Goal: Task Accomplishment & Management: Manage account settings

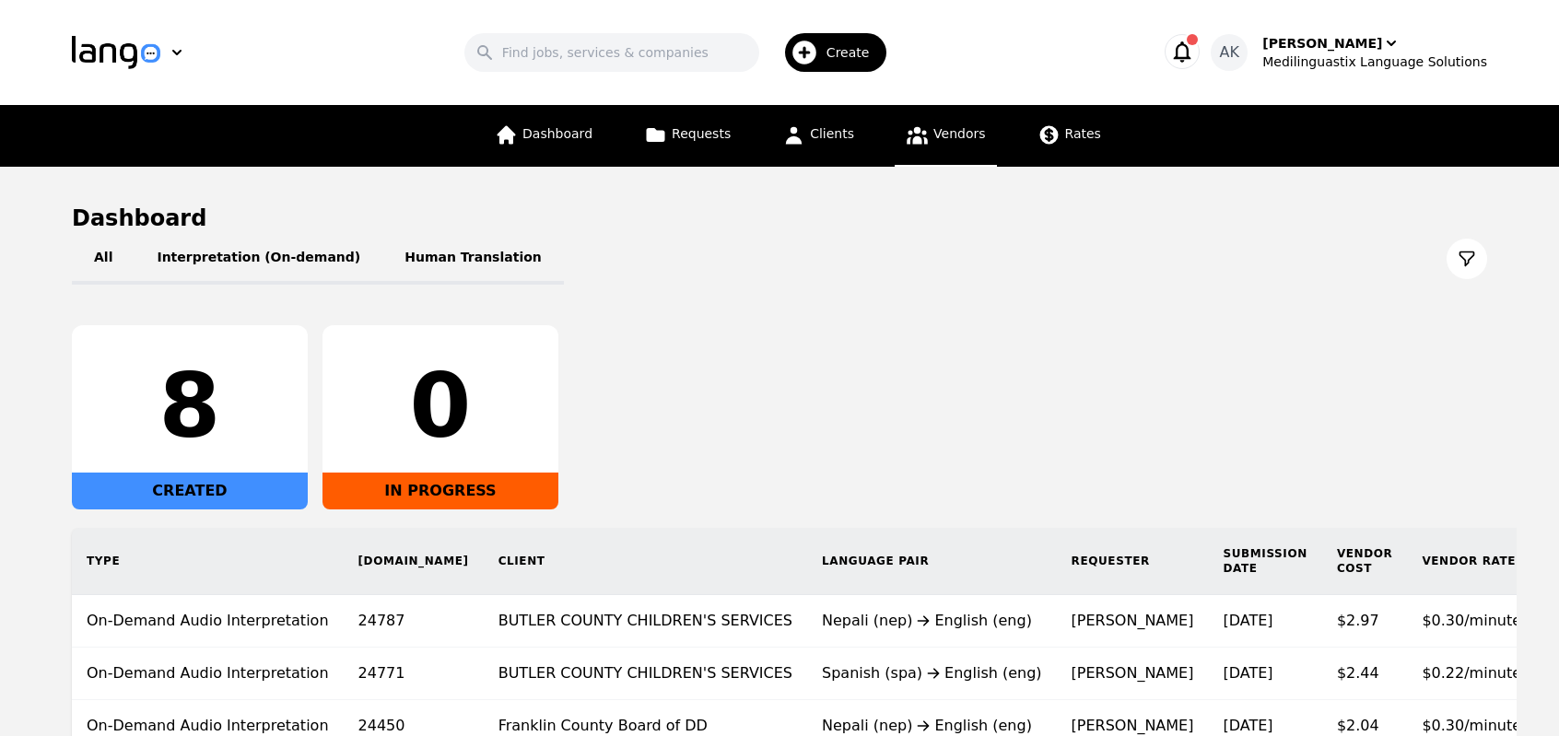
click at [927, 141] on link "Vendors" at bounding box center [944, 136] width 101 height 62
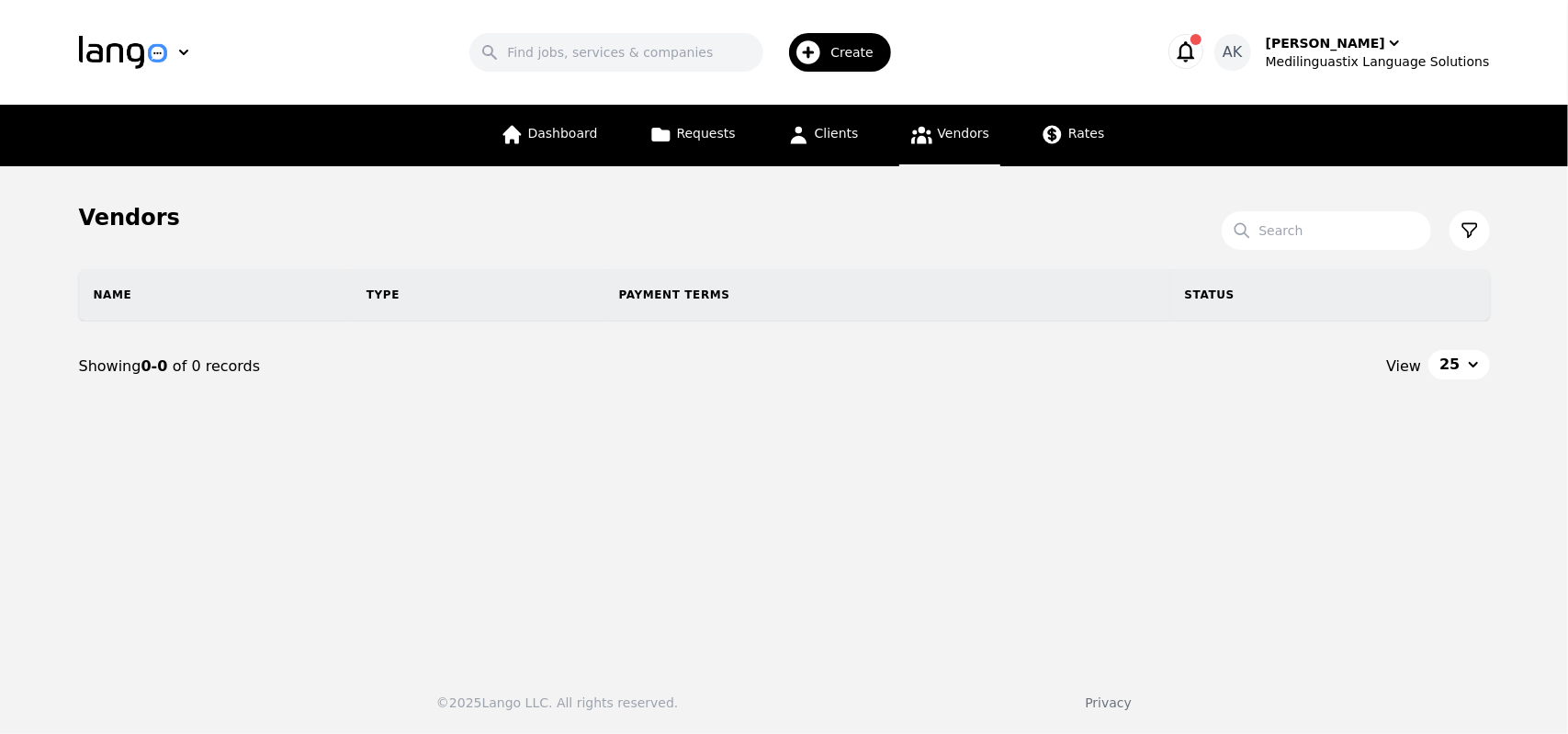
click at [823, 48] on icon "button" at bounding box center [808, 52] width 29 height 29
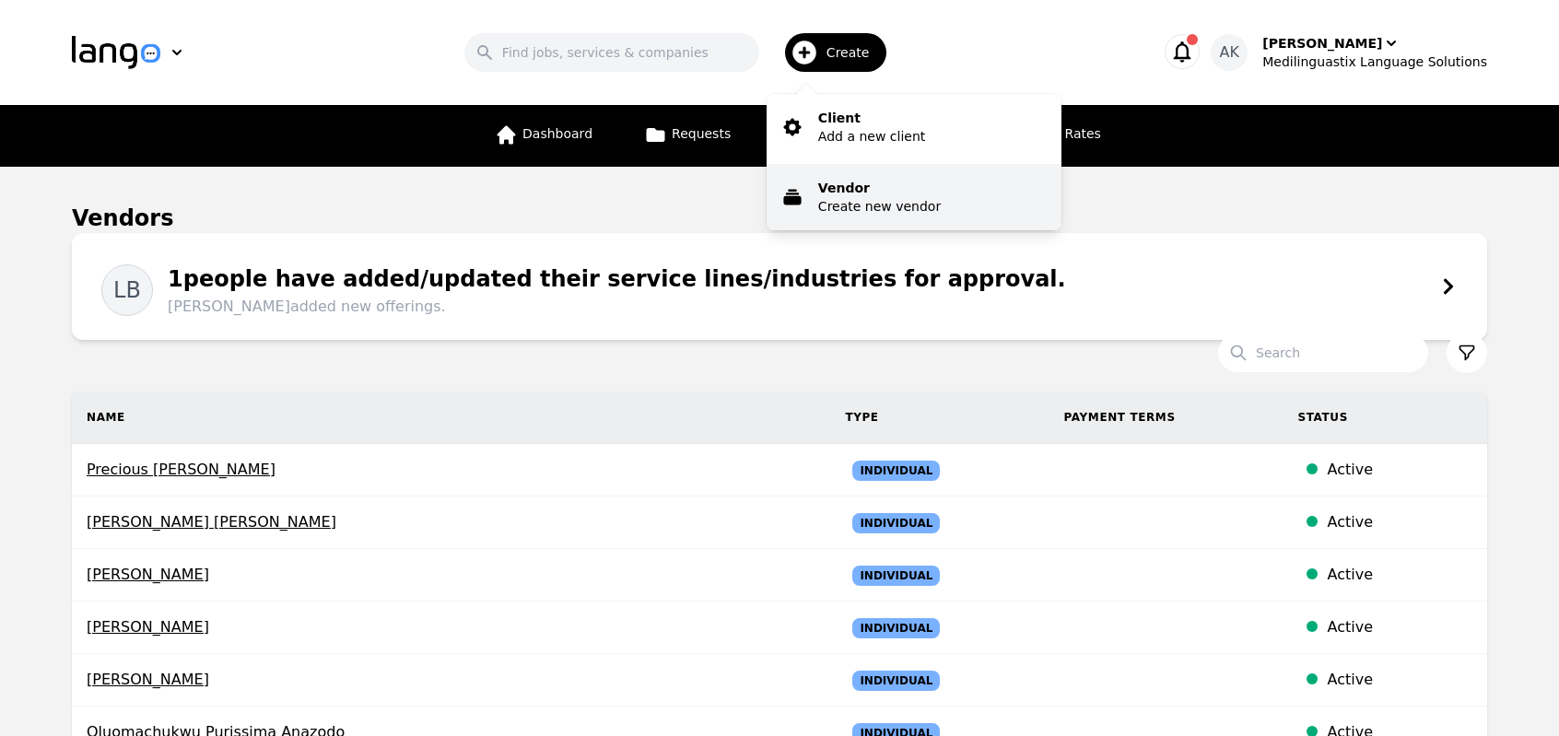
click at [844, 193] on p "Vendor" at bounding box center [879, 188] width 123 height 18
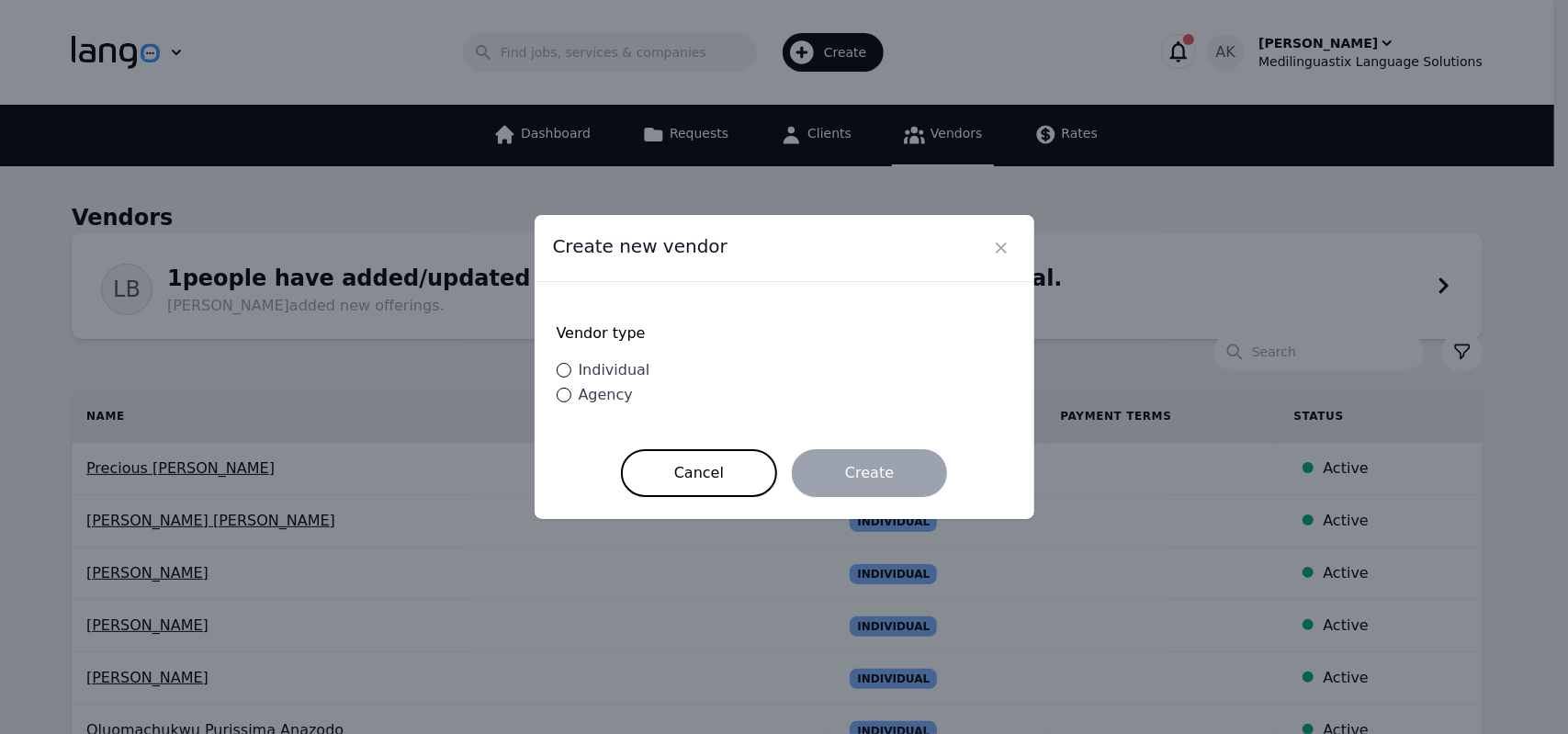
click at [594, 371] on span "Individual" at bounding box center [614, 370] width 72 height 18
click at [572, 371] on input "Individual" at bounding box center [564, 370] width 15 height 15
radio input "true"
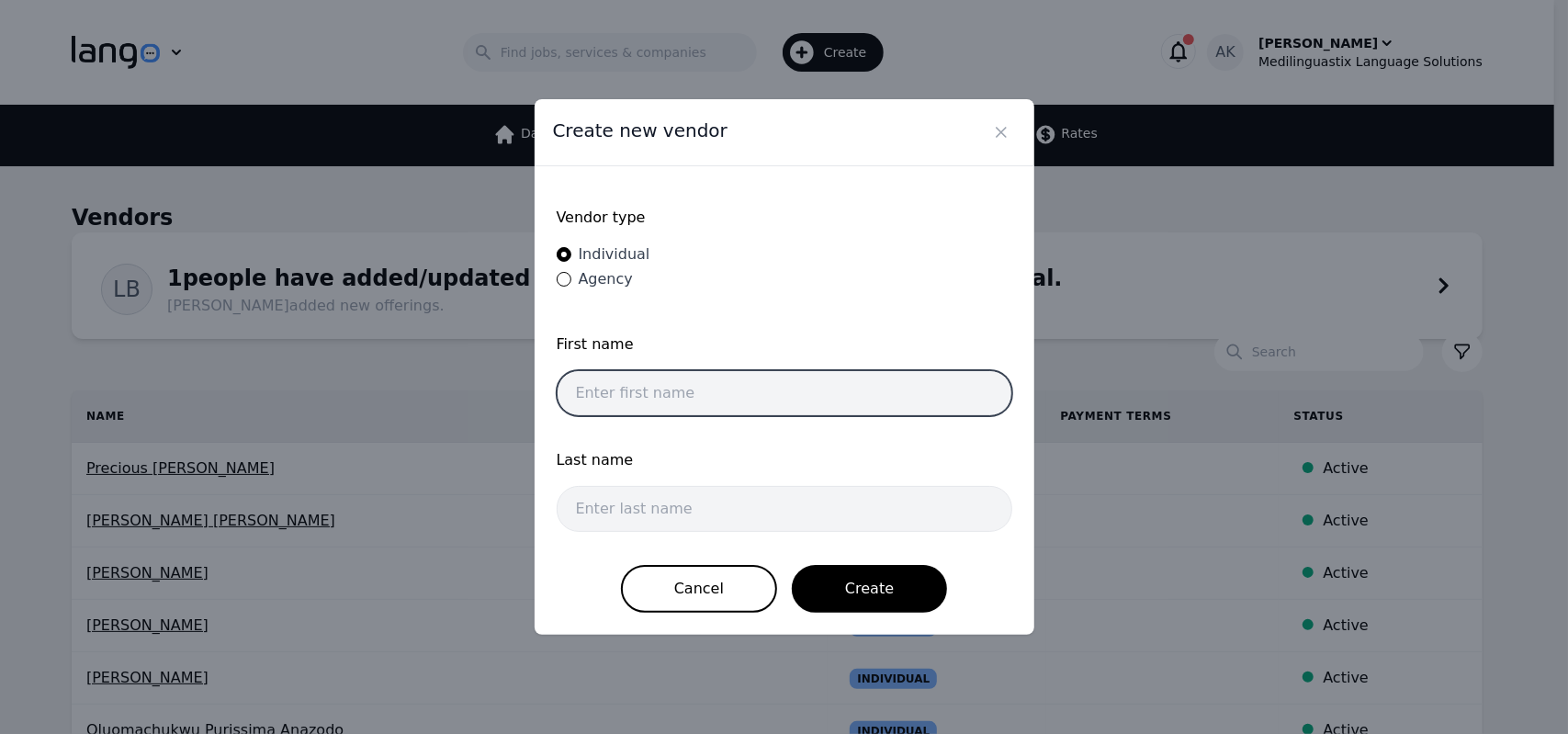
click at [646, 398] on input "text" at bounding box center [784, 393] width 456 height 46
paste input "Sara Youssef"
type input "Sara Youssef"
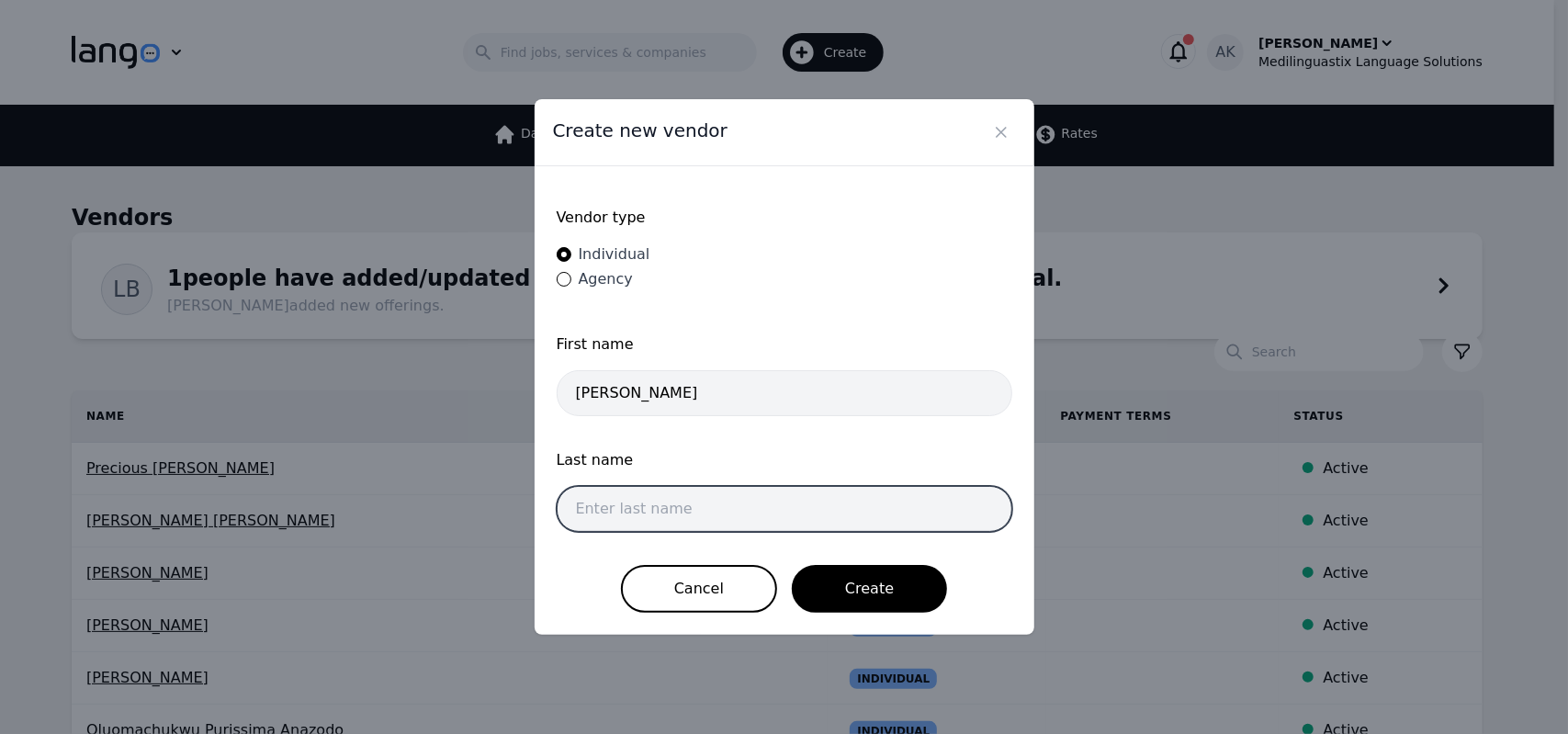
click at [678, 490] on input "text" at bounding box center [784, 509] width 456 height 46
paste input "Abdelatif"
type input "Abdelatif"
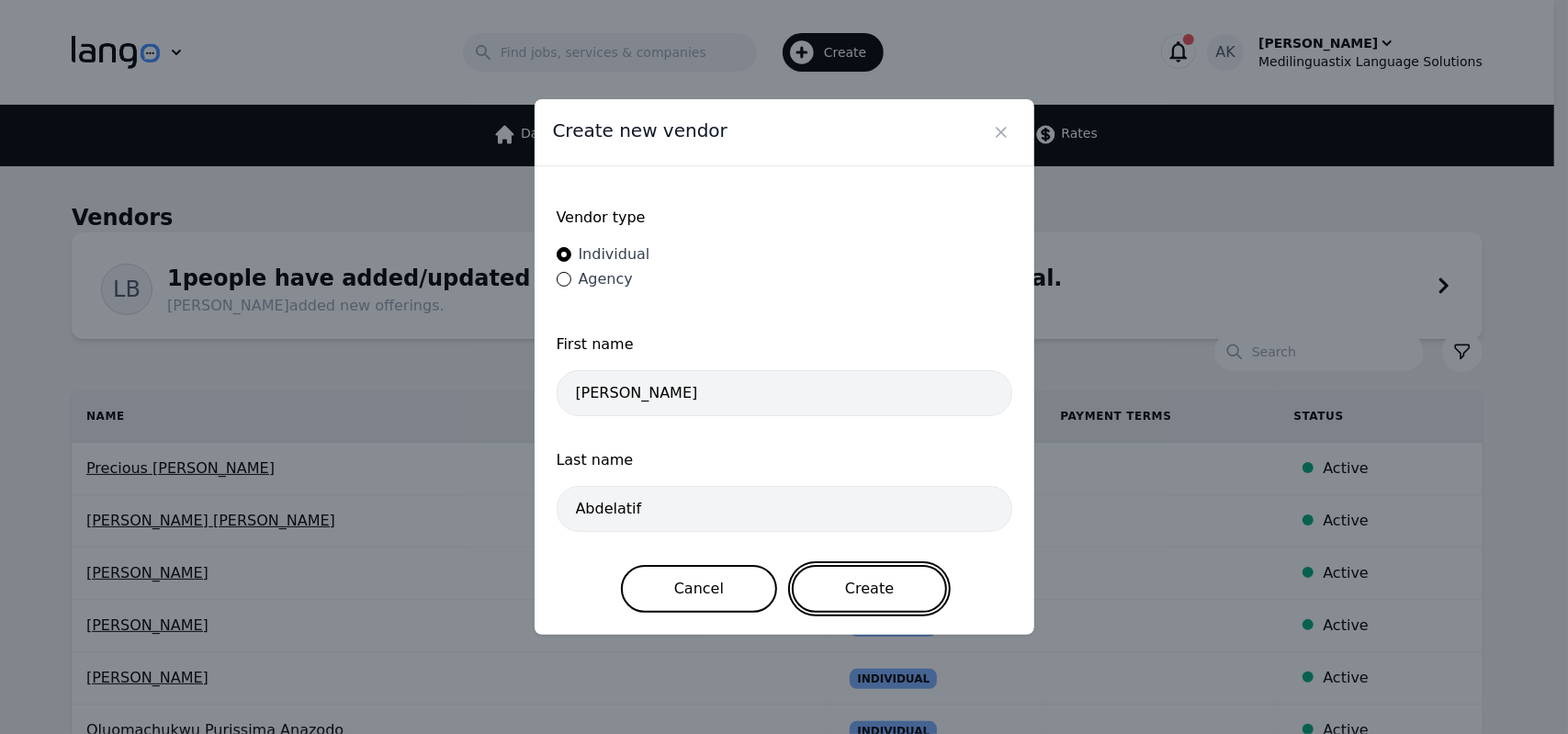
click at [865, 594] on button "Create" at bounding box center [870, 588] width 156 height 48
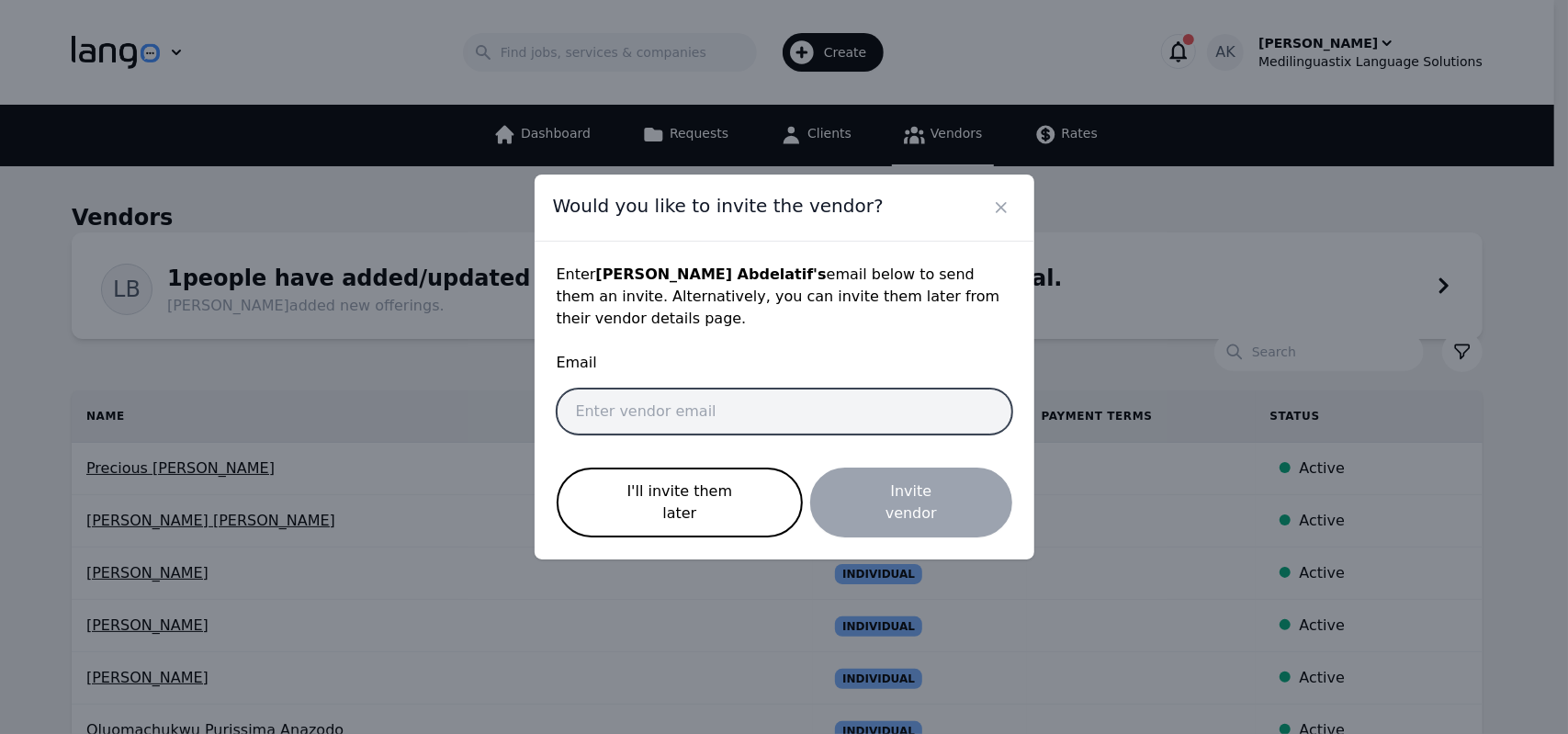
click at [715, 416] on input "email" at bounding box center [784, 412] width 456 height 46
paste input "sarayusef3322@gmail.com"
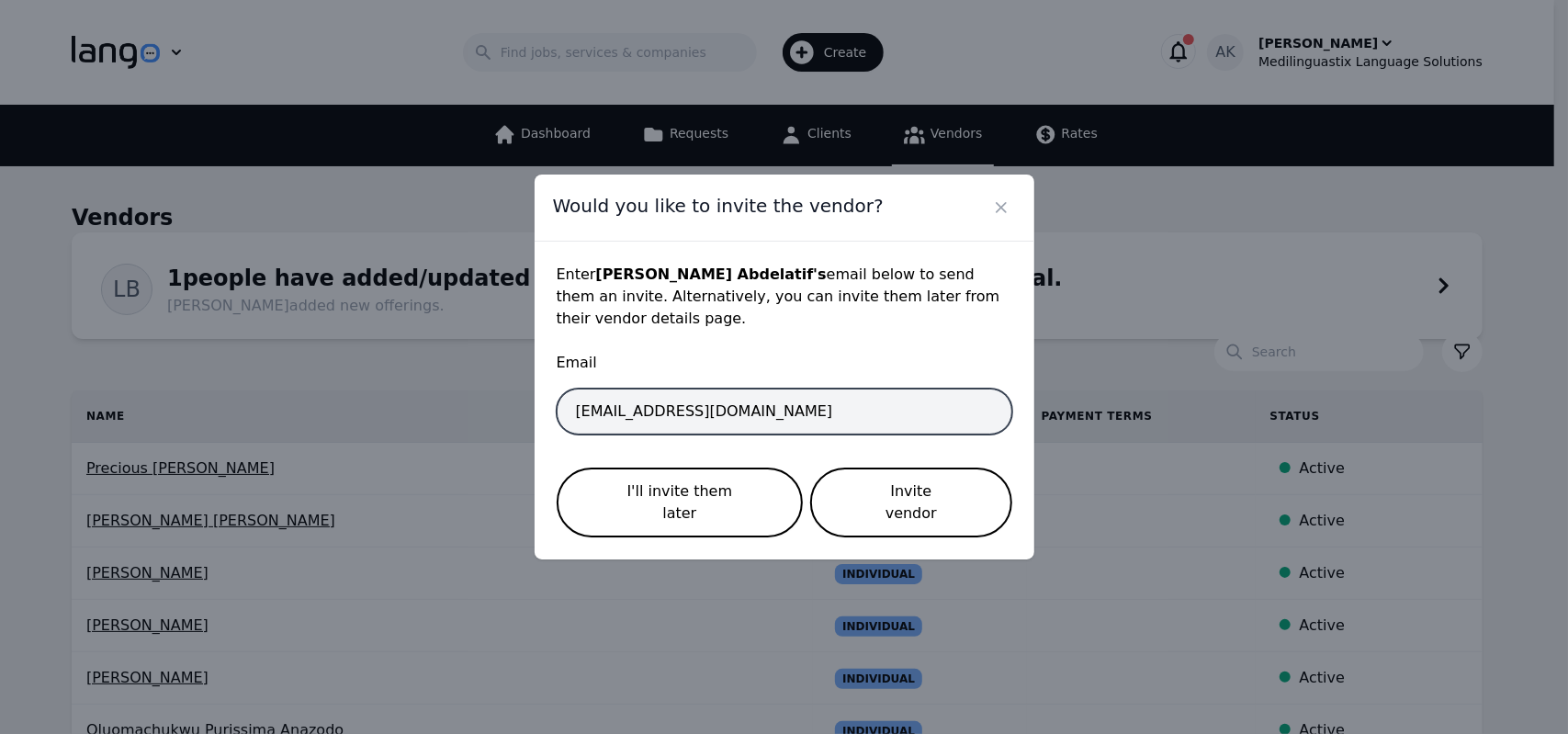
type input "sarayusef3322@gmail.com"
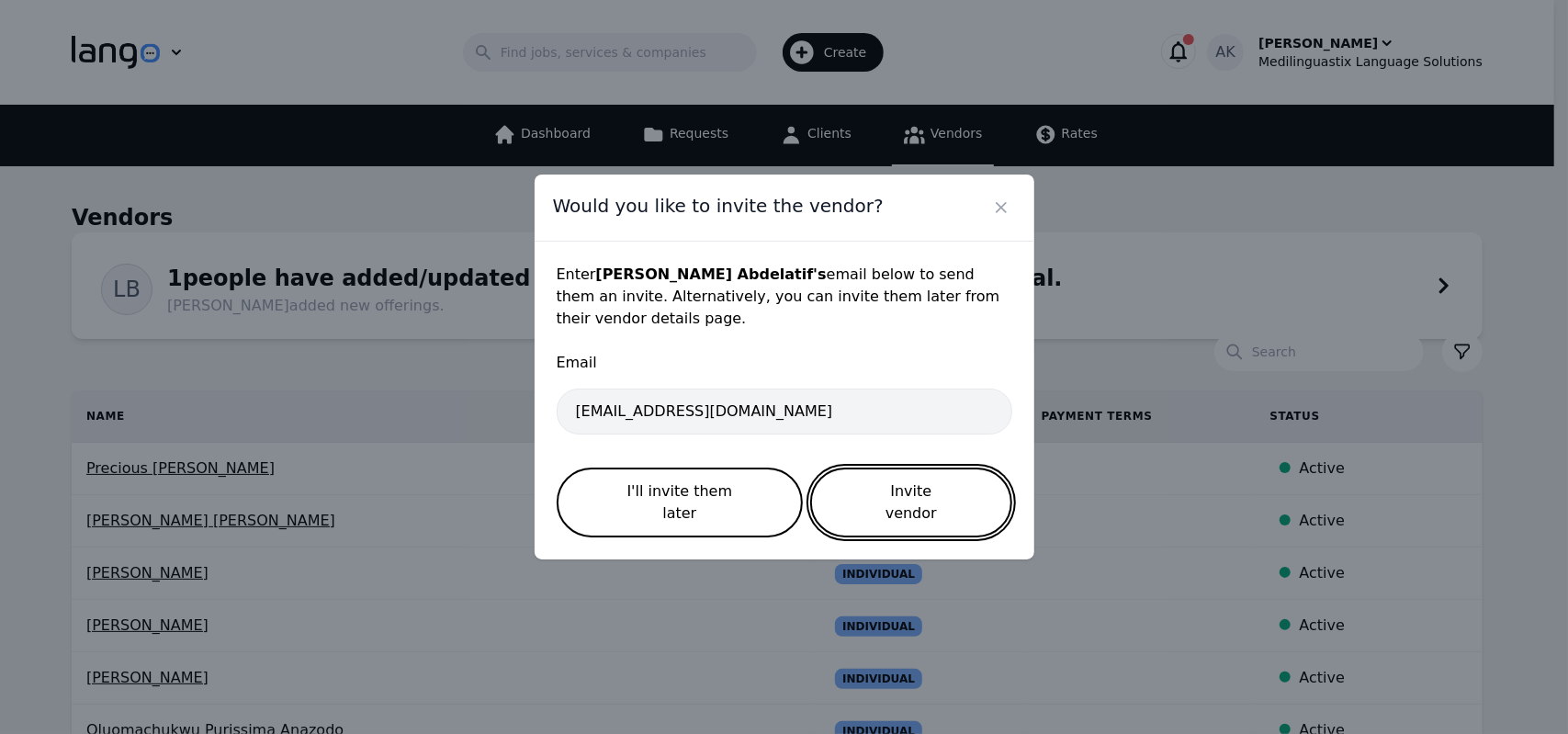
click at [875, 487] on button "Invite vendor" at bounding box center [911, 503] width 201 height 70
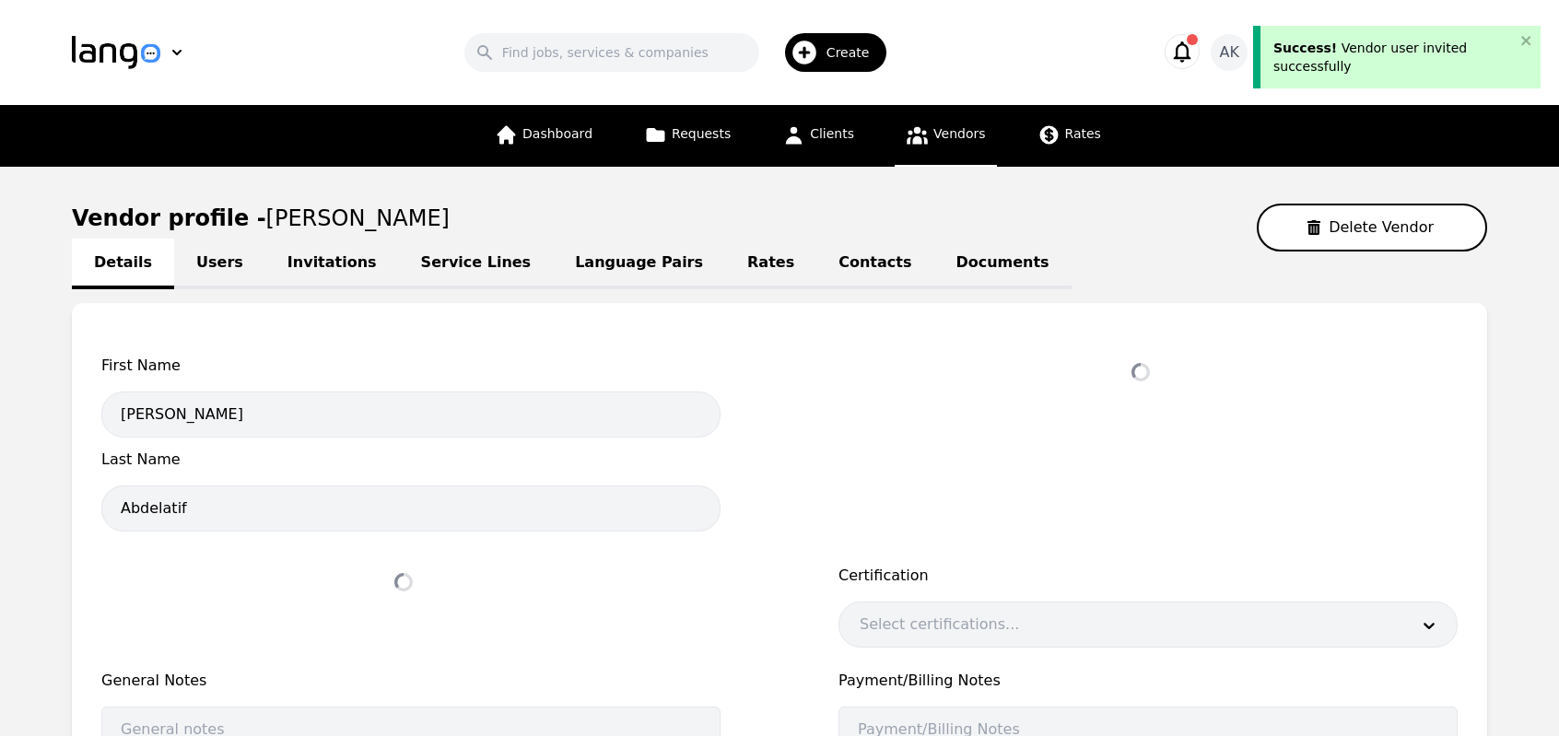
select select "active"
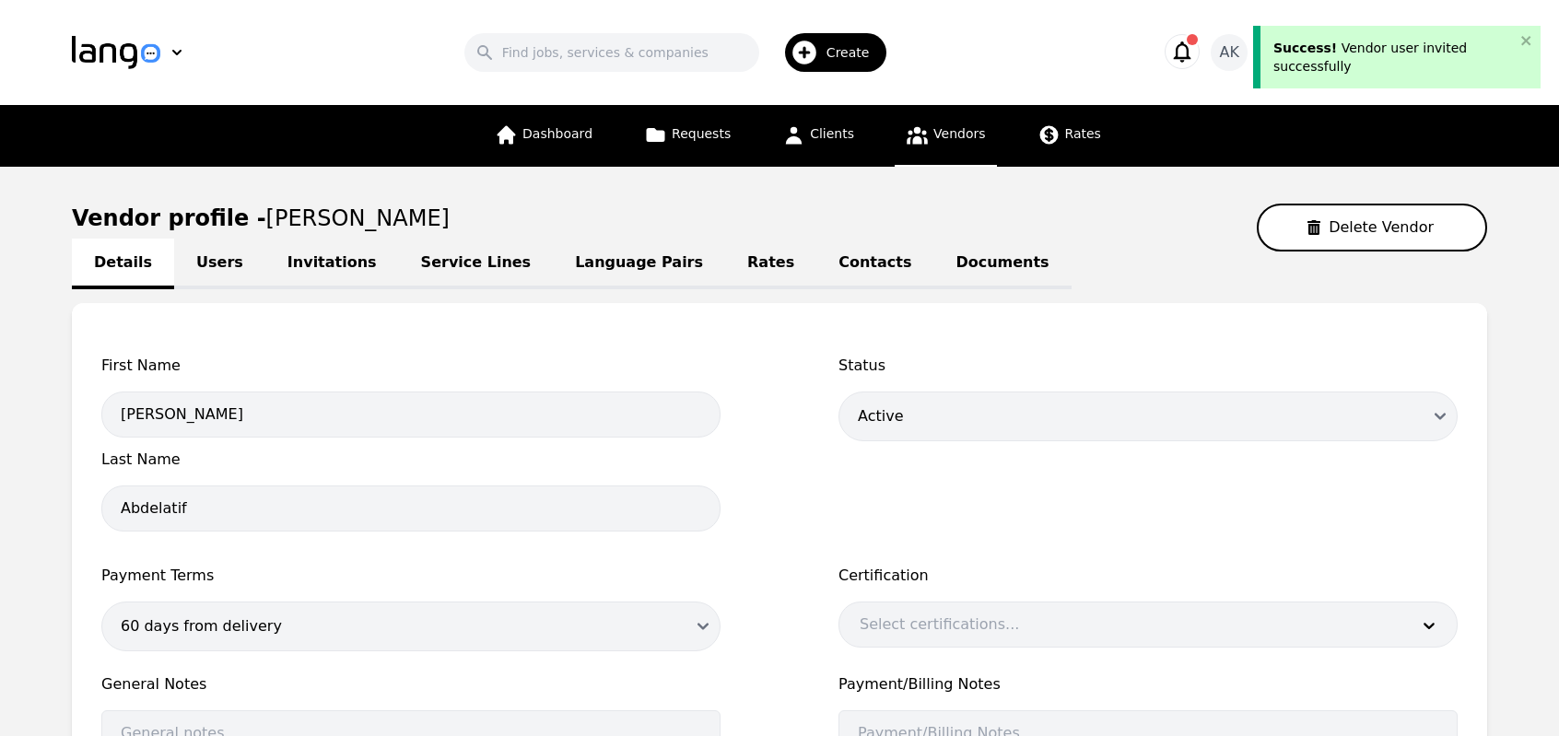
click at [839, 64] on div "Create" at bounding box center [836, 52] width 102 height 39
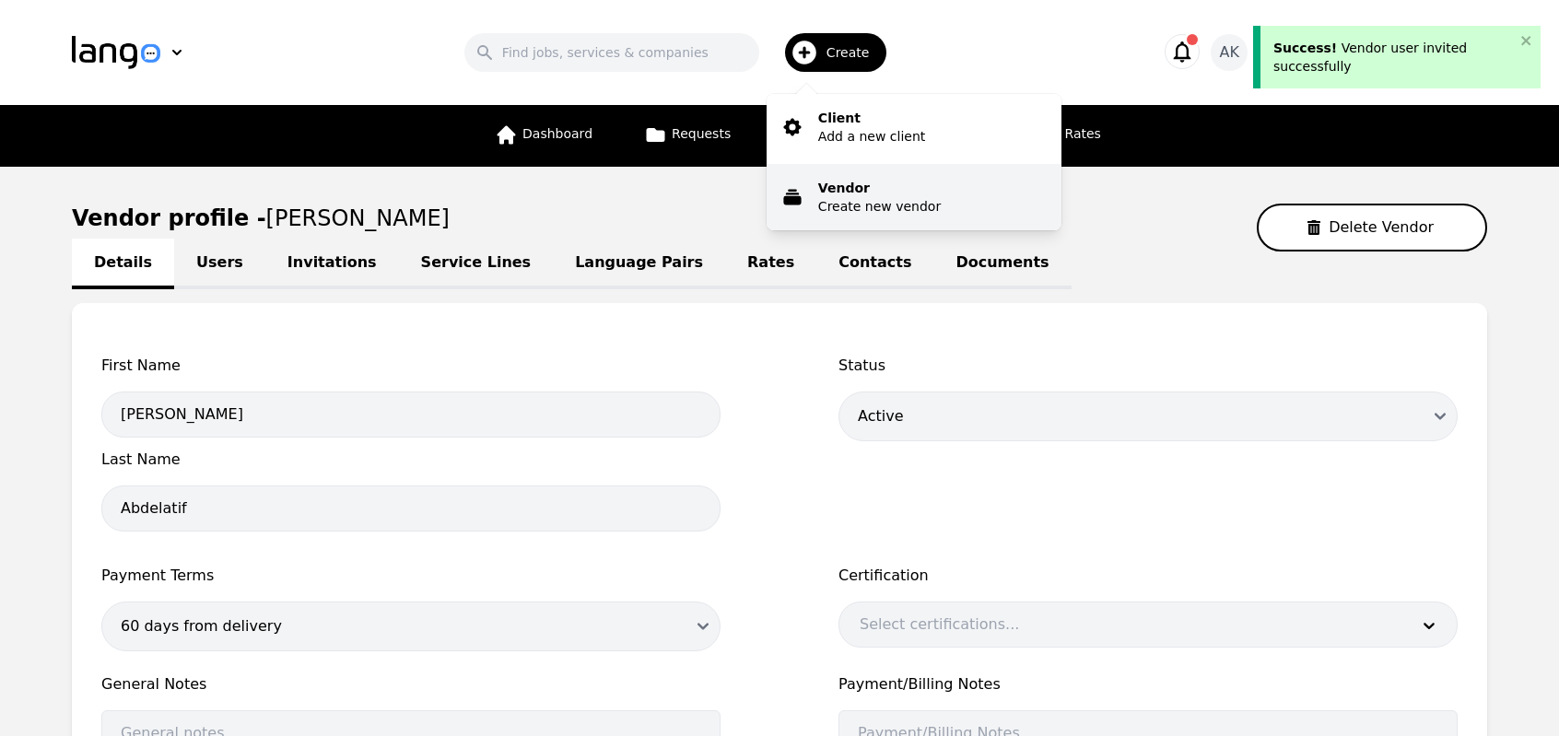
click at [853, 191] on p "Vendor" at bounding box center [879, 188] width 123 height 18
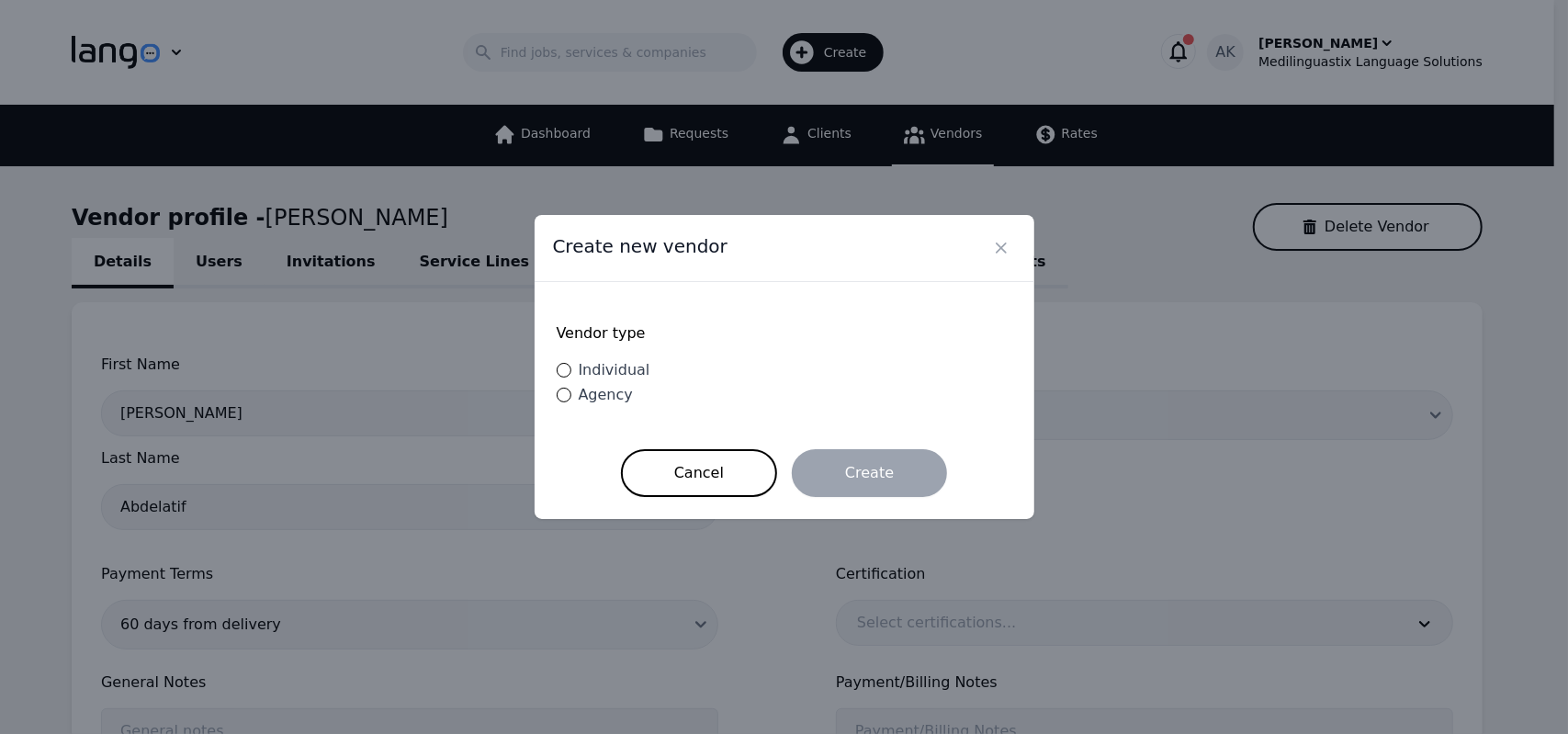
click at [609, 372] on span "Individual" at bounding box center [614, 370] width 72 height 18
click at [572, 372] on input "Individual" at bounding box center [564, 370] width 15 height 15
radio input "true"
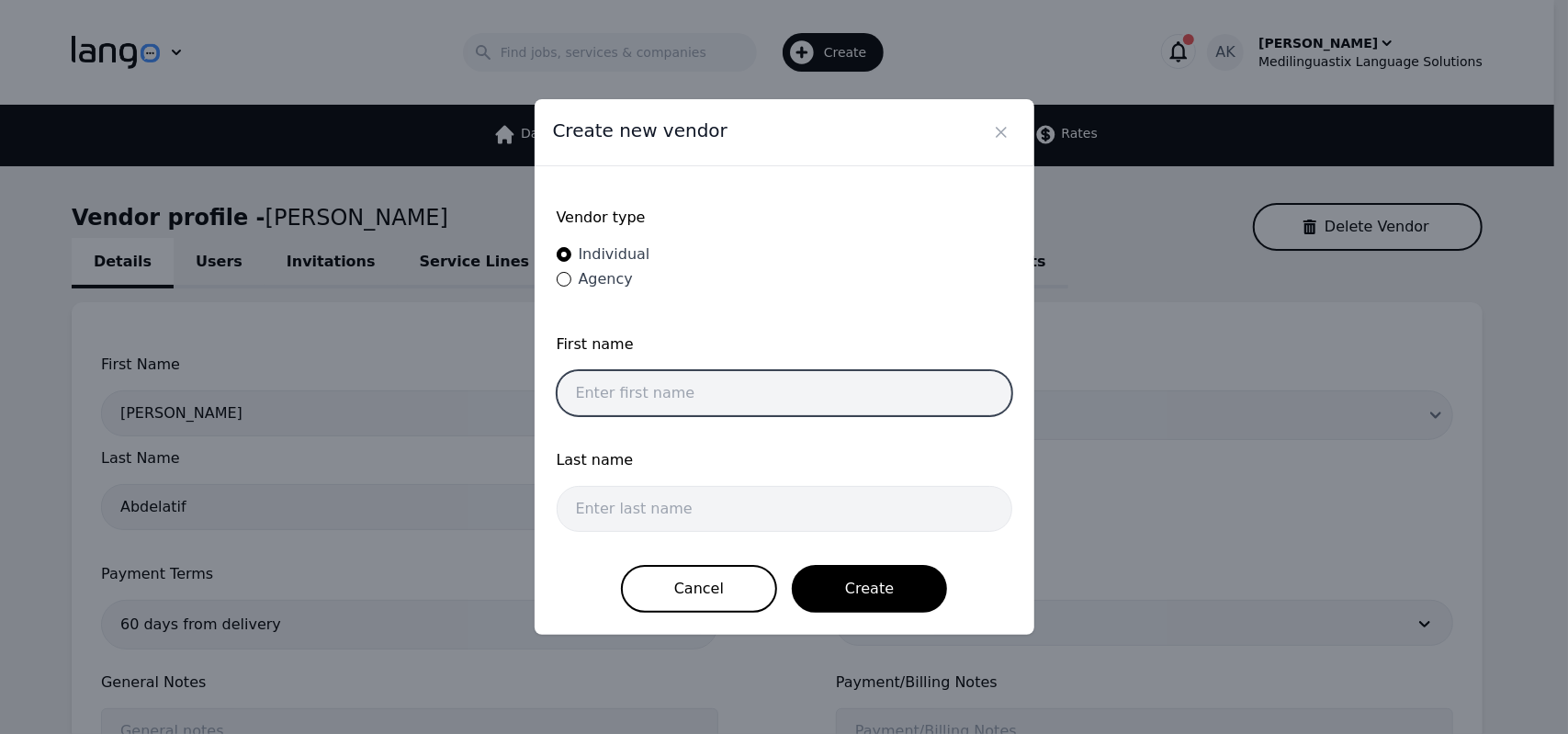
click at [622, 393] on input "text" at bounding box center [784, 393] width 456 height 46
paste input "Khaled Salah"
type input "Khaled Salah"
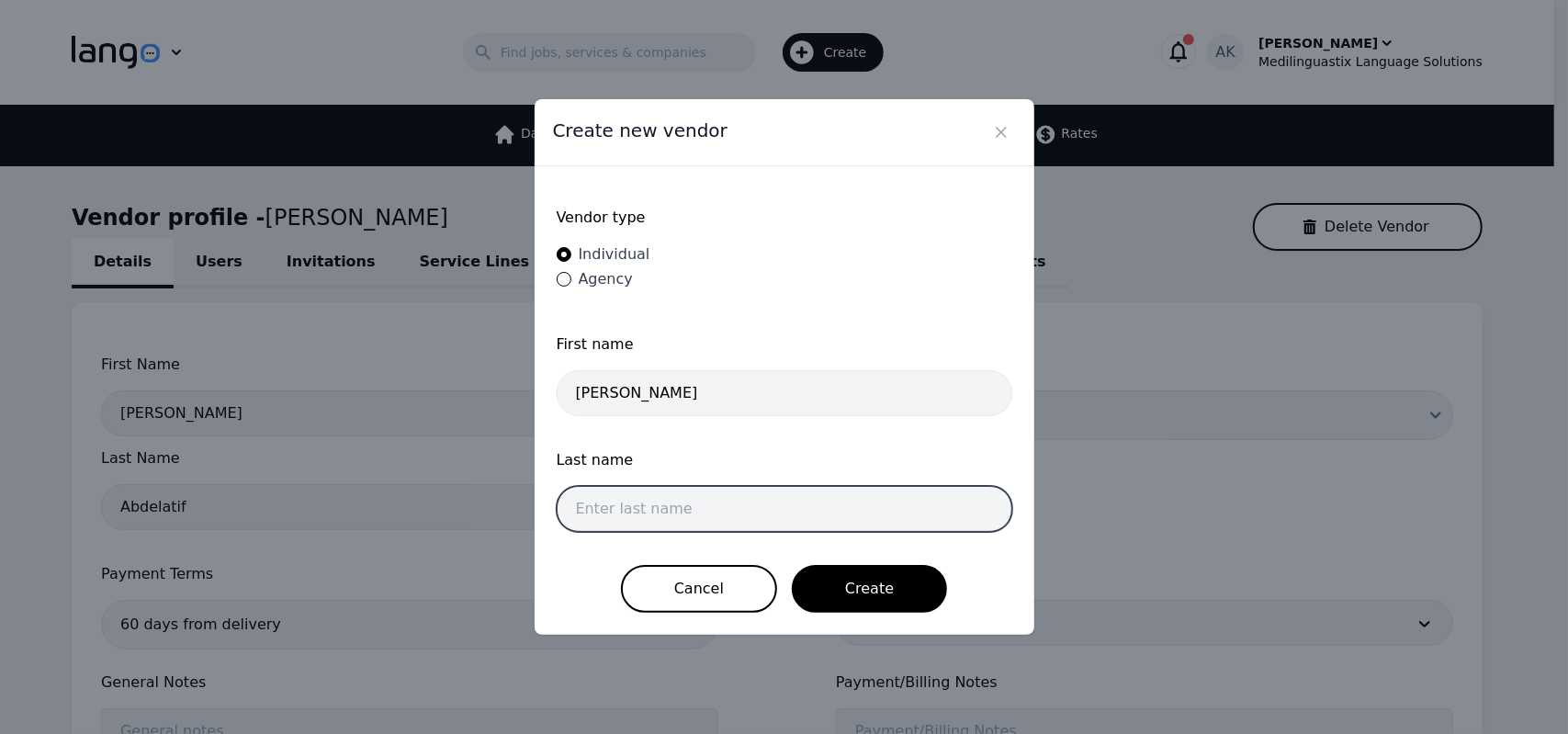
click at [640, 492] on input "text" at bounding box center [784, 509] width 456 height 46
paste input "Moustafa Abdelkader"
type input "Moustafa Abdelkader"
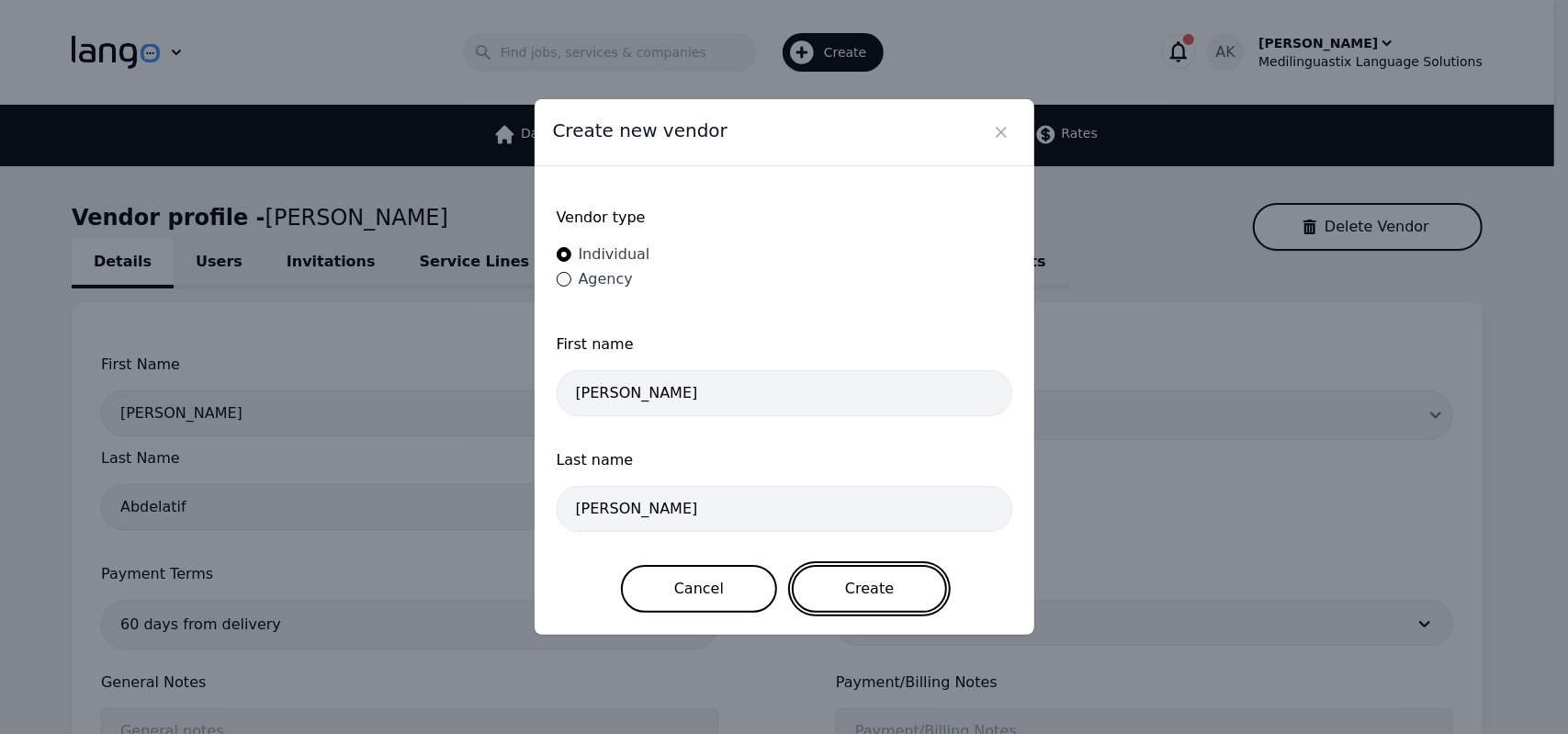
click at [833, 598] on button "Create" at bounding box center [870, 588] width 156 height 48
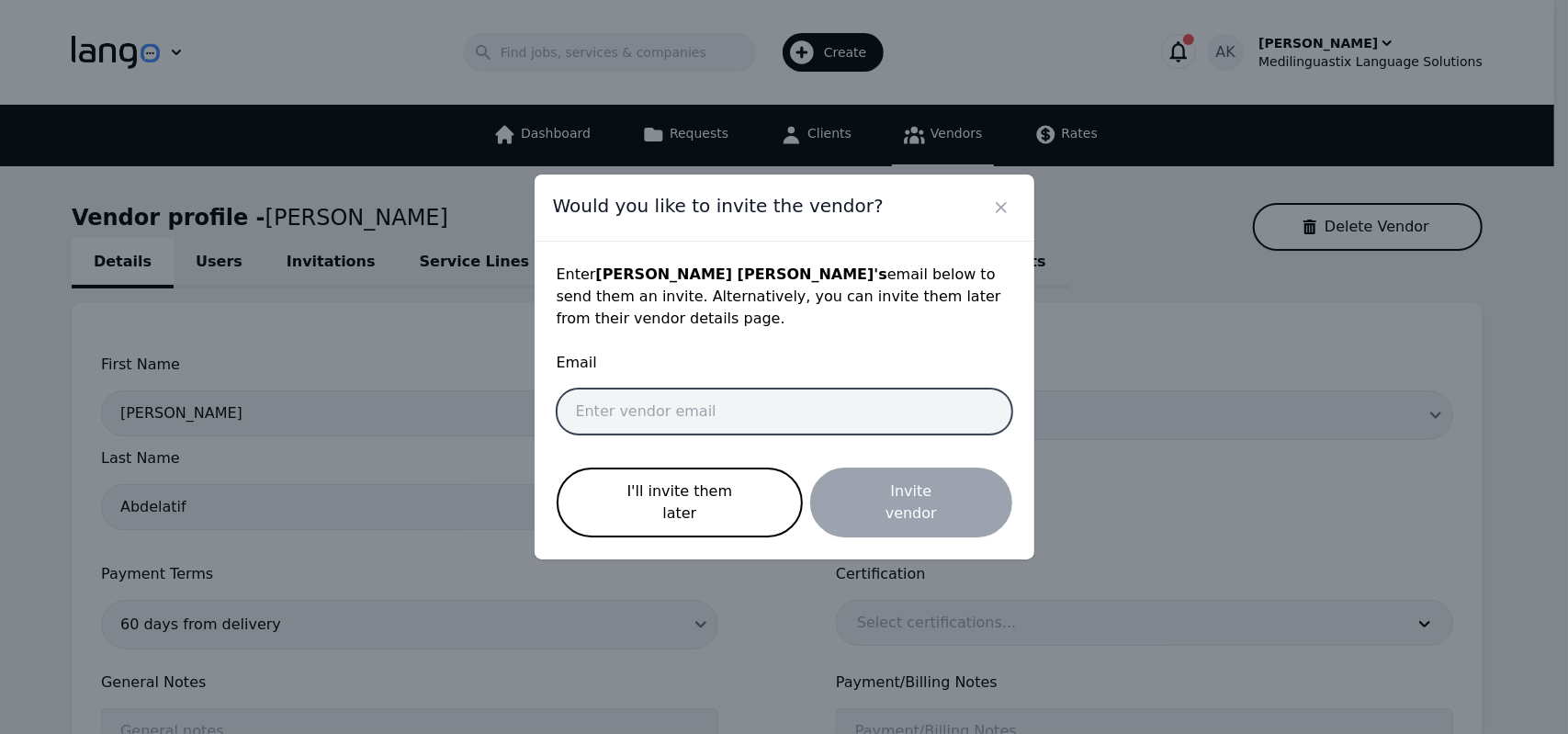
click at [647, 428] on input "email" at bounding box center [784, 412] width 456 height 46
paste input "khaledbadawyy98@gmail.com"
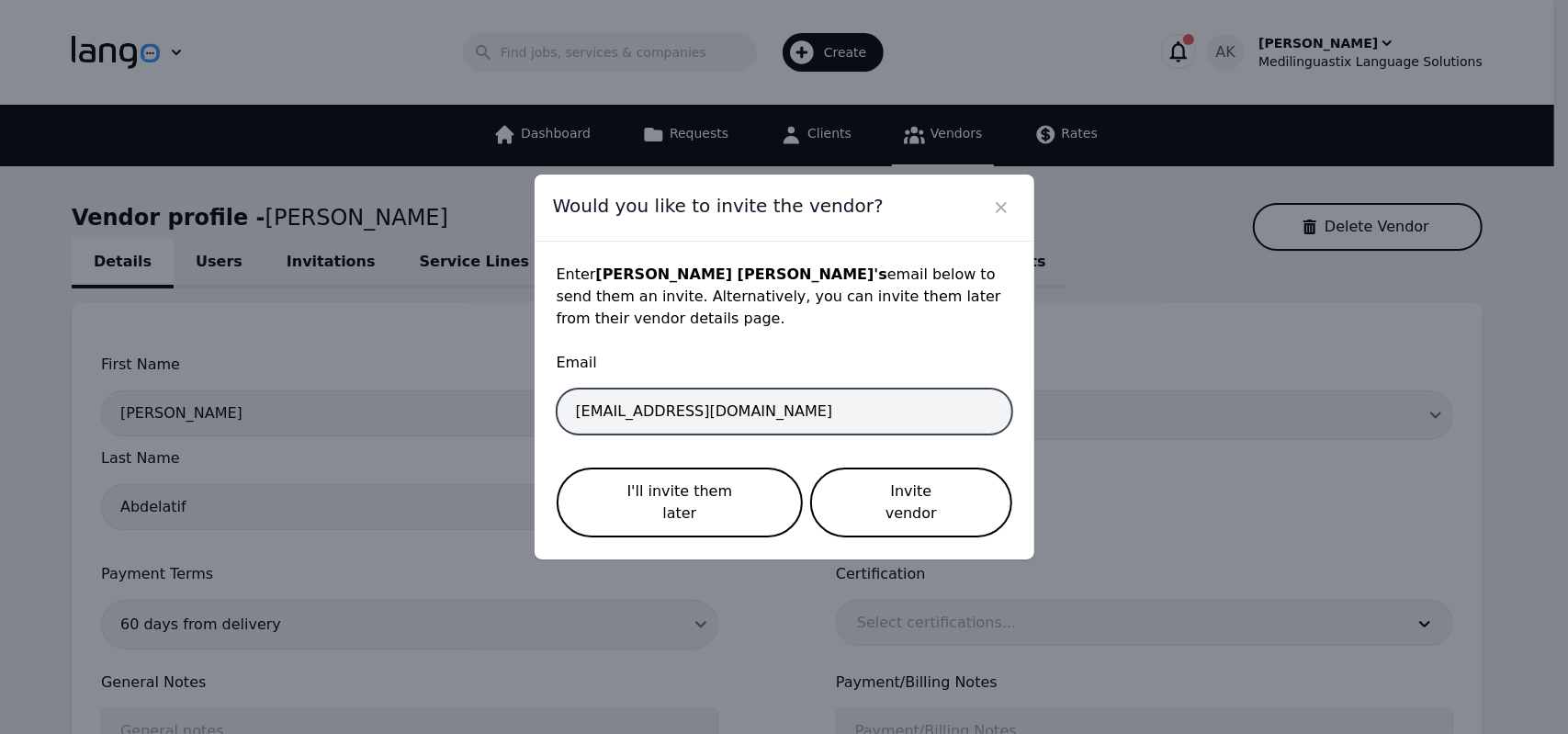
type input "khaledbadawyy98@gmail.com"
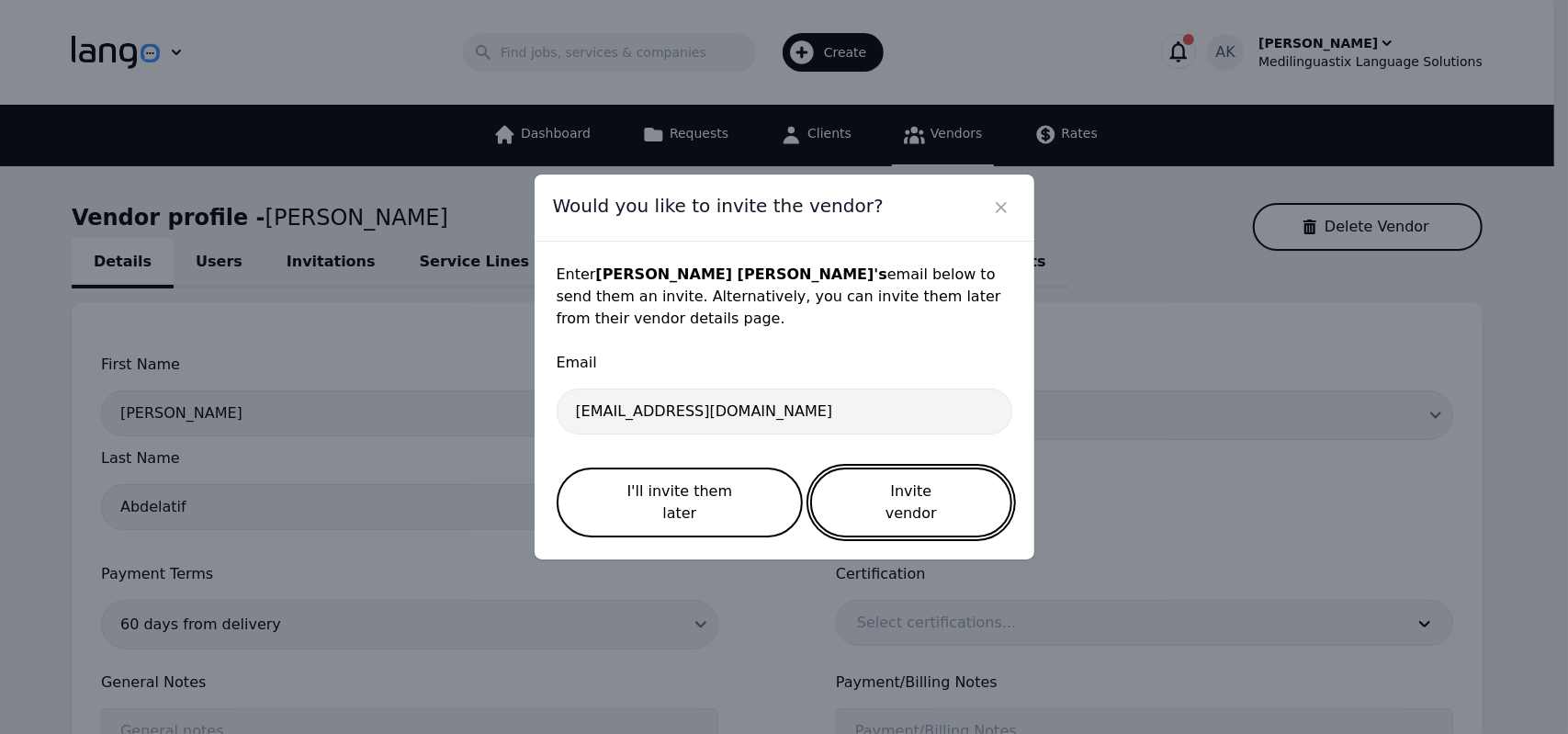
click at [923, 508] on button "Invite vendor" at bounding box center [911, 503] width 201 height 70
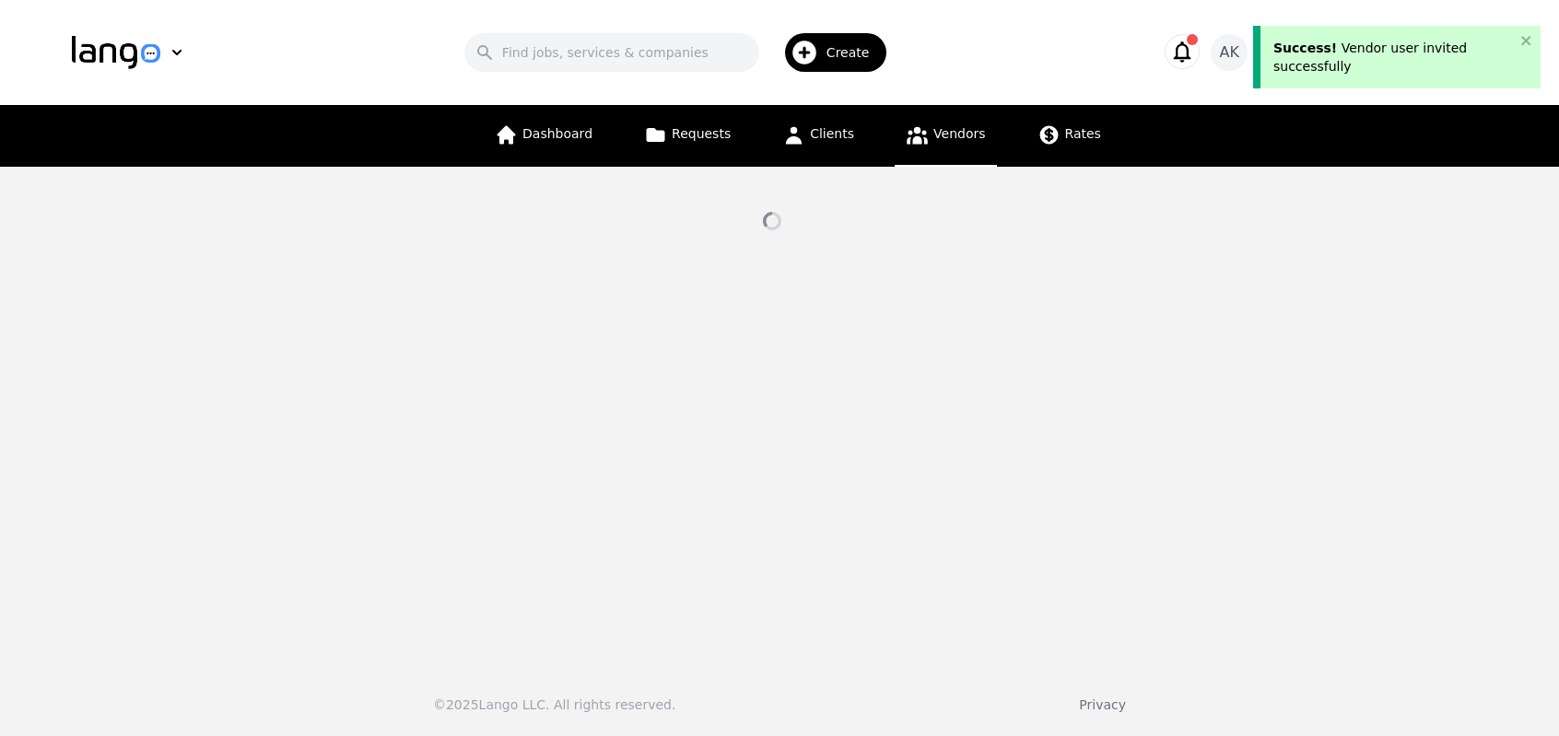
select select "active"
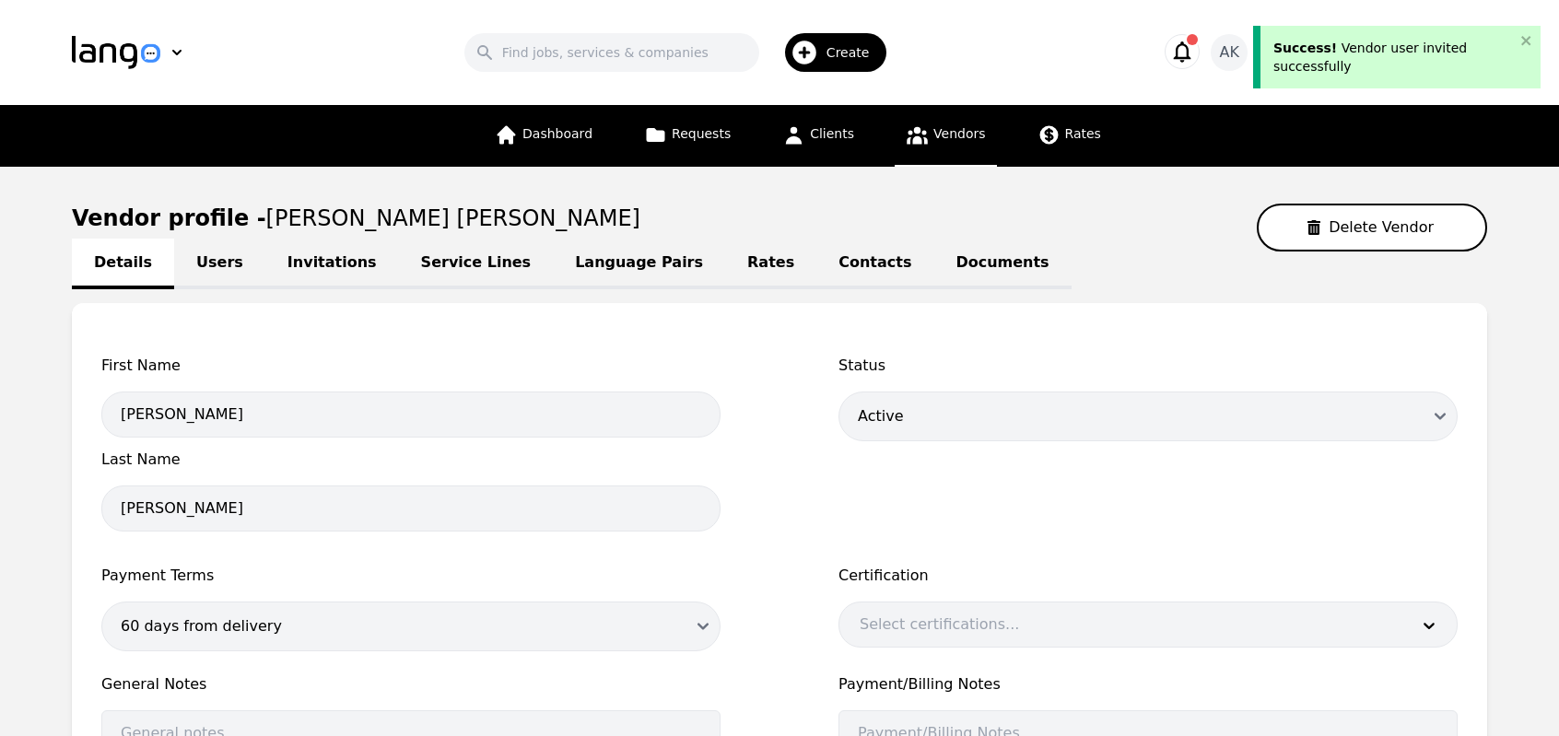
click at [816, 59] on icon "button" at bounding box center [804, 53] width 24 height 24
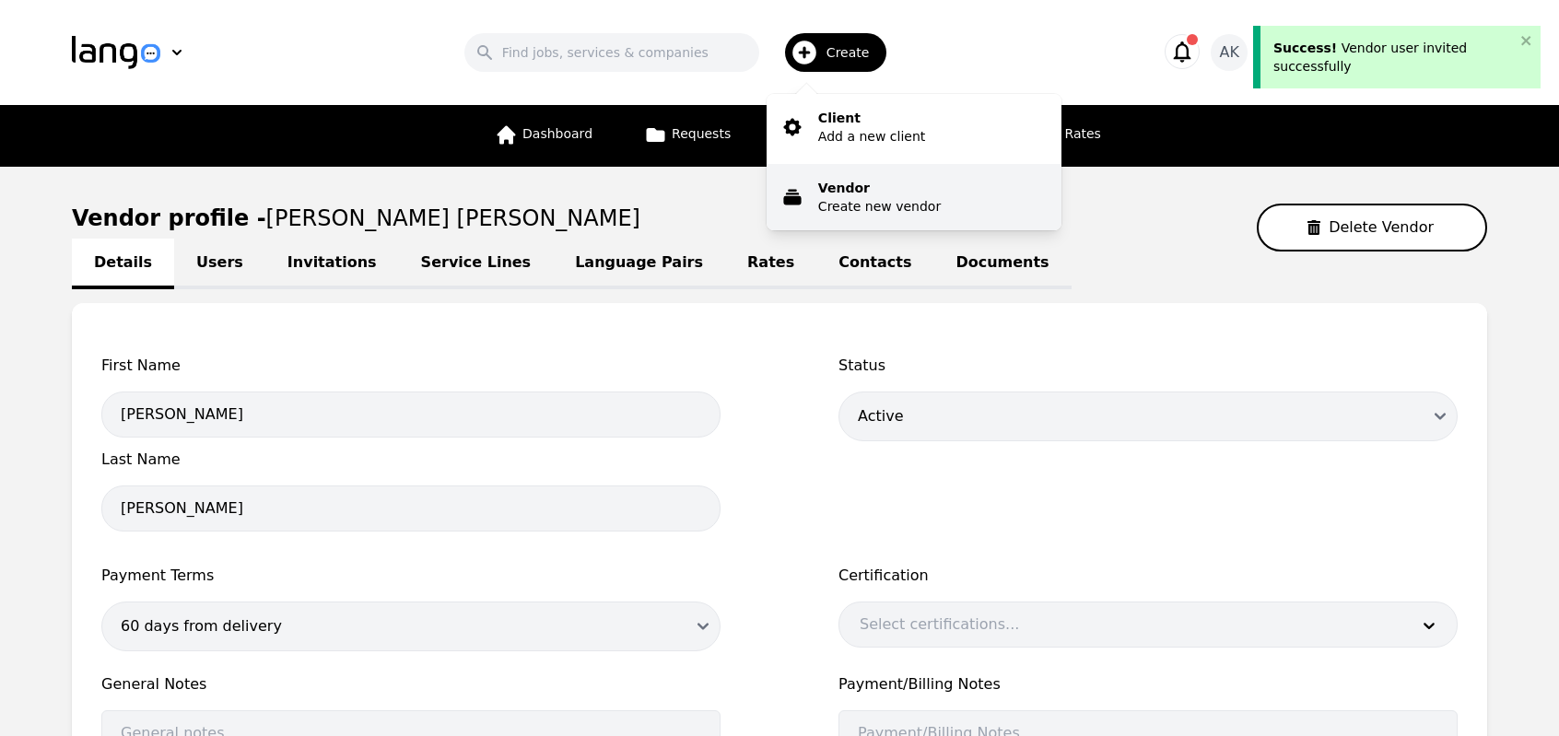
click at [847, 203] on p "Create new vendor" at bounding box center [879, 206] width 123 height 18
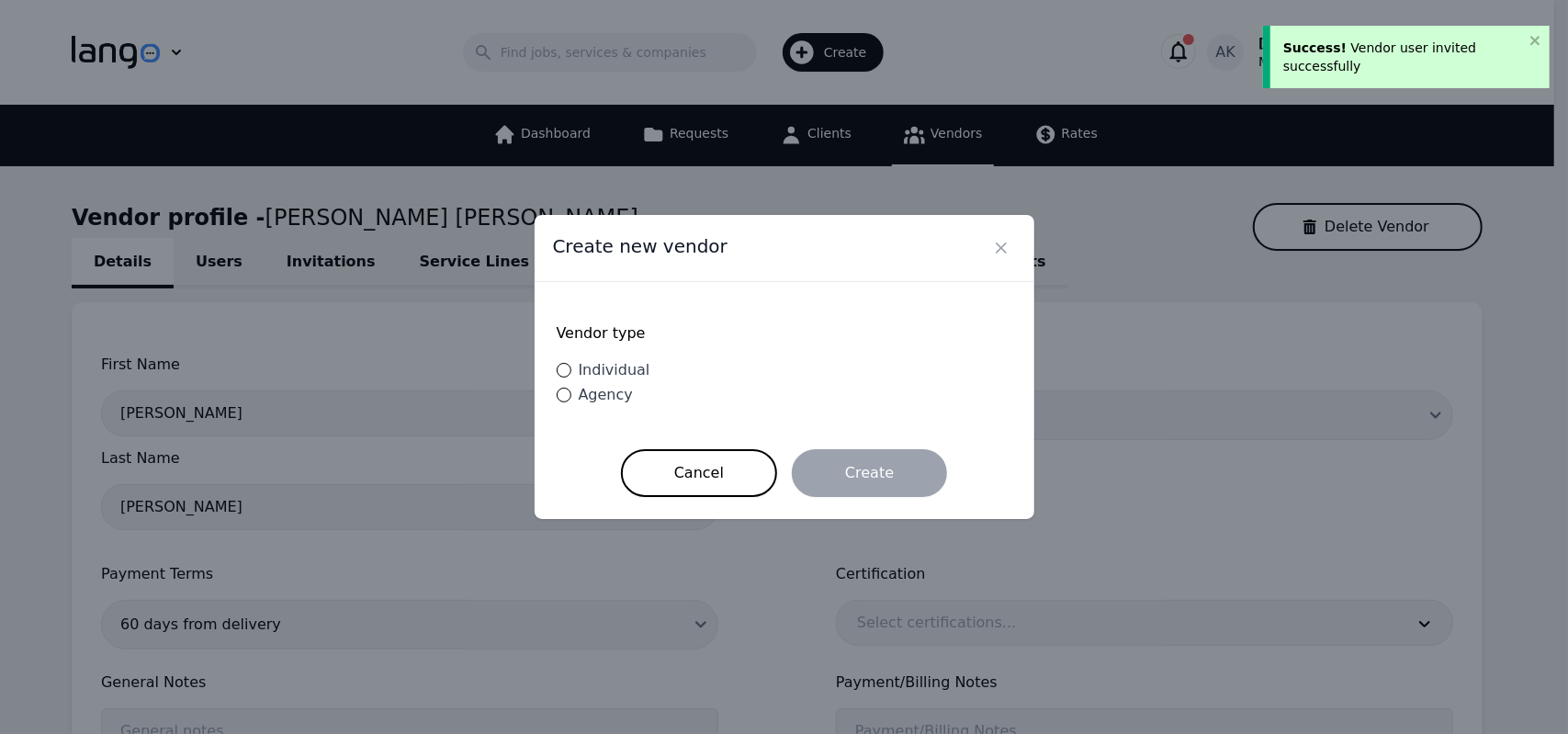
click at [610, 371] on span "Individual" at bounding box center [614, 370] width 72 height 18
click at [572, 371] on input "Individual" at bounding box center [564, 370] width 15 height 15
radio input "true"
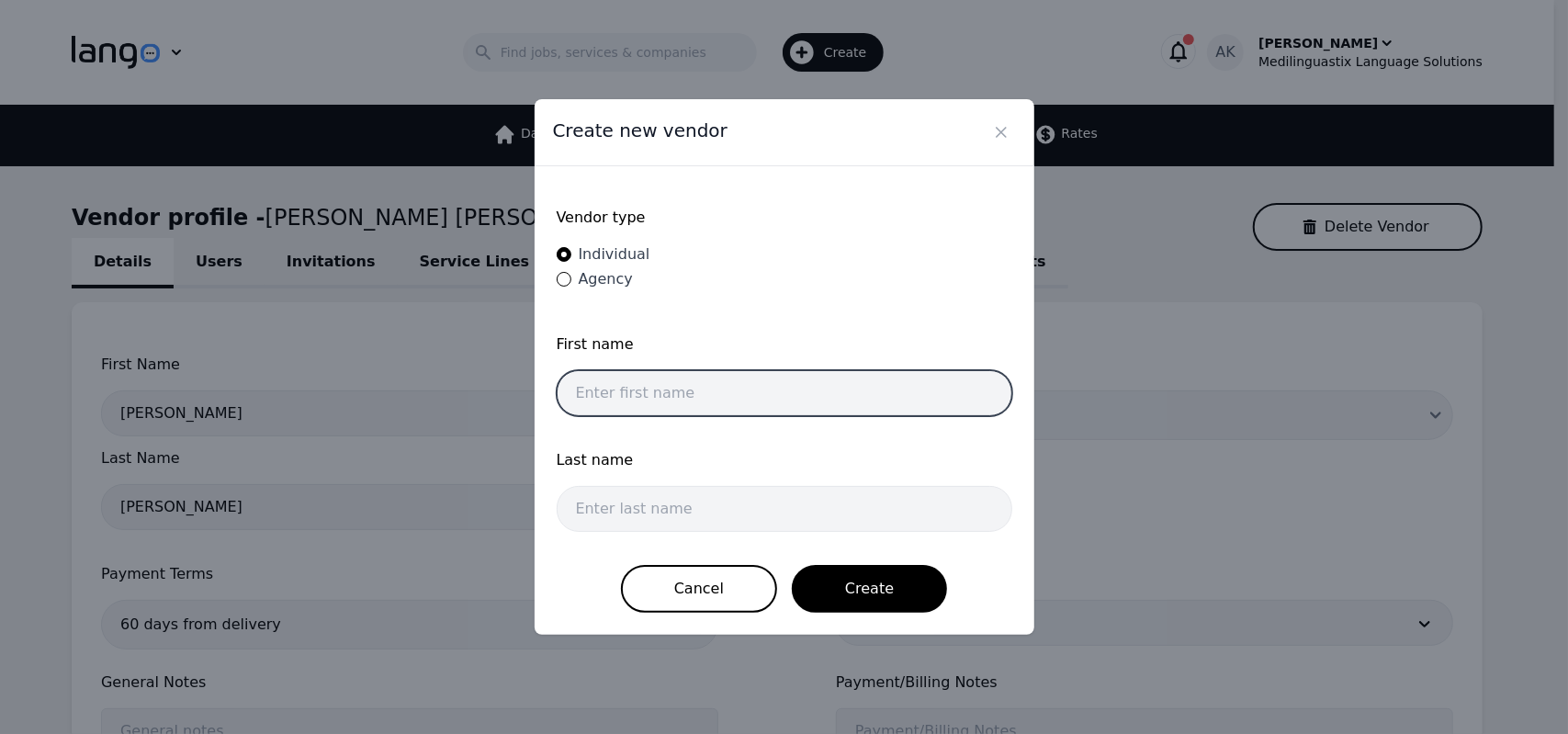
click at [681, 393] on input "text" at bounding box center [784, 393] width 456 height 46
paste input "Luis Emmanuel"
type input "Luis Emmanuel"
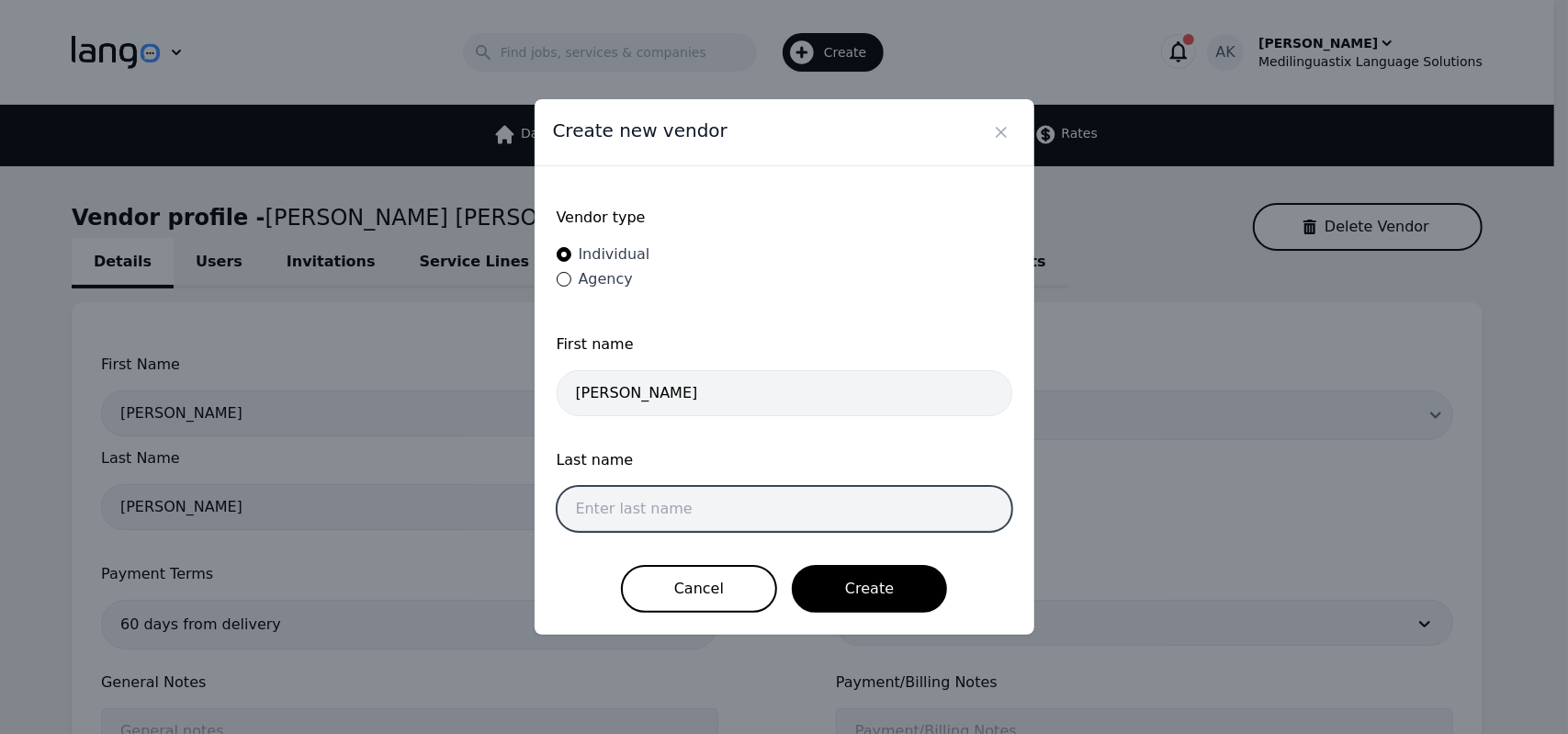
click at [647, 506] on input "text" at bounding box center [784, 509] width 456 height 46
paste input "Piña Navarro"
type input "Piña Navarro"
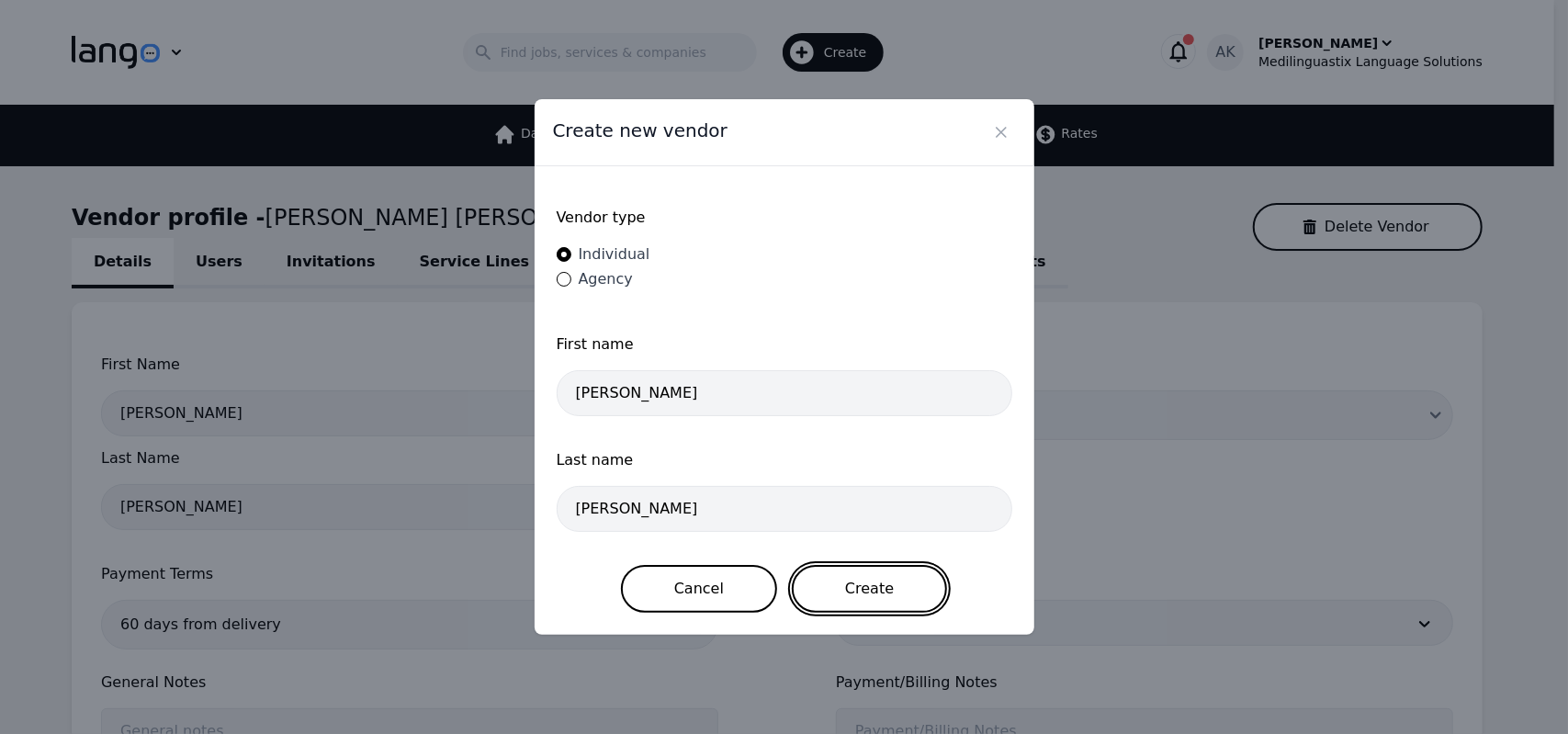
click at [877, 596] on button "Create" at bounding box center [870, 588] width 156 height 48
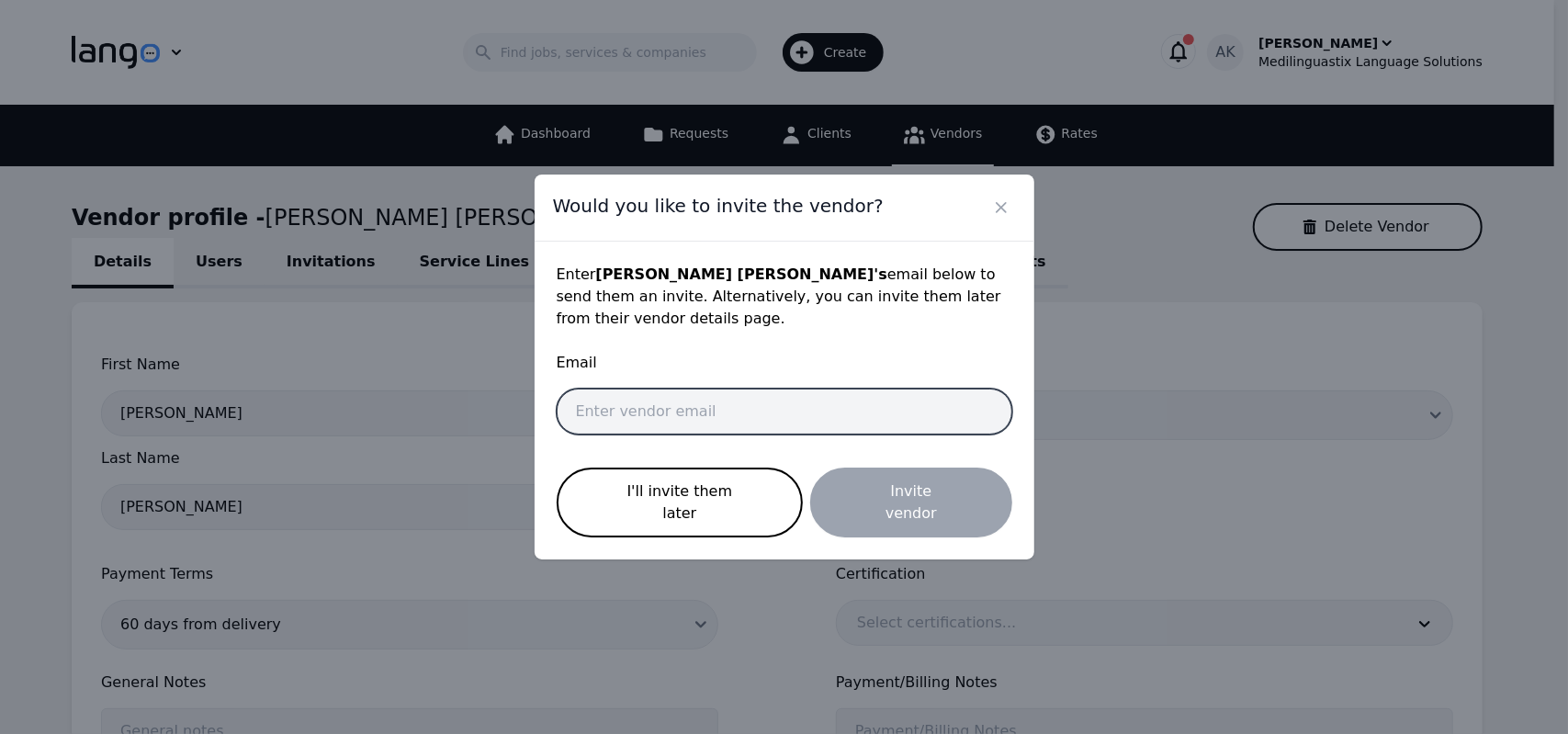
click at [693, 420] on input "email" at bounding box center [784, 412] width 456 height 46
paste input "onemorething2521@gmail.com"
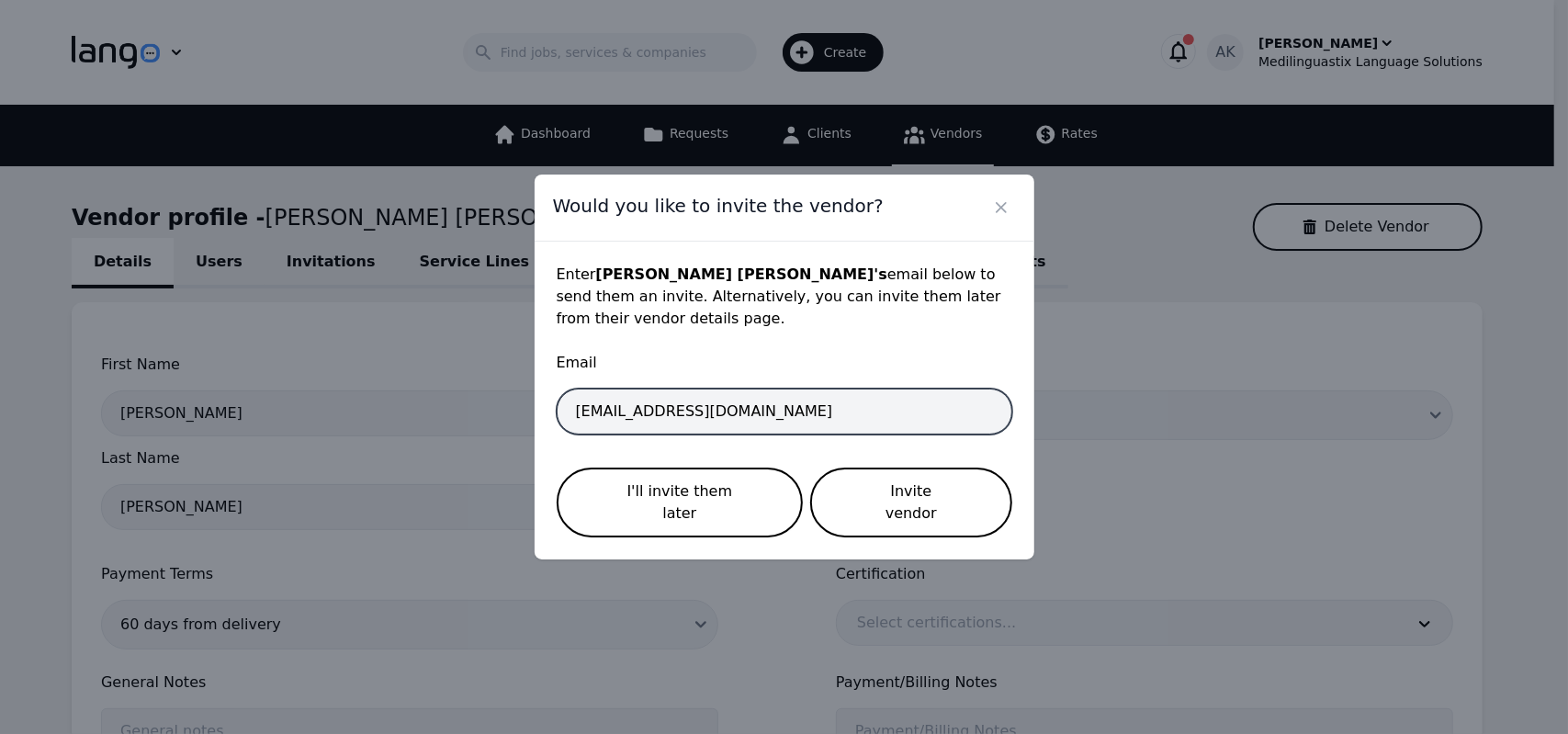
type input "onemorething2521@gmail.com"
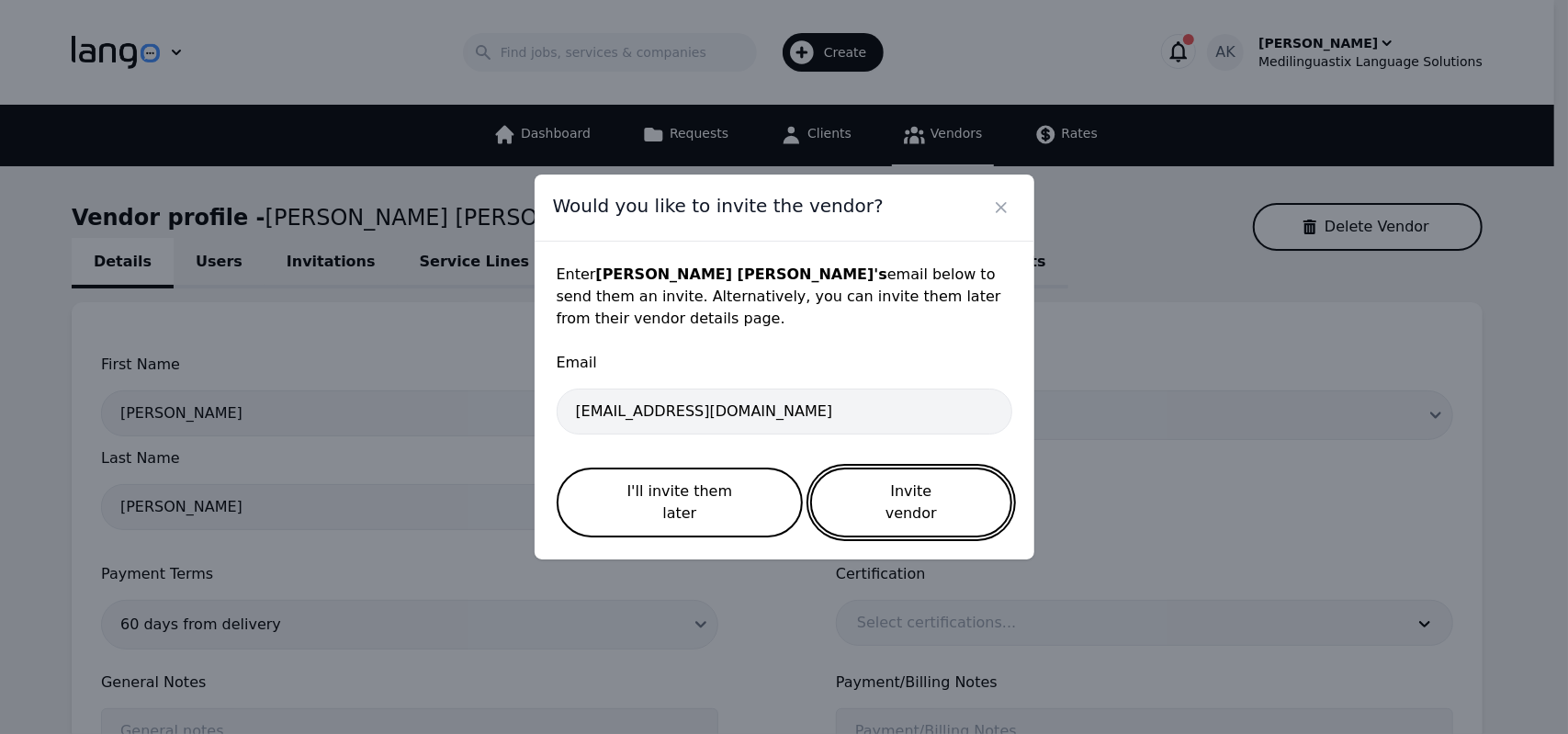
click at [883, 500] on button "Invite vendor" at bounding box center [911, 503] width 201 height 70
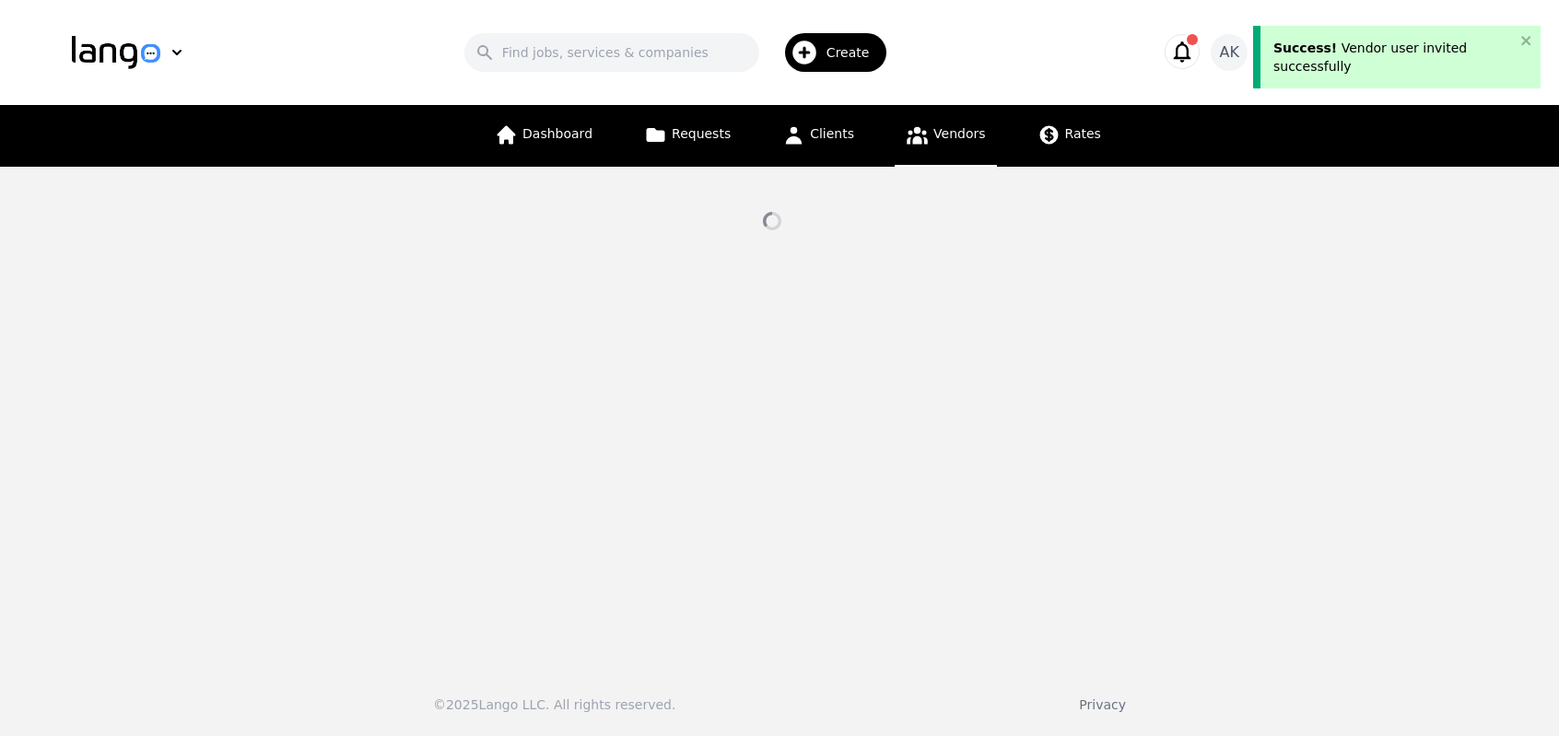
select select "active"
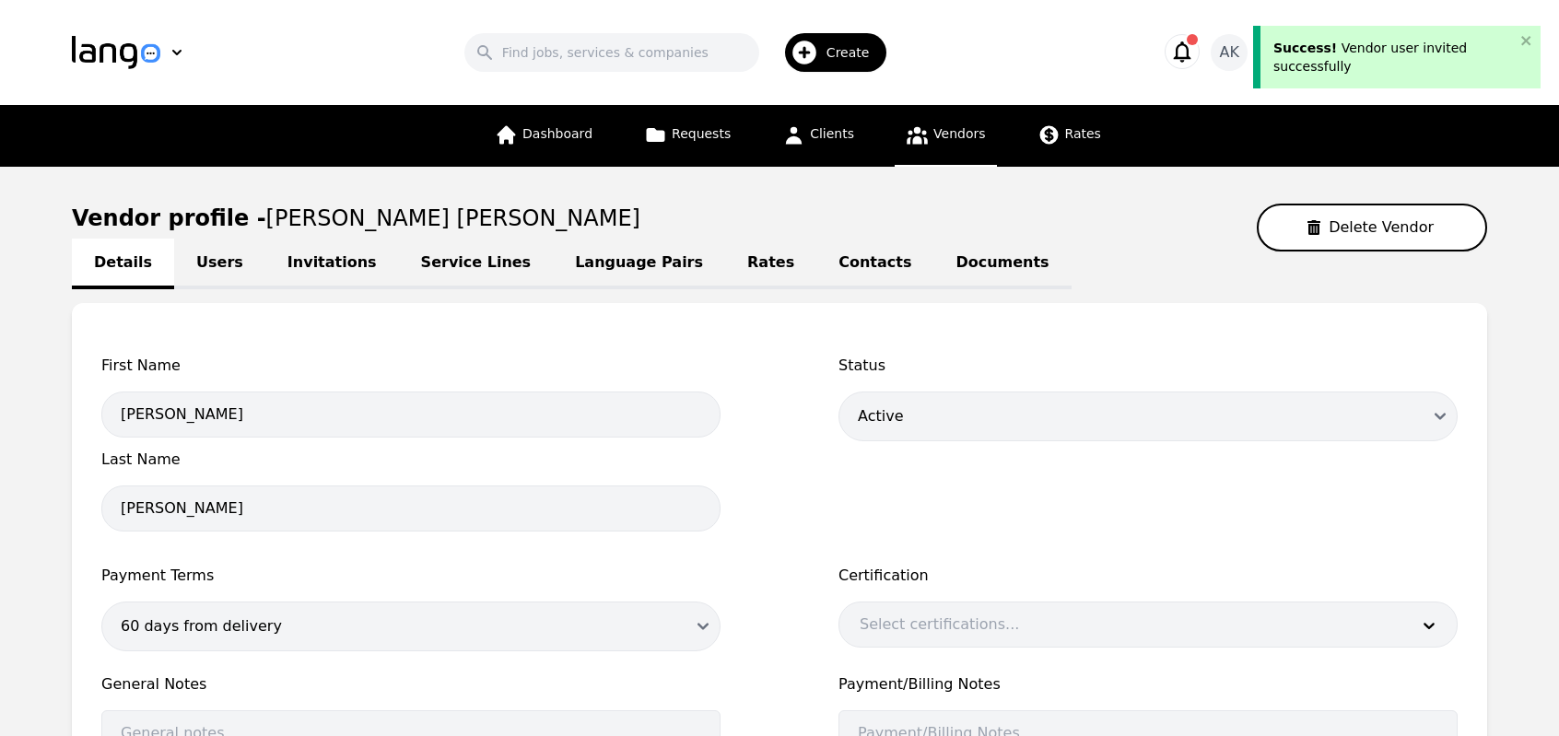
click at [836, 51] on div "Create" at bounding box center [836, 52] width 102 height 39
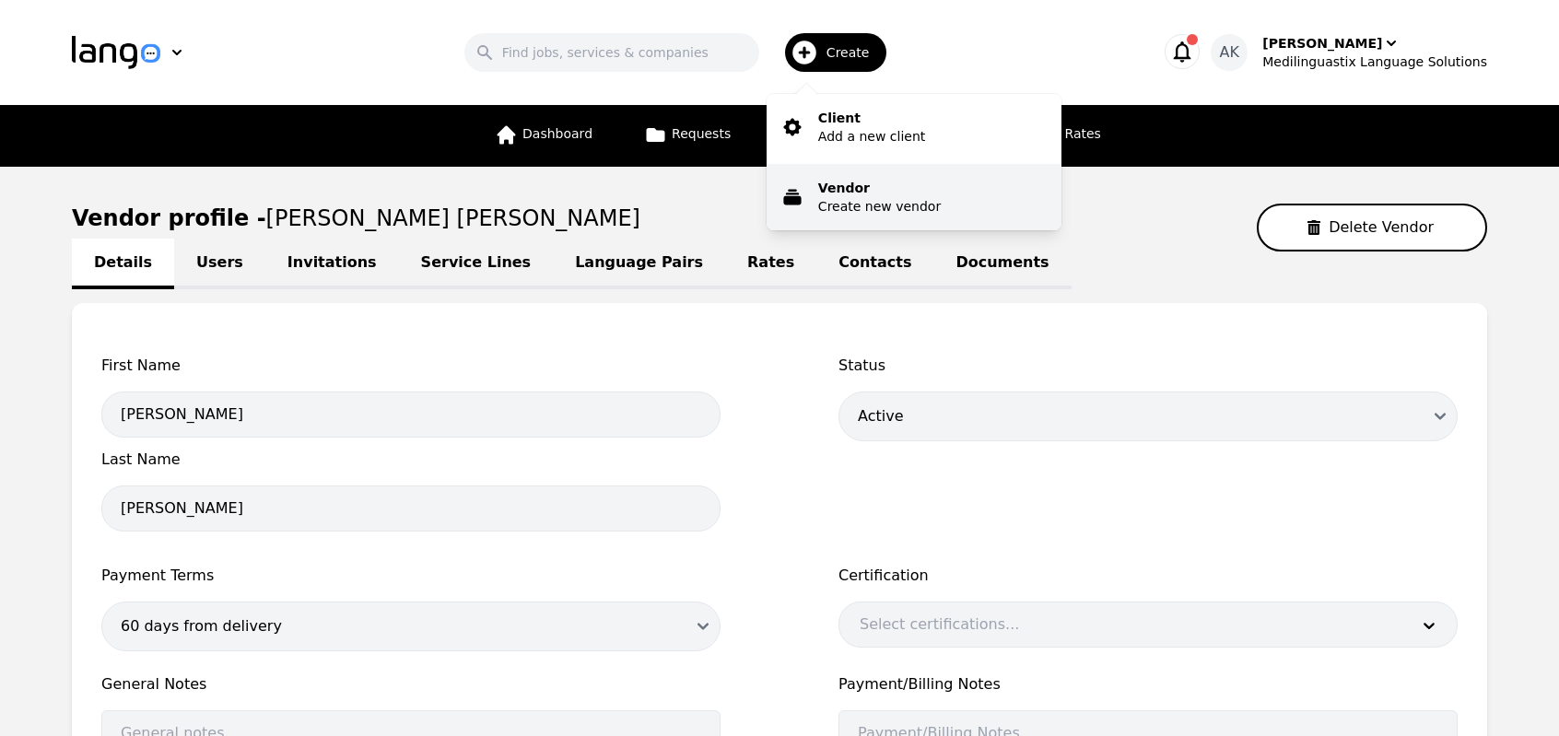
click at [845, 185] on p "Vendor" at bounding box center [879, 188] width 123 height 18
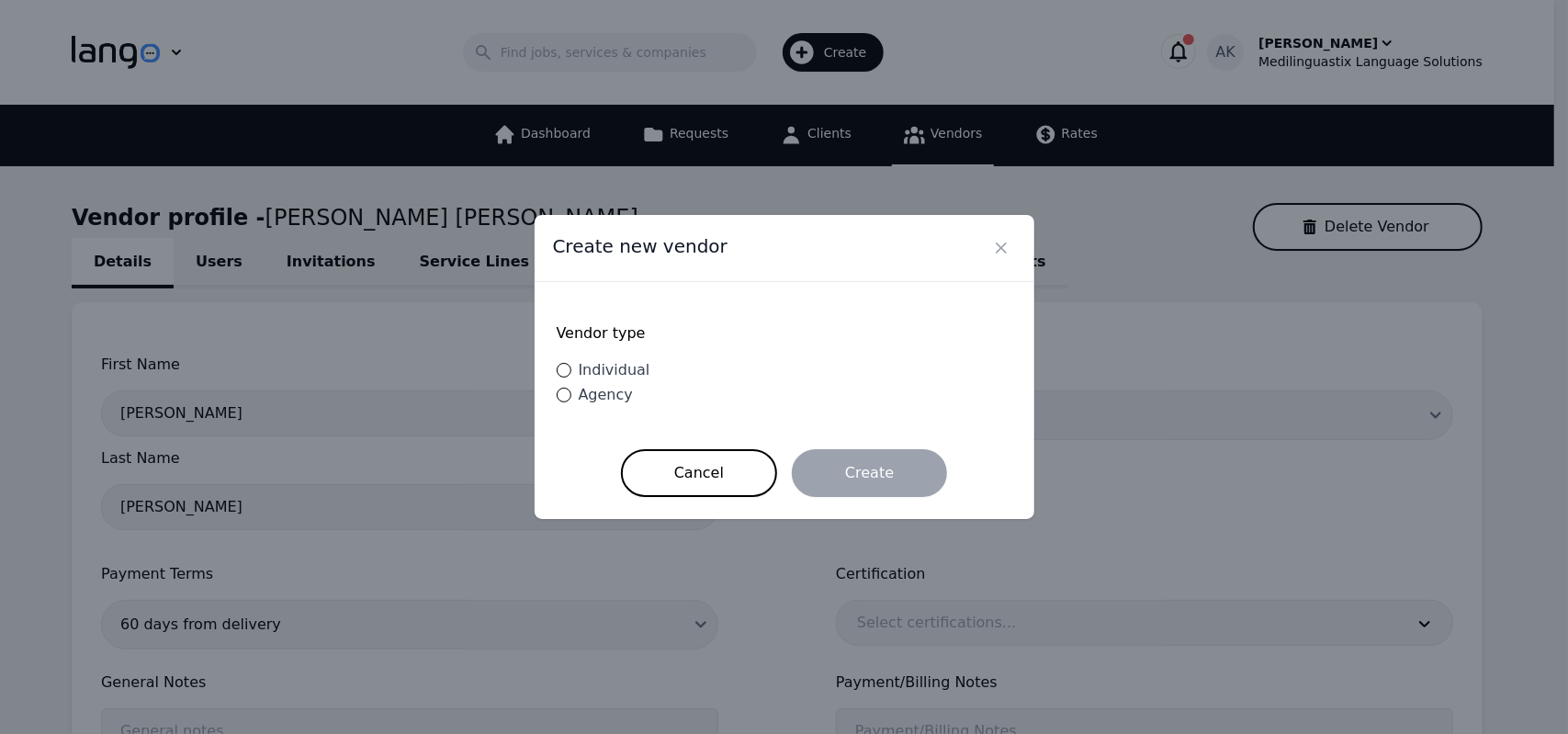
click at [606, 374] on span "Individual" at bounding box center [614, 370] width 72 height 18
click at [572, 374] on input "Individual" at bounding box center [564, 370] width 15 height 15
radio input "true"
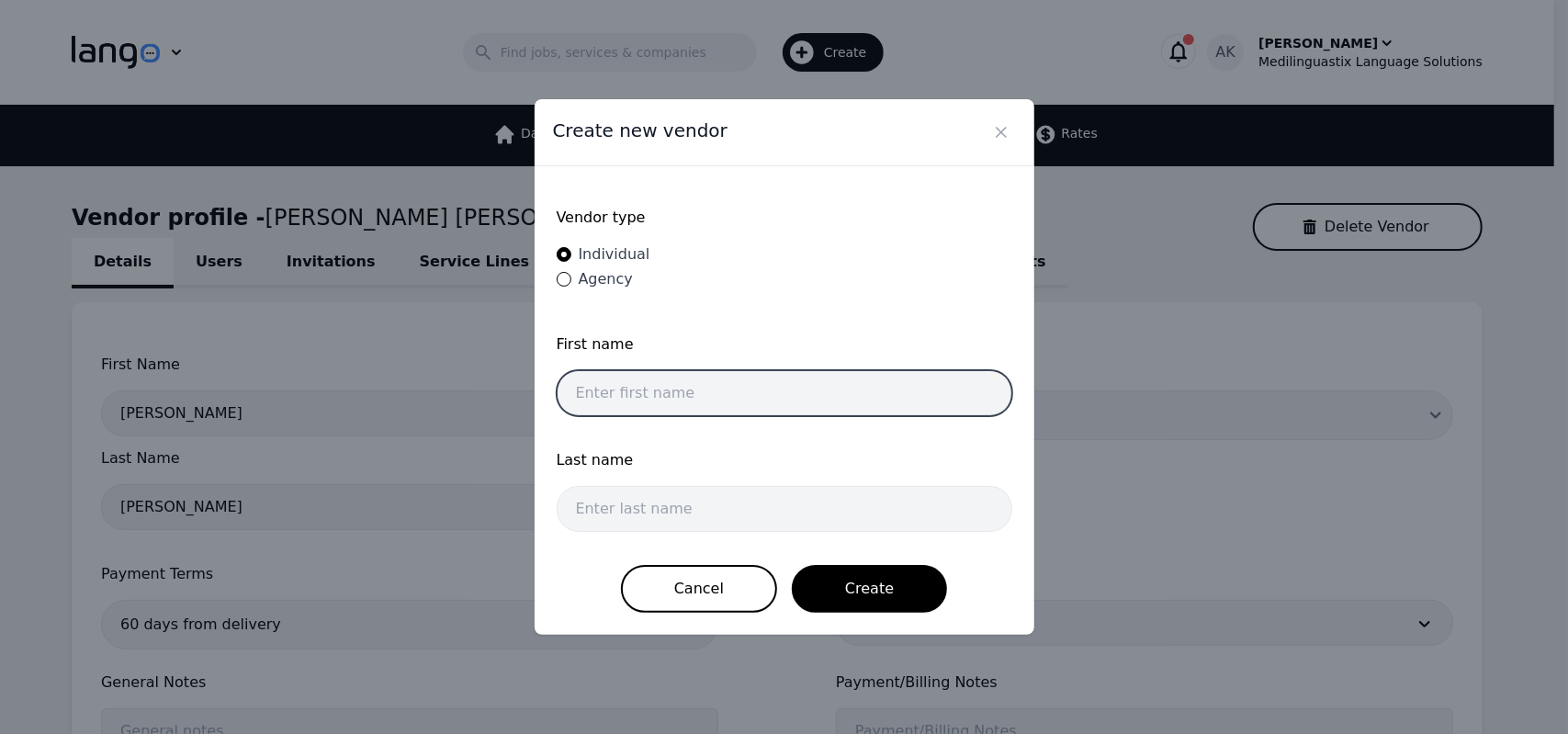
click at [654, 393] on input "text" at bounding box center [784, 393] width 456 height 46
paste input "Ghada"
type input "Ghada"
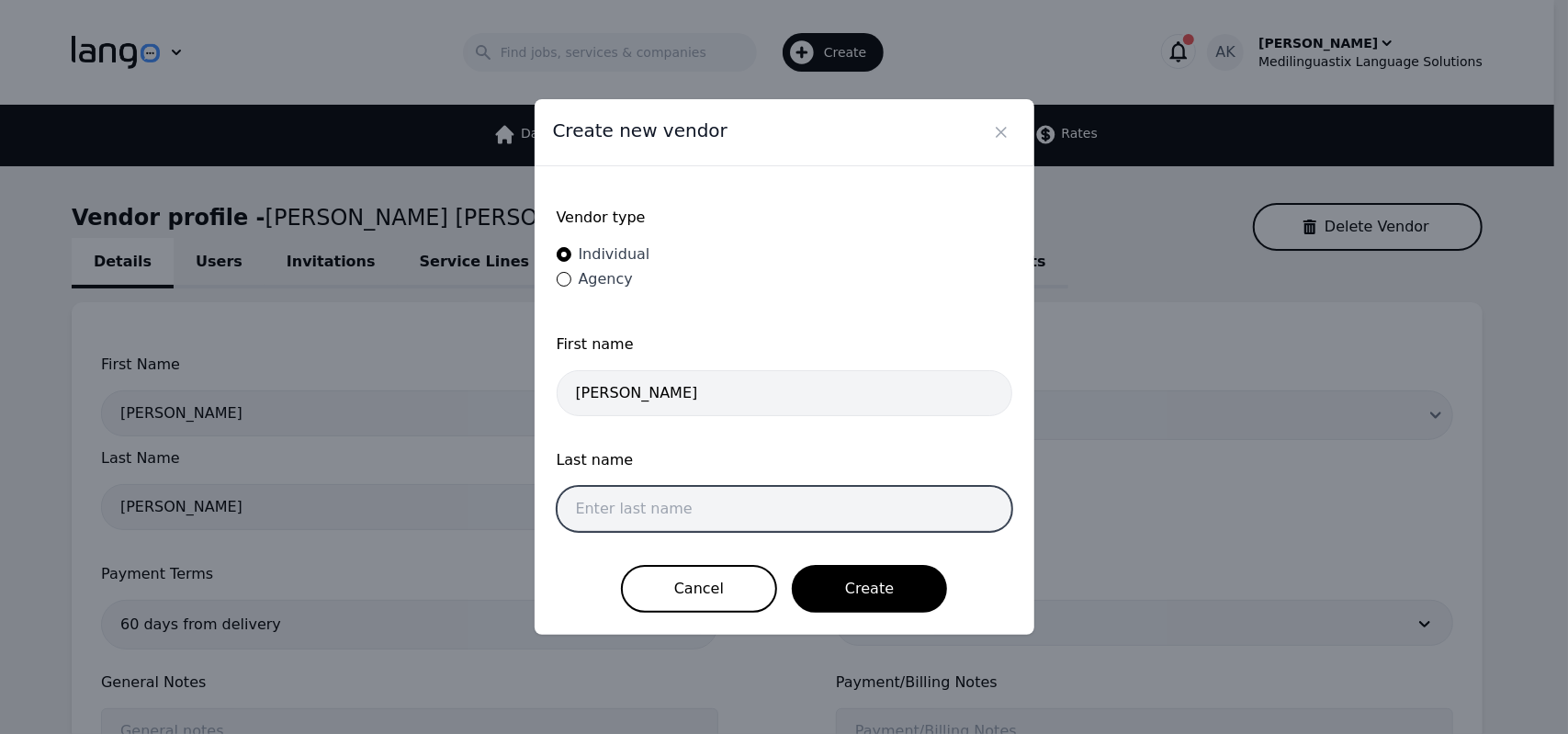
click at [659, 499] on input "text" at bounding box center [784, 509] width 456 height 46
paste input "Salah"
type input "Salah"
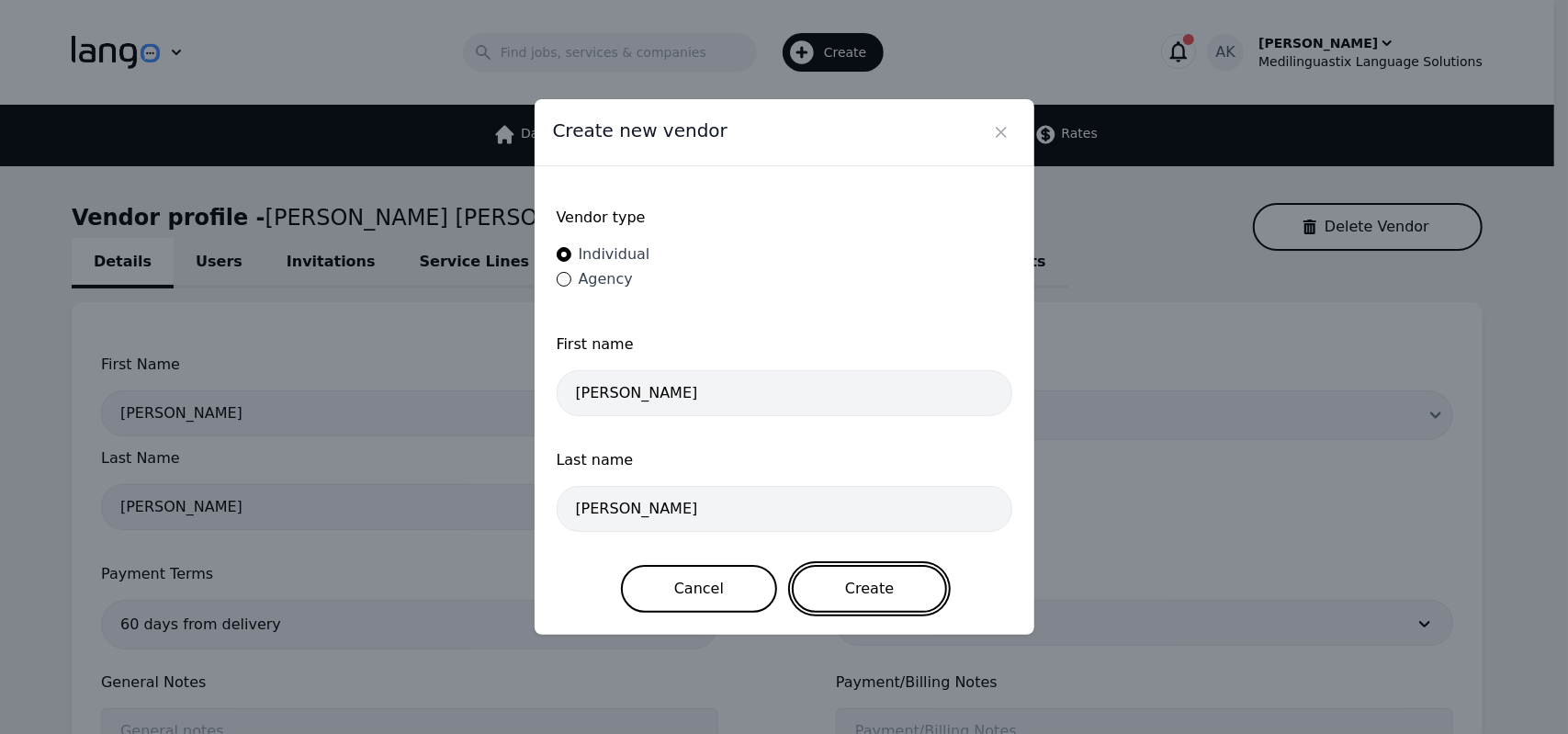
click at [857, 588] on button "Create" at bounding box center [870, 588] width 156 height 48
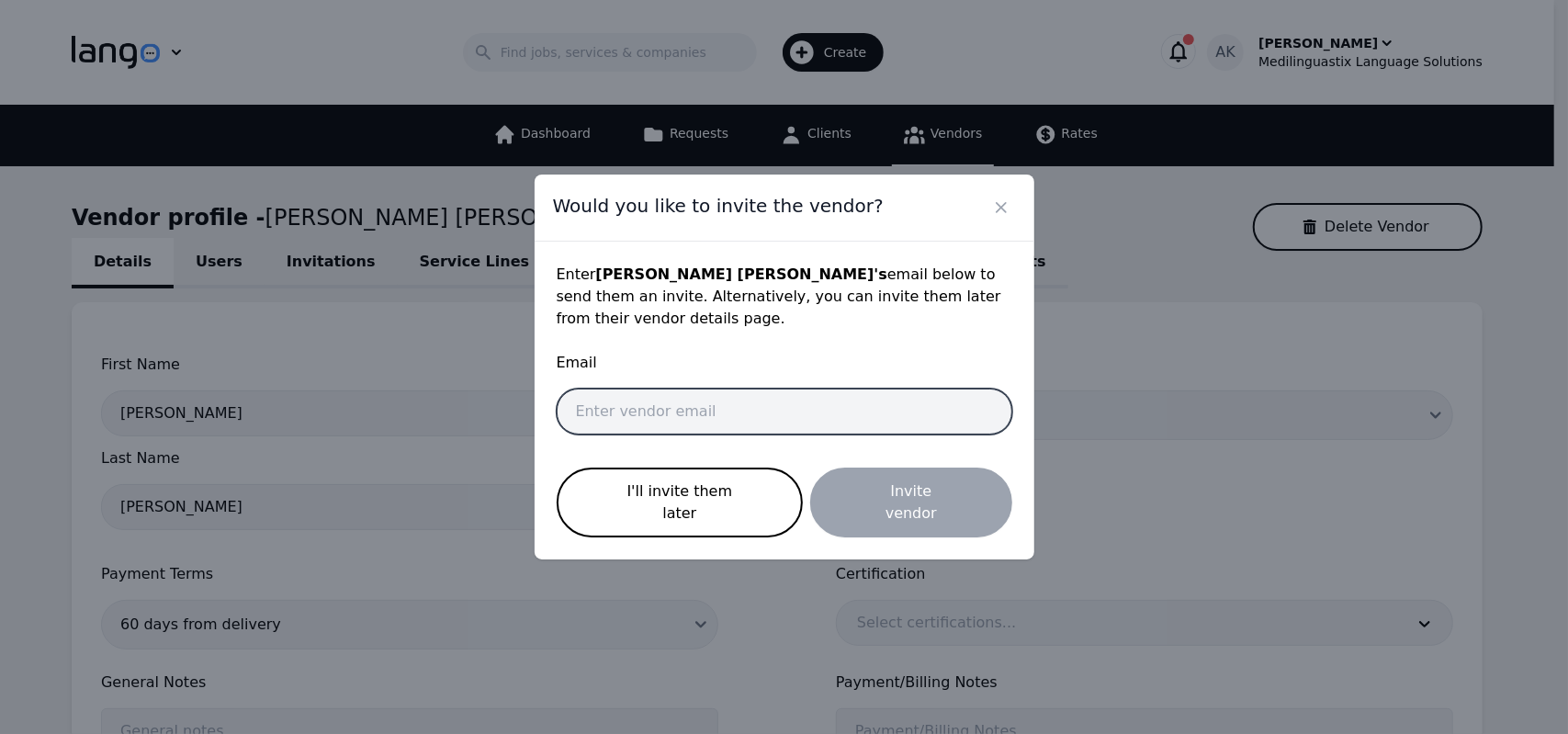
click at [675, 411] on input "email" at bounding box center [784, 412] width 456 height 46
paste input "ghadasalah1418@gmail.com"
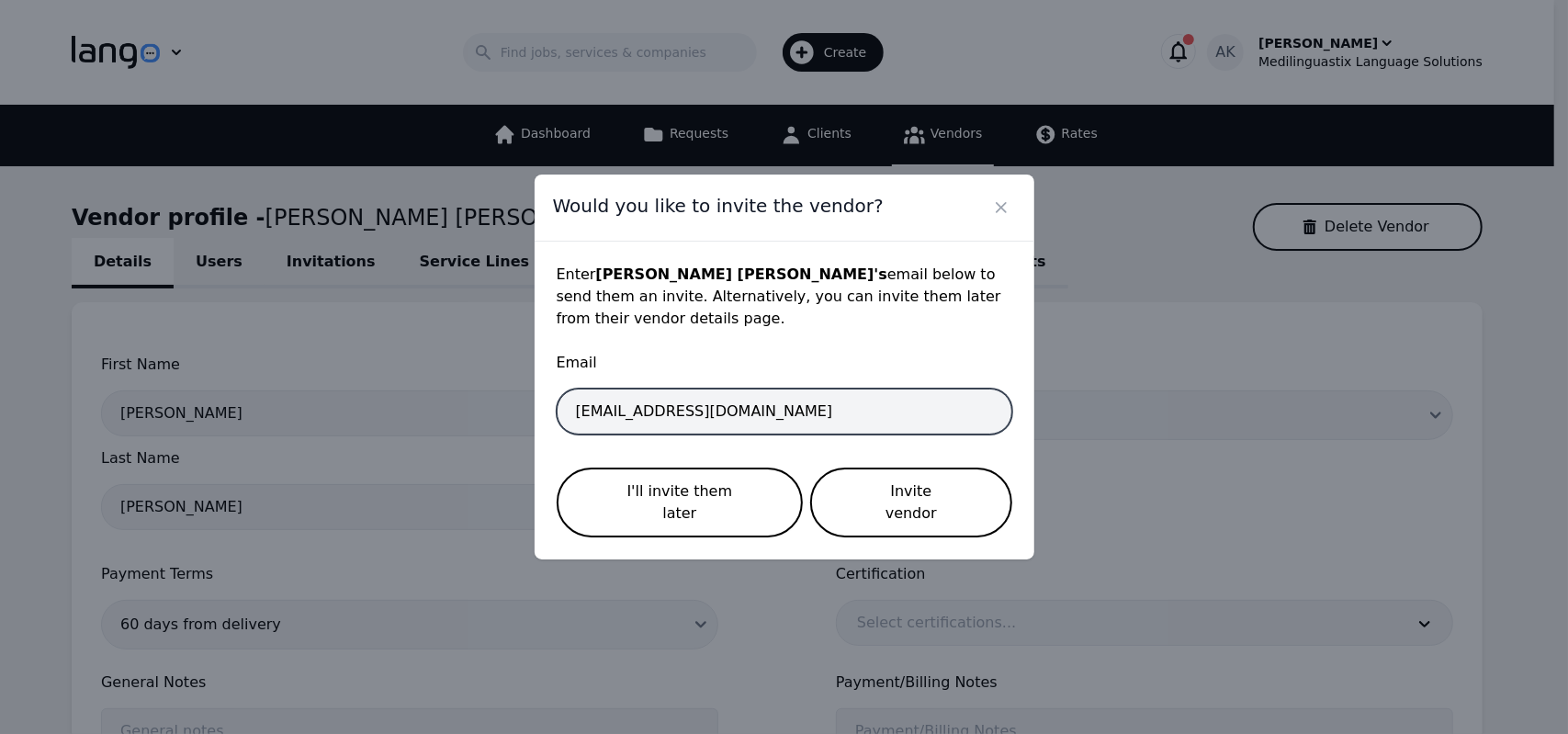
type input "ghadasalah1418@gmail.com"
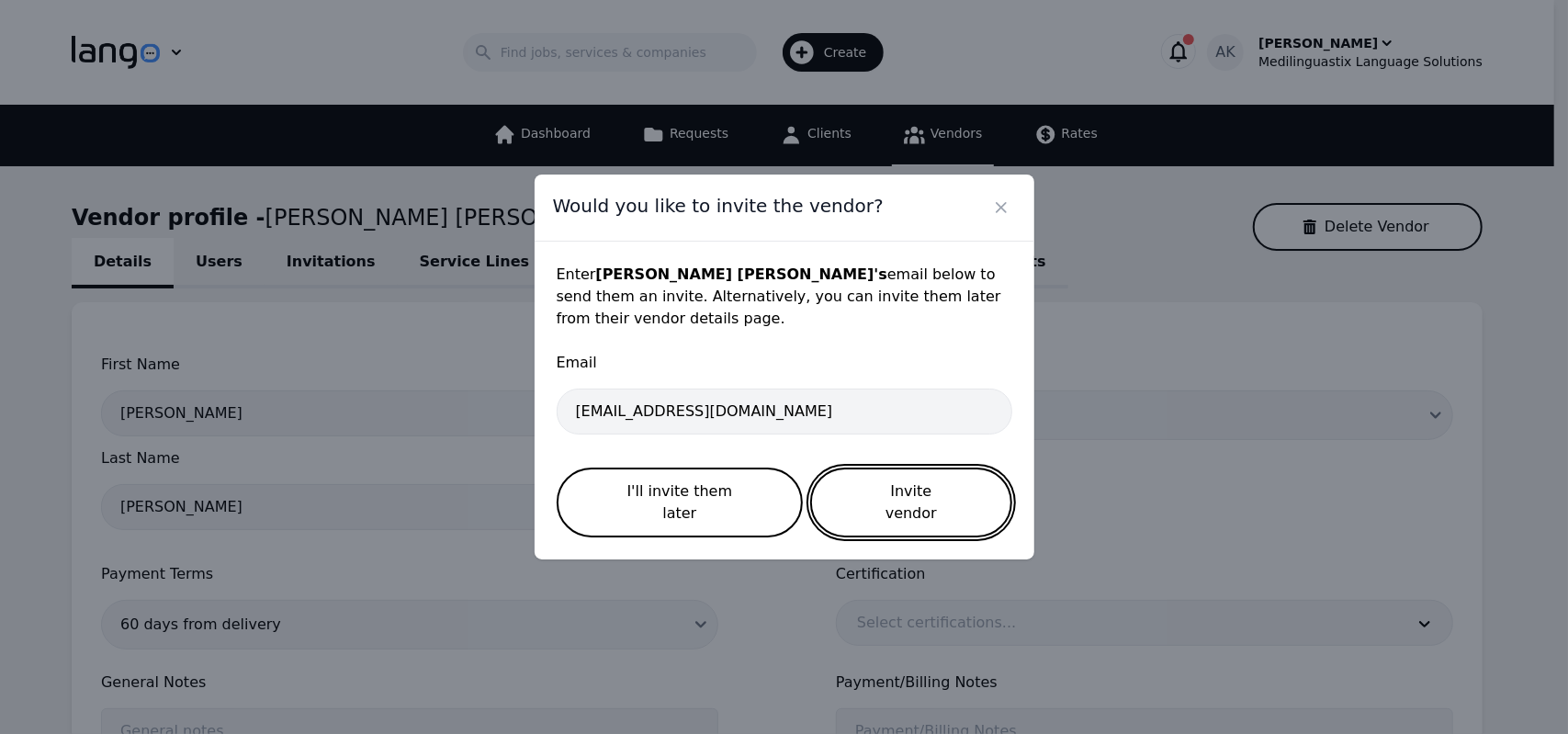
click at [907, 485] on button "Invite vendor" at bounding box center [911, 503] width 201 height 70
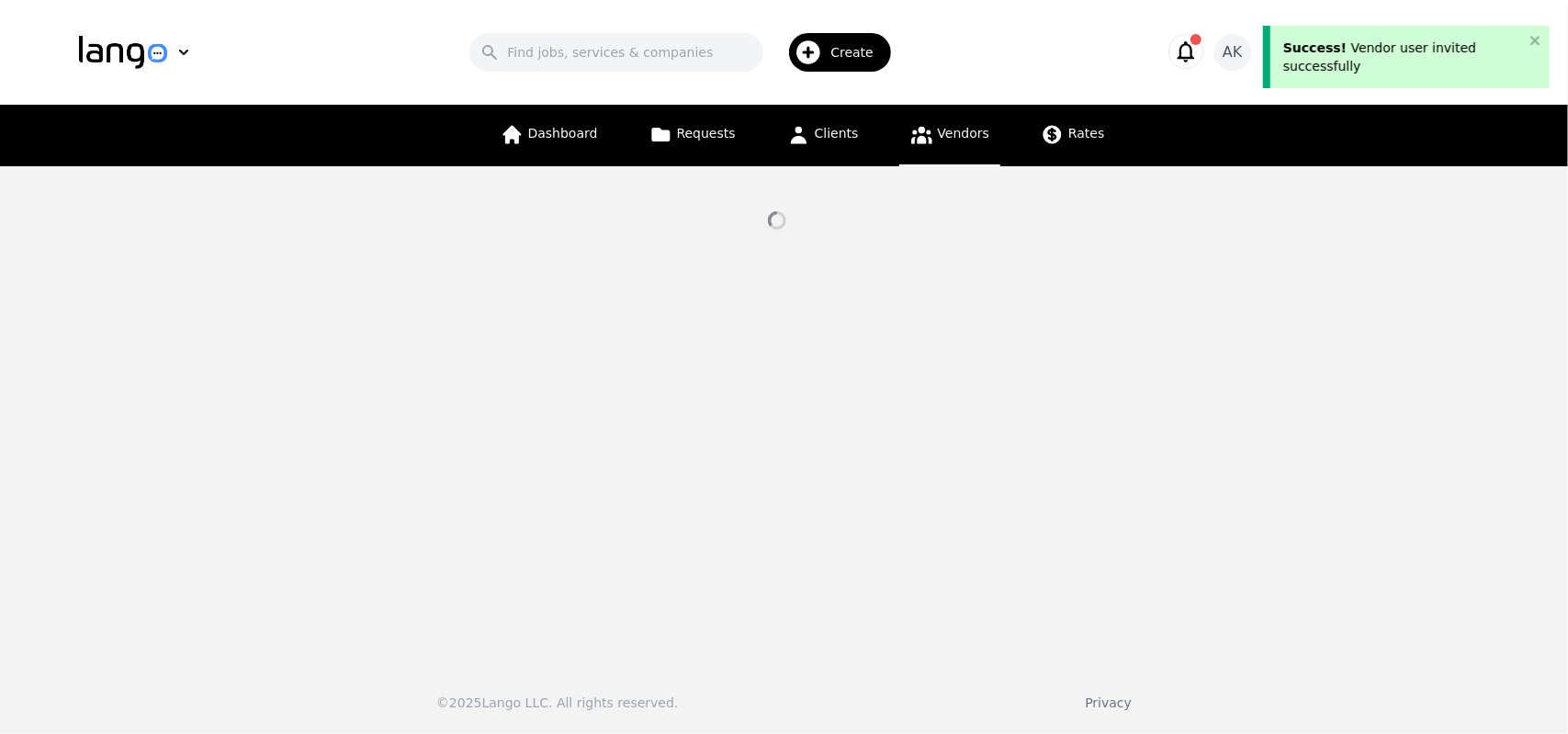
select select "active"
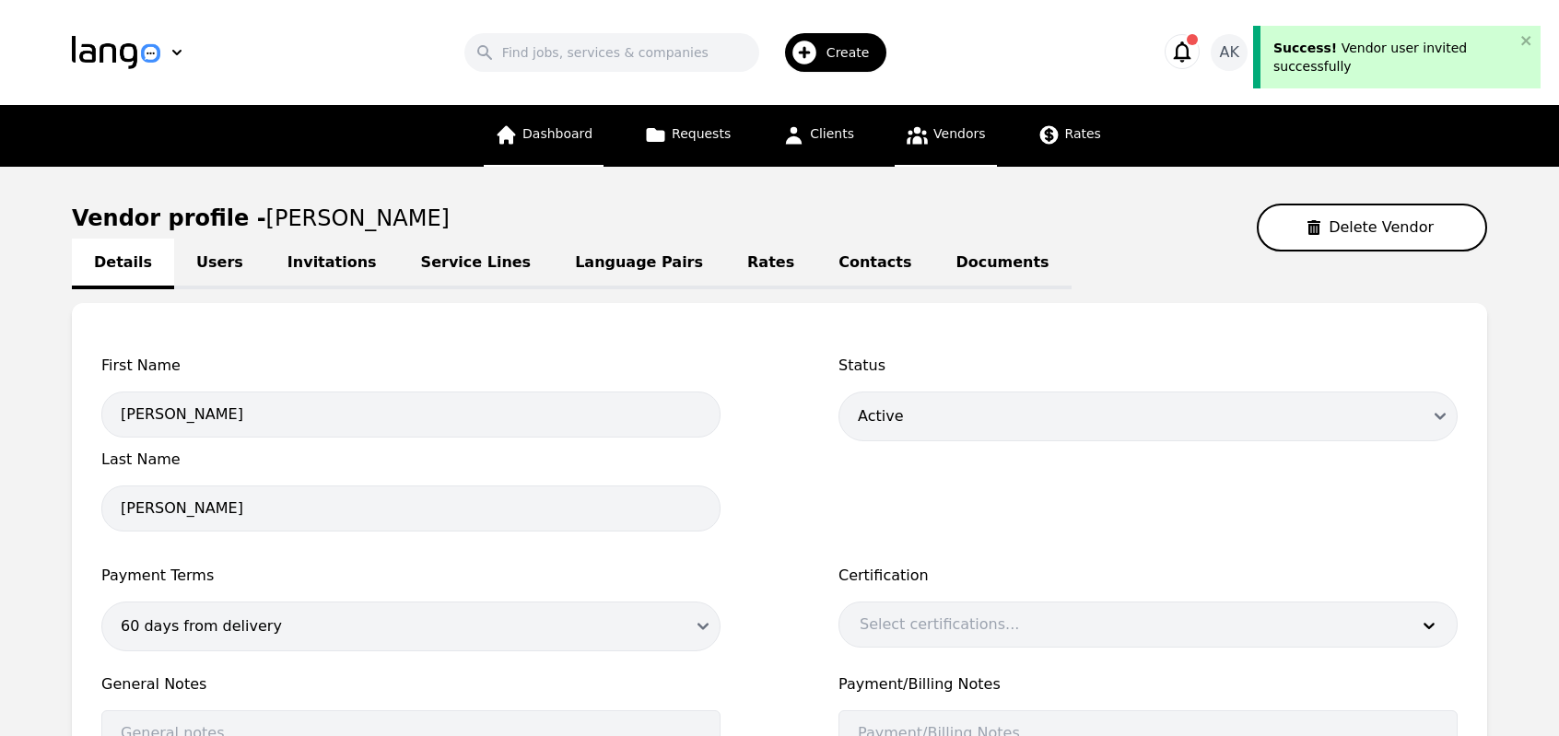
click at [578, 123] on link "Dashboard" at bounding box center [544, 136] width 120 height 62
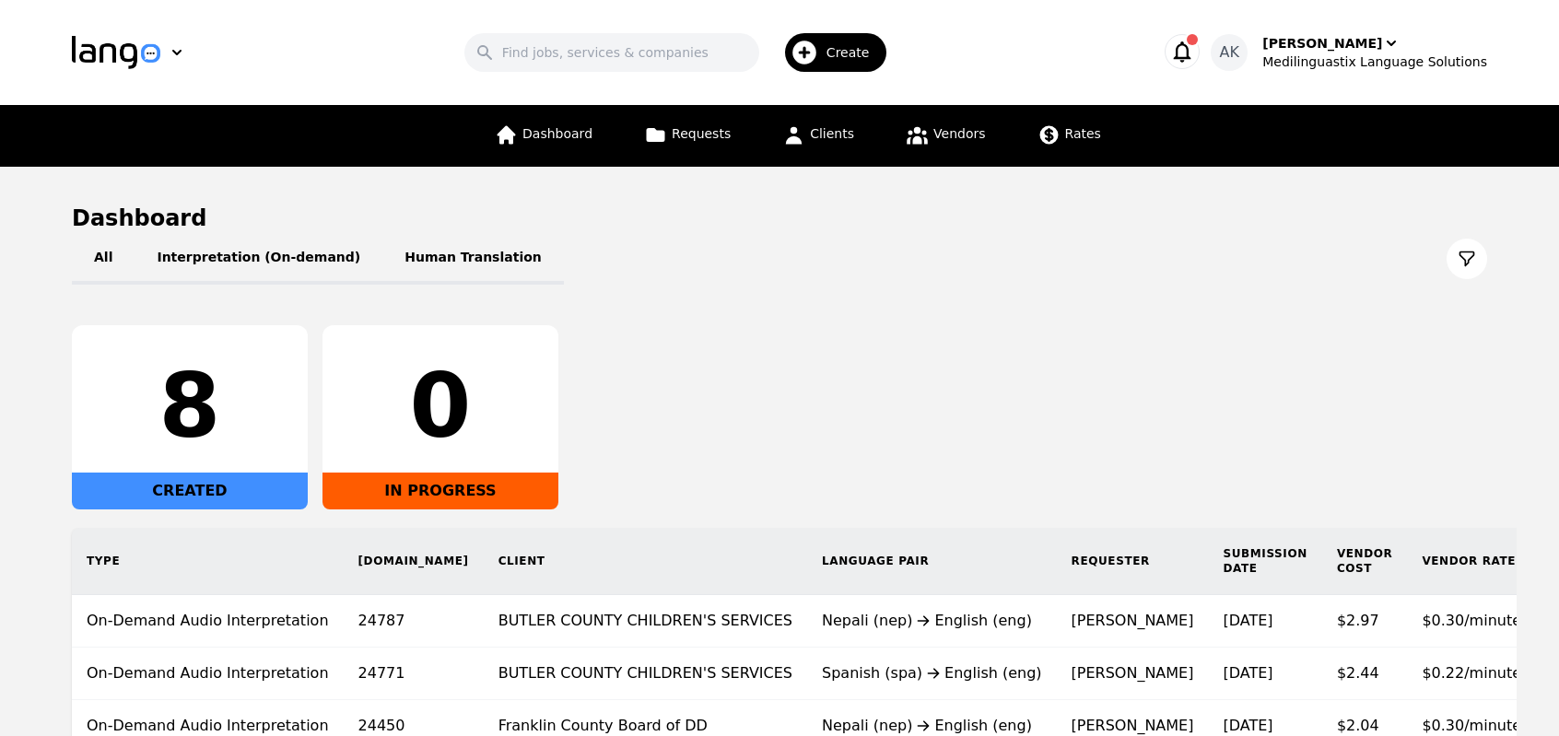
click at [1195, 53] on icon "button" at bounding box center [1182, 52] width 26 height 26
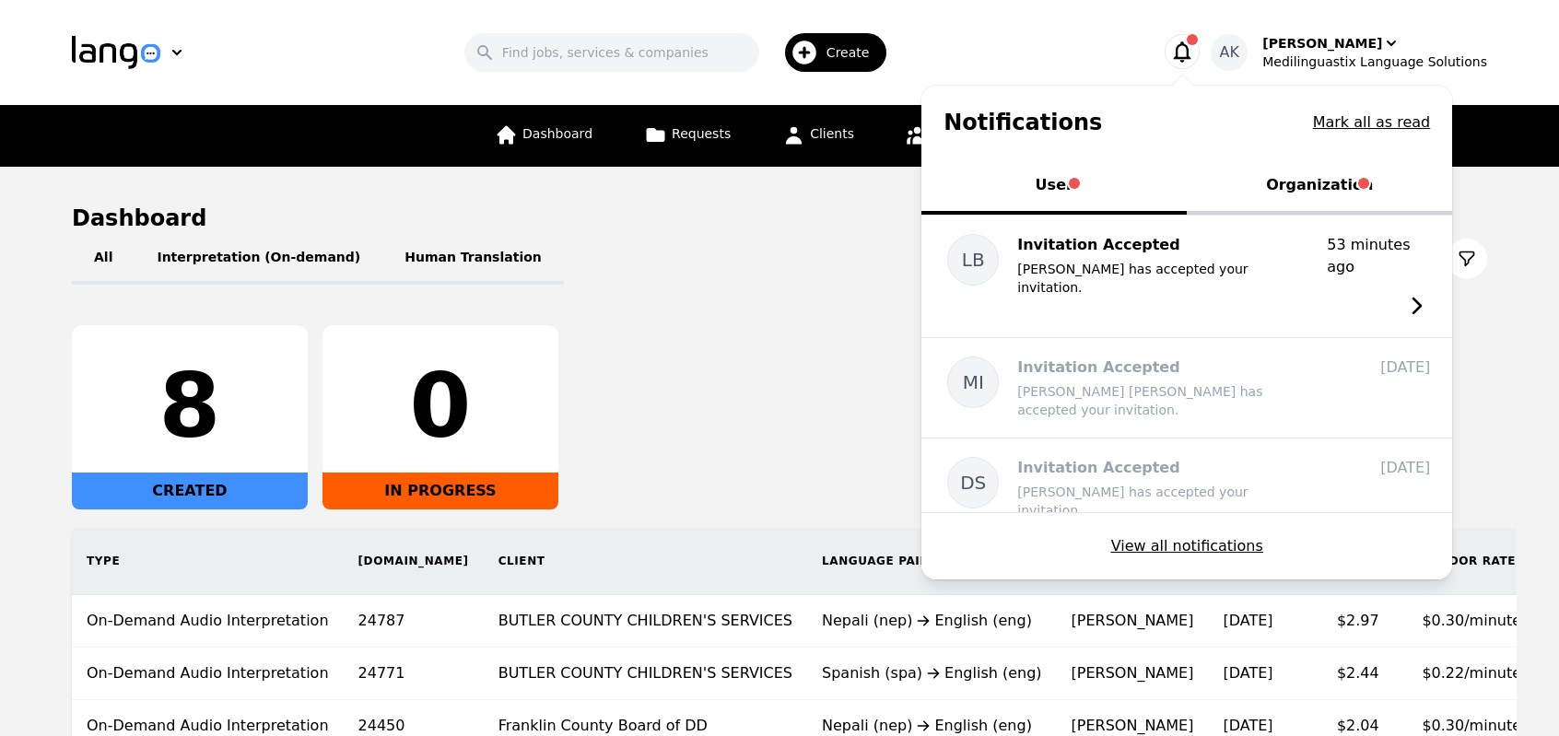
click at [1299, 183] on button "Organization" at bounding box center [1318, 186] width 265 height 55
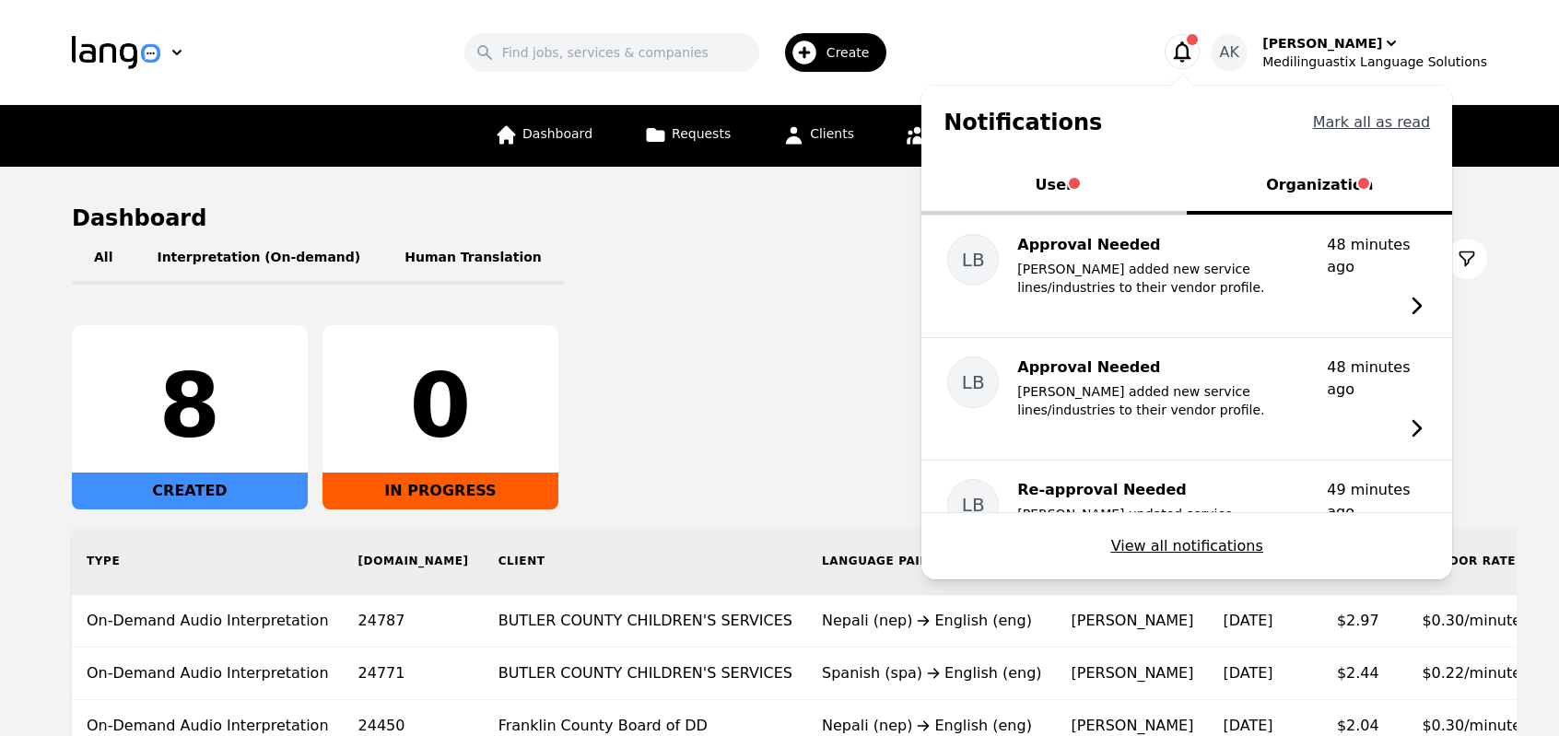
click at [1356, 123] on button "Mark all as read" at bounding box center [1372, 122] width 118 height 22
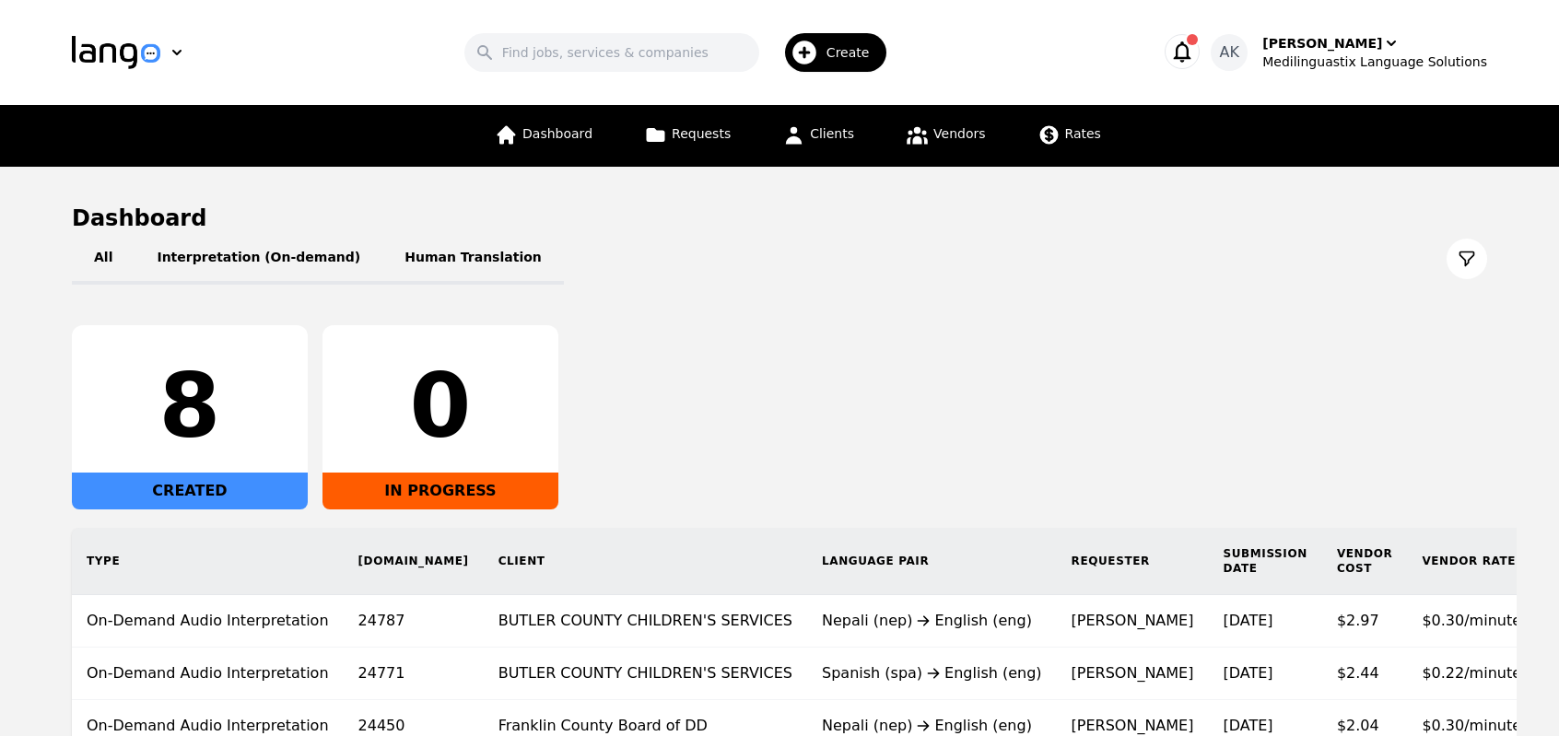
click at [1195, 53] on icon "button" at bounding box center [1182, 52] width 26 height 26
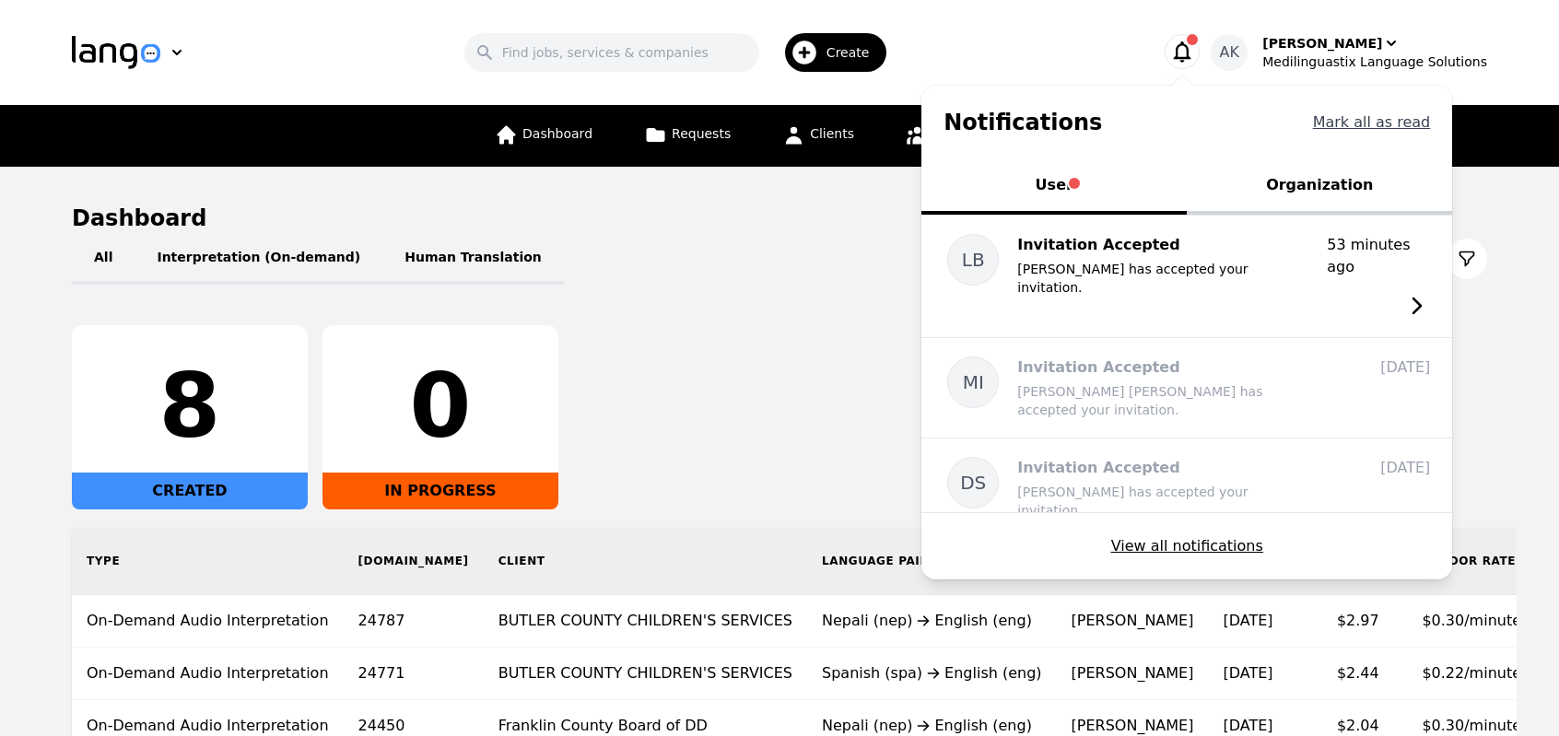
click at [1372, 119] on button "Mark all as read" at bounding box center [1372, 122] width 118 height 22
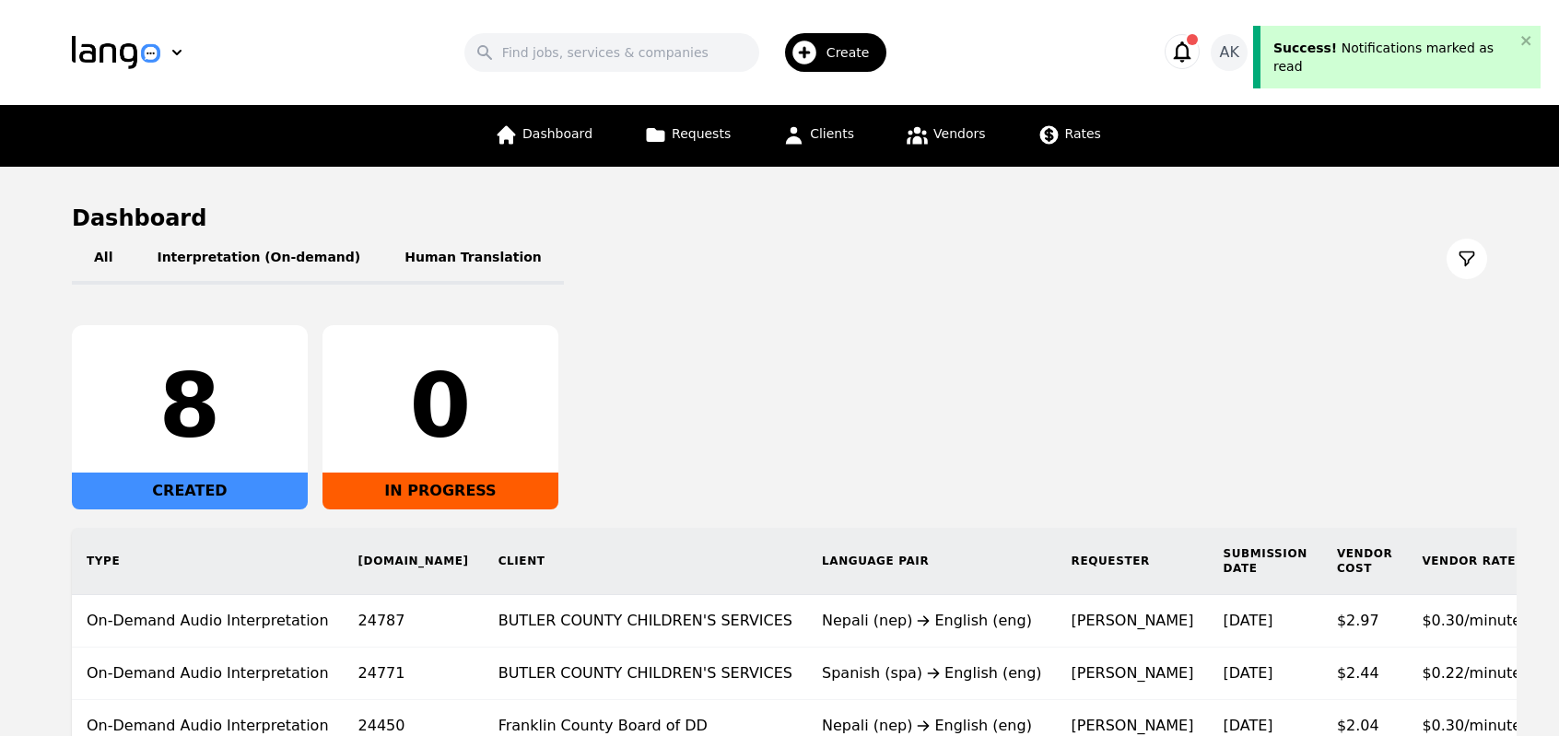
click at [1116, 29] on div "Search Create" at bounding box center [681, 52] width 894 height 53
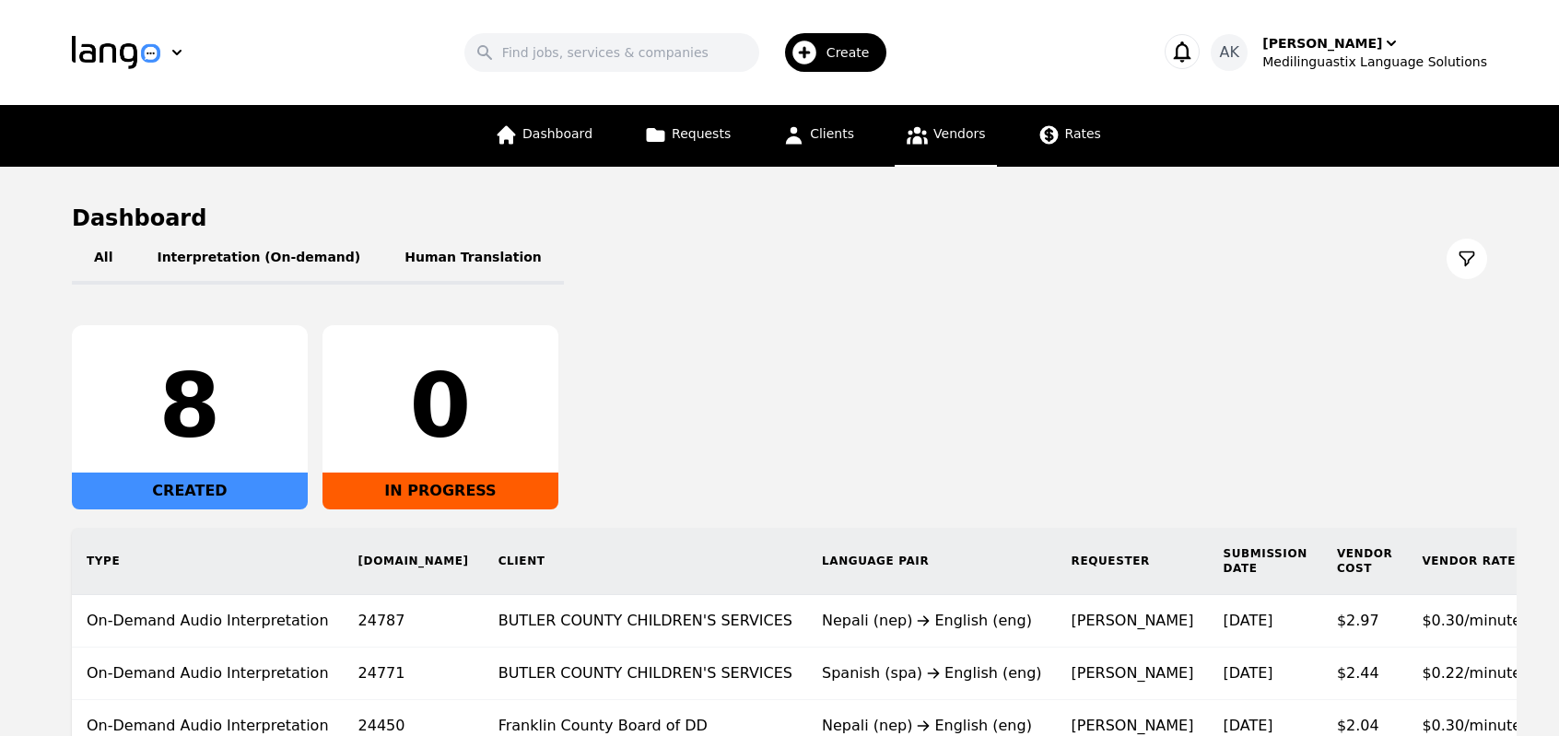
click at [922, 148] on link "Vendors" at bounding box center [944, 136] width 101 height 62
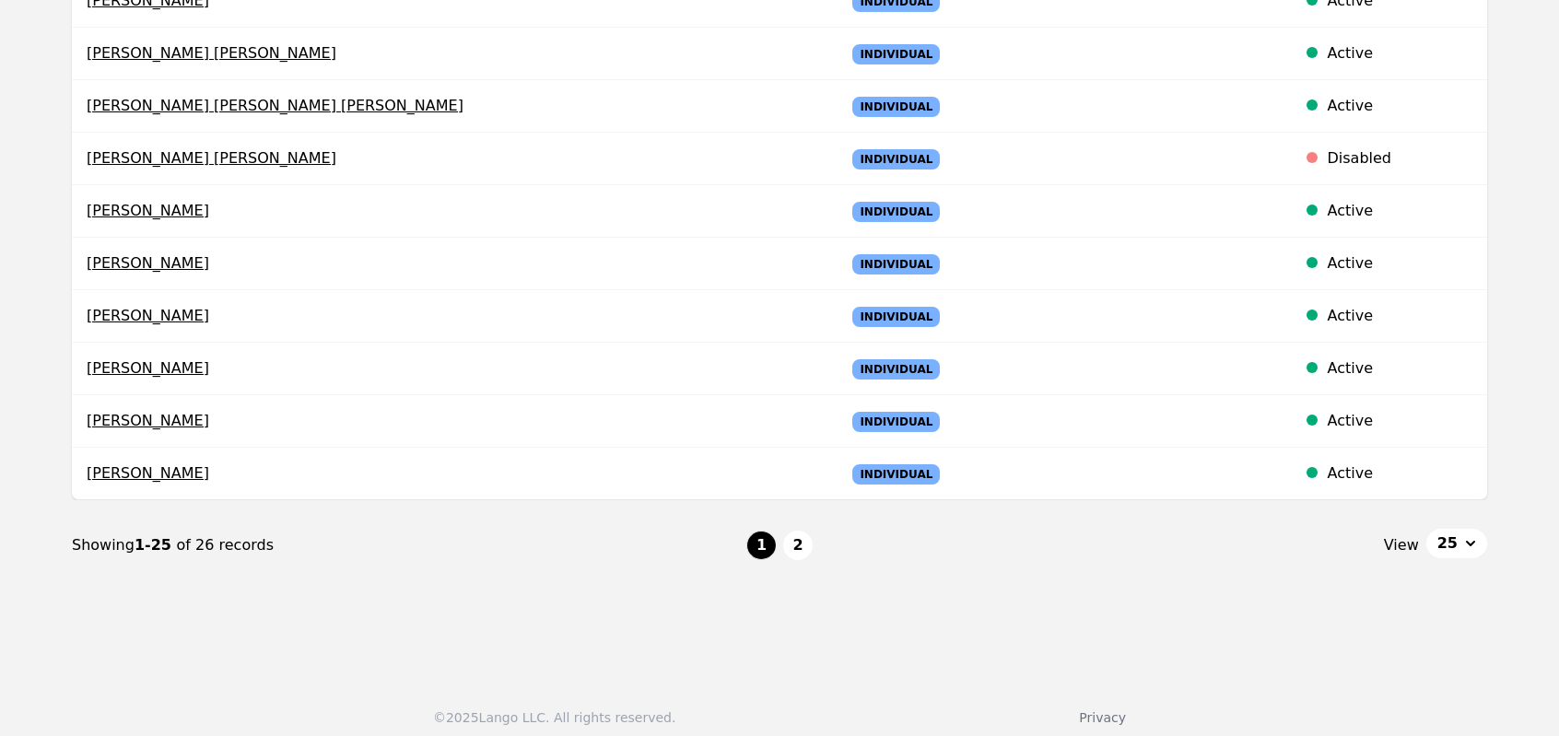
scroll to position [1258, 0]
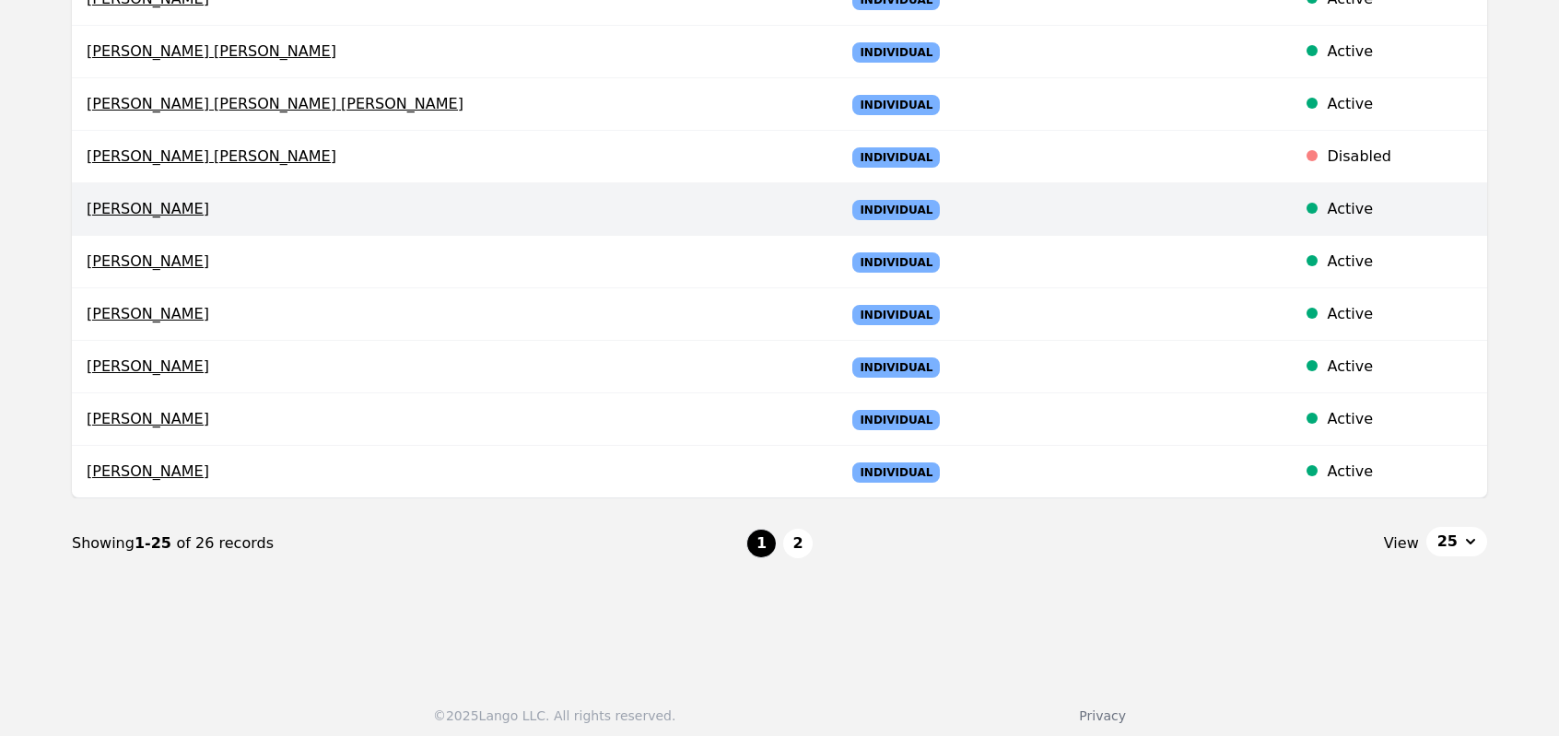
click at [122, 202] on span "Jin Lui" at bounding box center [451, 209] width 729 height 22
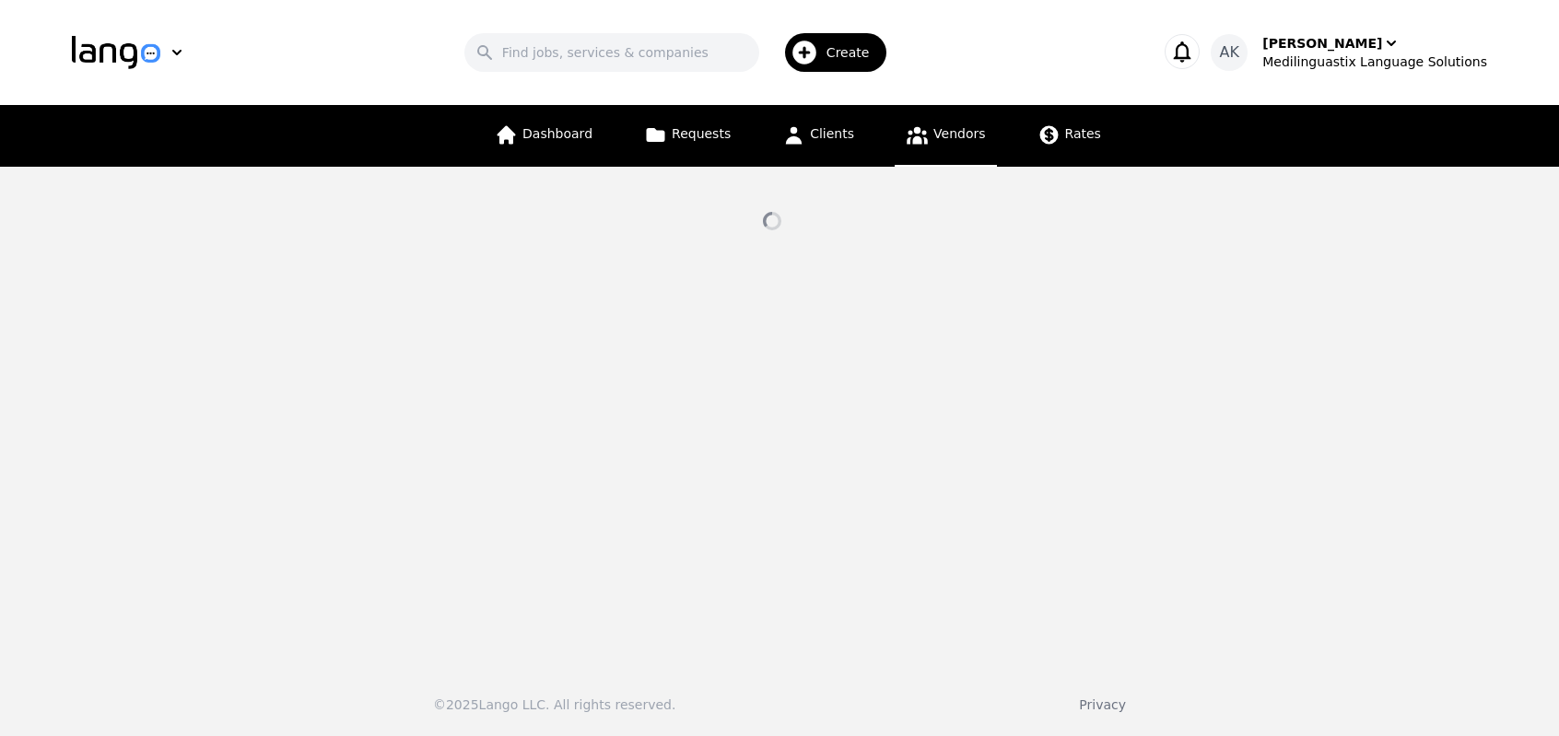
select select "active"
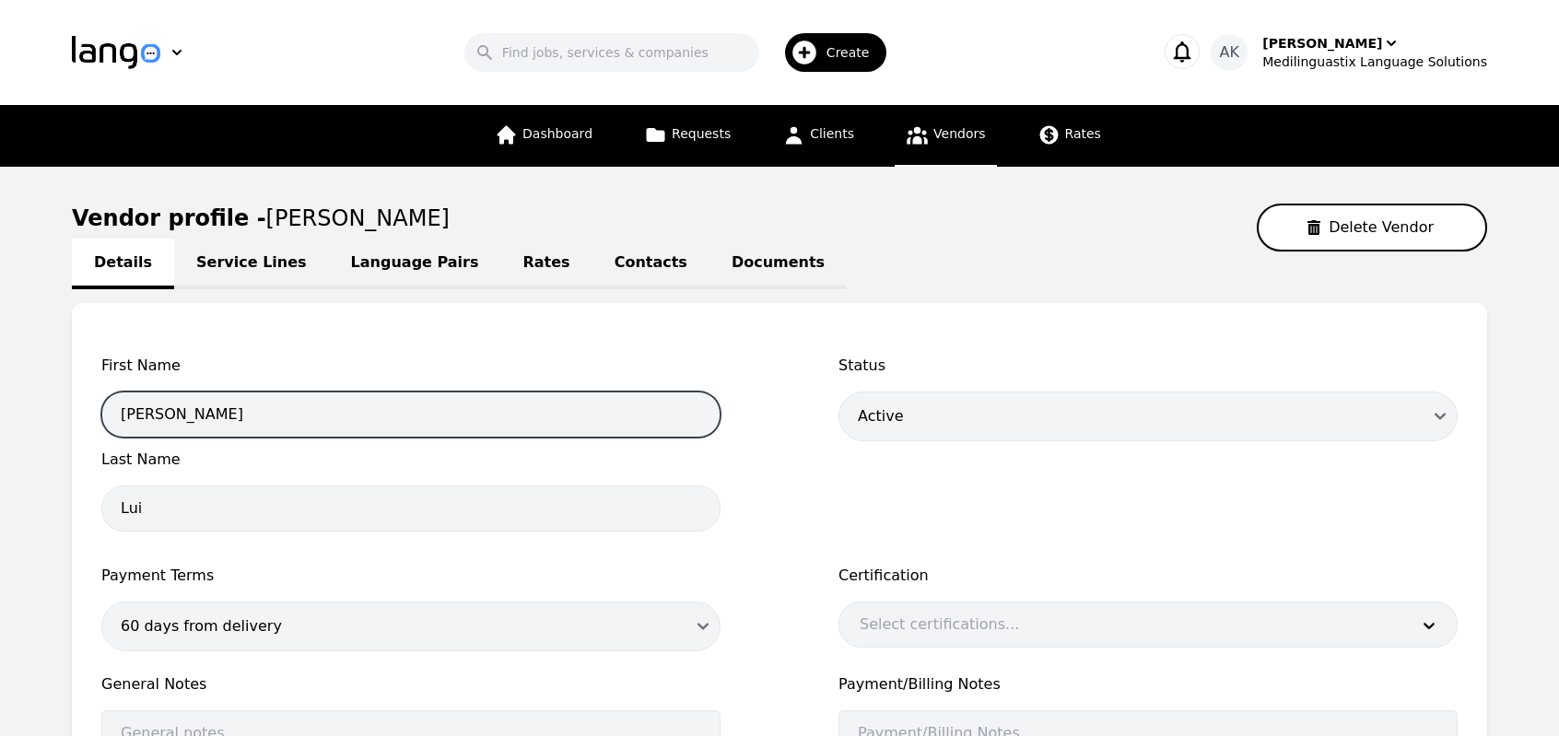
drag, startPoint x: 149, startPoint y: 410, endPoint x: 57, endPoint y: 427, distance: 93.8
click at [57, 427] on main "Vendor profile - Jin Lui Delete Vendor Details Service Lines Language Pairs Rat…" at bounding box center [779, 594] width 1559 height 855
type input "Abdul"
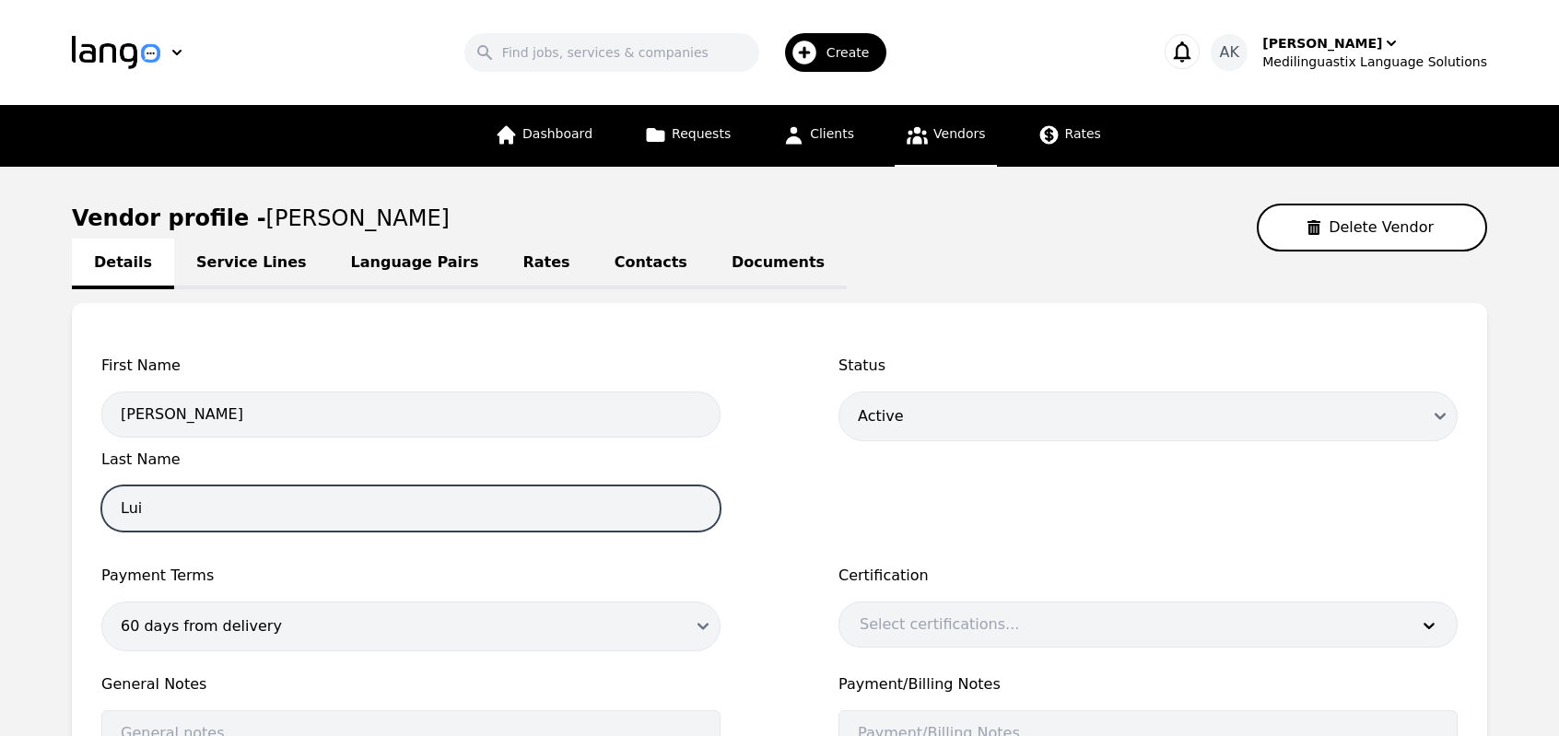
drag, startPoint x: 167, startPoint y: 515, endPoint x: 48, endPoint y: 514, distance: 118.8
click at [48, 514] on main "Vendor profile - Jin Lui Delete Vendor Details Service Lines Language Pairs Rat…" at bounding box center [779, 594] width 1559 height 855
type input "Abdi"
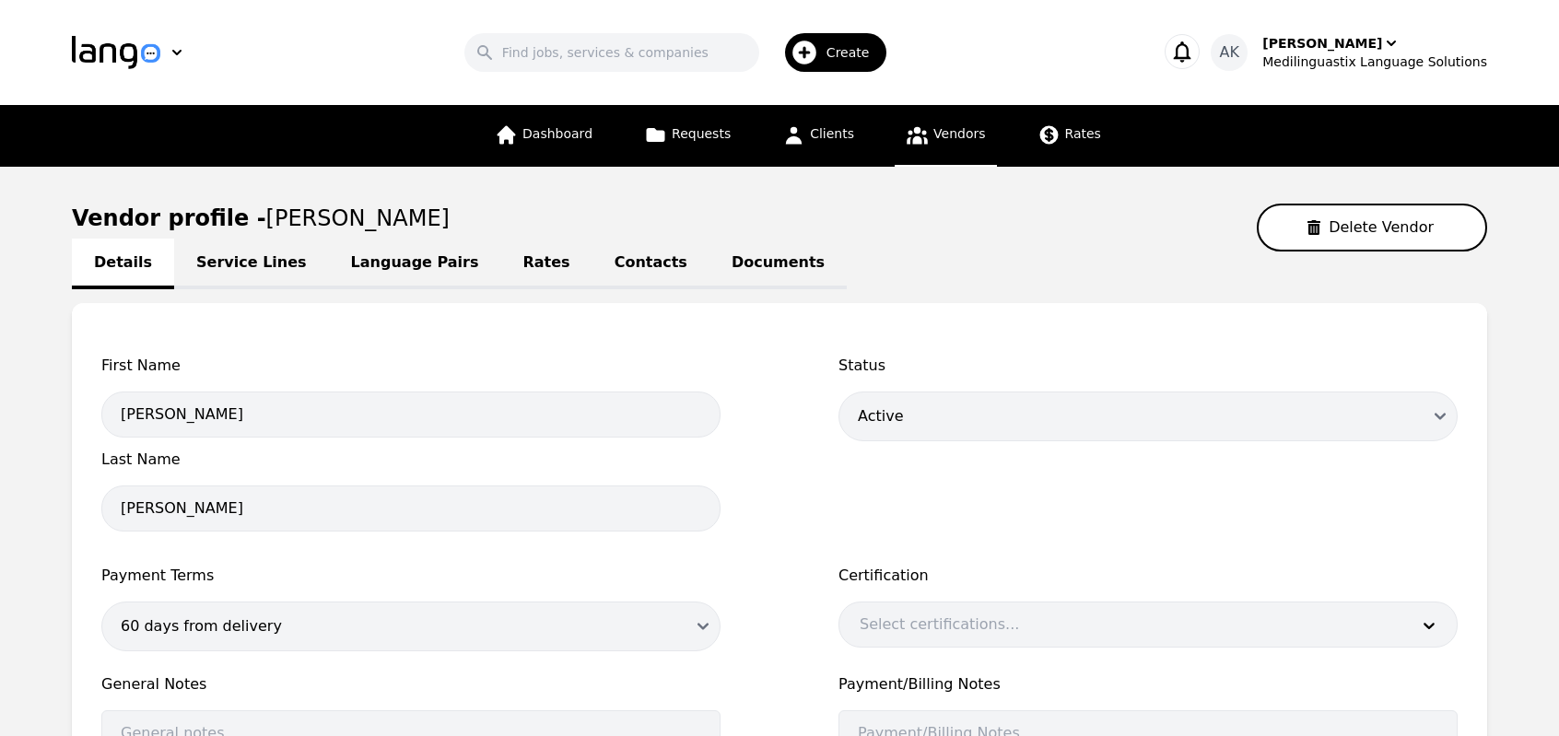
click at [0, 556] on main "Vendor profile - Jin Lui Delete Vendor Details Service Lines Language Pairs Rat…" at bounding box center [779, 594] width 1559 height 855
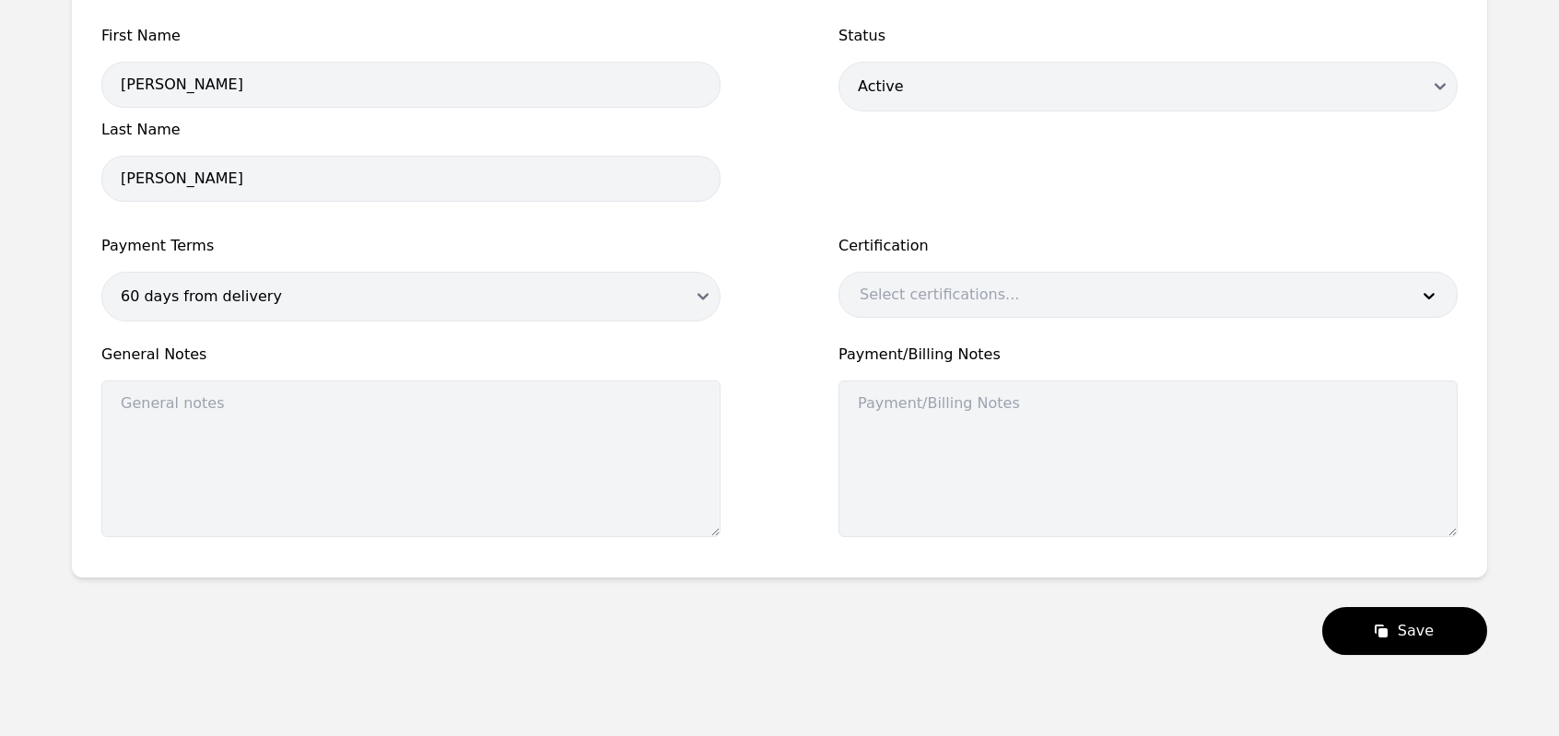
scroll to position [367, 0]
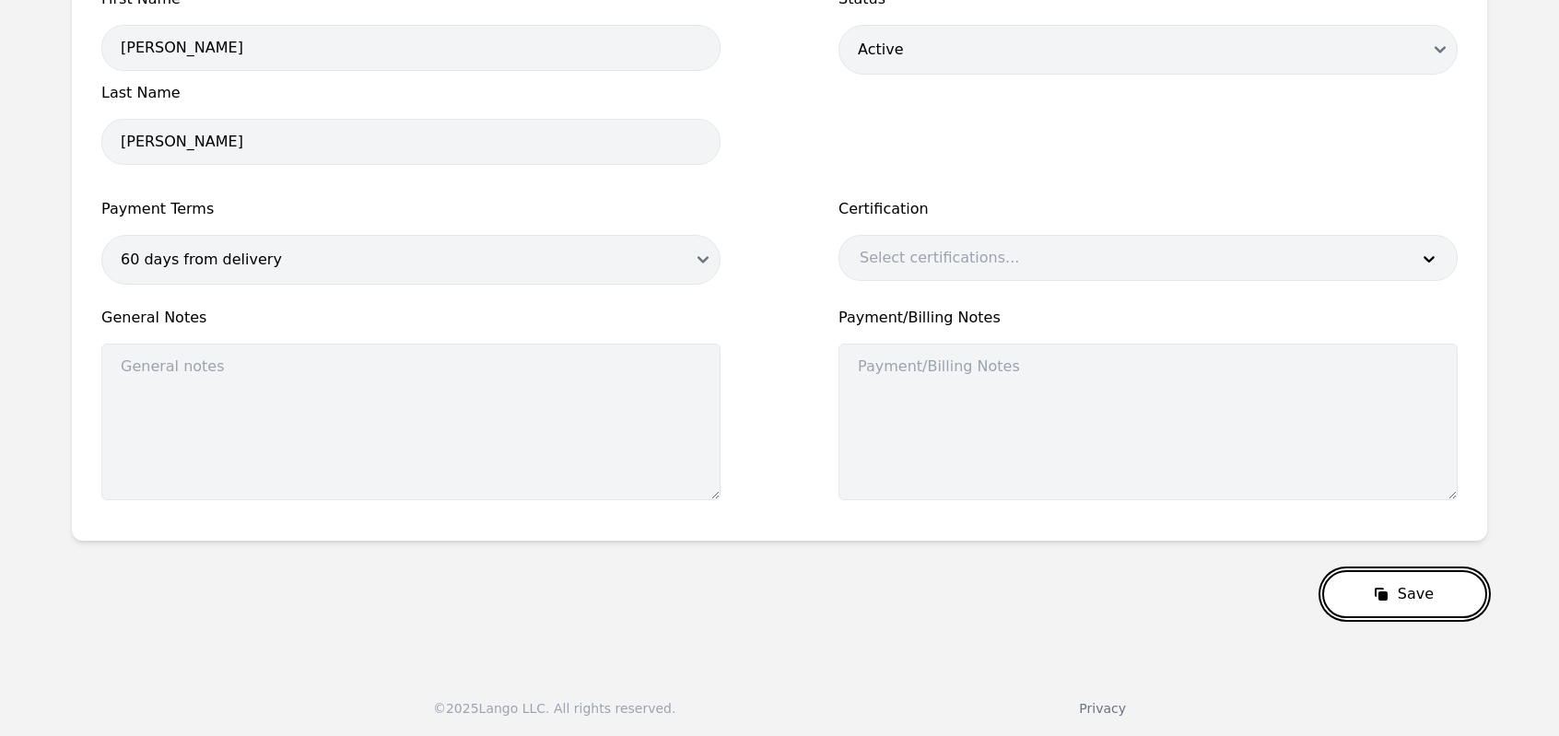
click at [1396, 587] on button "Save" at bounding box center [1404, 594] width 165 height 48
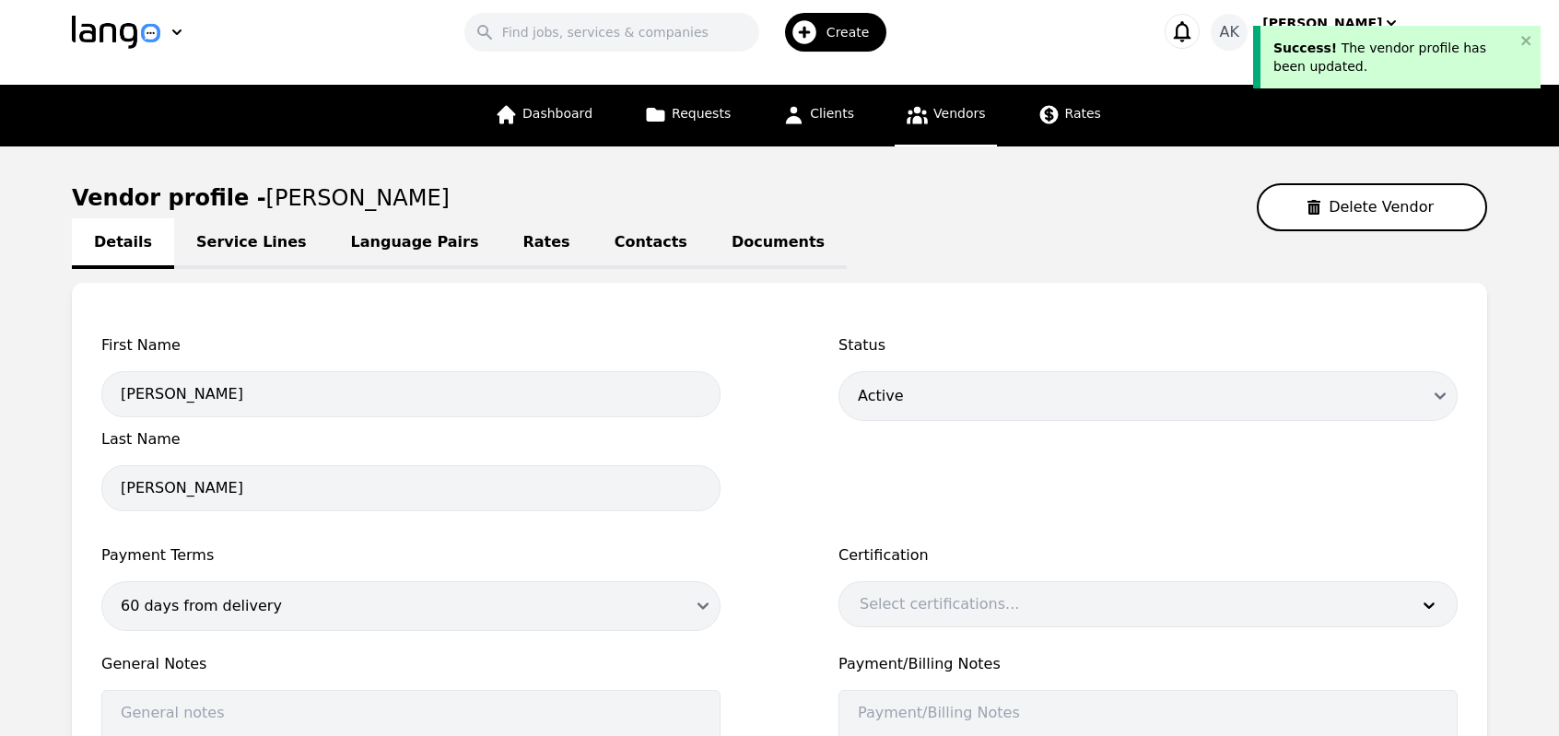
scroll to position [0, 0]
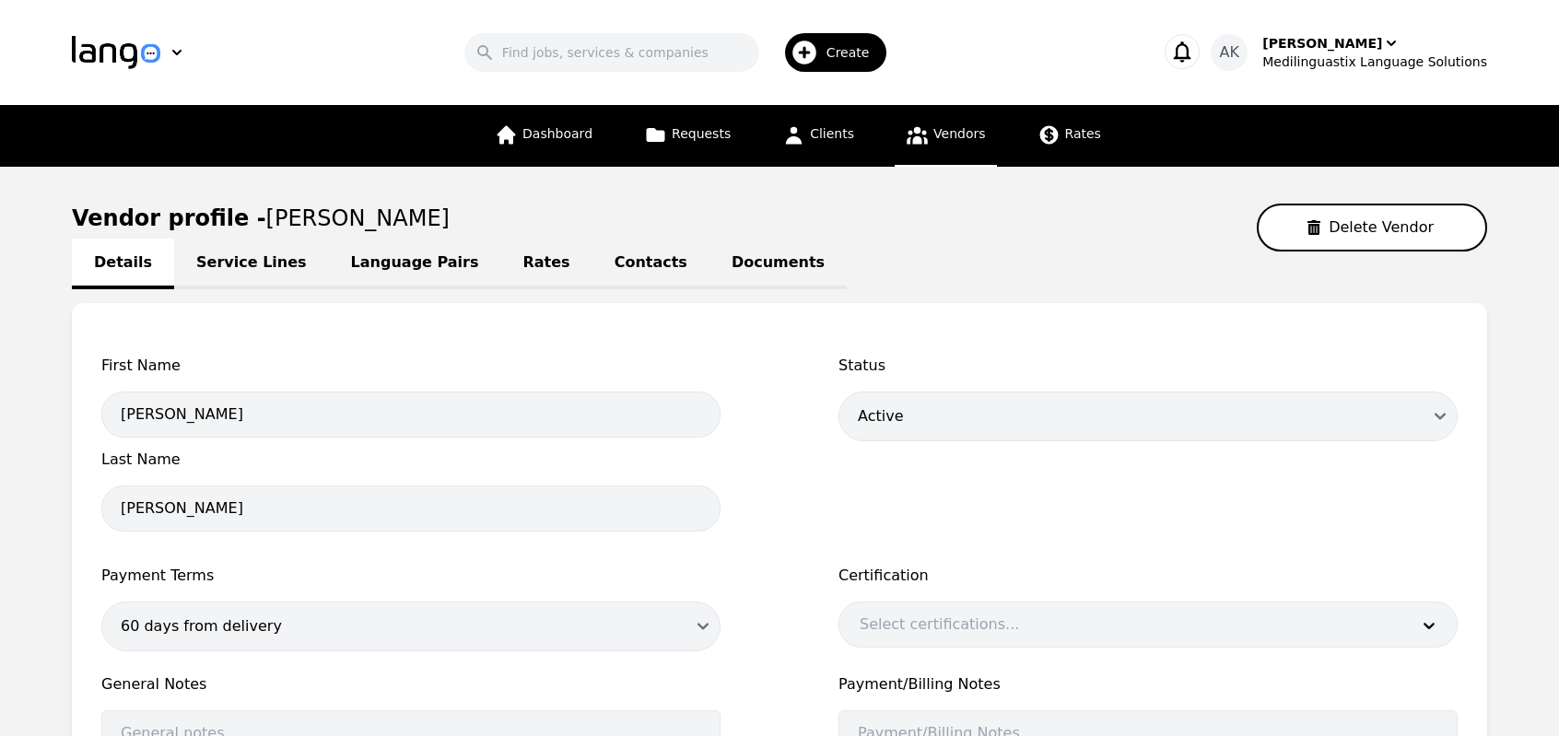
click at [397, 273] on link "Language Pairs" at bounding box center [415, 264] width 172 height 51
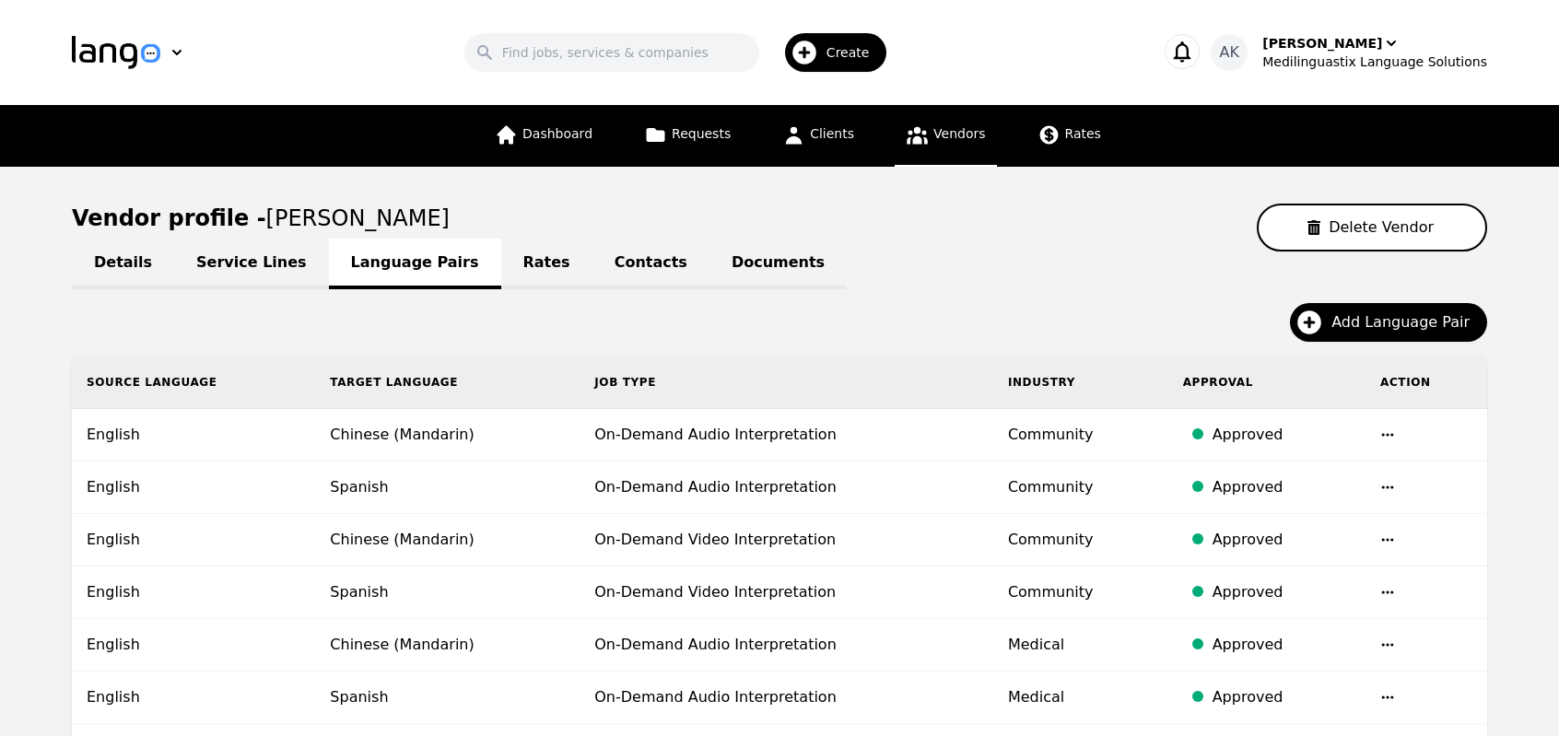
click at [1380, 427] on icon "button" at bounding box center [1387, 434] width 15 height 15
click at [1320, 485] on button "Delete" at bounding box center [1337, 481] width 76 height 33
click at [1380, 487] on icon "button" at bounding box center [1387, 487] width 15 height 15
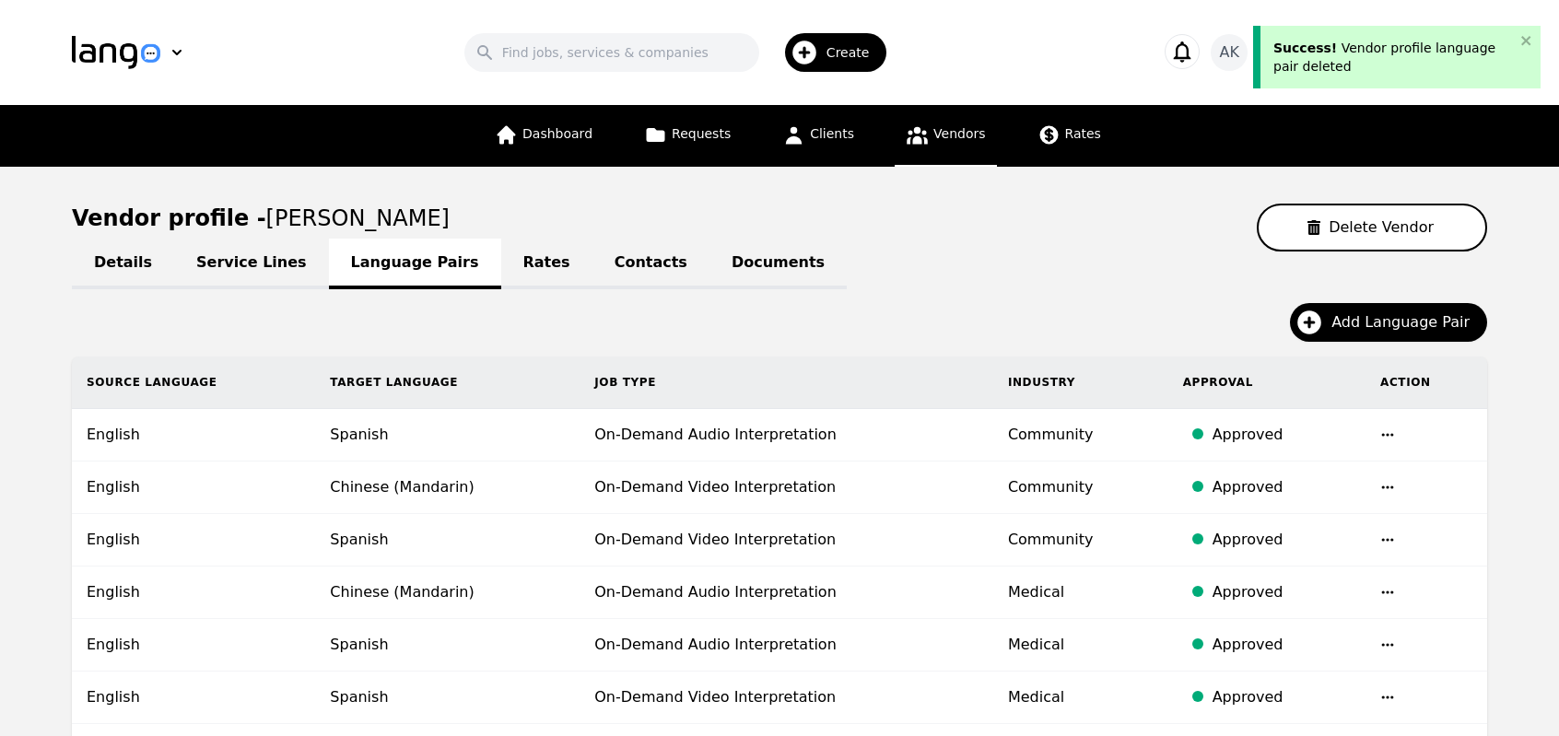
click at [1384, 487] on icon "button" at bounding box center [1387, 487] width 15 height 15
click at [1315, 533] on button "Delete" at bounding box center [1337, 533] width 76 height 33
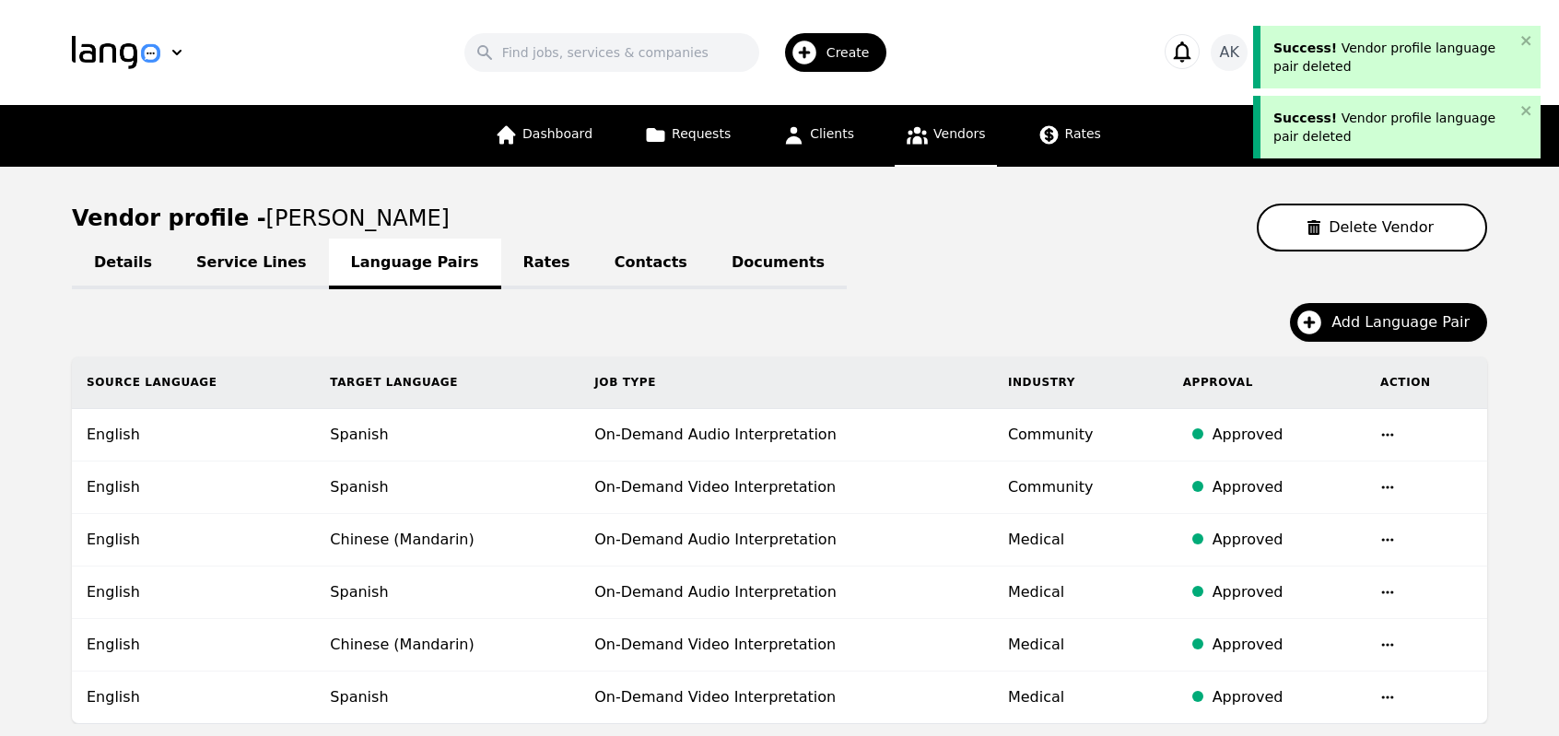
click at [1385, 438] on icon "button" at bounding box center [1387, 434] width 15 height 15
click at [1336, 480] on button "Delete" at bounding box center [1337, 481] width 76 height 33
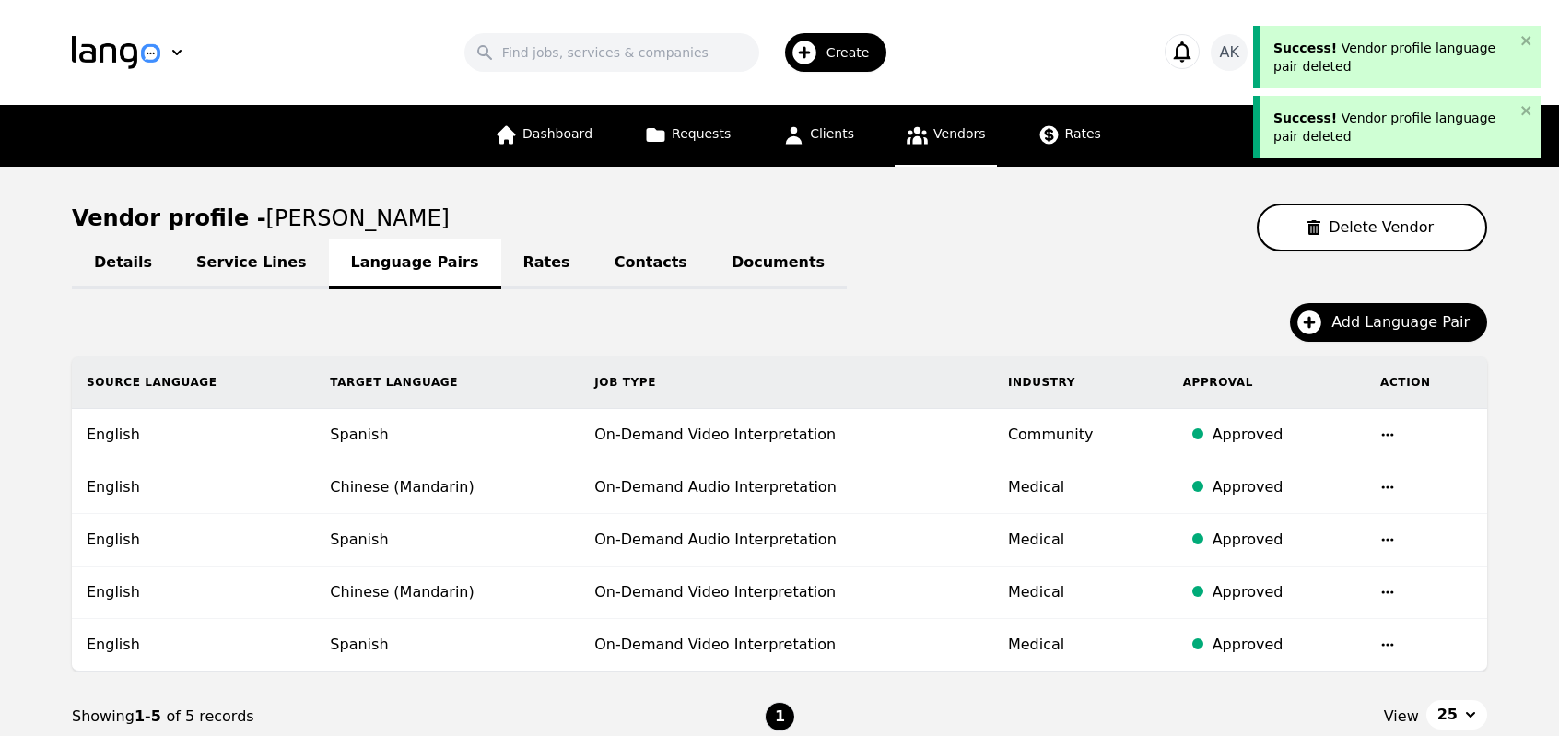
click at [1380, 435] on icon "button" at bounding box center [1387, 434] width 15 height 15
click at [1341, 472] on button "Delete" at bounding box center [1337, 481] width 76 height 33
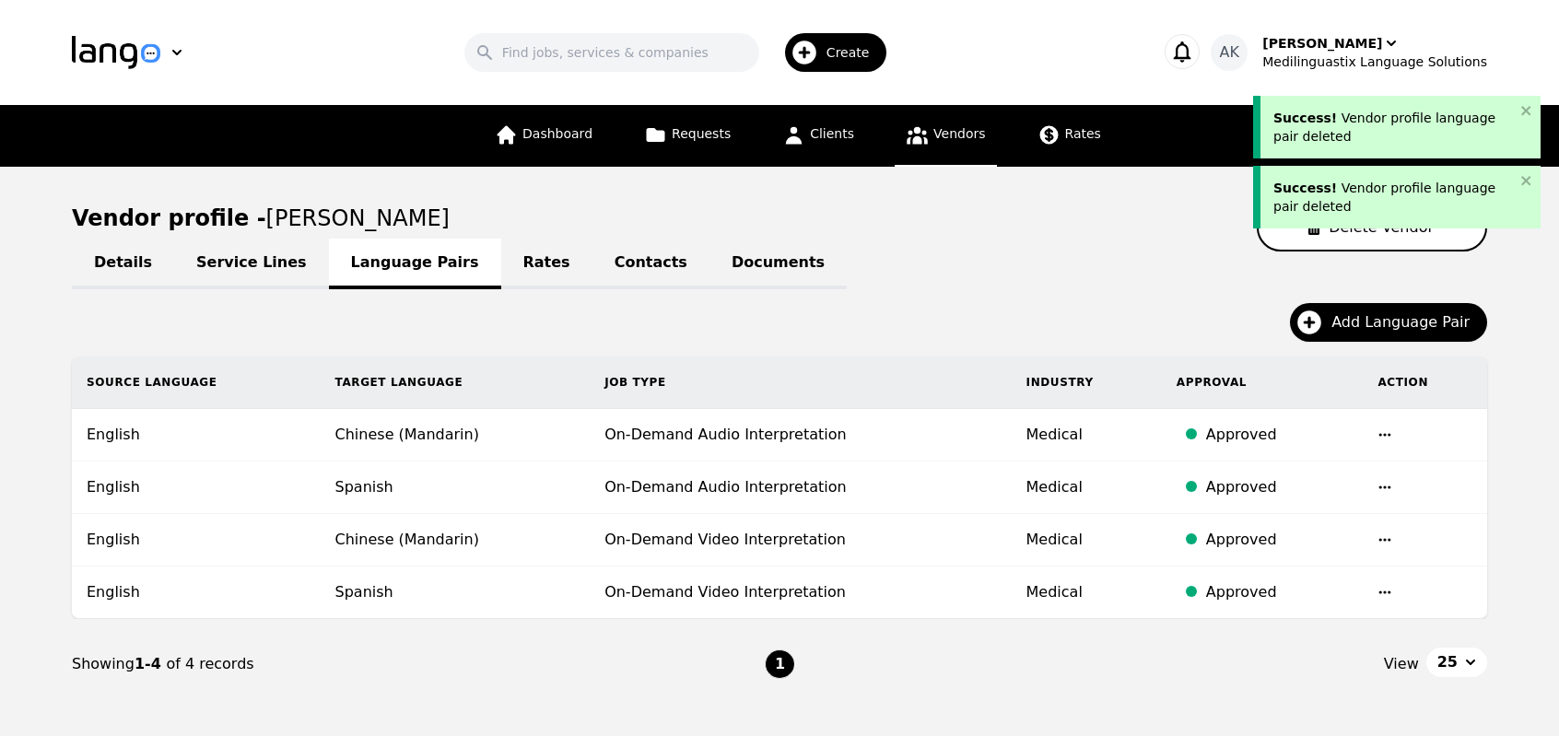
click at [1384, 434] on icon "button" at bounding box center [1384, 434] width 15 height 15
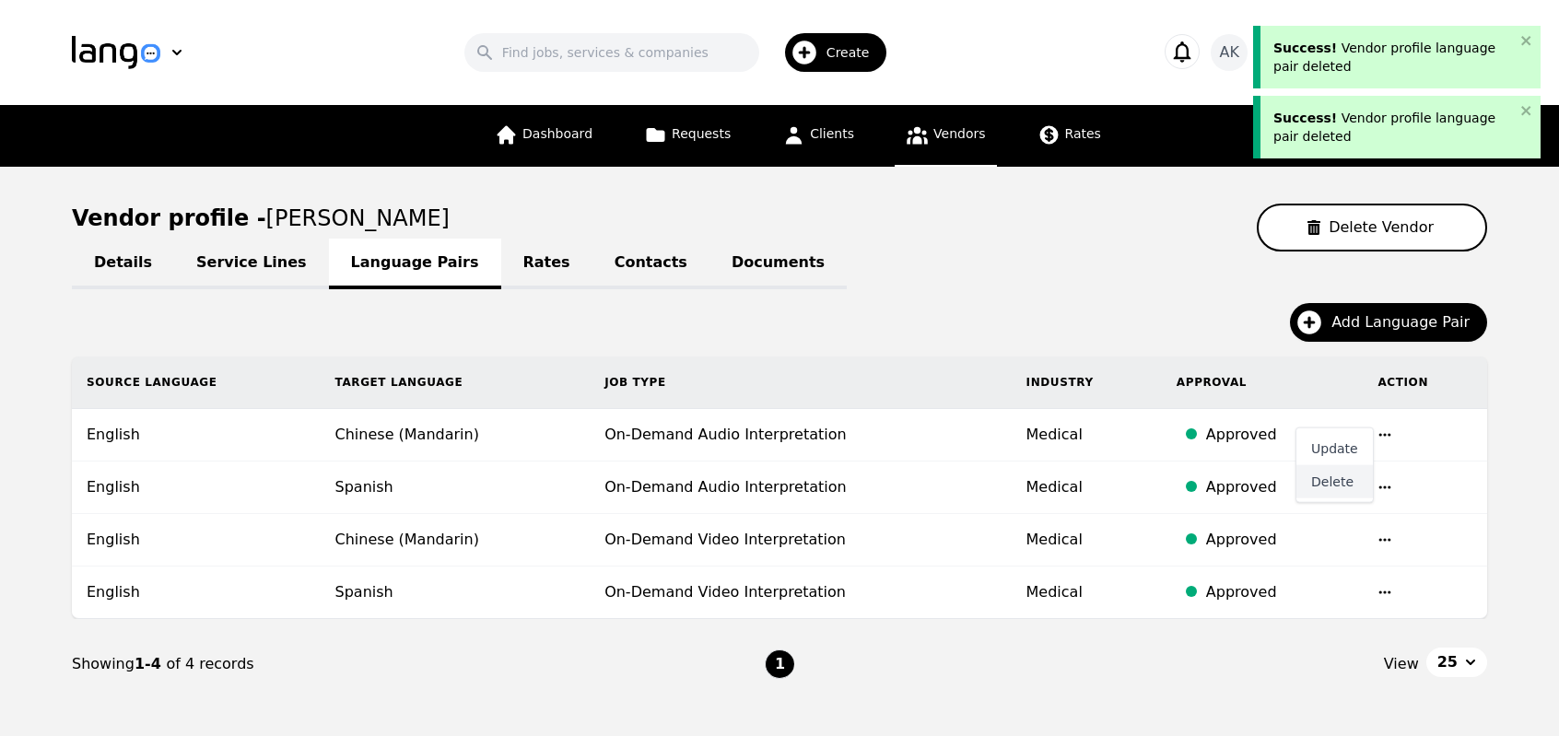
click at [1337, 487] on button "Delete" at bounding box center [1334, 481] width 76 height 33
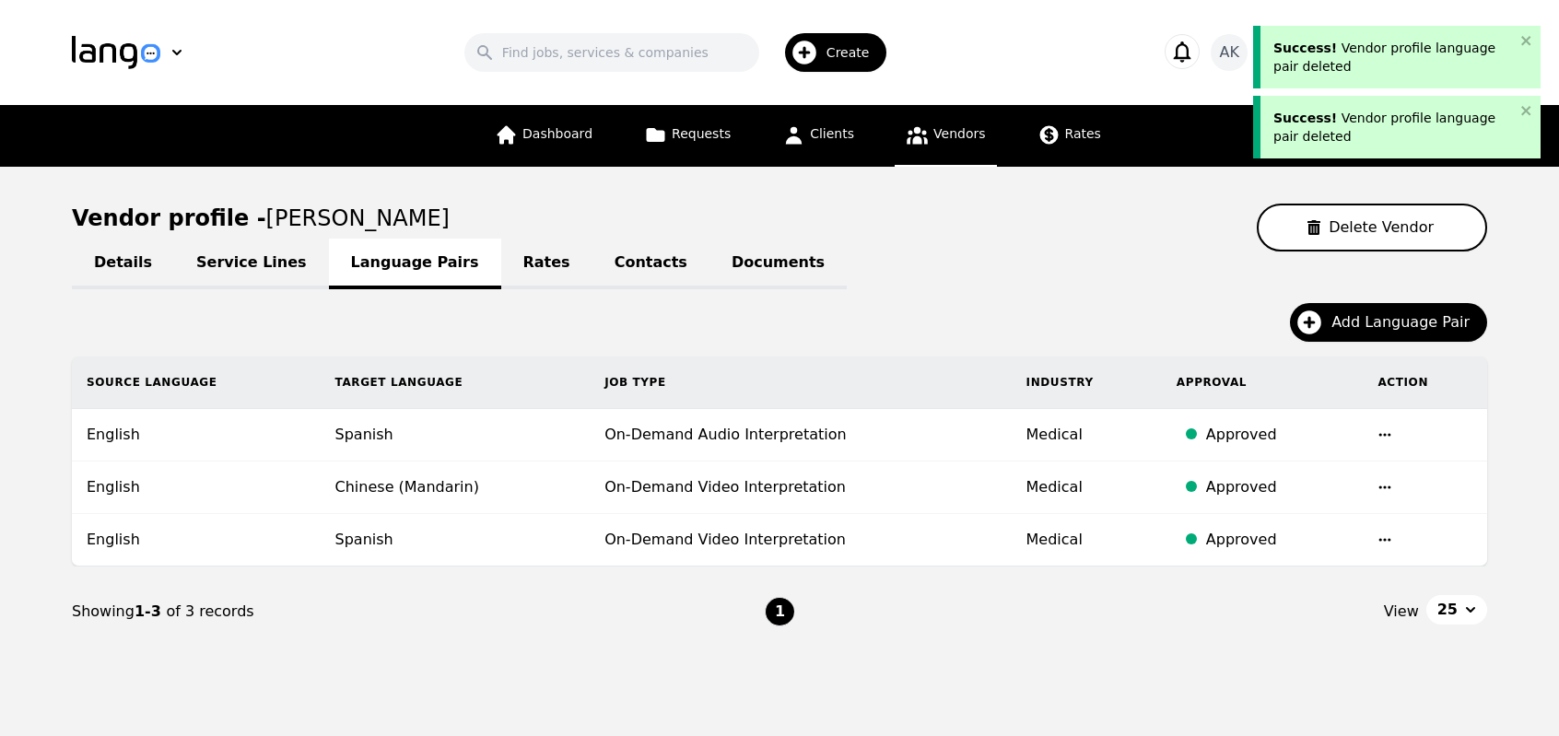
click at [1385, 428] on icon "button" at bounding box center [1384, 434] width 15 height 15
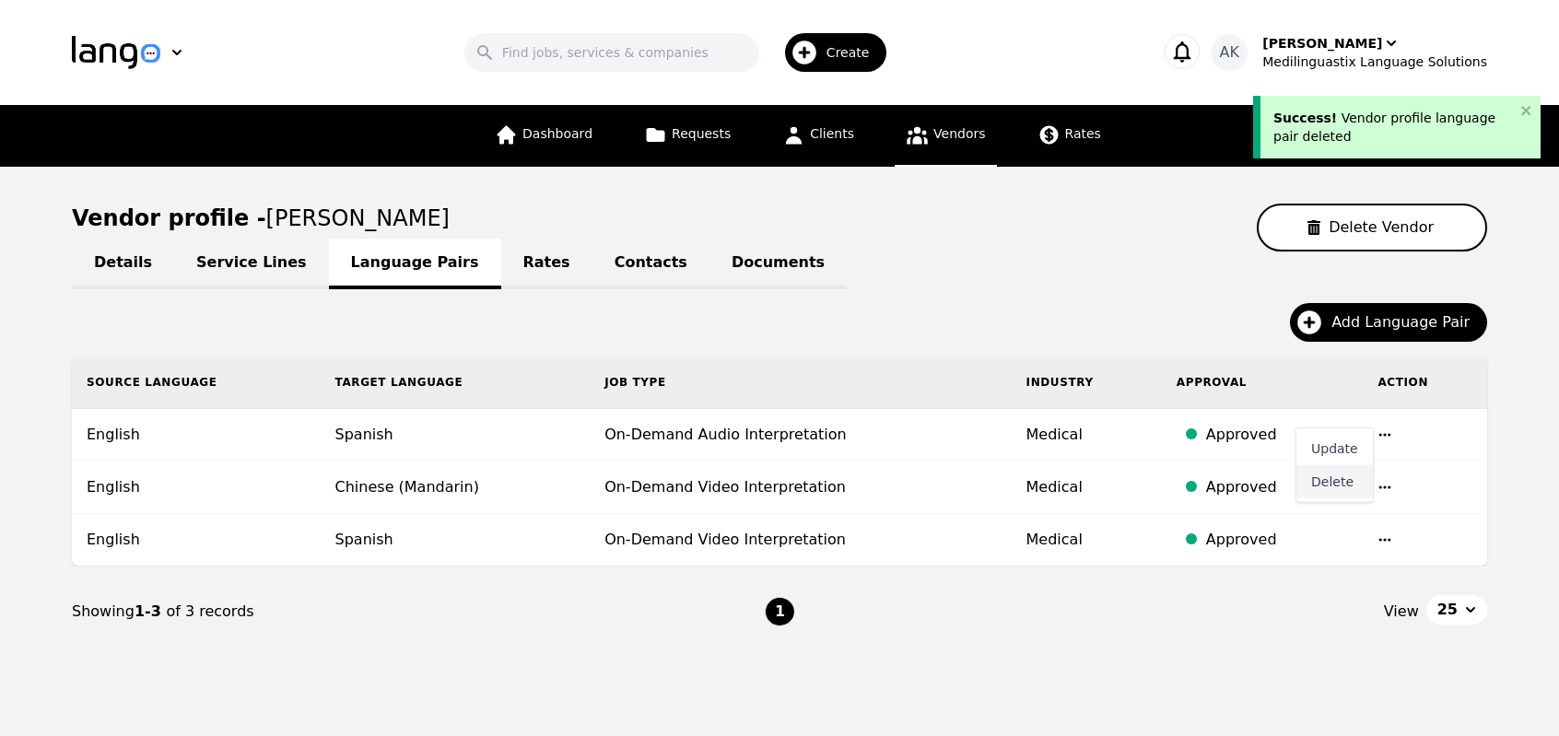
click at [1330, 487] on button "Delete" at bounding box center [1334, 481] width 76 height 33
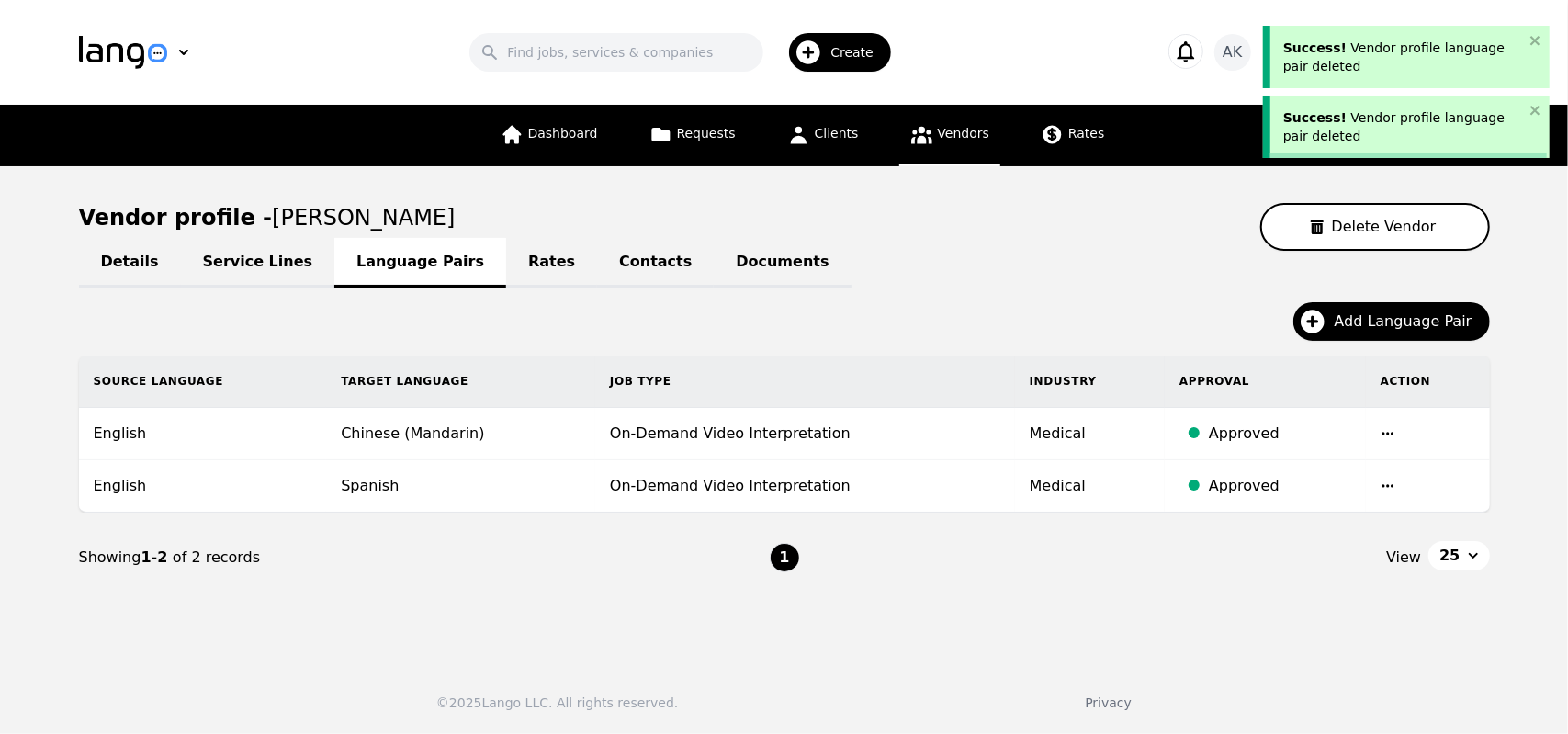
click at [1392, 423] on td at bounding box center [1428, 434] width 124 height 53
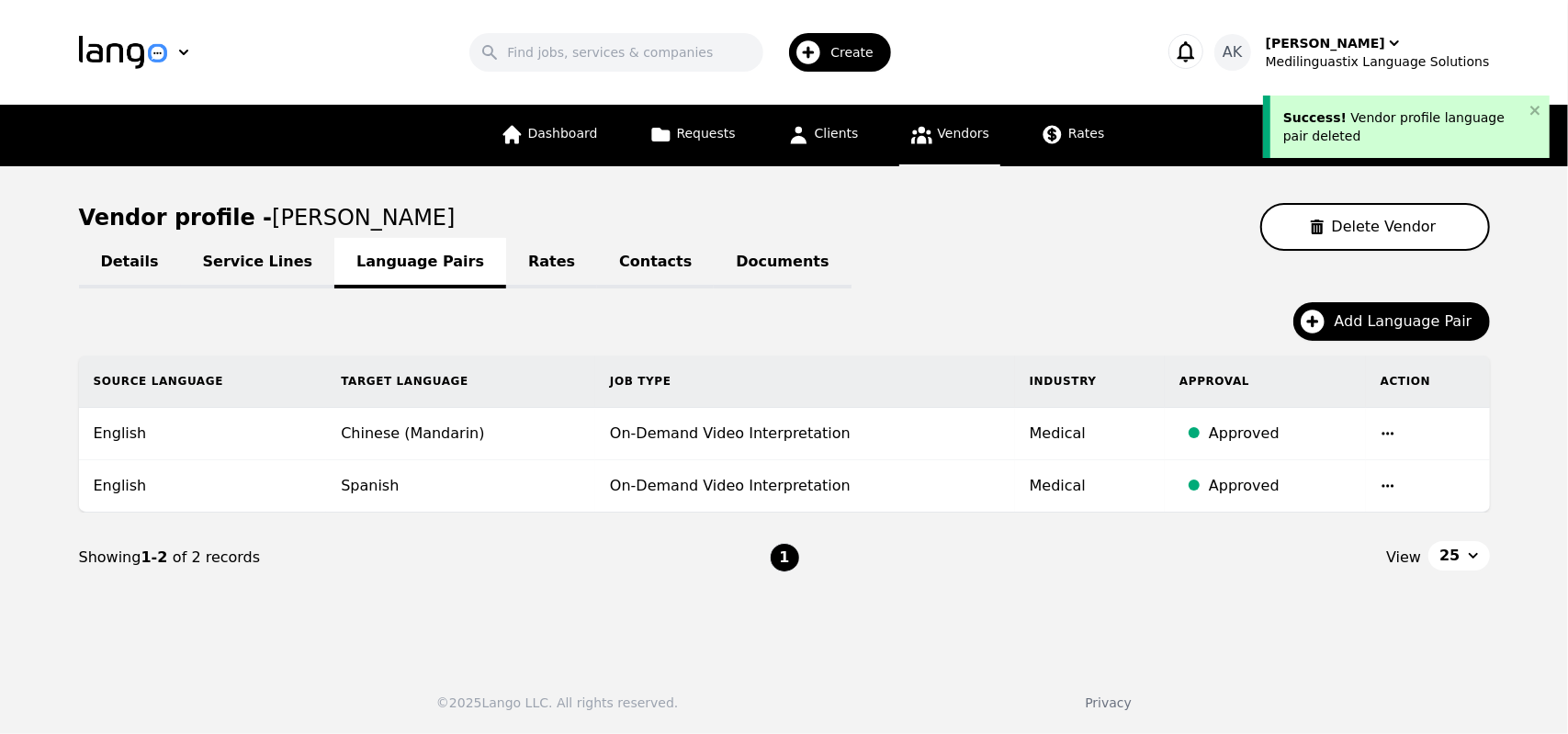
click at [1383, 430] on icon "button" at bounding box center [1387, 433] width 15 height 15
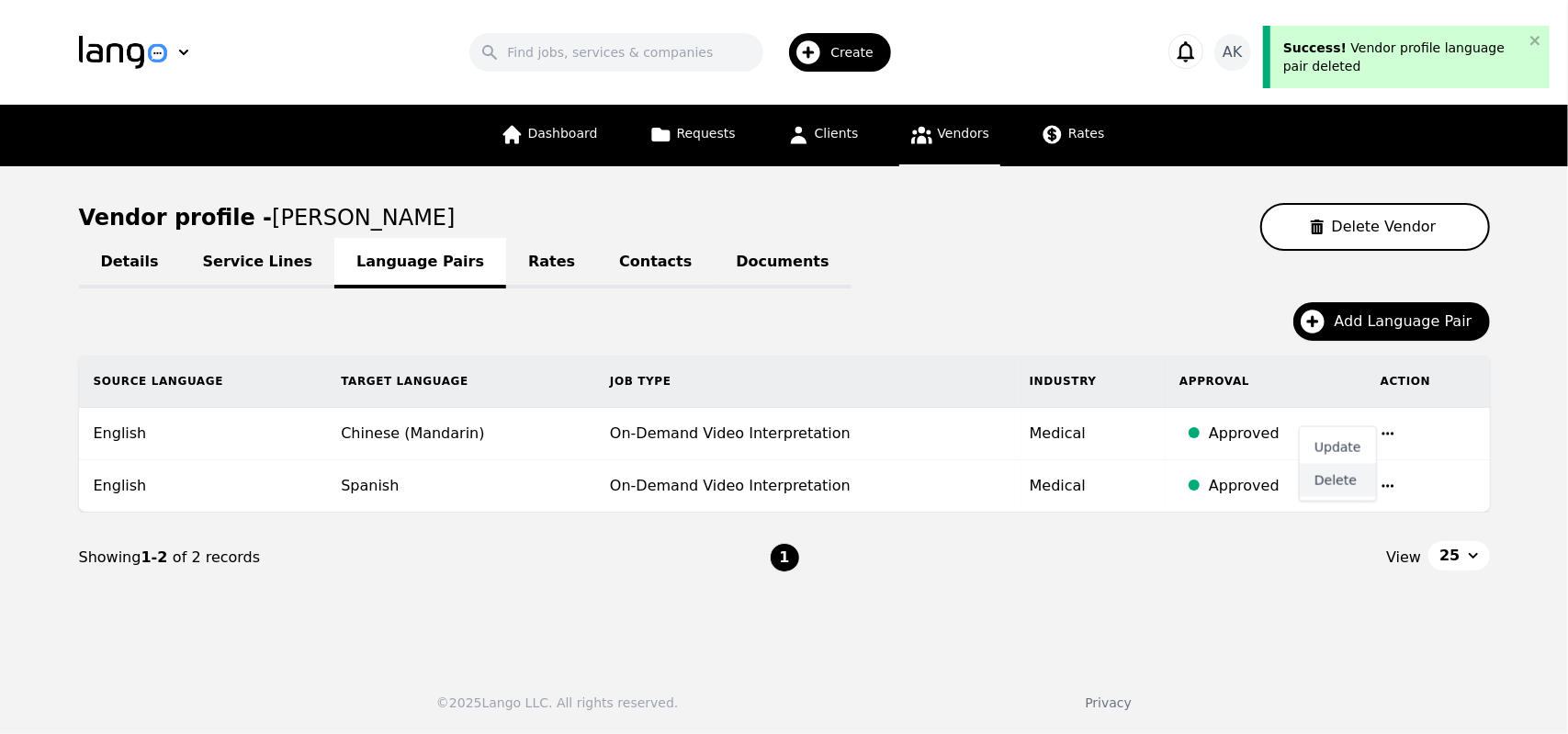
click at [1344, 466] on button "Delete" at bounding box center [1338, 480] width 76 height 33
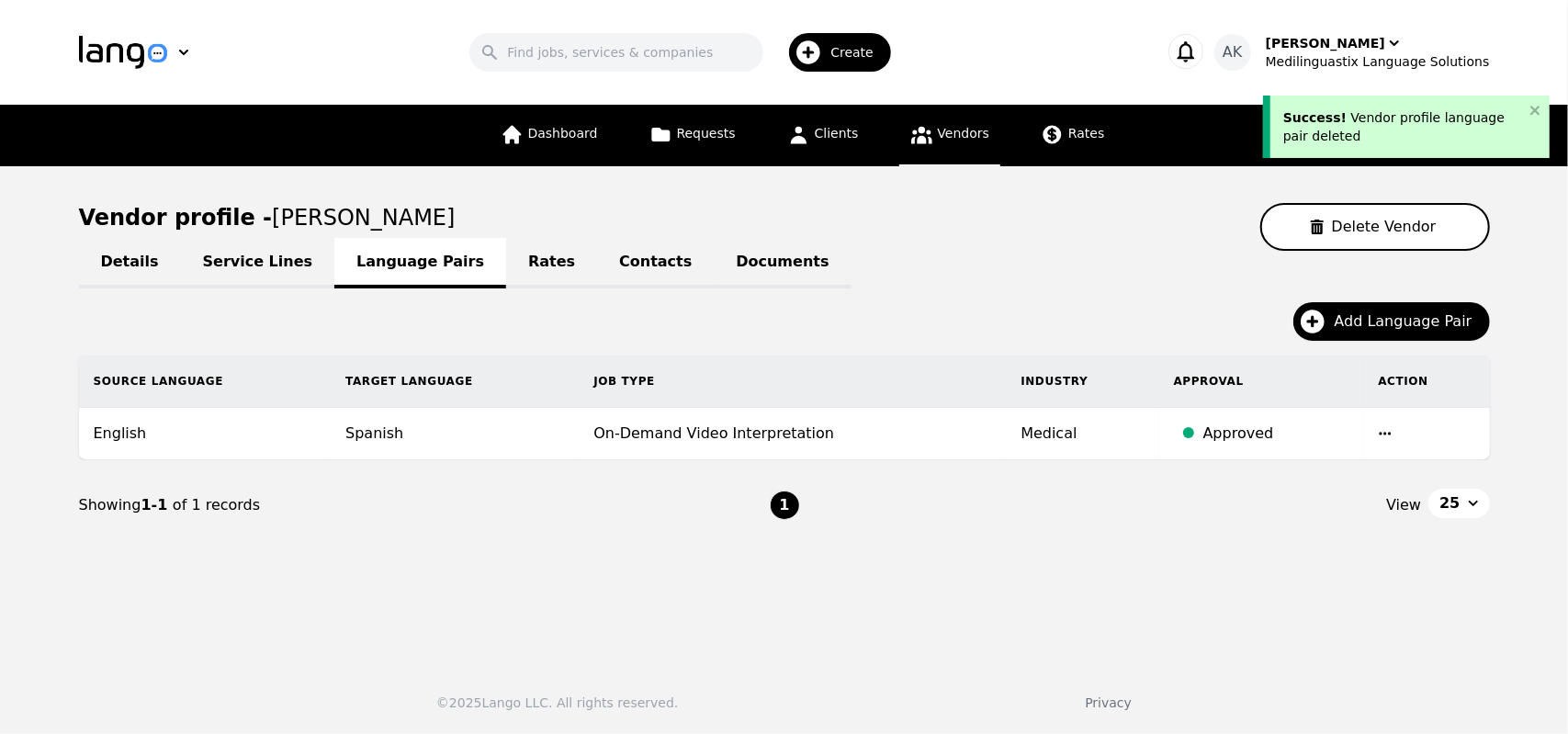
click at [1378, 436] on icon "button" at bounding box center [1385, 433] width 15 height 15
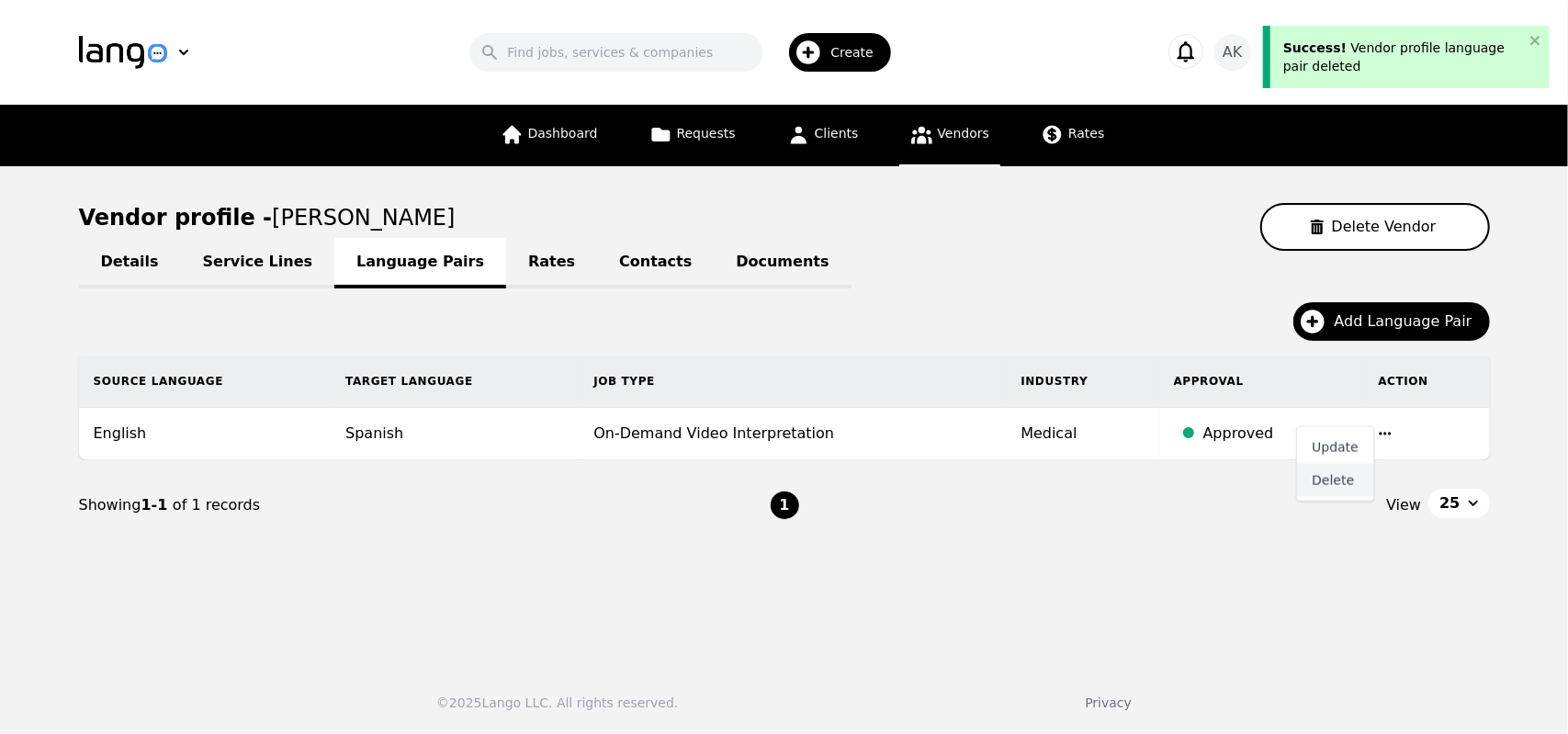
click at [1329, 487] on button "Delete" at bounding box center [1336, 480] width 76 height 33
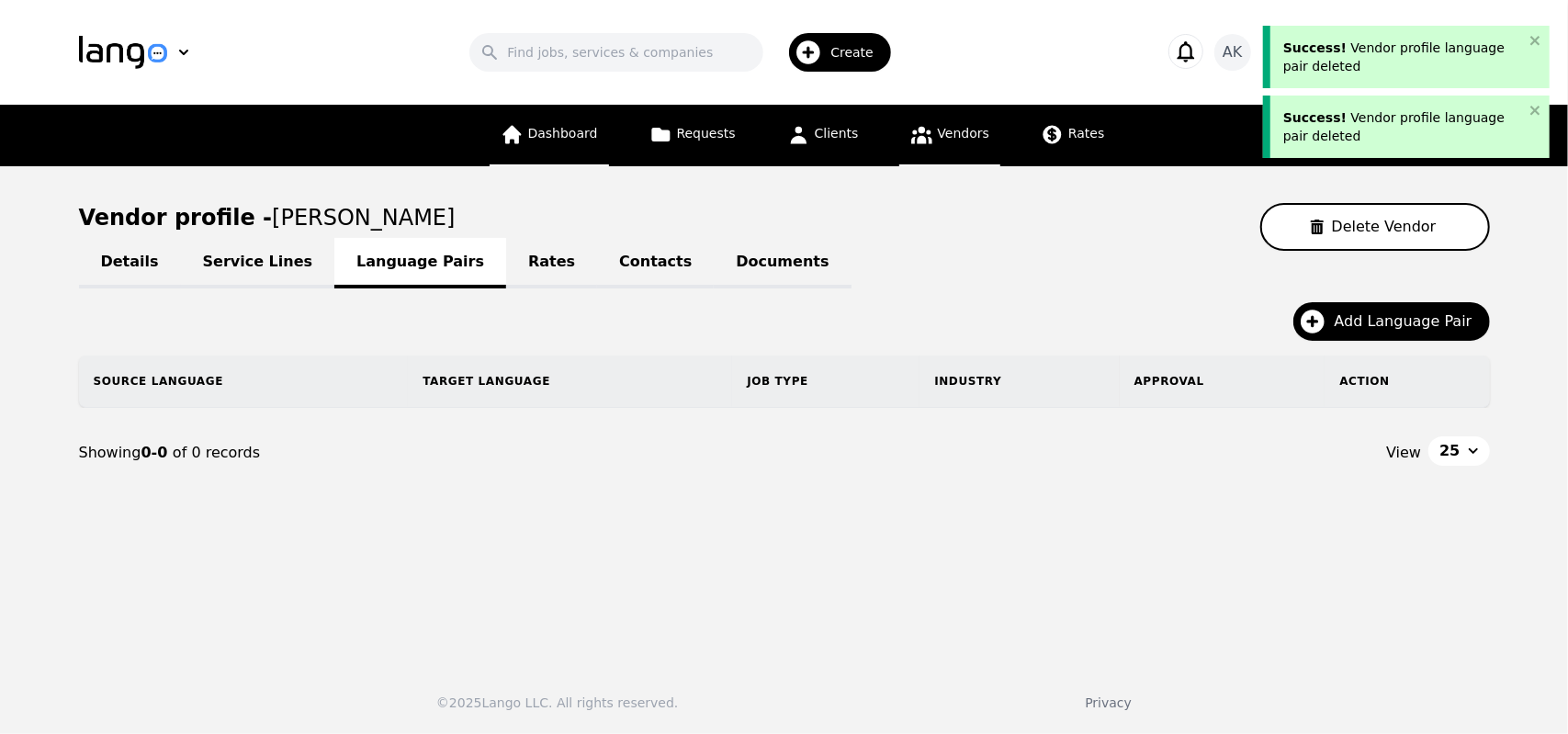
click at [568, 139] on span "Dashboard" at bounding box center [564, 133] width 70 height 15
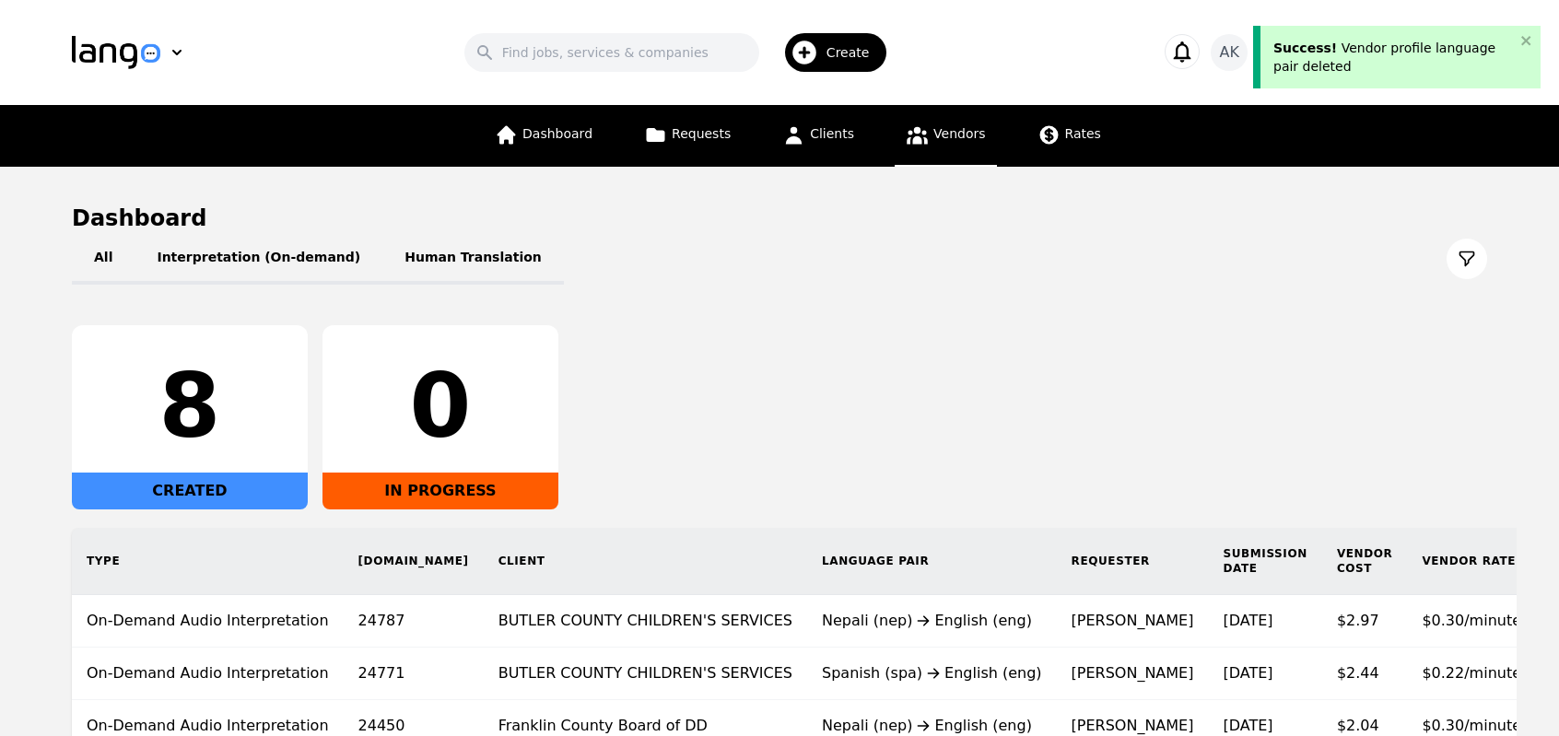
click at [933, 132] on span "Vendors" at bounding box center [959, 133] width 52 height 15
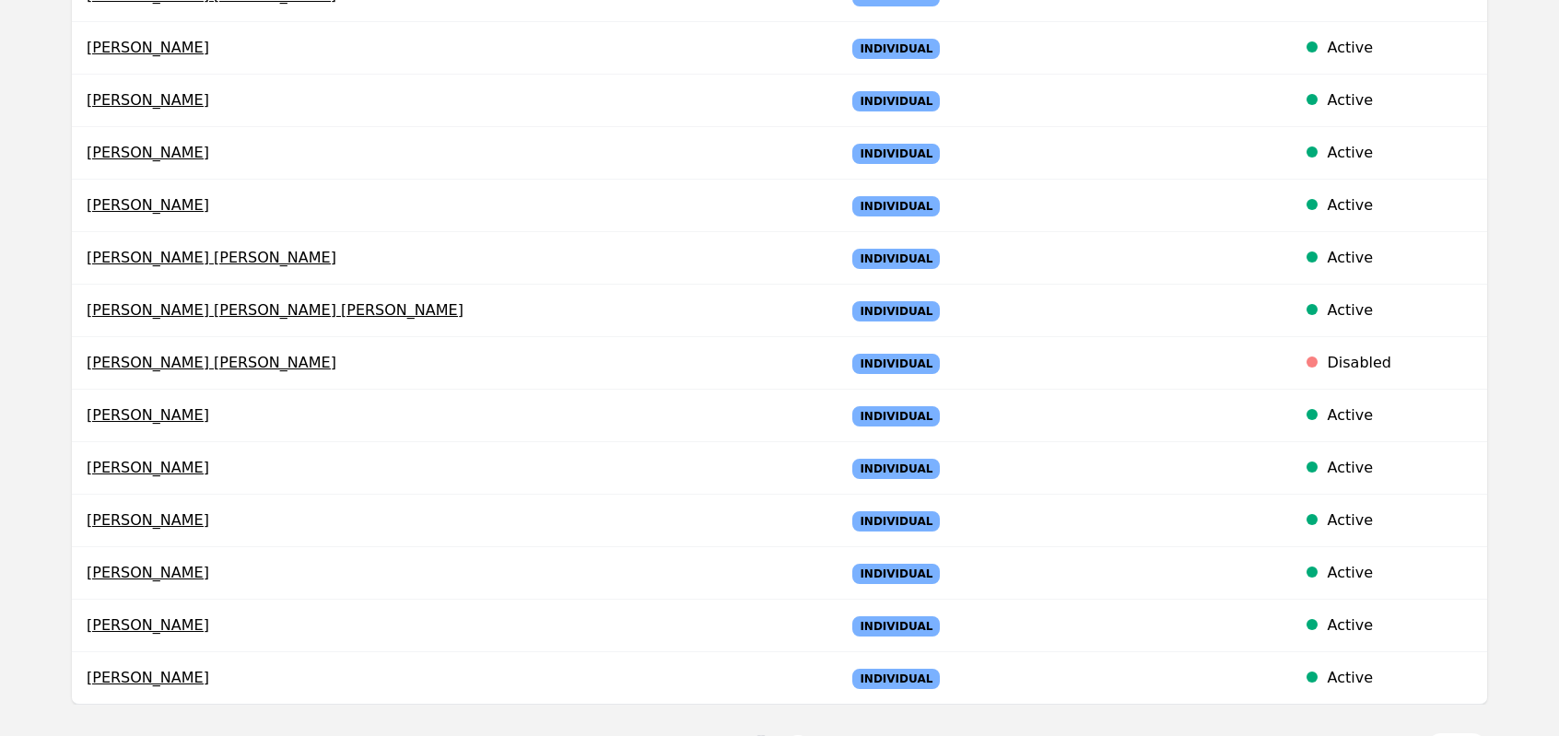
scroll to position [995, 0]
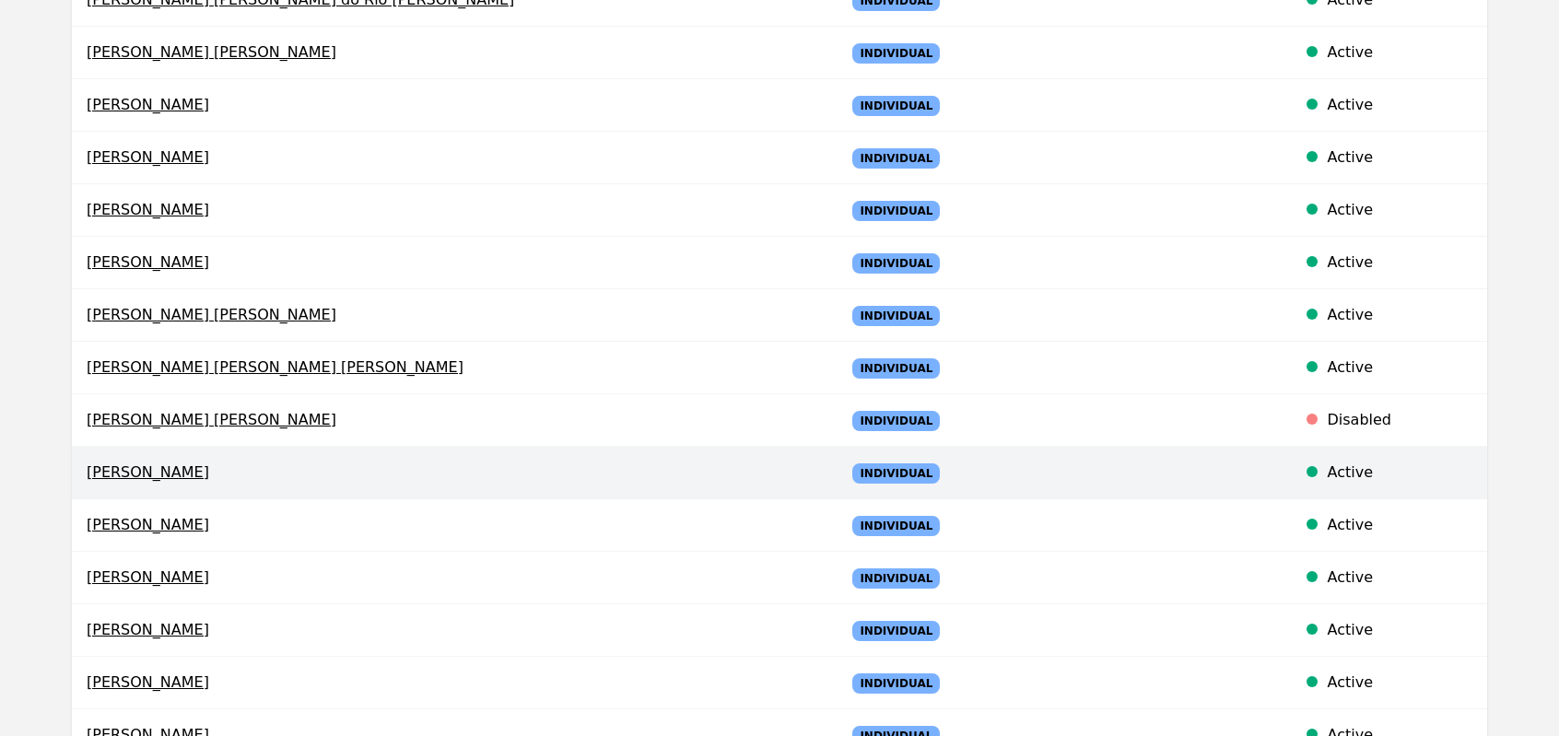
click at [99, 470] on span "Jin Lui" at bounding box center [451, 472] width 729 height 22
select select "active"
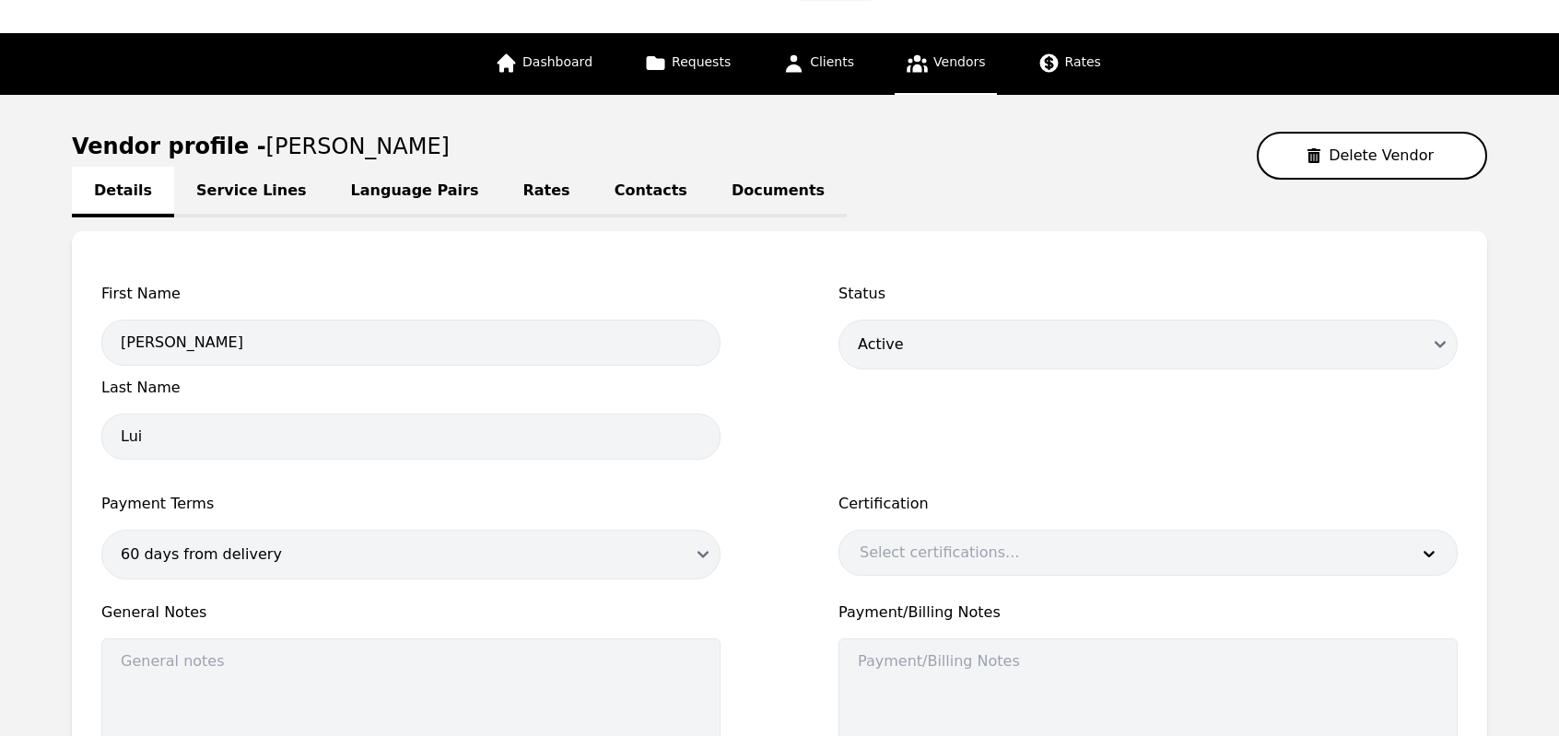
scroll to position [109, 0]
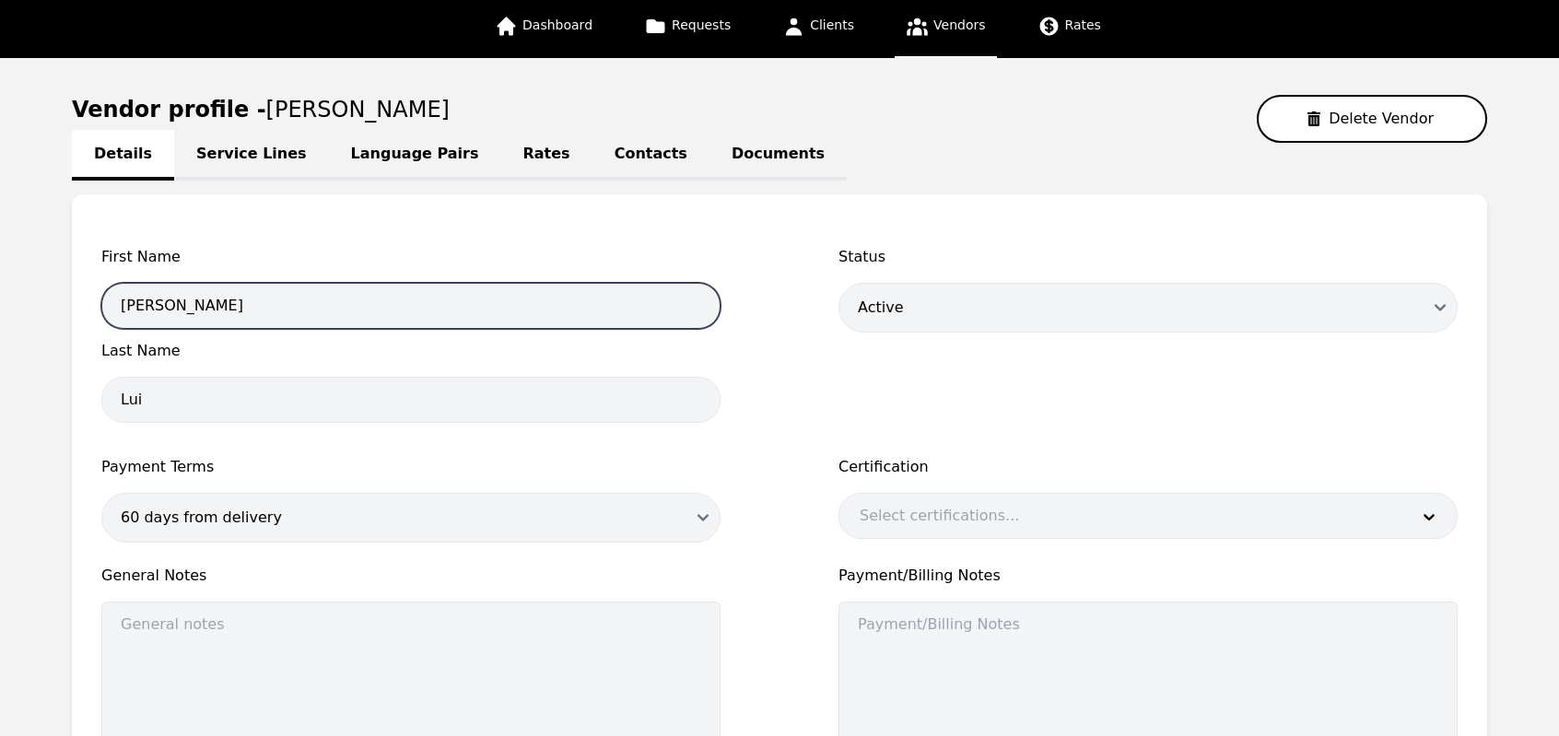
drag, startPoint x: 154, startPoint y: 307, endPoint x: 51, endPoint y: 321, distance: 104.2
click at [51, 321] on main "Vendor profile - Jin Lui Delete Vendor Details Service Lines Language Pairs Rat…" at bounding box center [779, 485] width 1559 height 855
type input "Abdul"
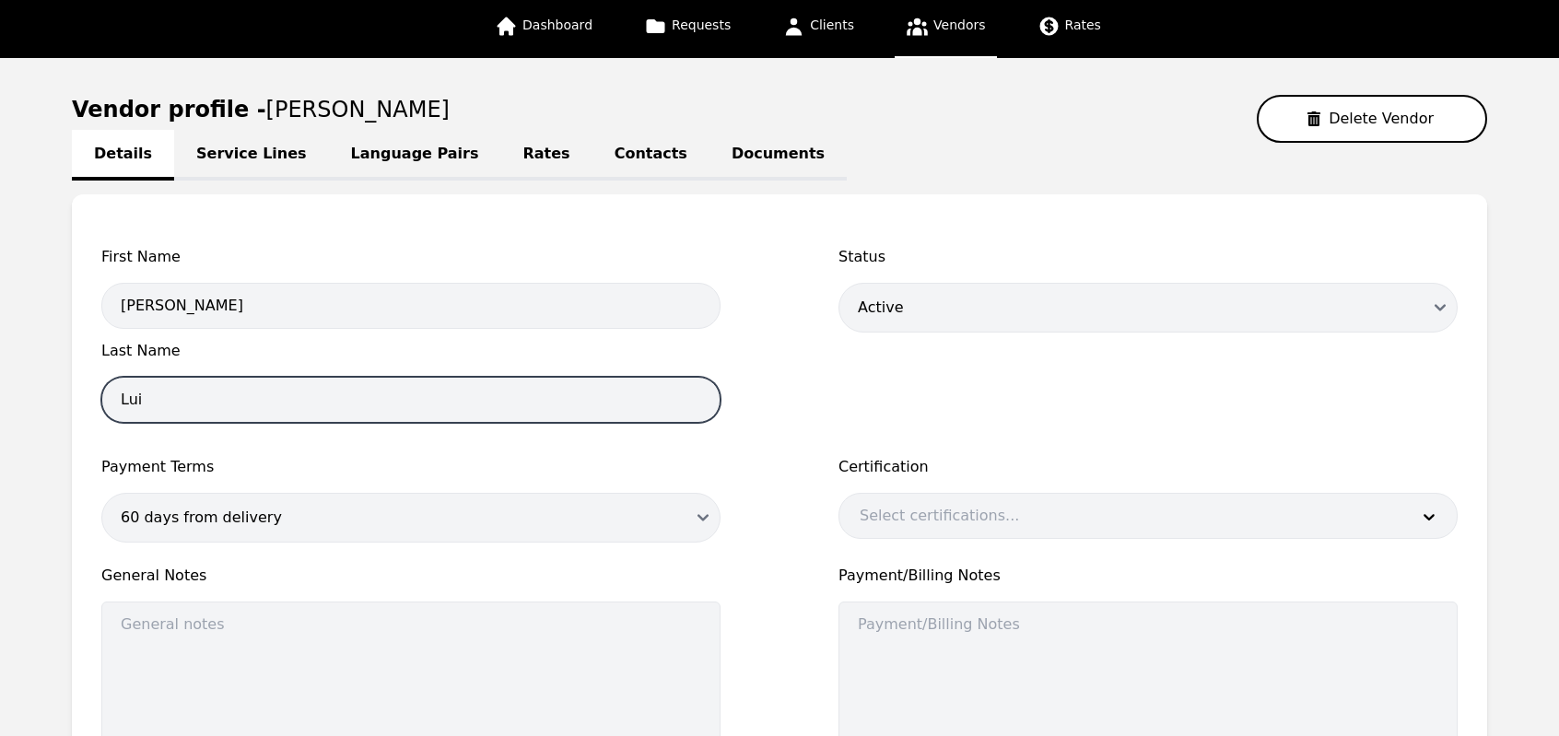
drag, startPoint x: 152, startPoint y: 393, endPoint x: 57, endPoint y: 423, distance: 99.4
click at [57, 423] on main "Vendor profile - Jin Lui Delete Vendor Details Service Lines Language Pairs Rat…" at bounding box center [779, 485] width 1559 height 855
type input "Abdi"
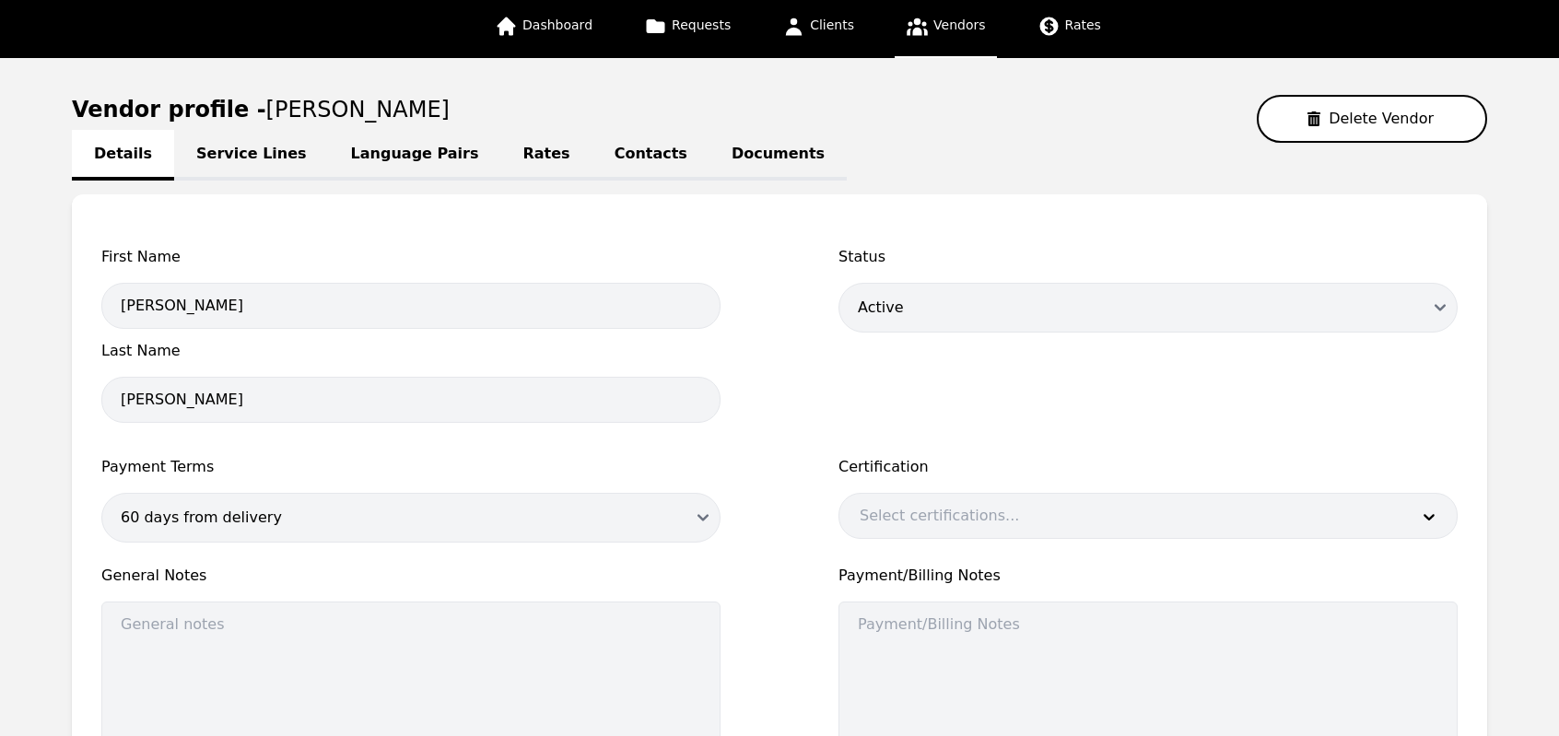
click at [566, 476] on div "Payment Terms 60 days from delivery" at bounding box center [410, 499] width 619 height 87
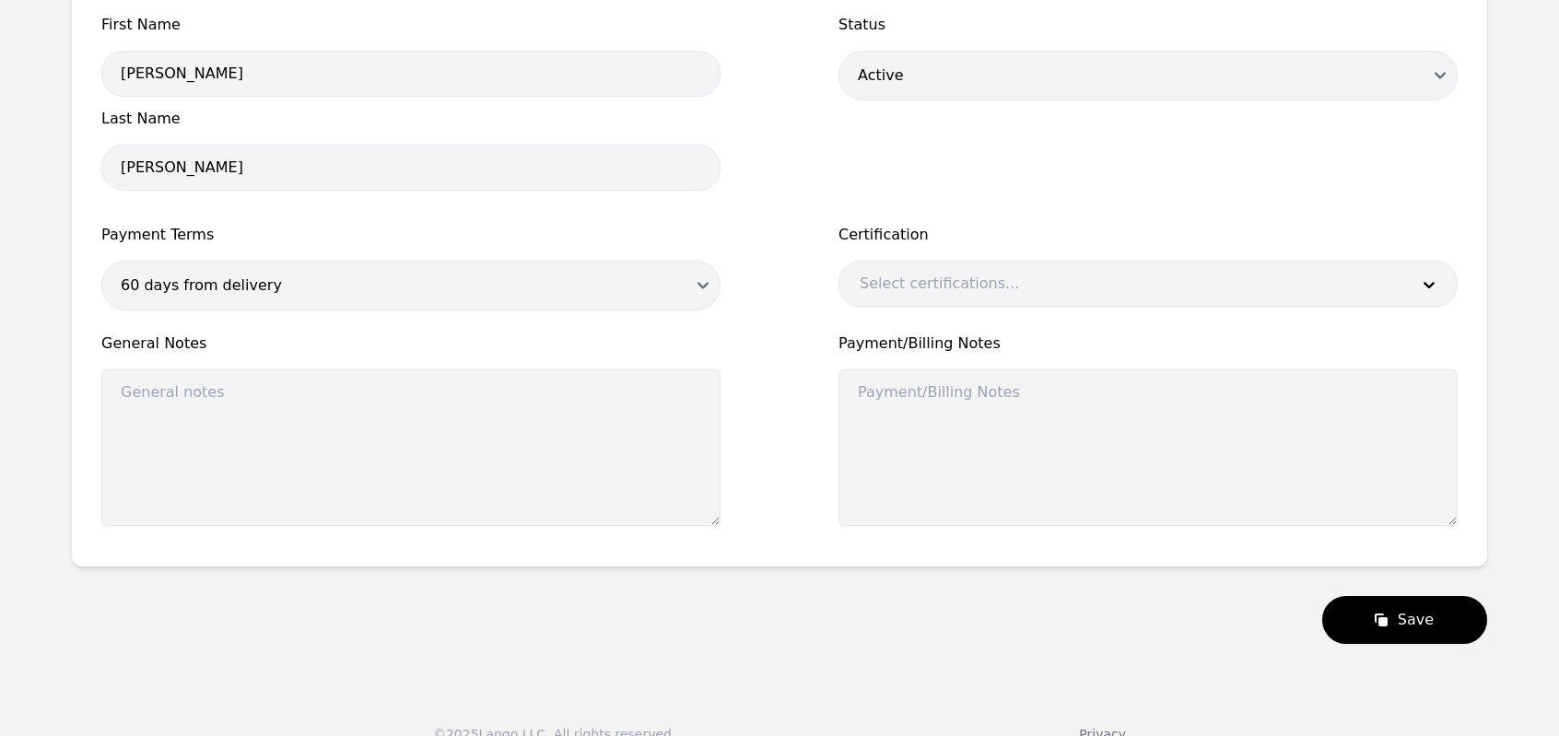
scroll to position [367, 0]
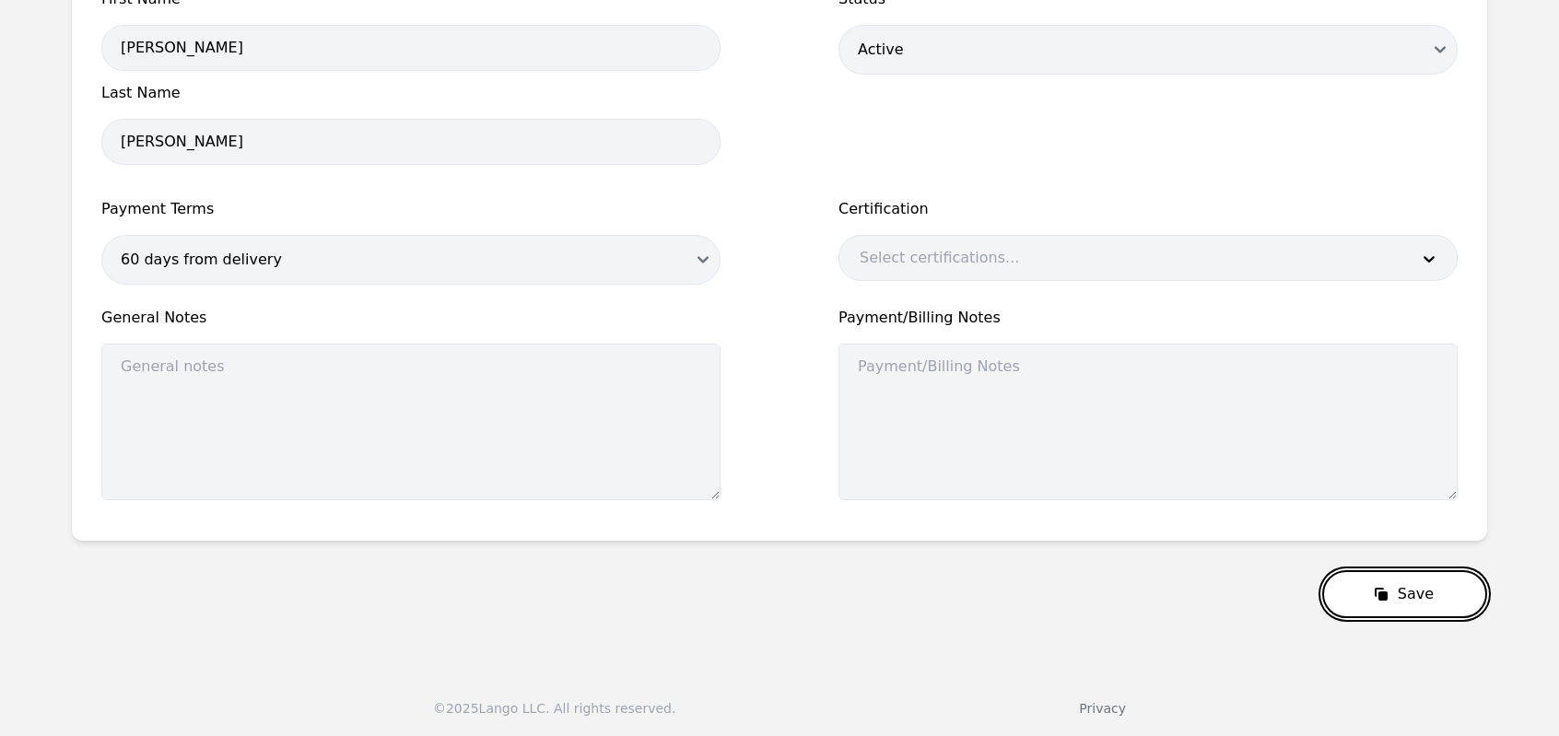
click at [1430, 602] on button "Save" at bounding box center [1404, 594] width 165 height 48
click at [1389, 587] on icon "submit" at bounding box center [1381, 594] width 18 height 18
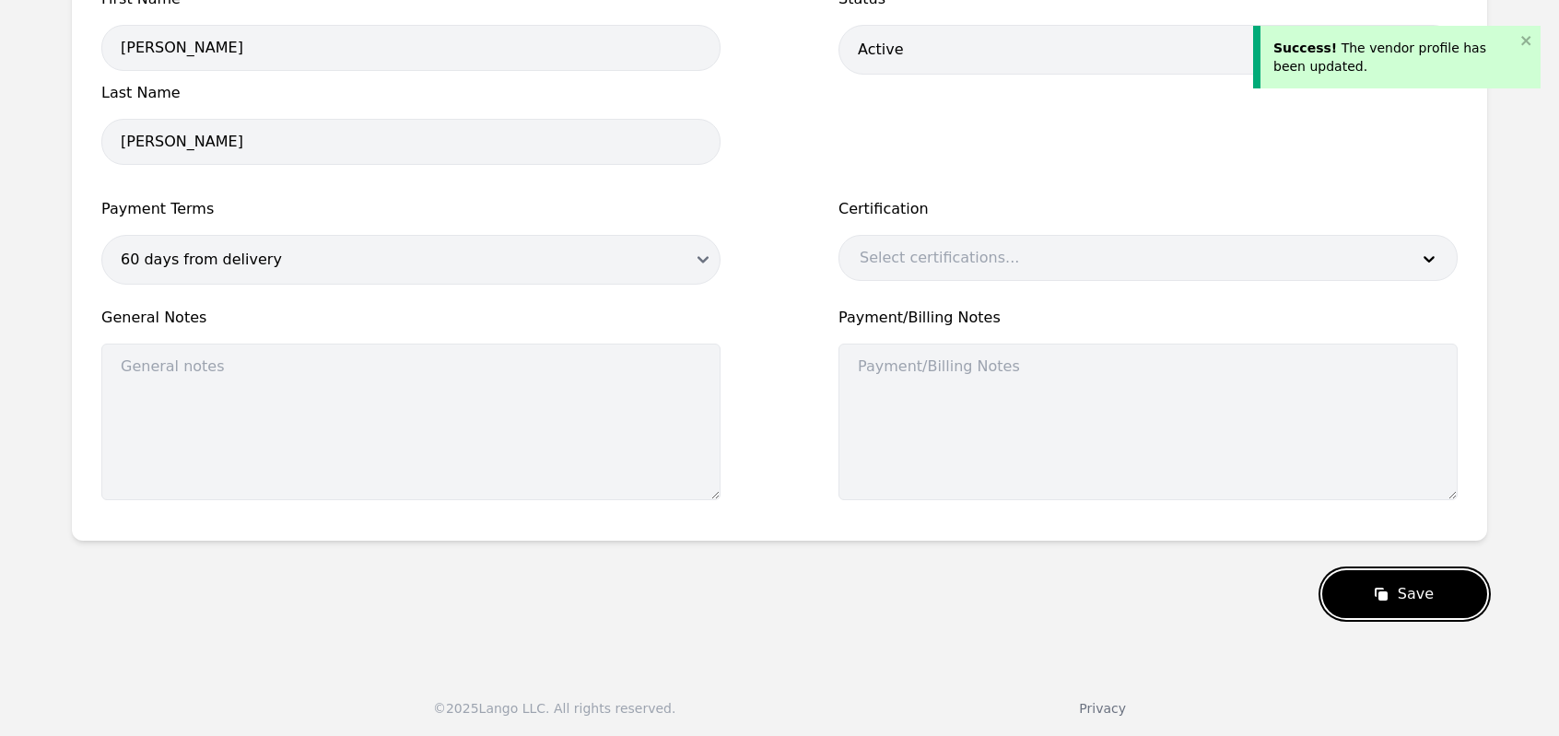
scroll to position [0, 0]
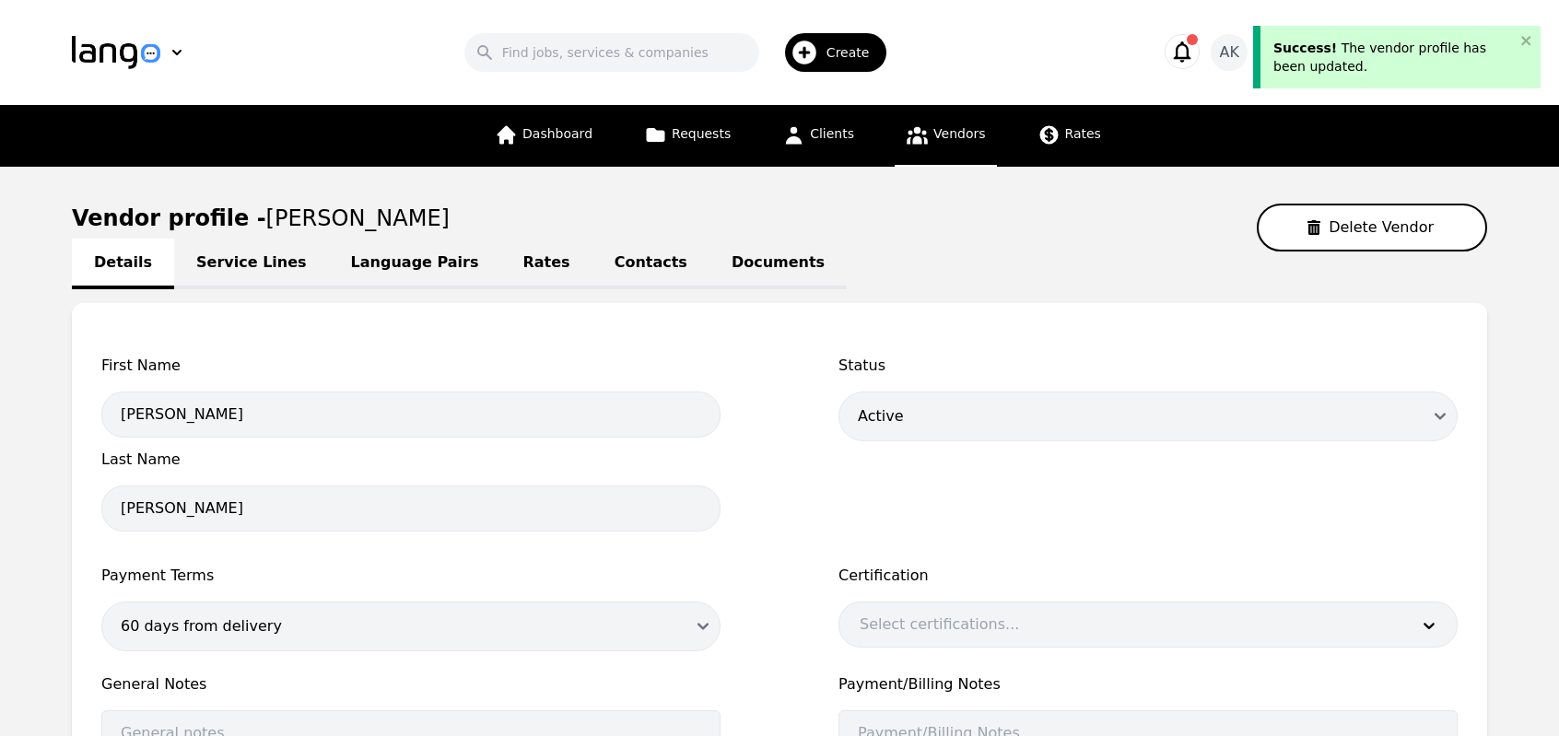
click at [916, 146] on link "Vendors" at bounding box center [944, 136] width 101 height 62
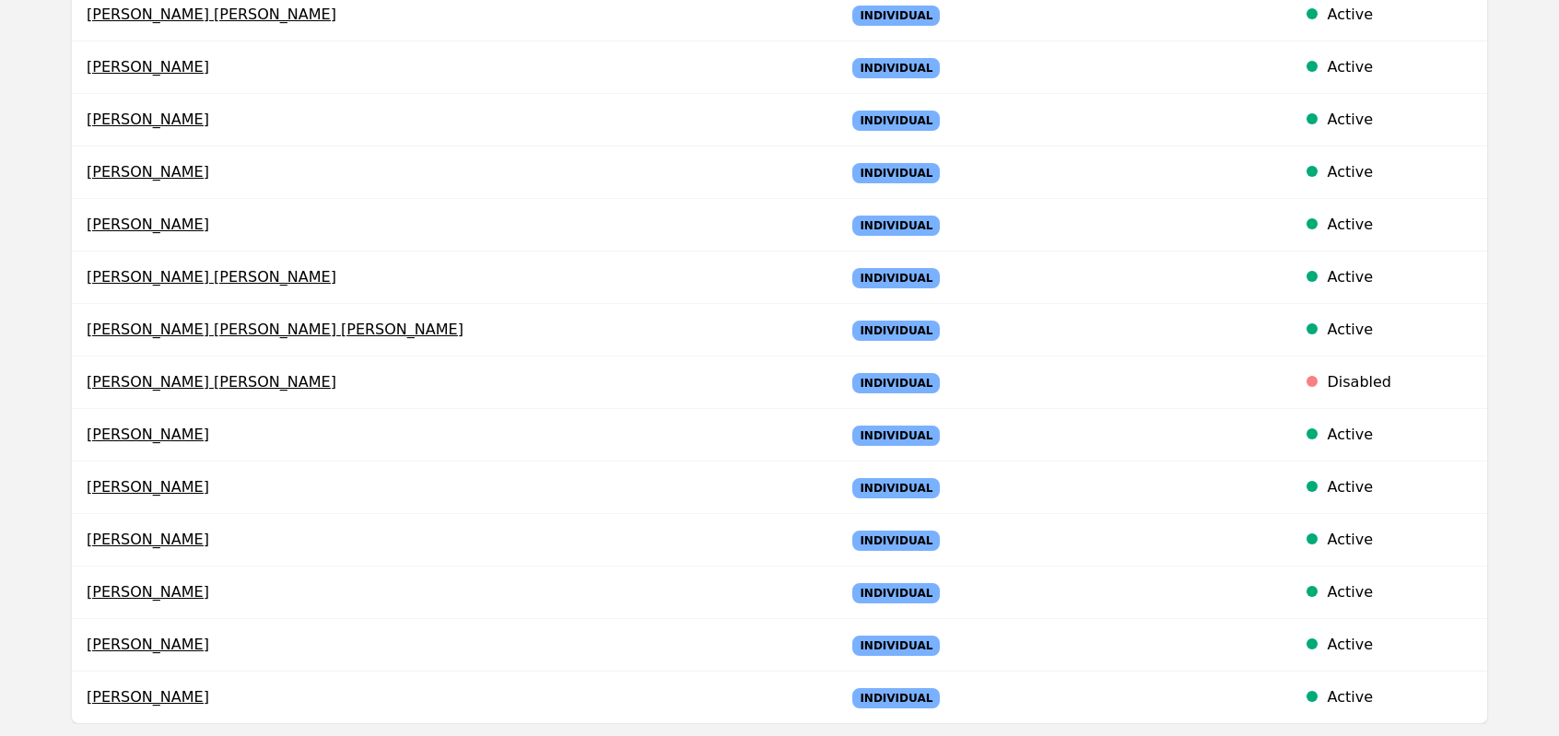
scroll to position [1032, 0]
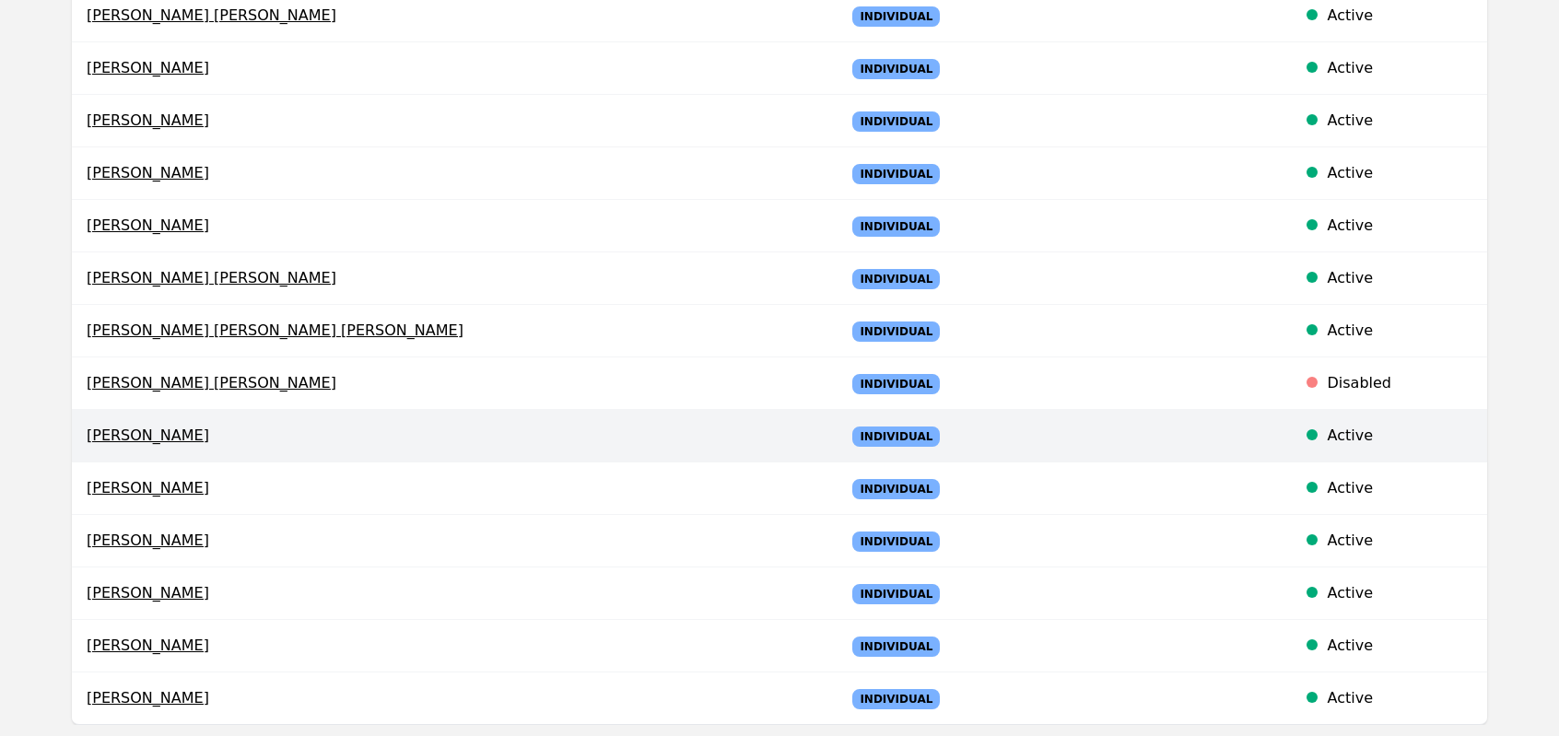
click at [109, 425] on span "Jin Lui" at bounding box center [451, 436] width 729 height 22
select select "active"
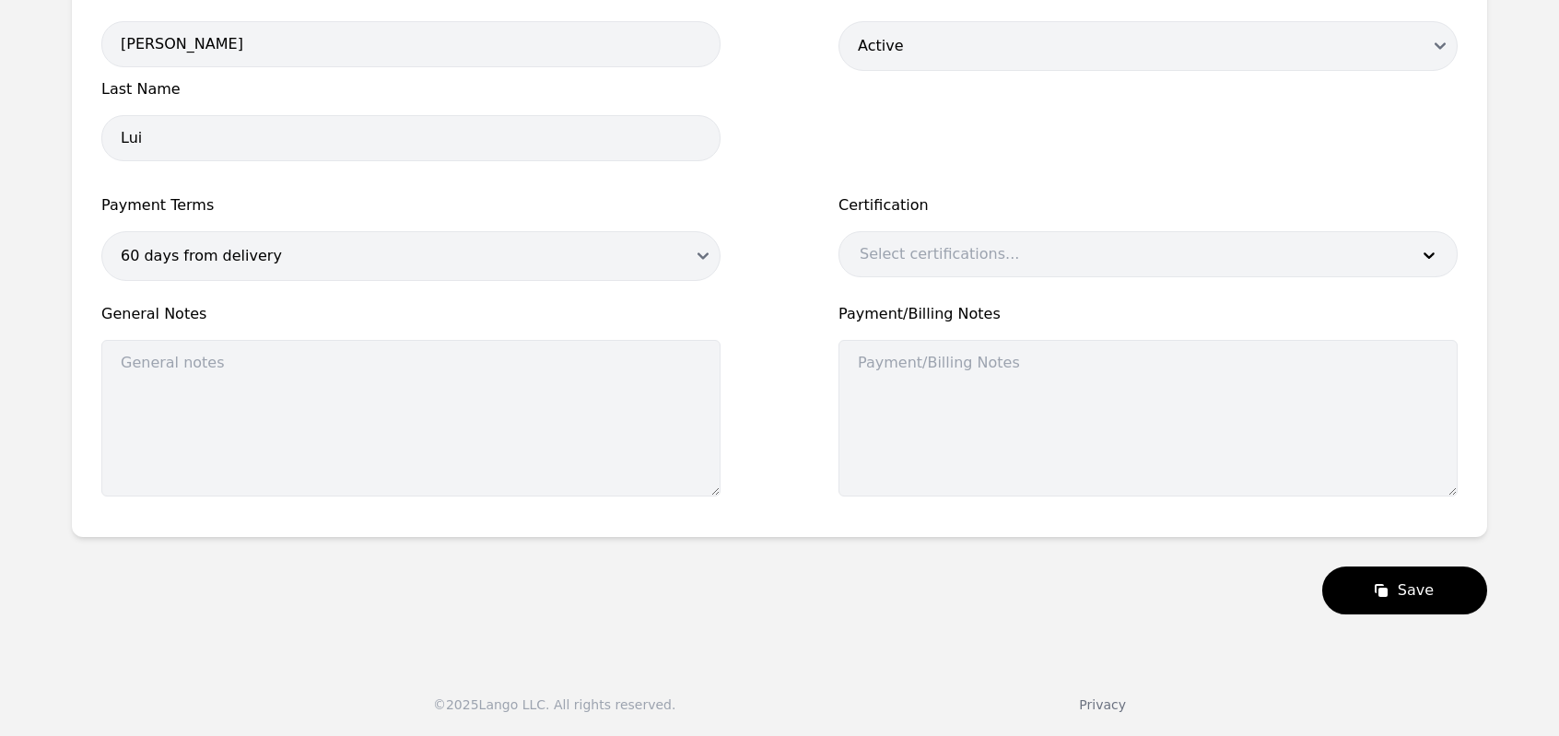
scroll to position [367, 0]
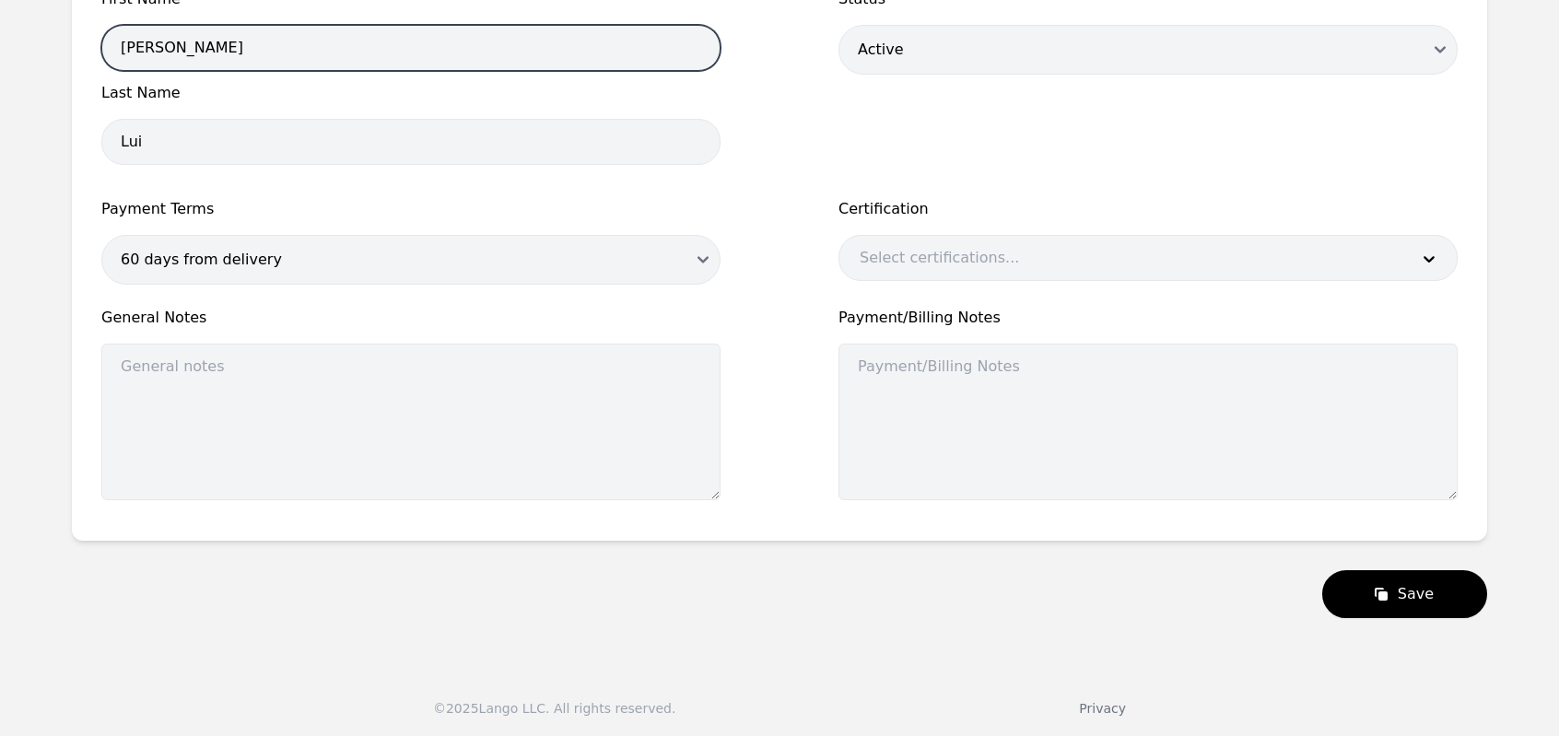
drag, startPoint x: 151, startPoint y: 33, endPoint x: 66, endPoint y: 49, distance: 86.2
click at [66, 49] on main "Vendor profile - Jin Lui Delete Vendor Details Service Lines Language Pairs Rat…" at bounding box center [779, 227] width 1559 height 855
type input "Abdul"
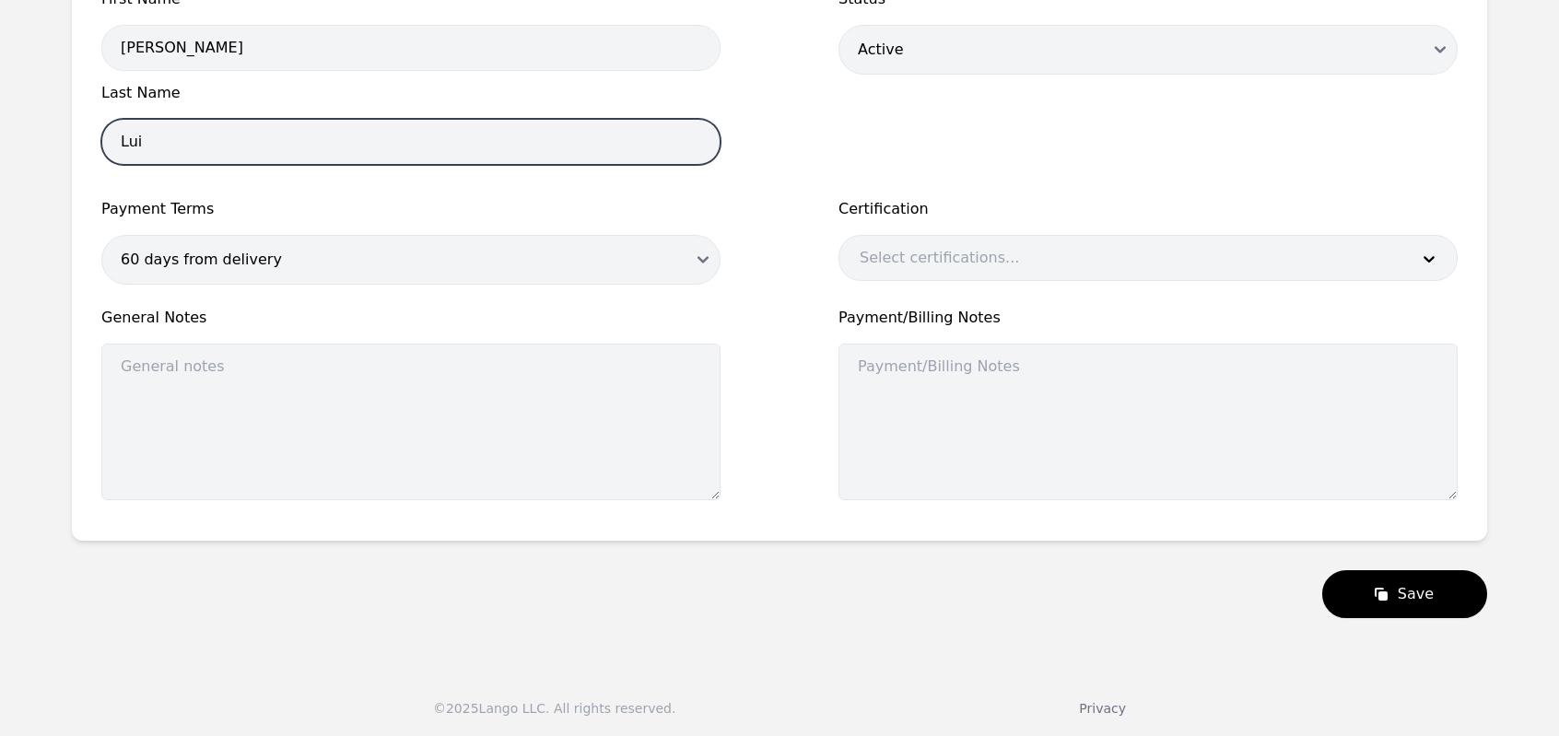
drag, startPoint x: 195, startPoint y: 134, endPoint x: 57, endPoint y: 137, distance: 138.2
click at [57, 137] on main "Vendor profile - Jin Lui Delete Vendor Details Service Lines Language Pairs Rat…" at bounding box center [779, 227] width 1559 height 855
type input "Abdi"
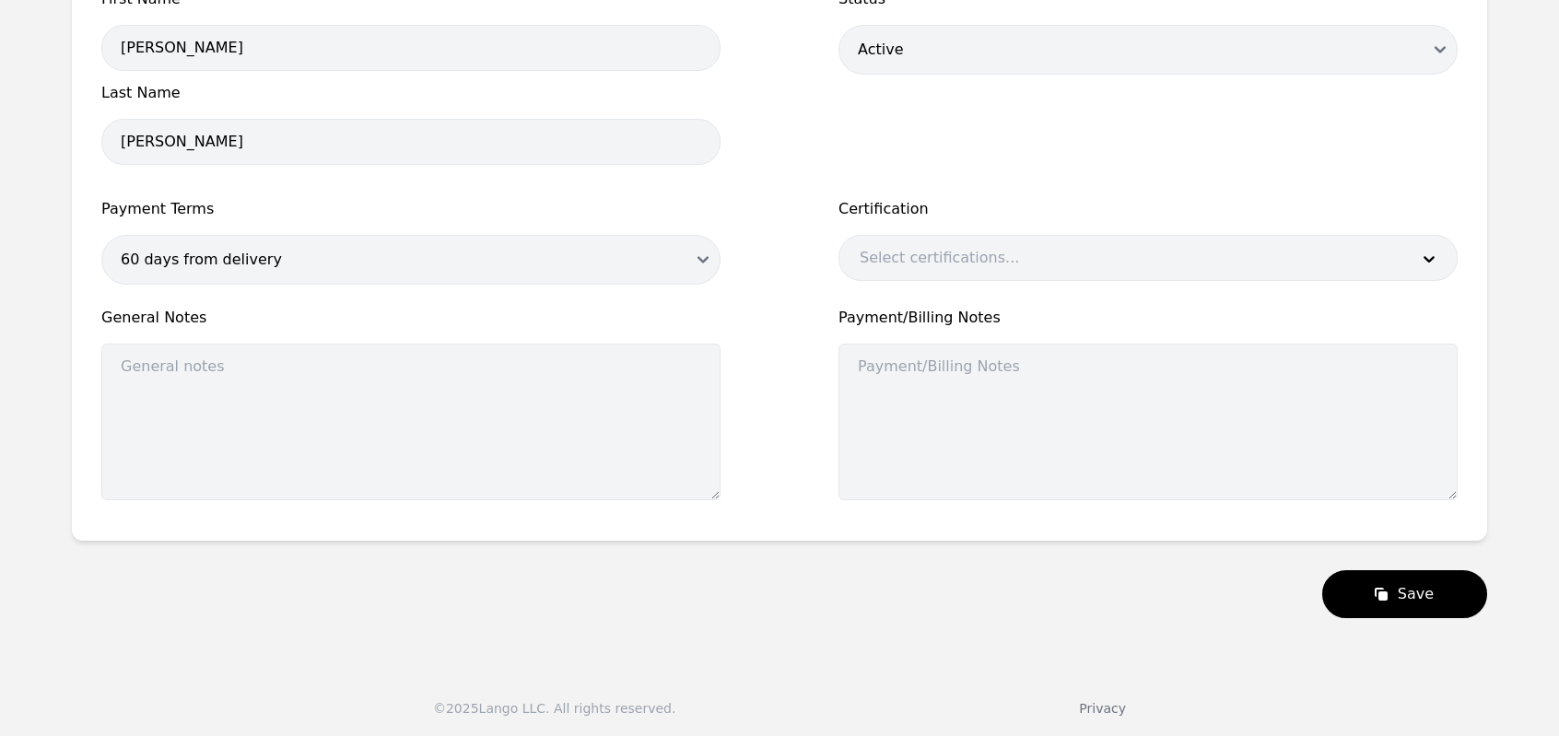
click at [262, 213] on span "Payment Terms" at bounding box center [410, 209] width 619 height 22
click at [1390, 585] on icon "submit" at bounding box center [1381, 594] width 18 height 18
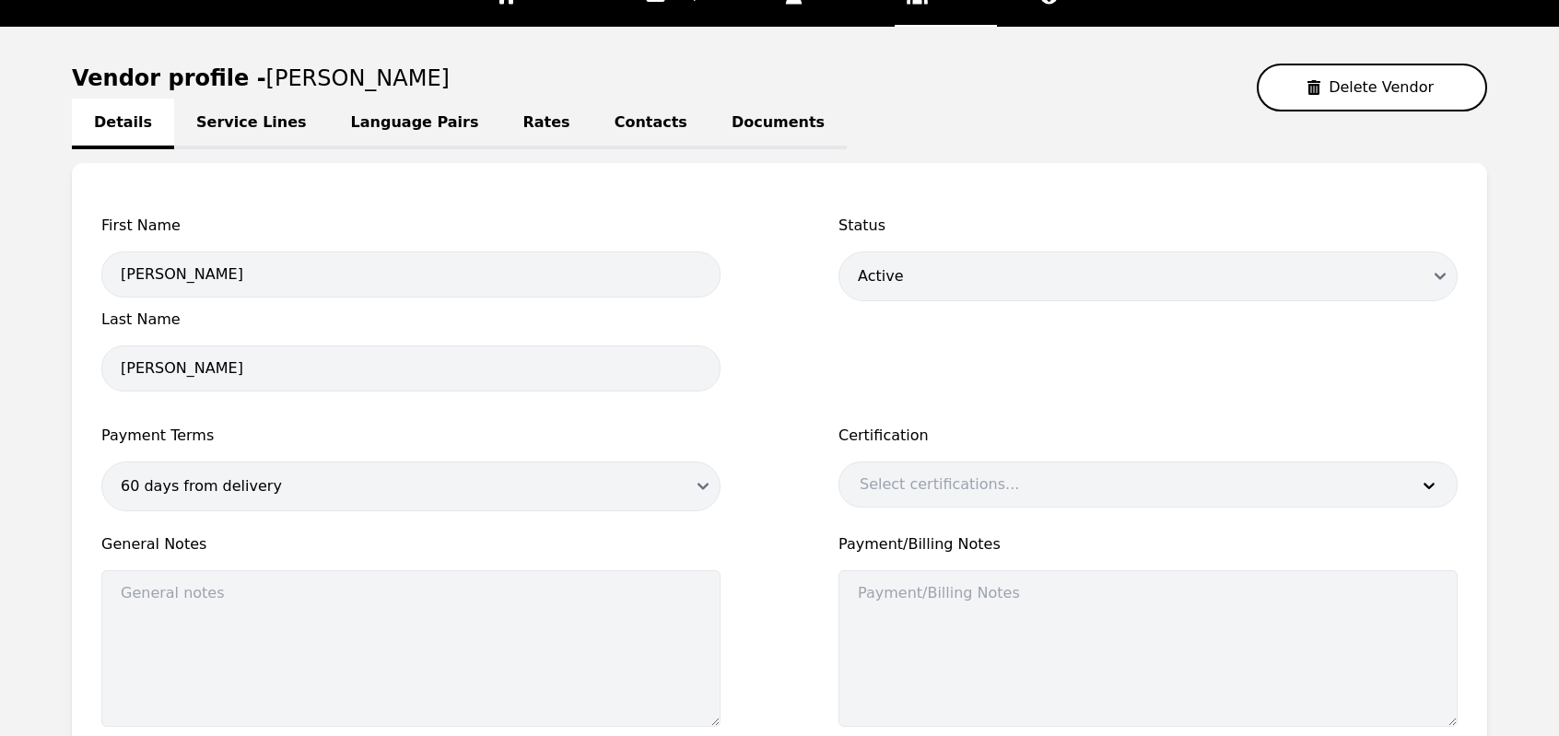
scroll to position [149, 0]
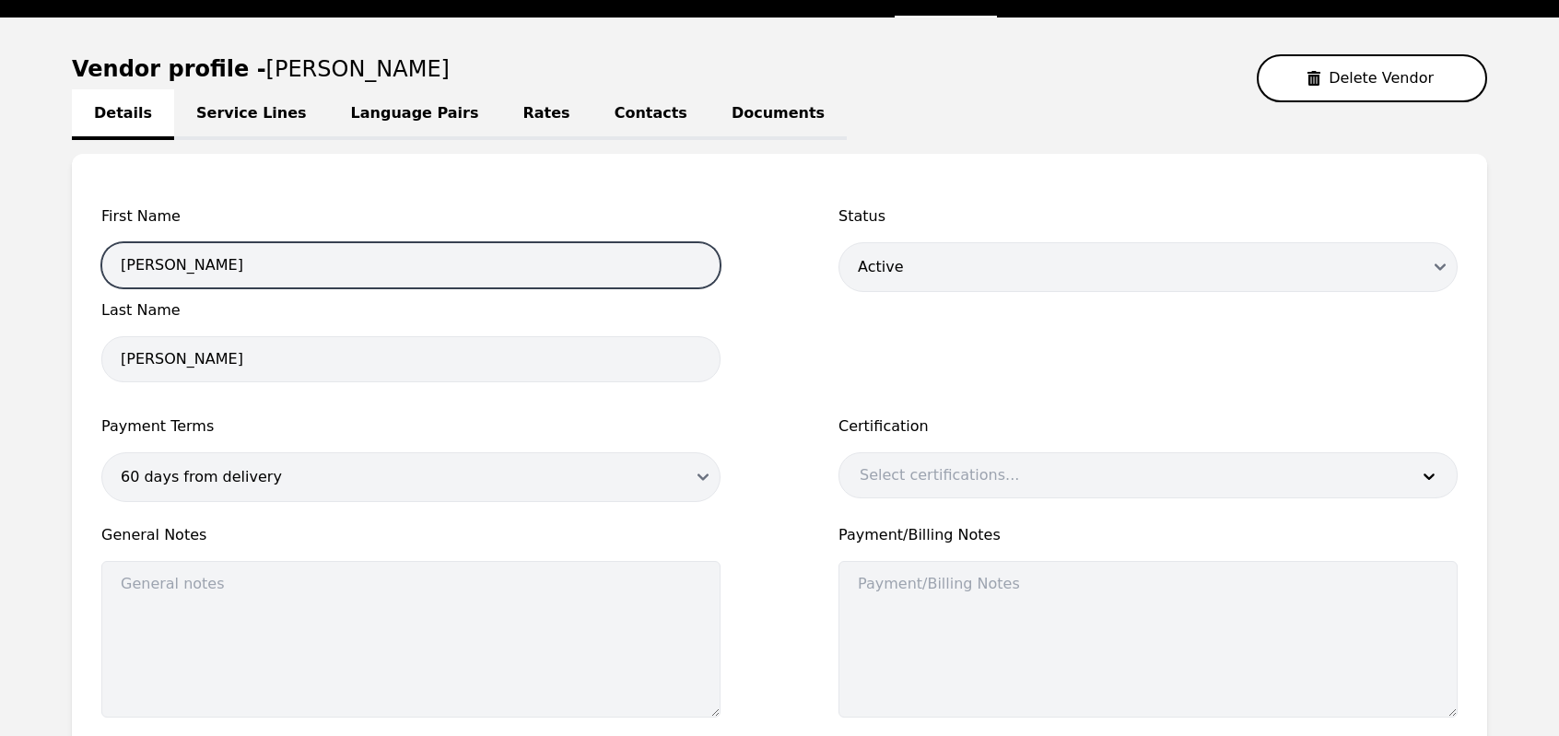
click at [402, 269] on input "Abdul" at bounding box center [410, 265] width 619 height 46
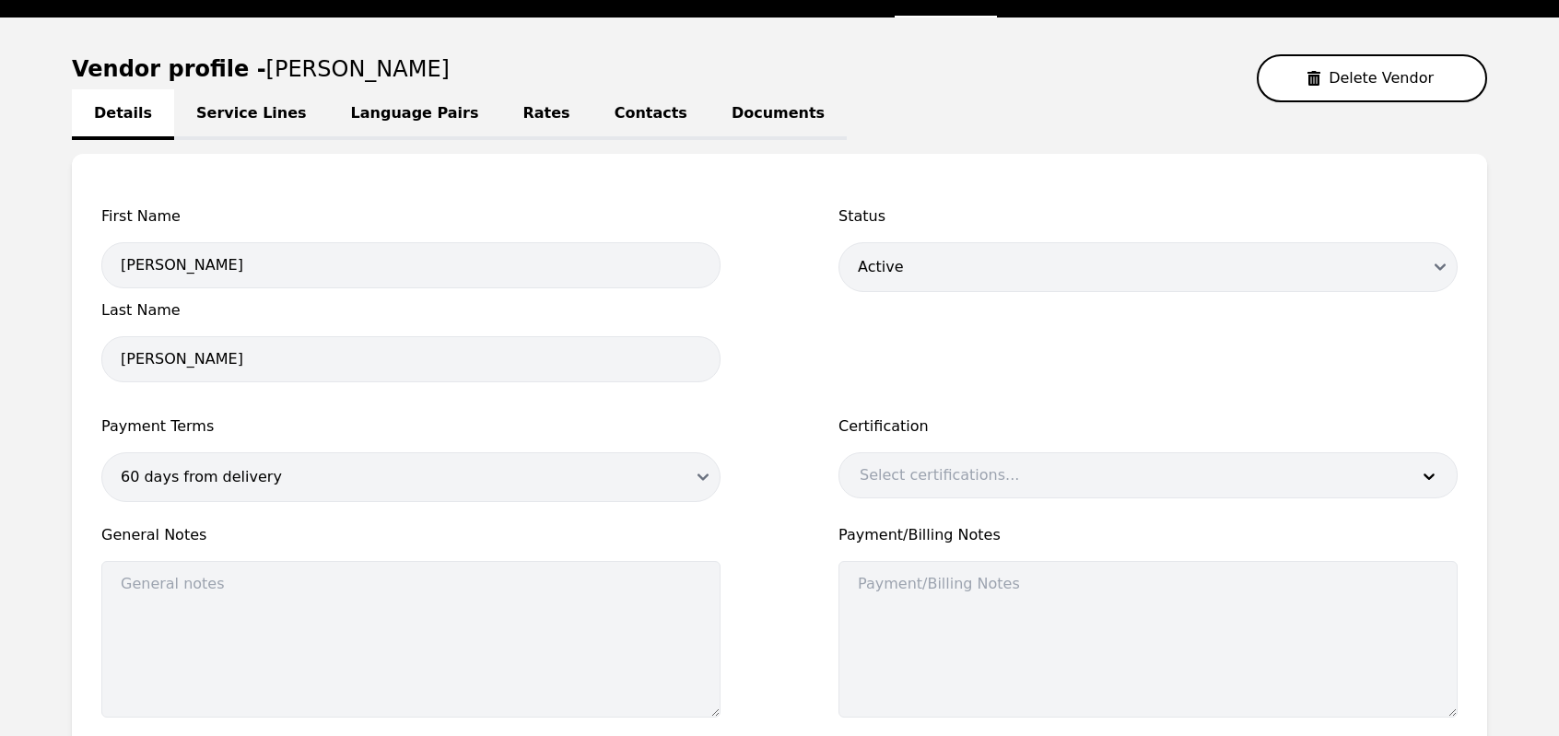
click at [234, 118] on link "Service Lines" at bounding box center [251, 114] width 155 height 51
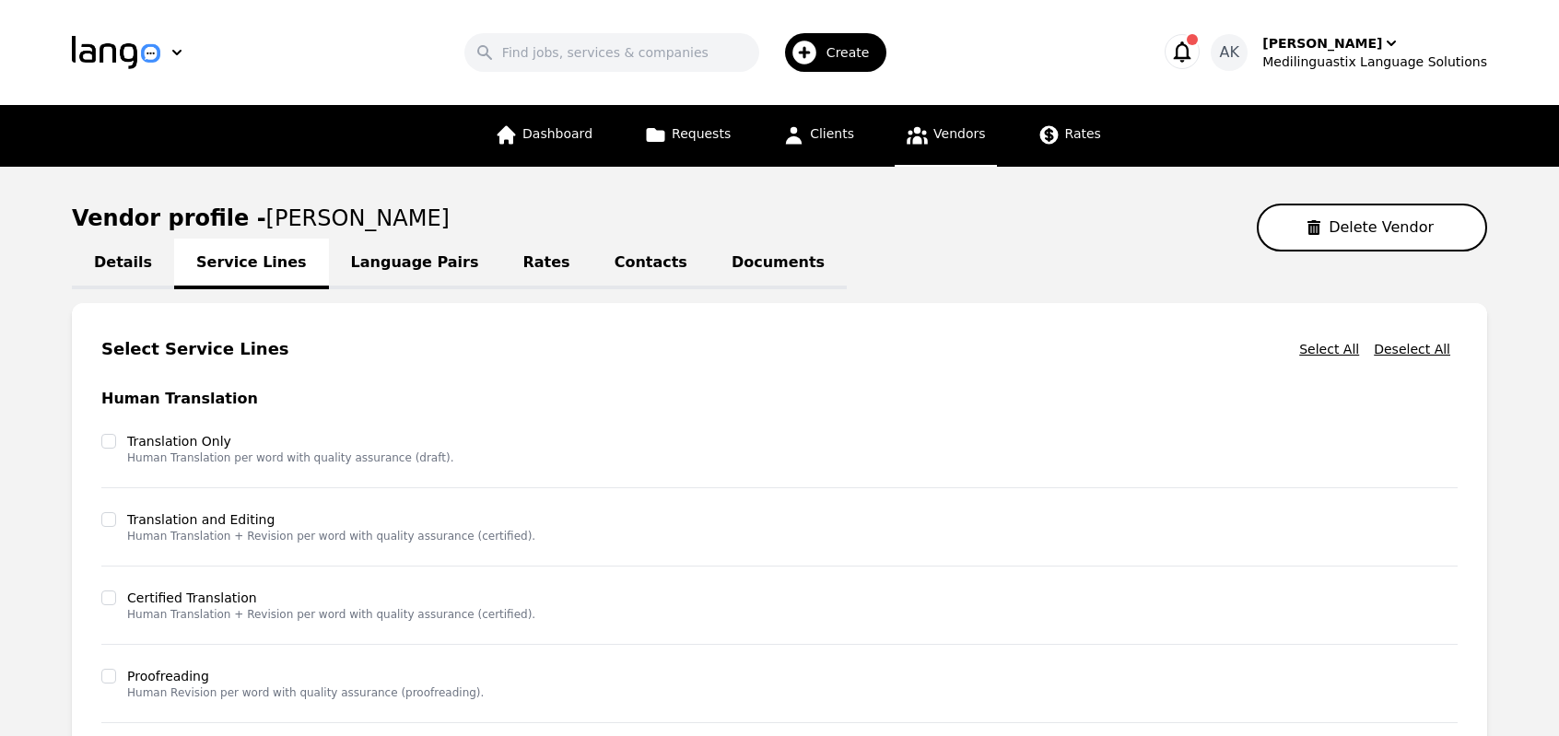
click at [384, 268] on link "Language Pairs" at bounding box center [415, 264] width 172 height 51
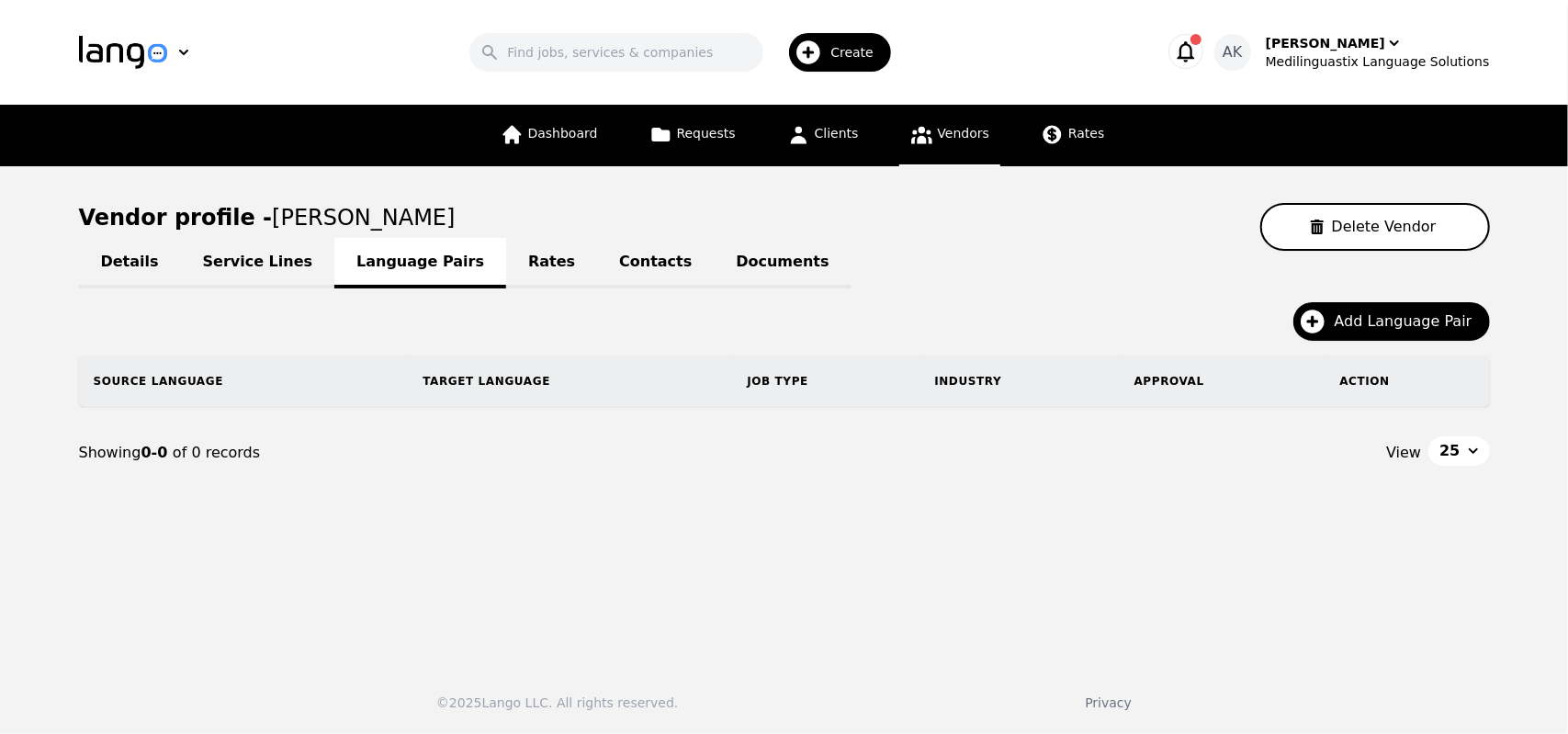
click at [507, 274] on link "Rates" at bounding box center [552, 263] width 91 height 51
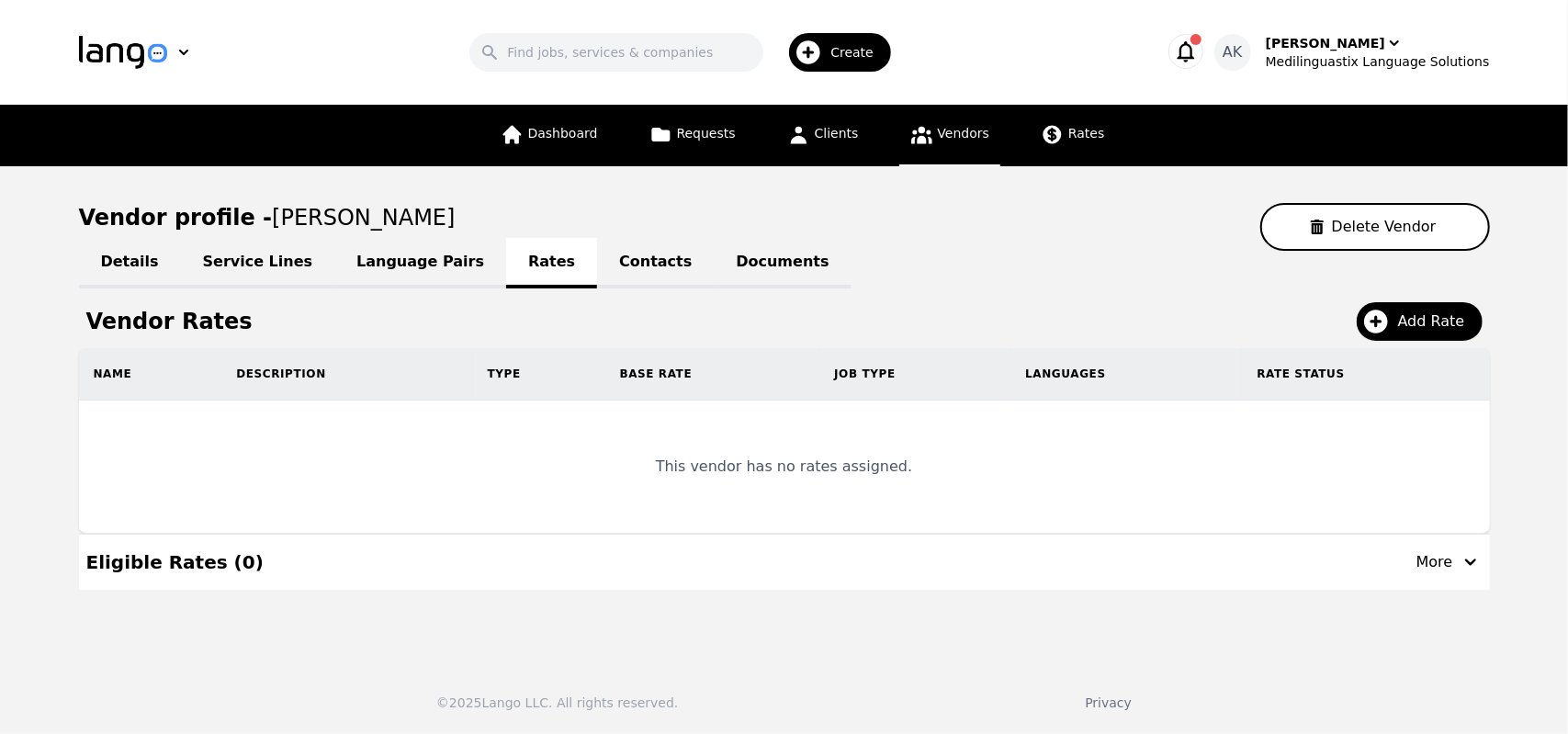
click at [597, 274] on link "Contacts" at bounding box center [655, 263] width 117 height 51
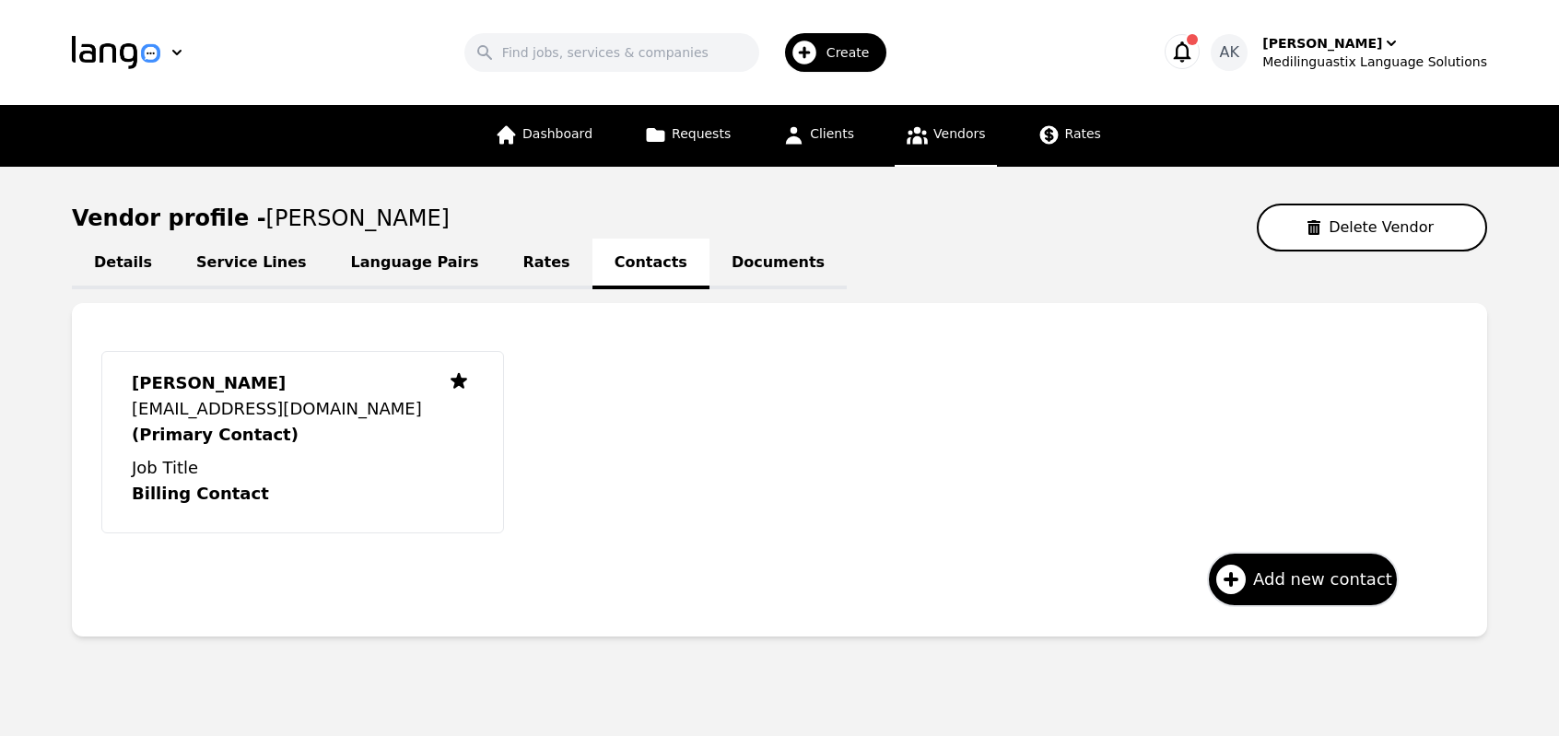
click at [709, 272] on link "Documents" at bounding box center [777, 264] width 137 height 51
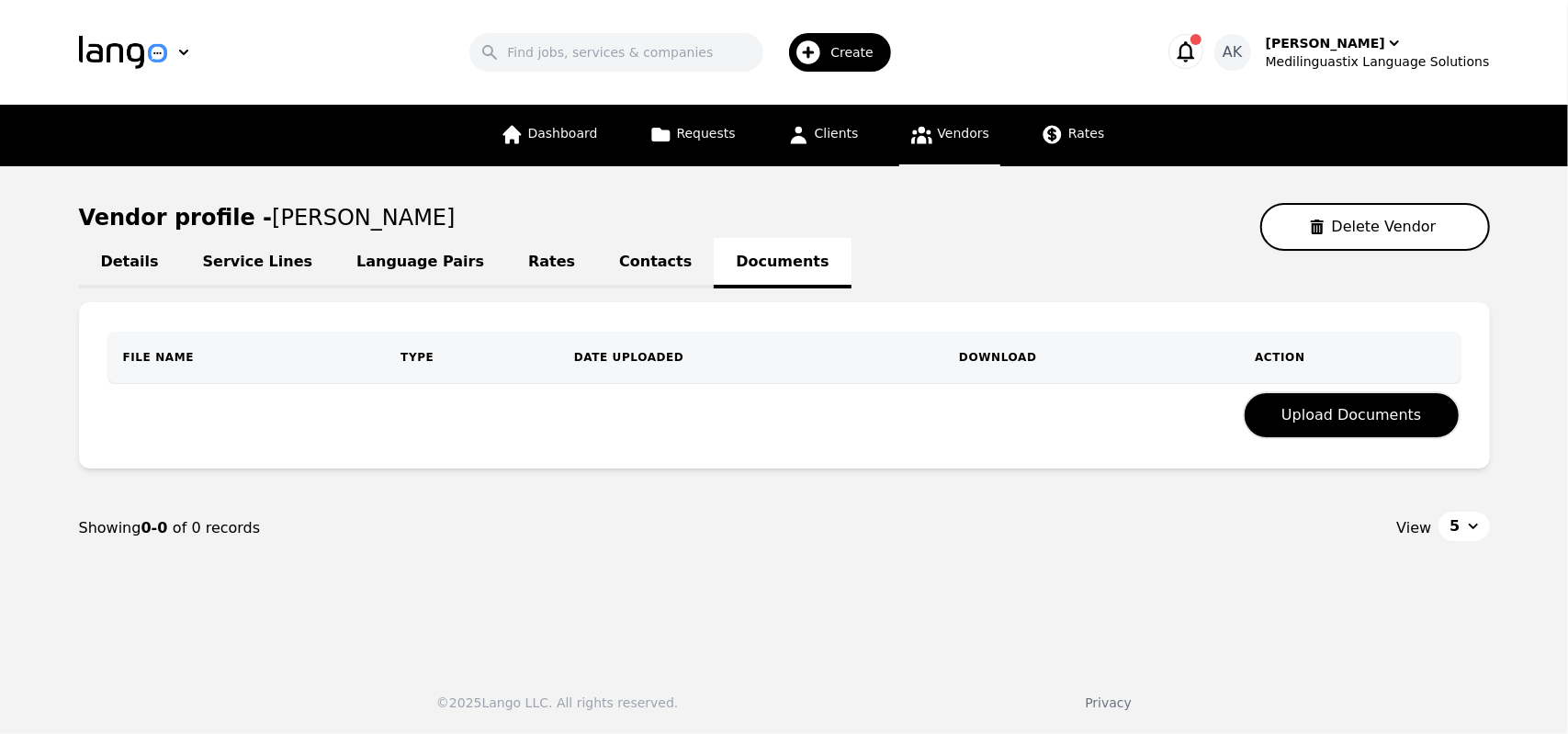
click at [599, 268] on link "Contacts" at bounding box center [655, 263] width 117 height 51
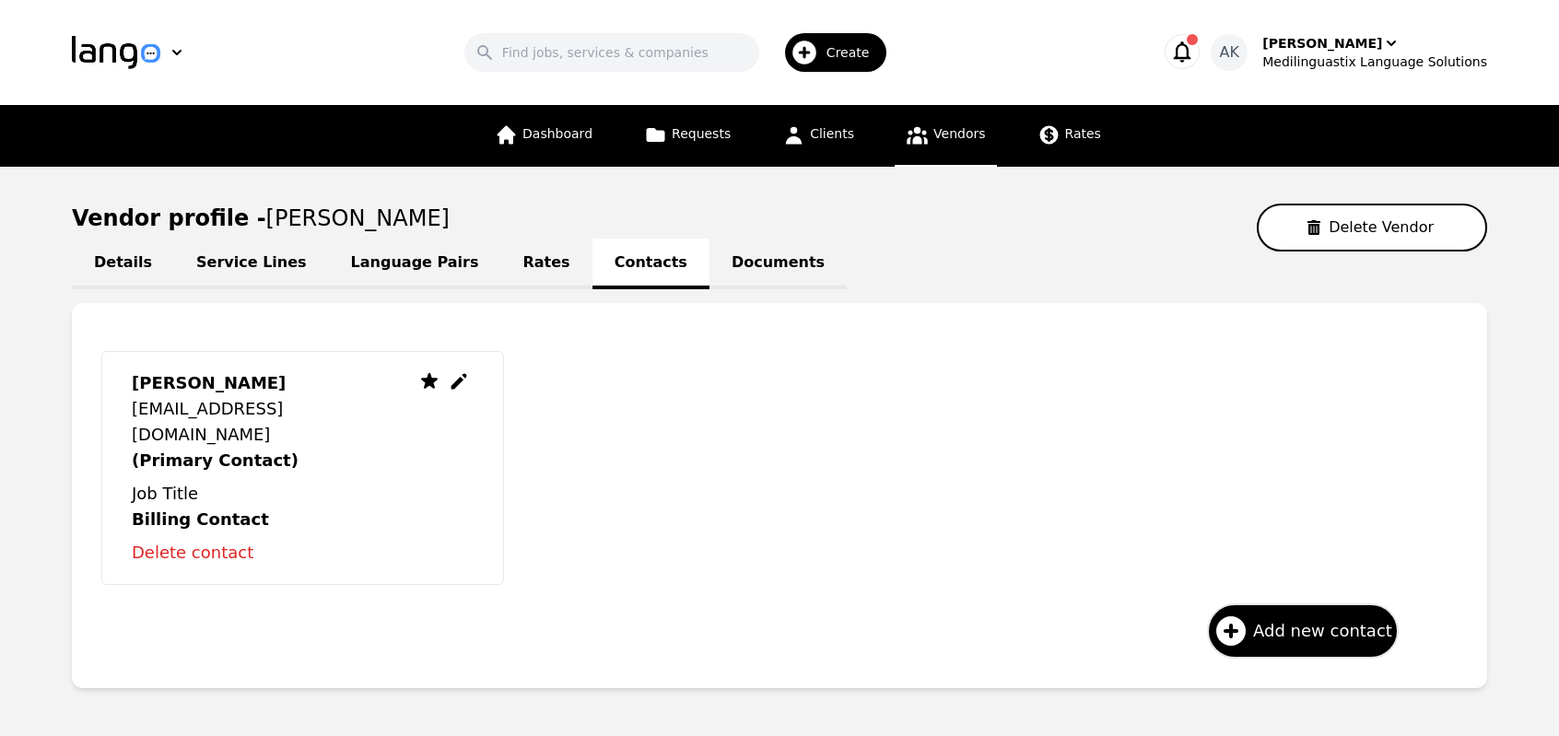
click at [454, 386] on icon at bounding box center [459, 382] width 16 height 16
select select "US"
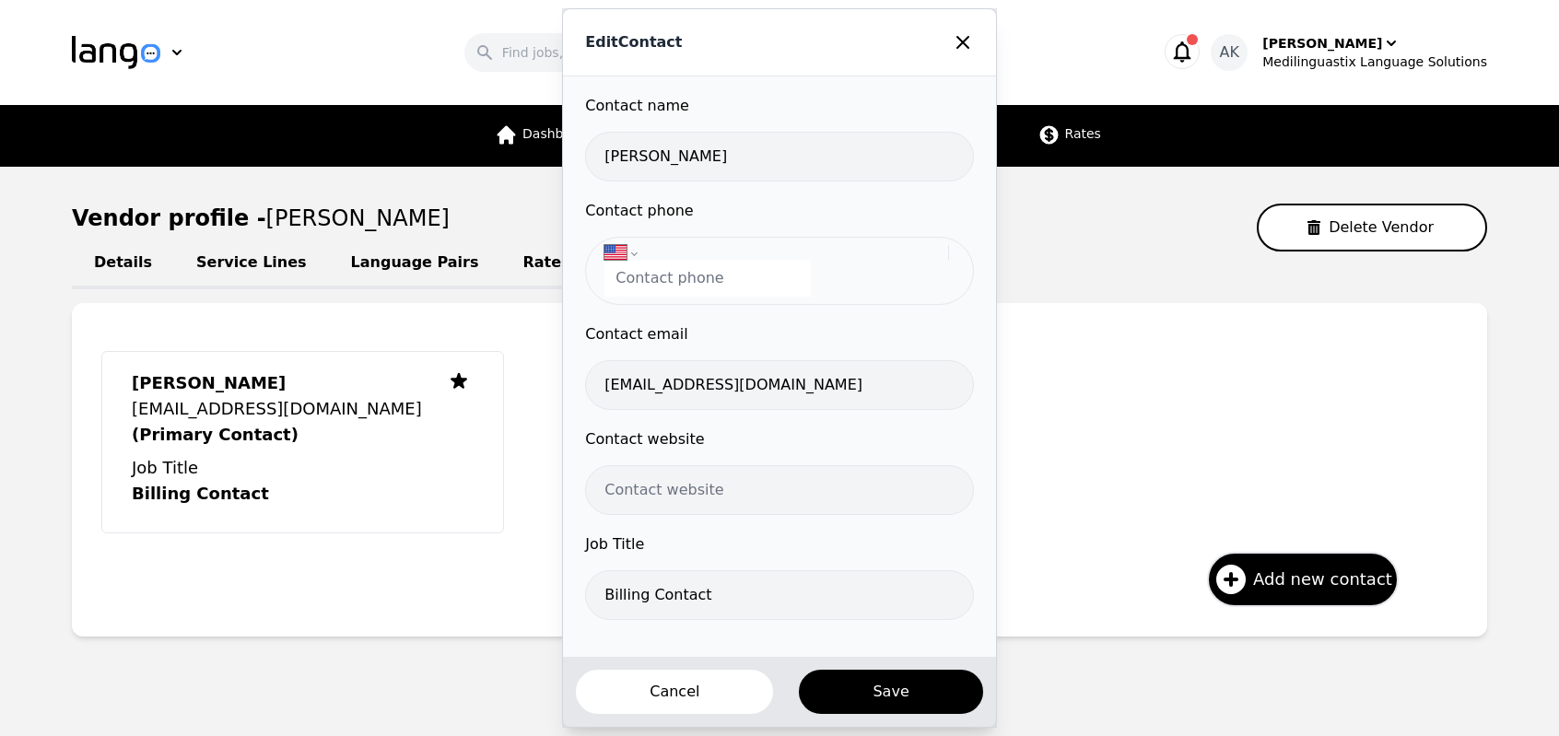
drag, startPoint x: 667, startPoint y: 150, endPoint x: 534, endPoint y: 152, distance: 132.7
click at [534, 152] on div "Edit Contact Contact name Jin Lui Contact phone International Afghanistan Åland…" at bounding box center [779, 368] width 1559 height 736
type input "Abdul Abdi"
click at [860, 684] on button "Save" at bounding box center [890, 692] width 187 height 48
click at [617, 244] on div "International Afghanistan Åland Islands Albania Algeria American Samoa Andorra …" at bounding box center [779, 271] width 388 height 68
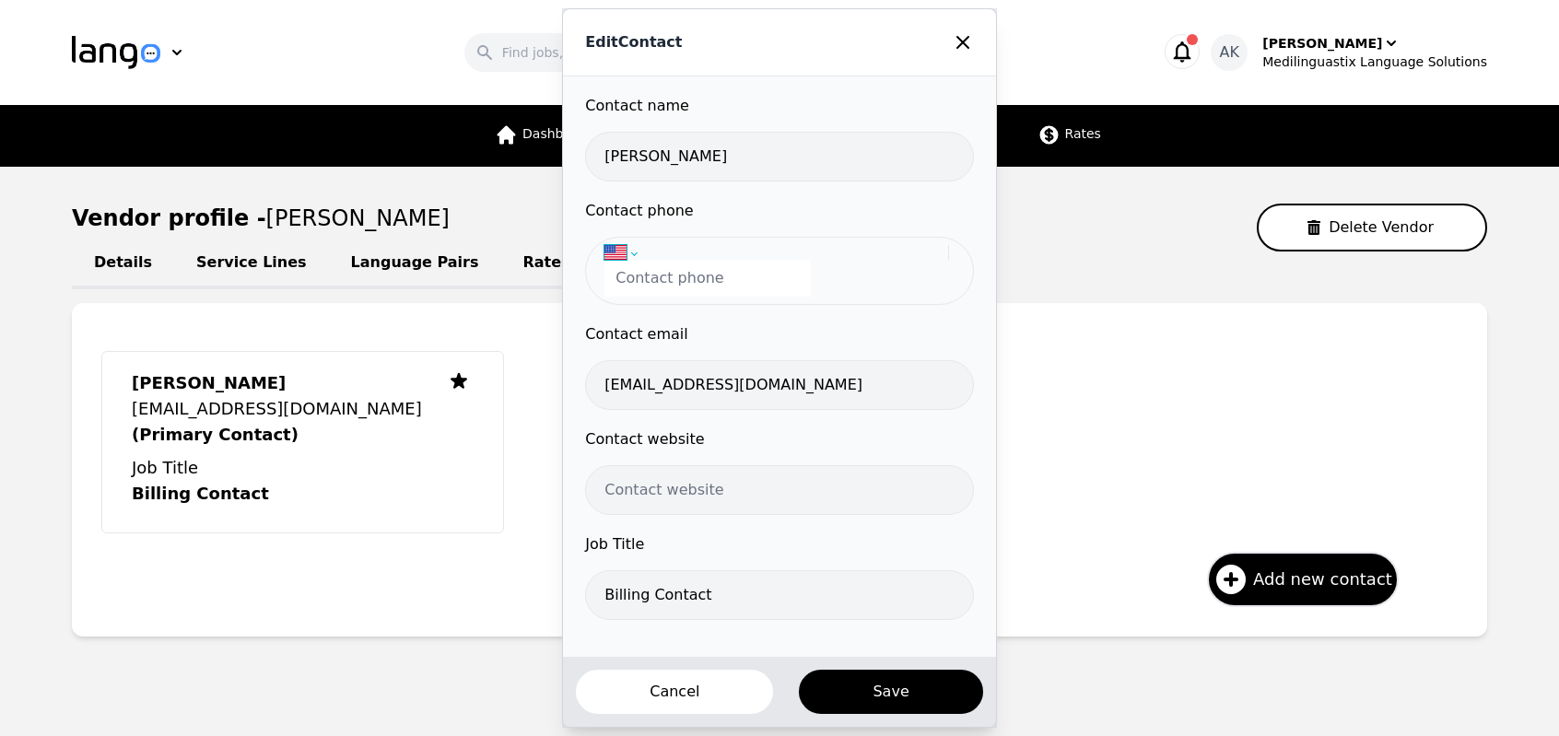
click at [630, 250] on select "International Afghanistan Åland Islands Albania Algeria American Samoa Andorra …" at bounding box center [776, 252] width 344 height 15
select select "MY"
click at [610, 245] on select "International Afghanistan Åland Islands Albania Algeria American Samoa Andorra …" at bounding box center [776, 252] width 344 height 15
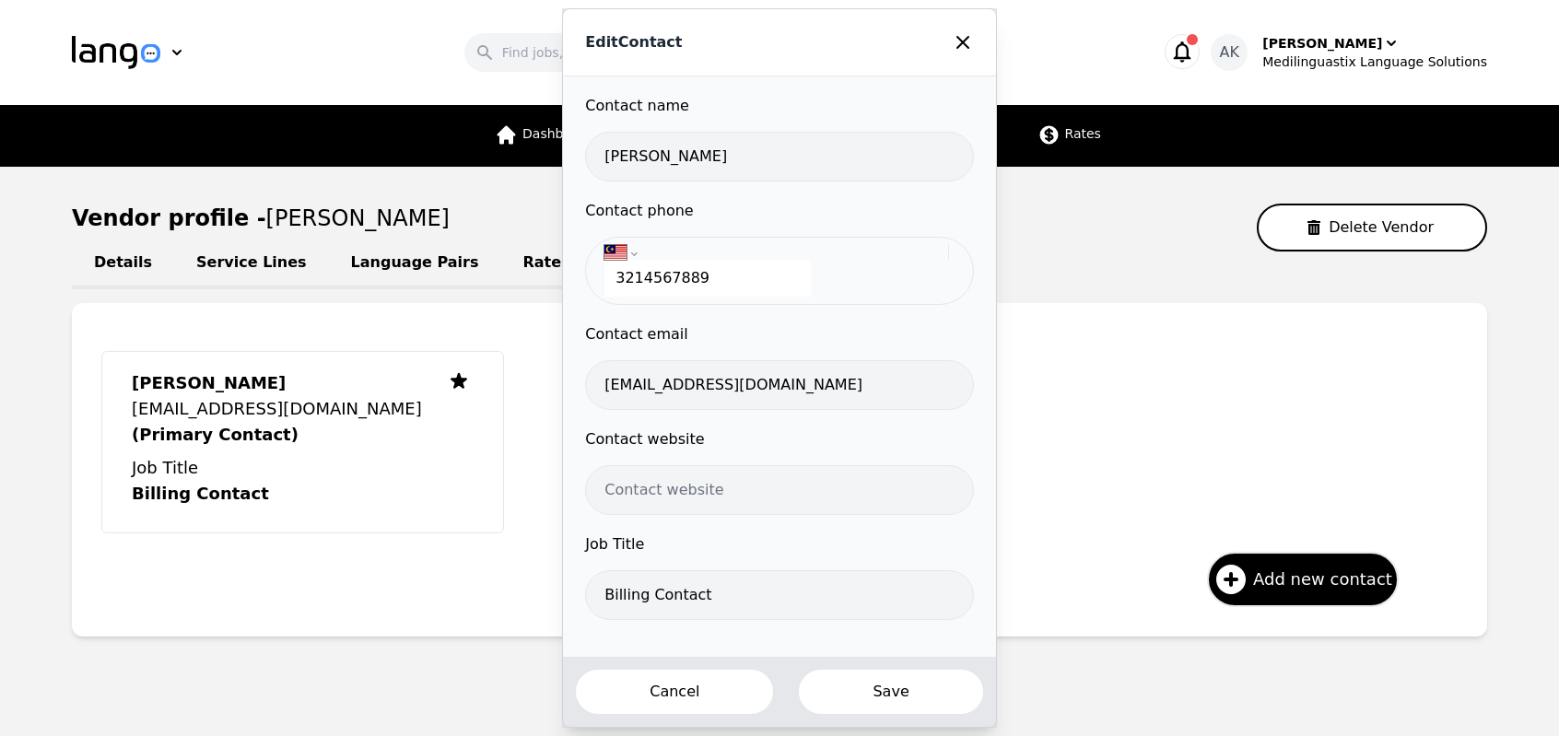
type input "3214567889"
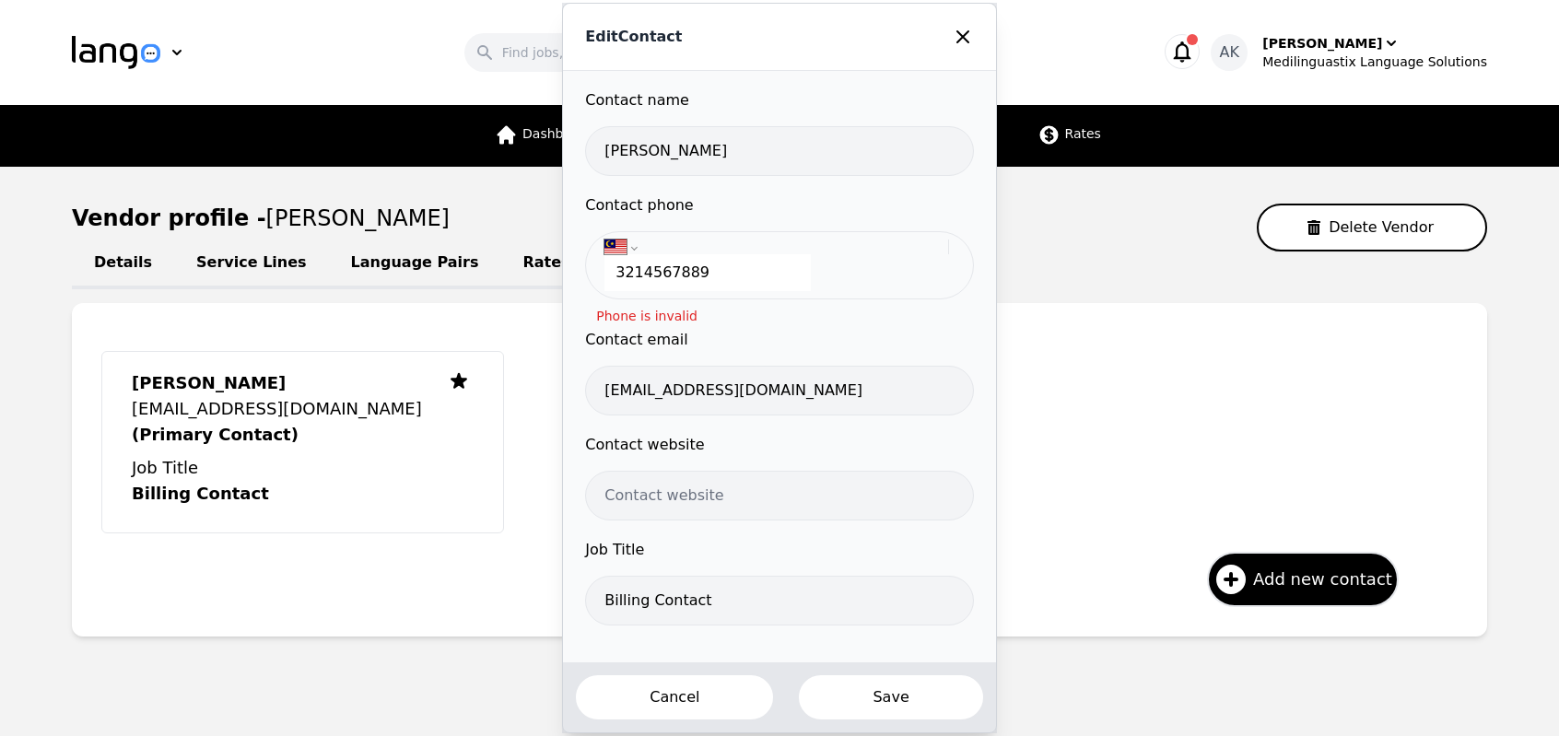
click at [864, 699] on button "Save" at bounding box center [890, 697] width 187 height 48
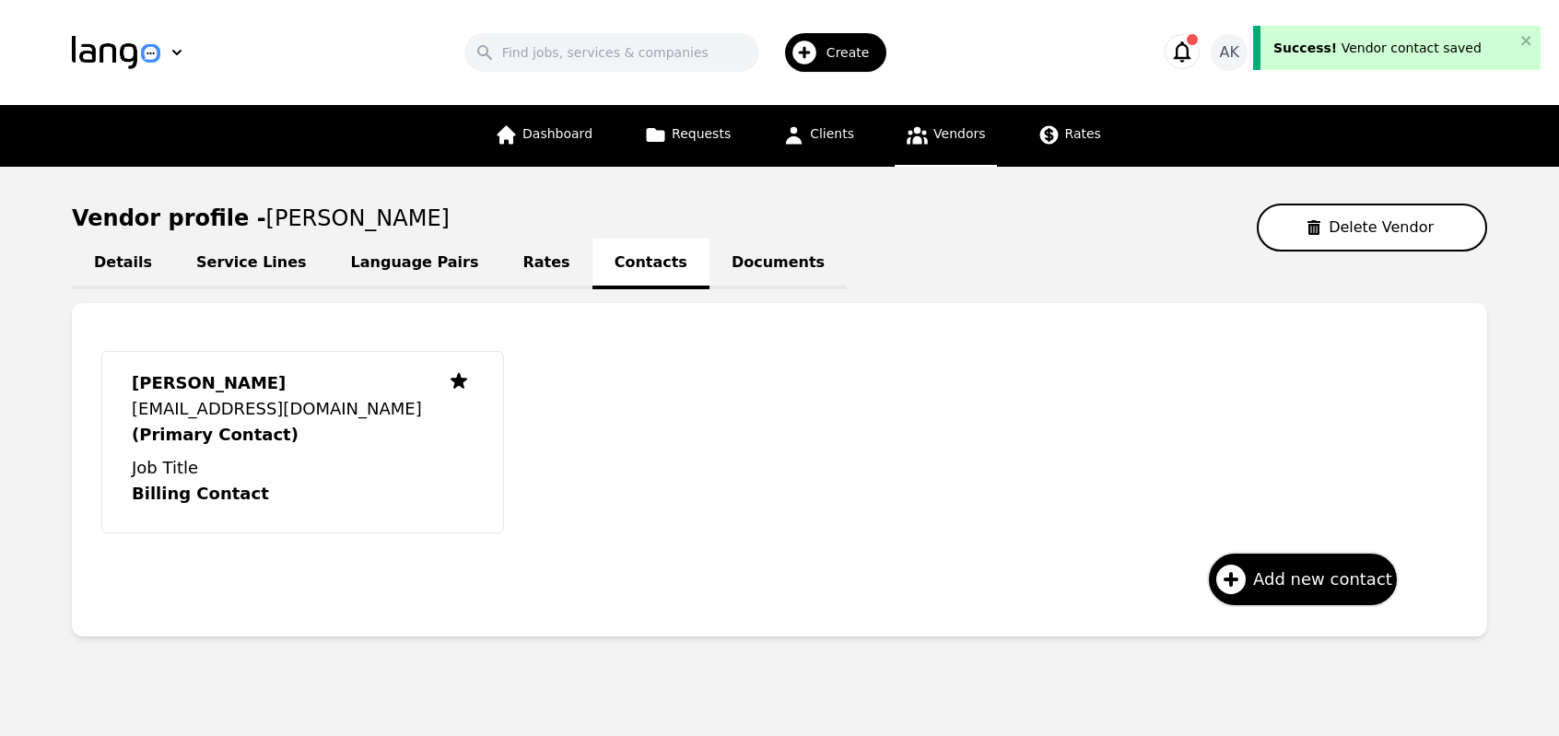
click at [129, 260] on link "Details" at bounding box center [123, 264] width 102 height 51
select select "active"
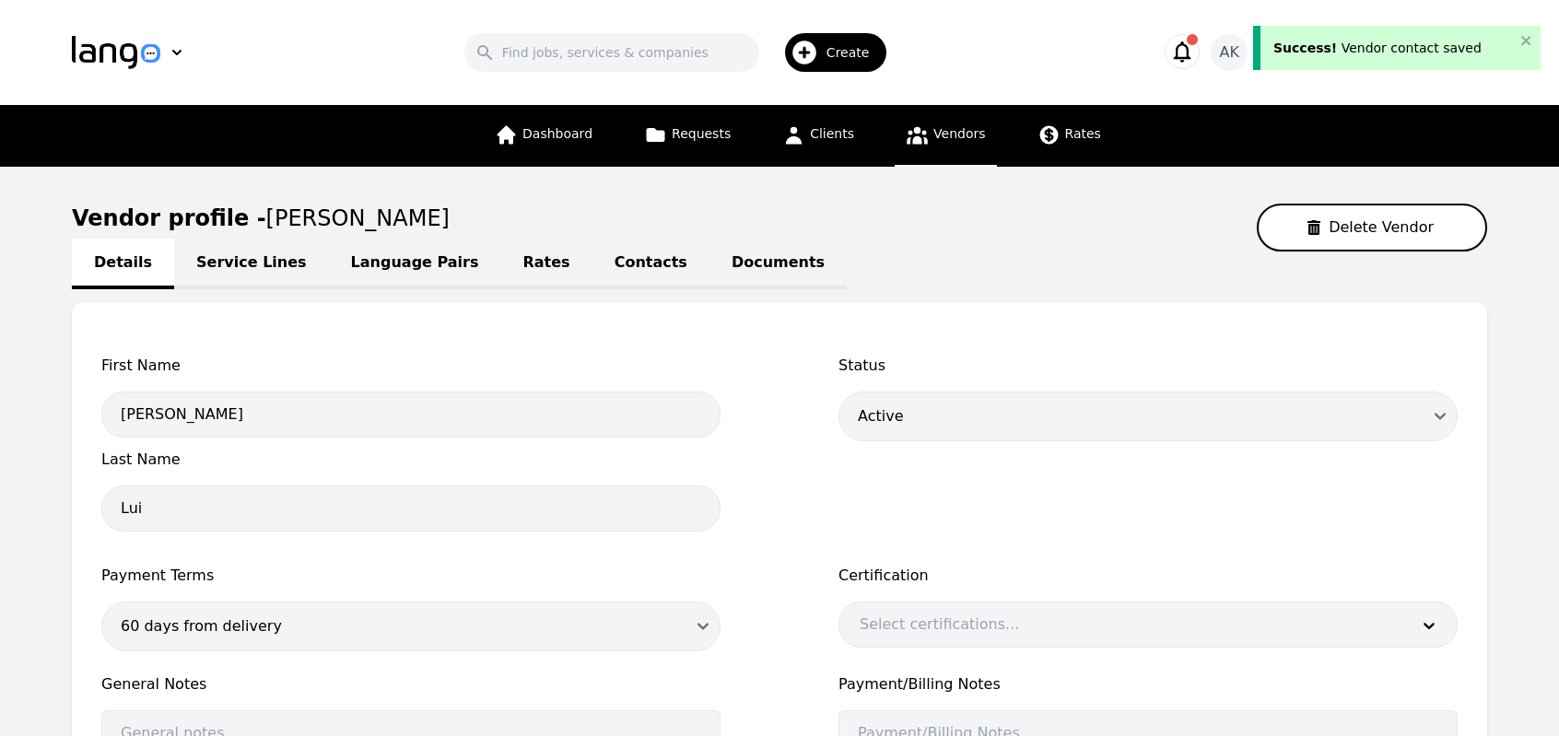
click at [266, 224] on span "Jin Lui" at bounding box center [357, 218] width 183 height 26
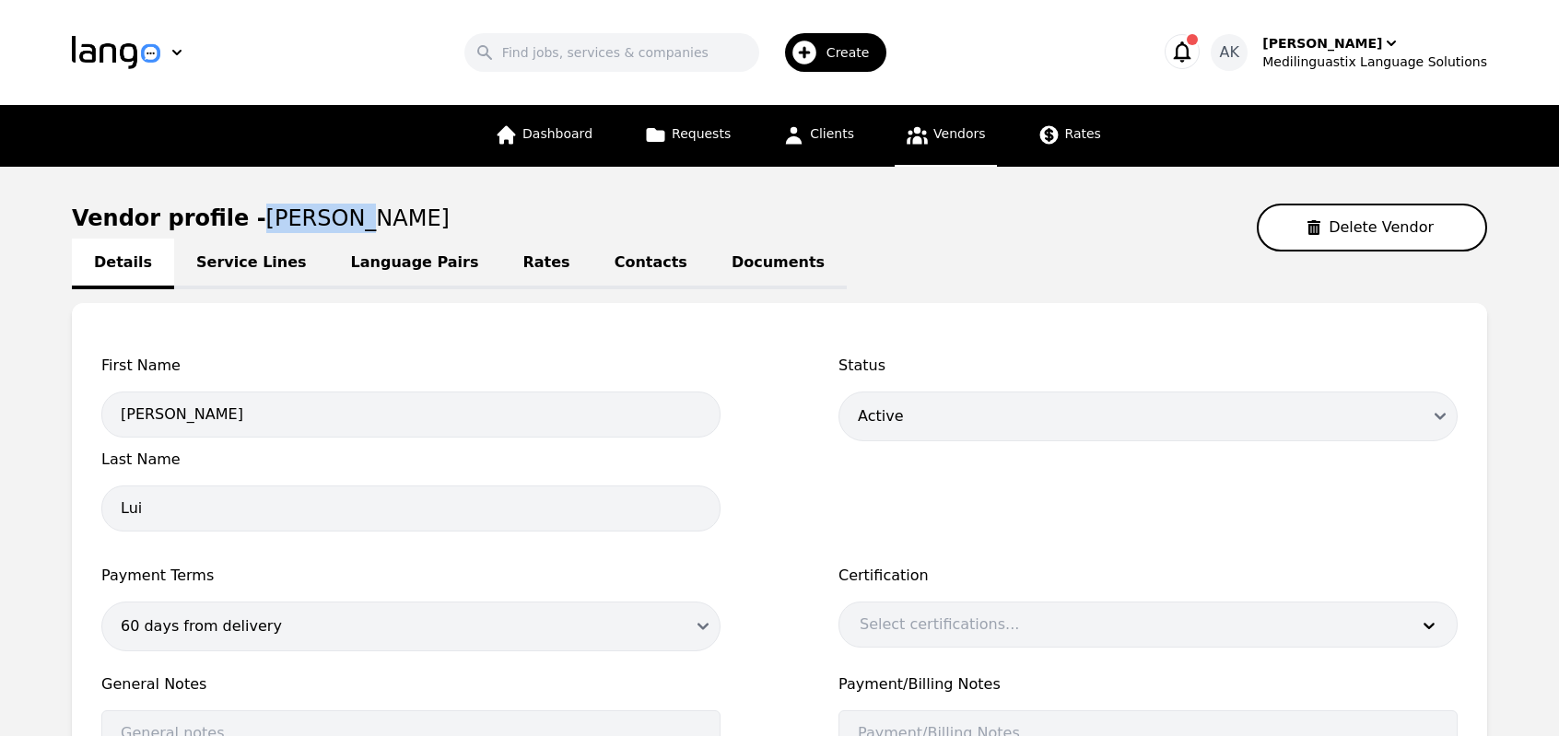
drag, startPoint x: 236, startPoint y: 220, endPoint x: 336, endPoint y: 231, distance: 101.0
click at [336, 231] on div "Vendor profile - Jin Lui Delete Vendor" at bounding box center [779, 228] width 1415 height 48
click at [216, 263] on link "Service Lines" at bounding box center [251, 264] width 155 height 51
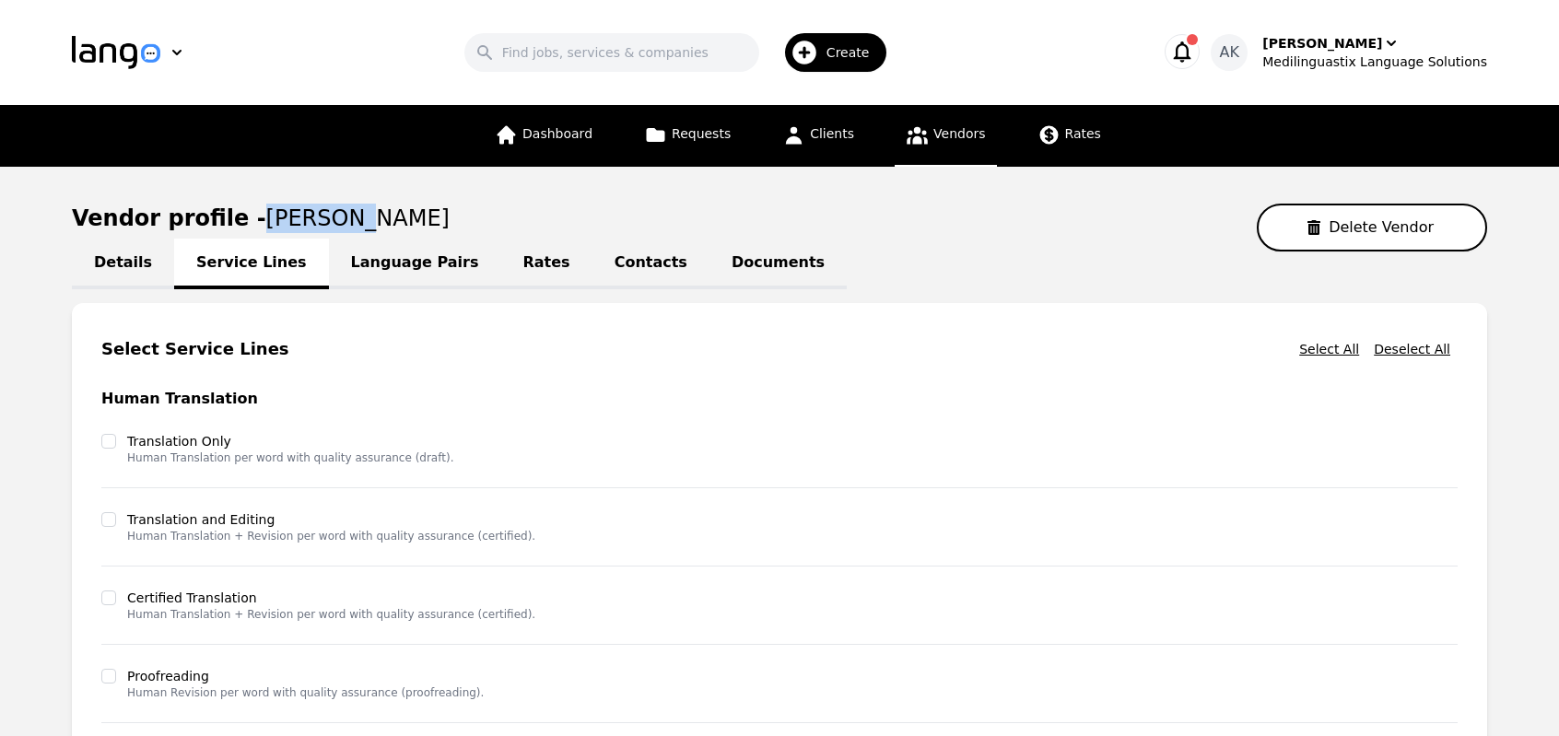
click at [127, 253] on link "Details" at bounding box center [123, 264] width 102 height 51
select select "active"
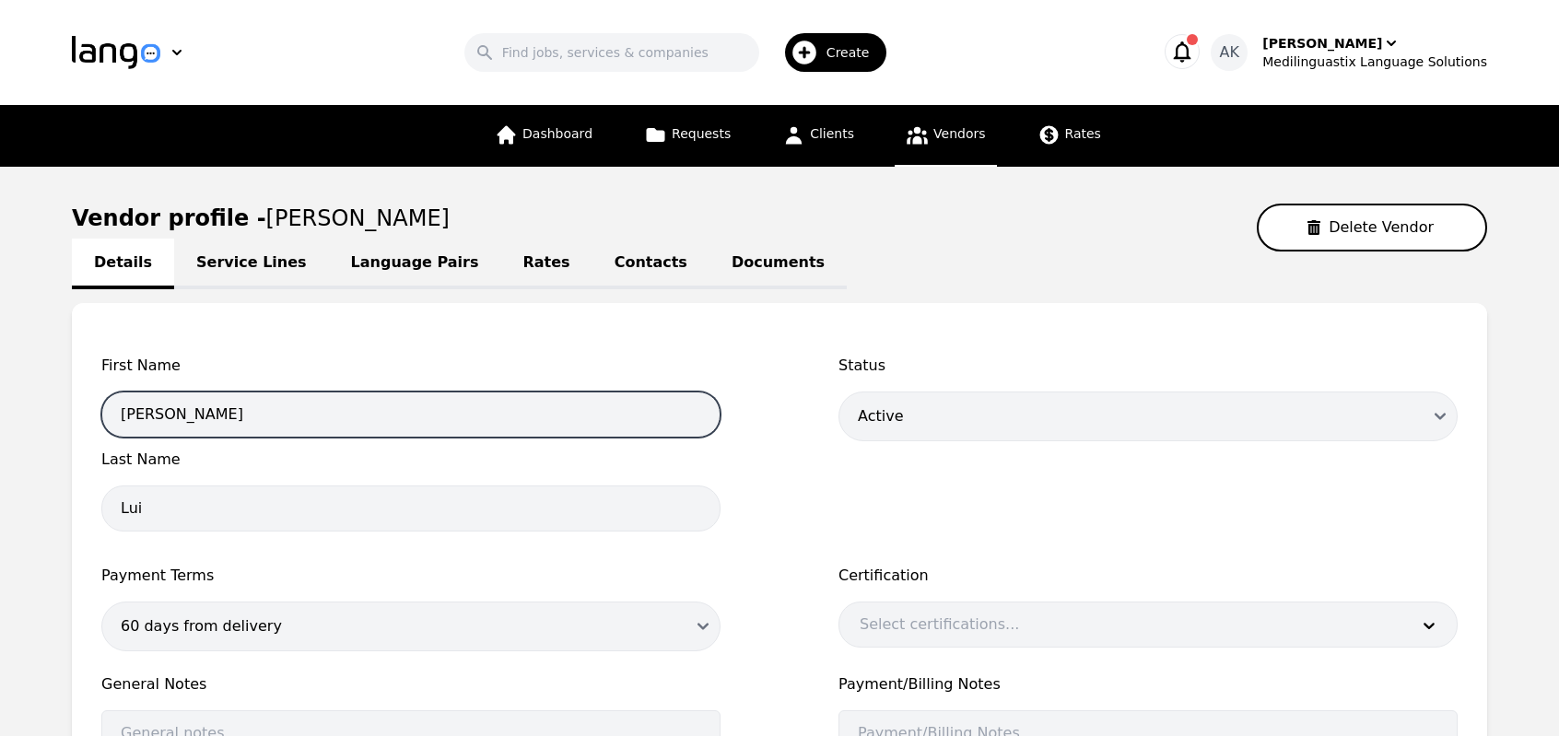
drag, startPoint x: 152, startPoint y: 417, endPoint x: 70, endPoint y: 428, distance: 82.7
click at [70, 428] on main "Vendor profile - Jin Lui Delete Vendor Details Service Lines Language Pairs Rat…" at bounding box center [779, 594] width 1559 height 855
type input "Abdul"
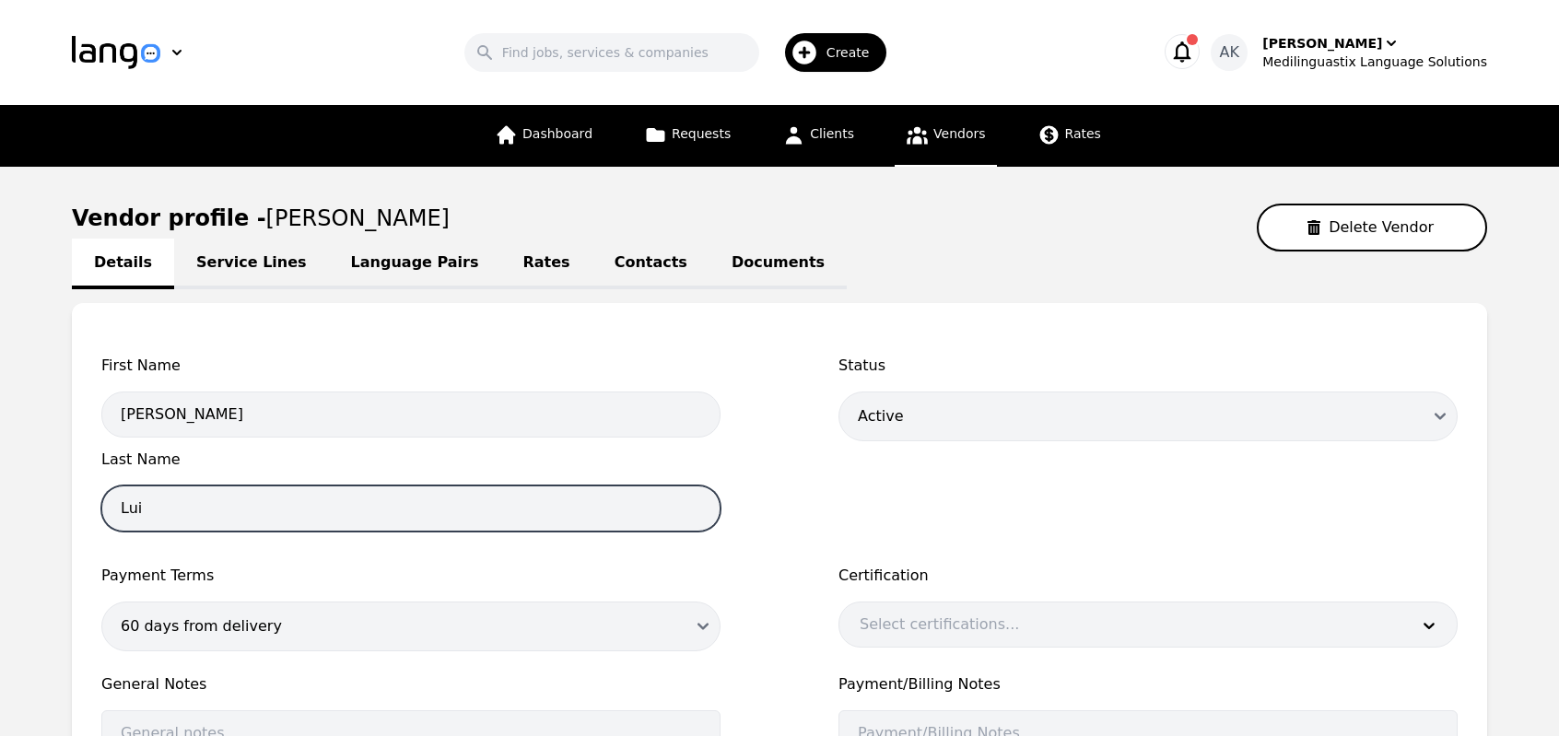
drag, startPoint x: 156, startPoint y: 517, endPoint x: 52, endPoint y: 509, distance: 104.3
click at [52, 509] on main "Vendor profile - Jin Lui Delete Vendor Details Service Lines Language Pairs Rat…" at bounding box center [779, 594] width 1559 height 855
type input "Abdi"
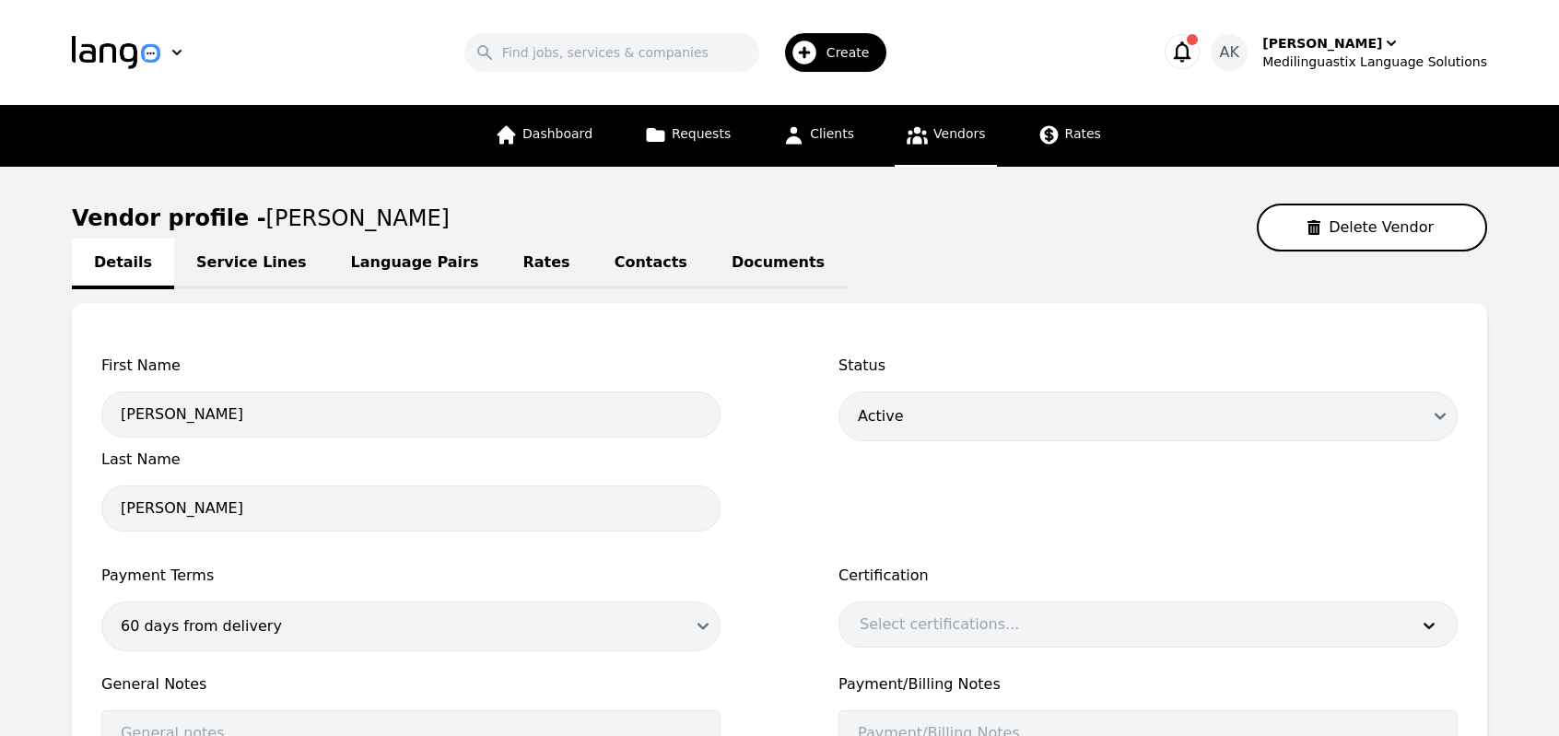
click at [92, 554] on div "First Name Abdul Last Name Abdi Status Draft Active Disabled Payment Terms 60 d…" at bounding box center [779, 605] width 1415 height 604
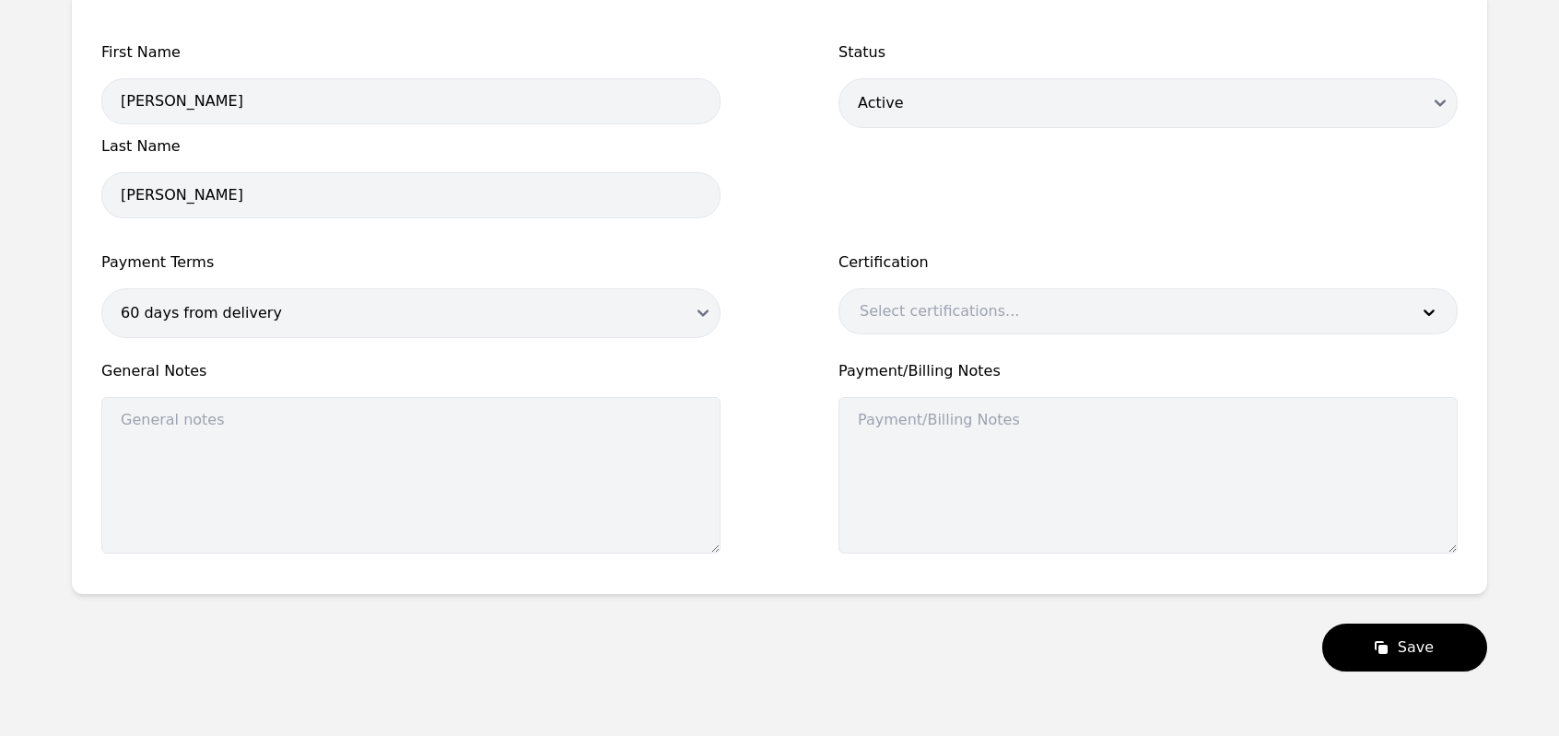
scroll to position [367, 0]
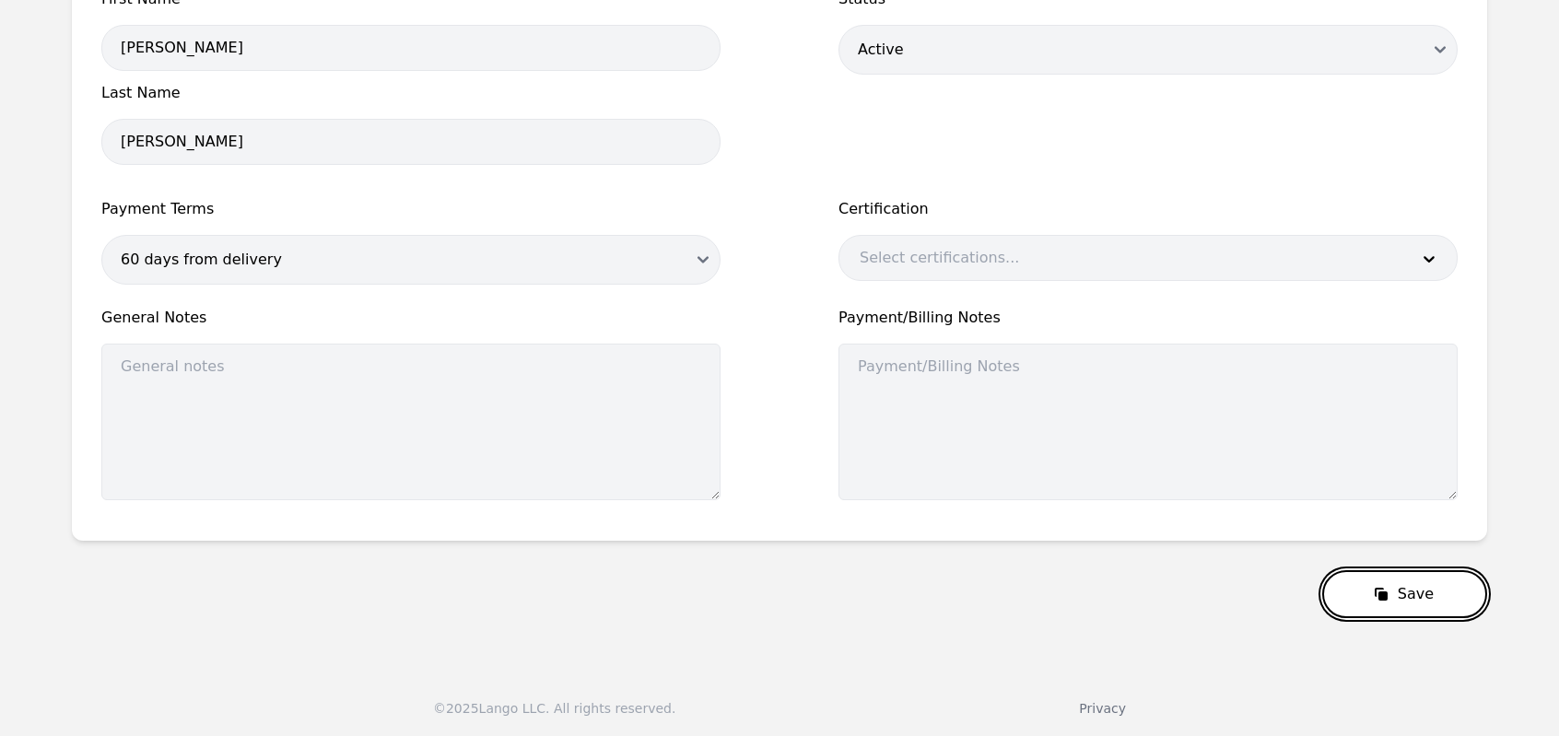
click at [1408, 595] on button "Save" at bounding box center [1404, 594] width 165 height 48
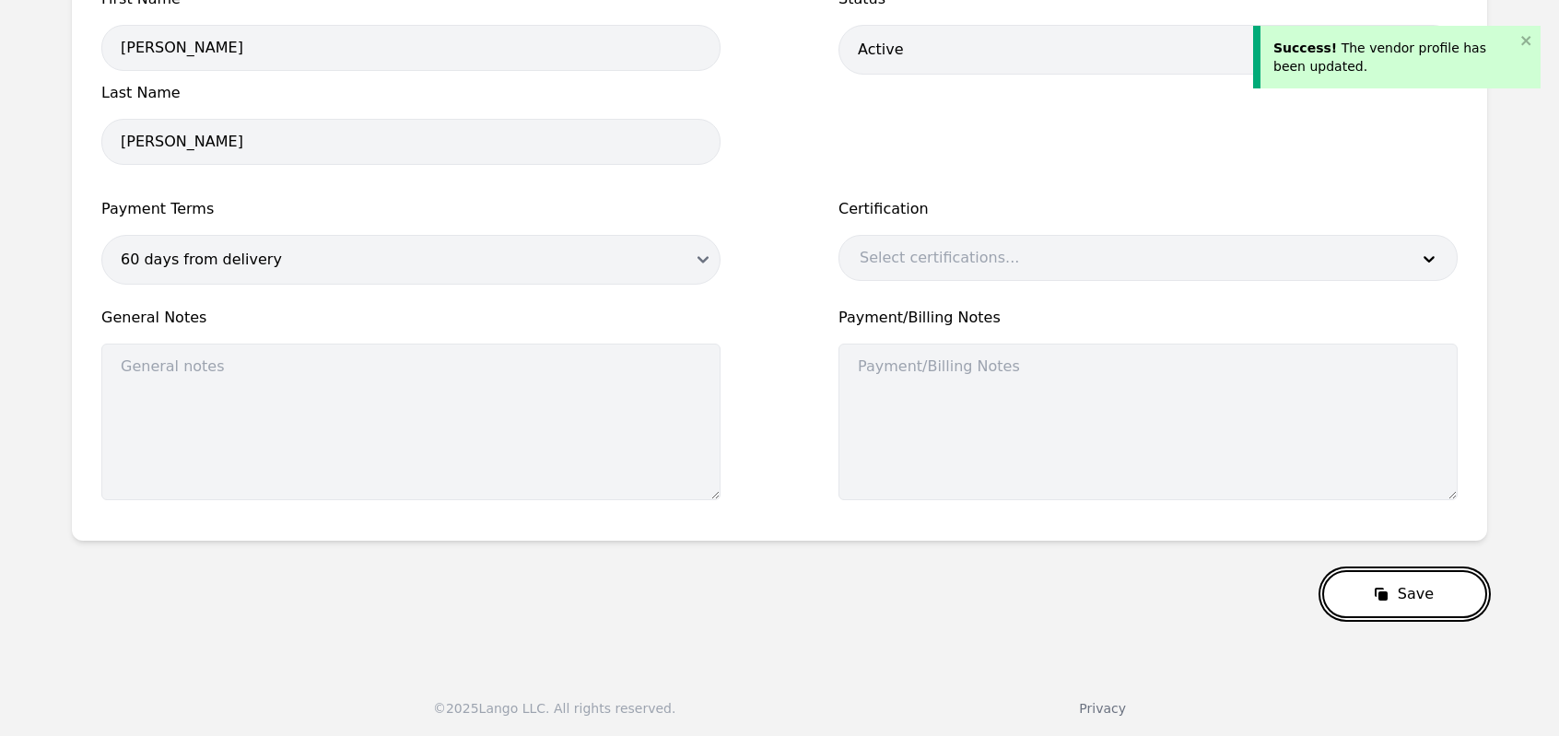
click at [1408, 595] on button "Save" at bounding box center [1404, 594] width 165 height 48
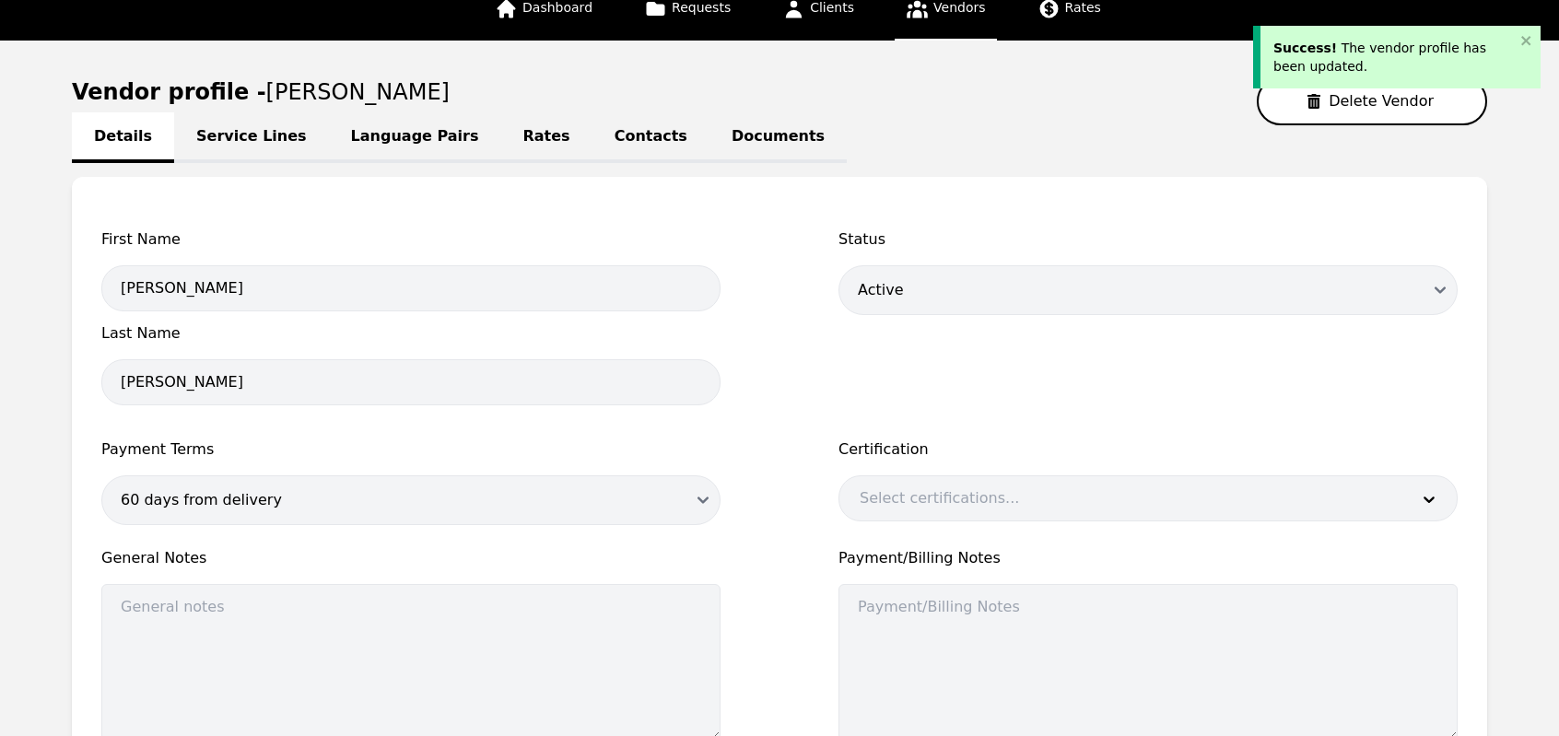
scroll to position [114, 0]
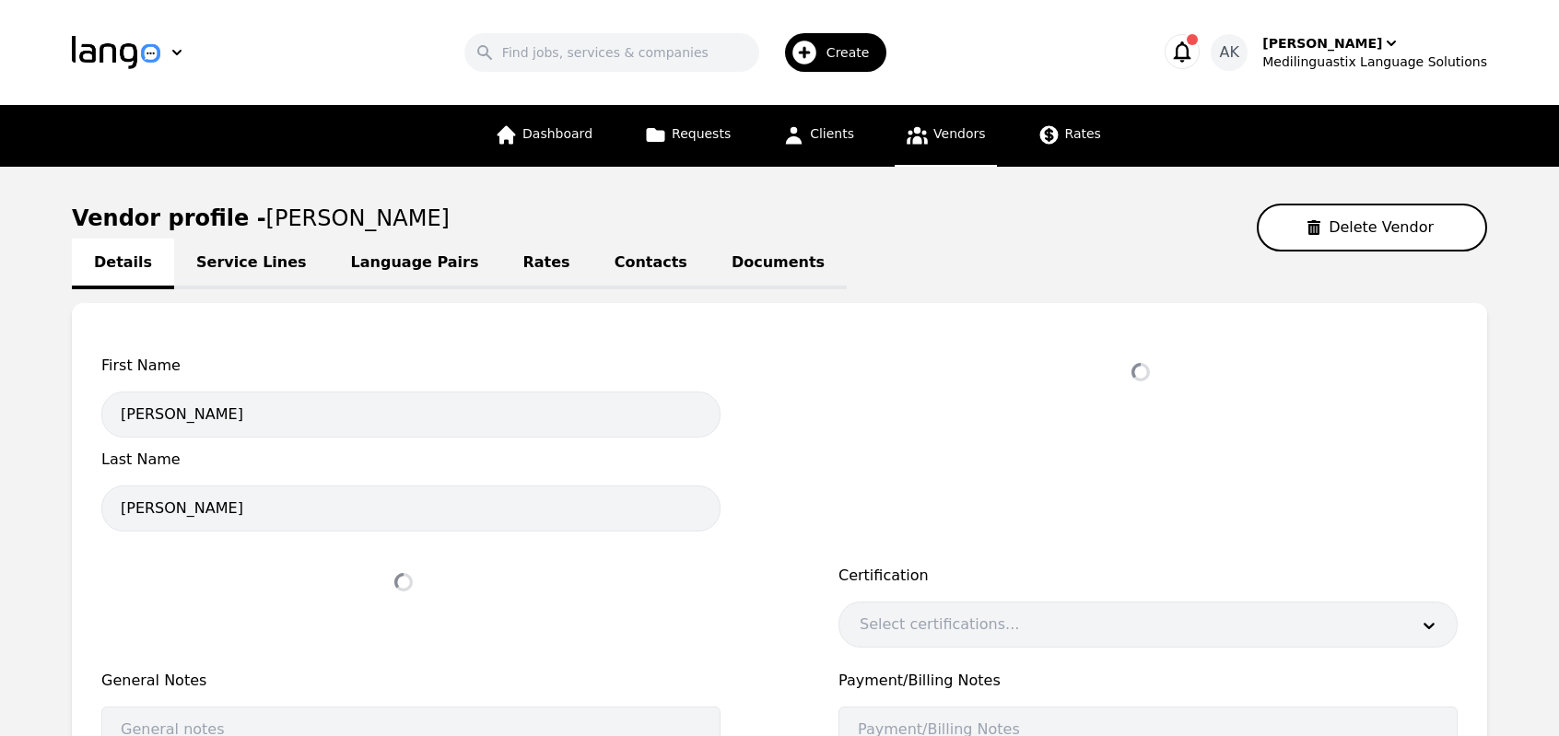
select select "active"
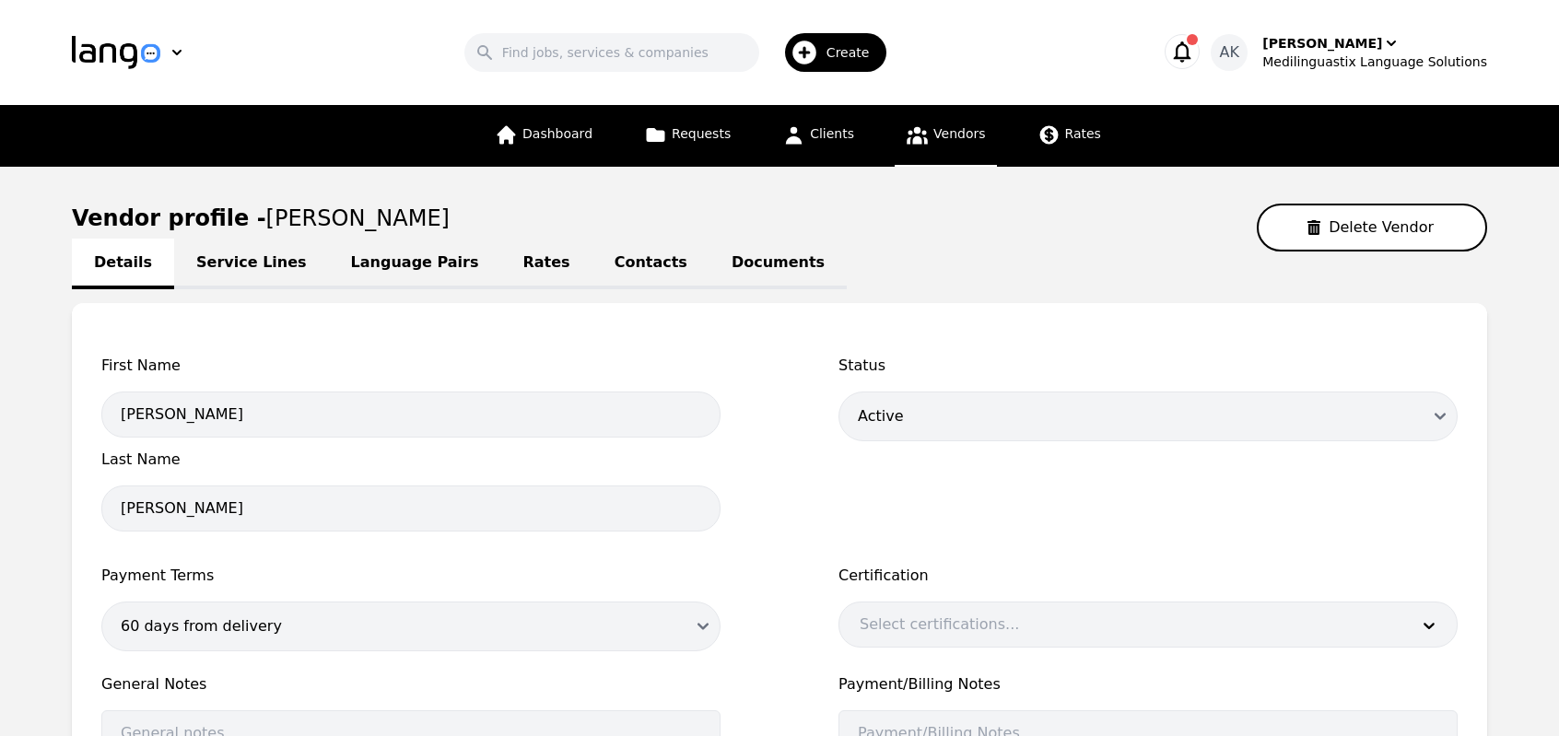
click at [262, 265] on link "Service Lines" at bounding box center [251, 264] width 155 height 51
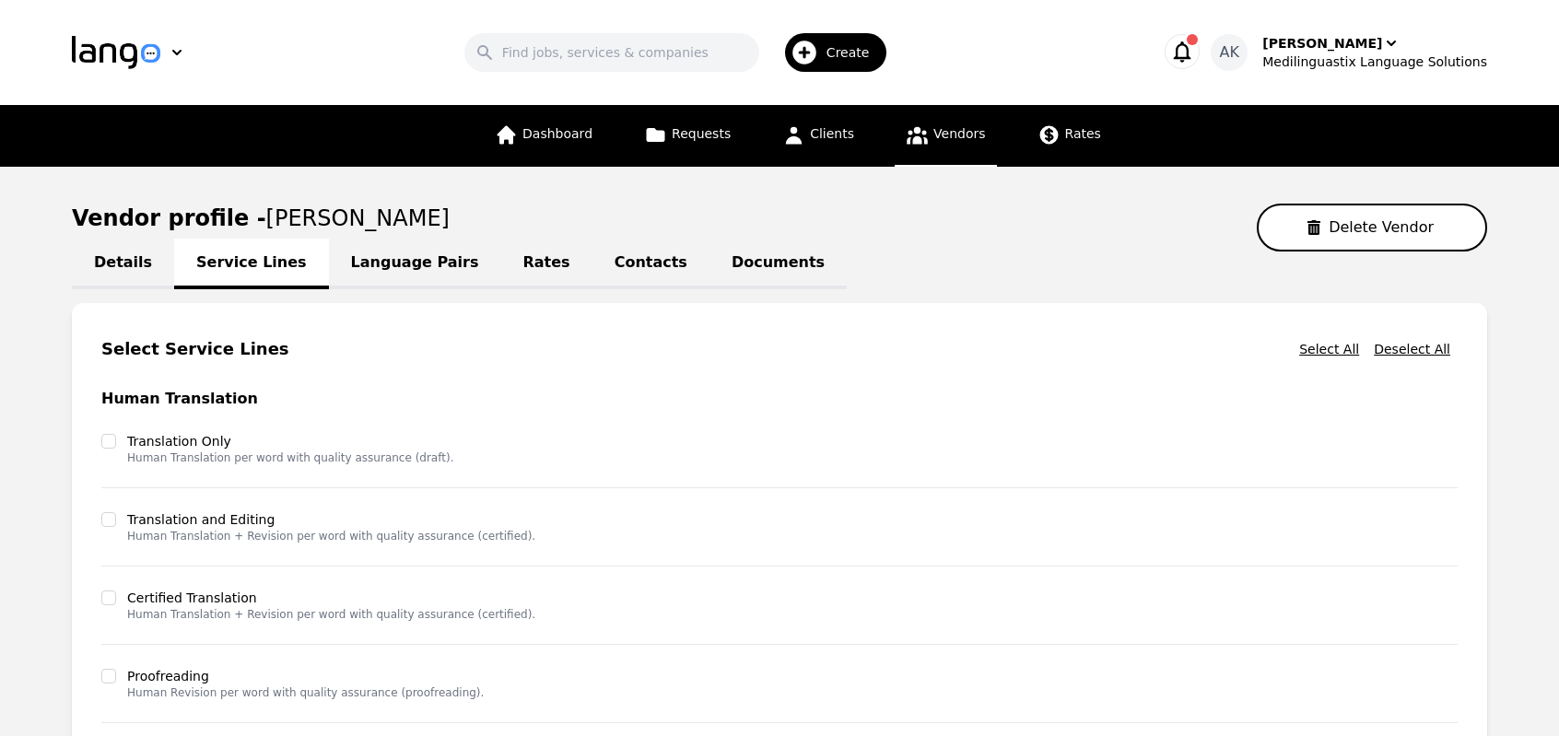
click at [1195, 53] on icon "button" at bounding box center [1182, 52] width 26 height 26
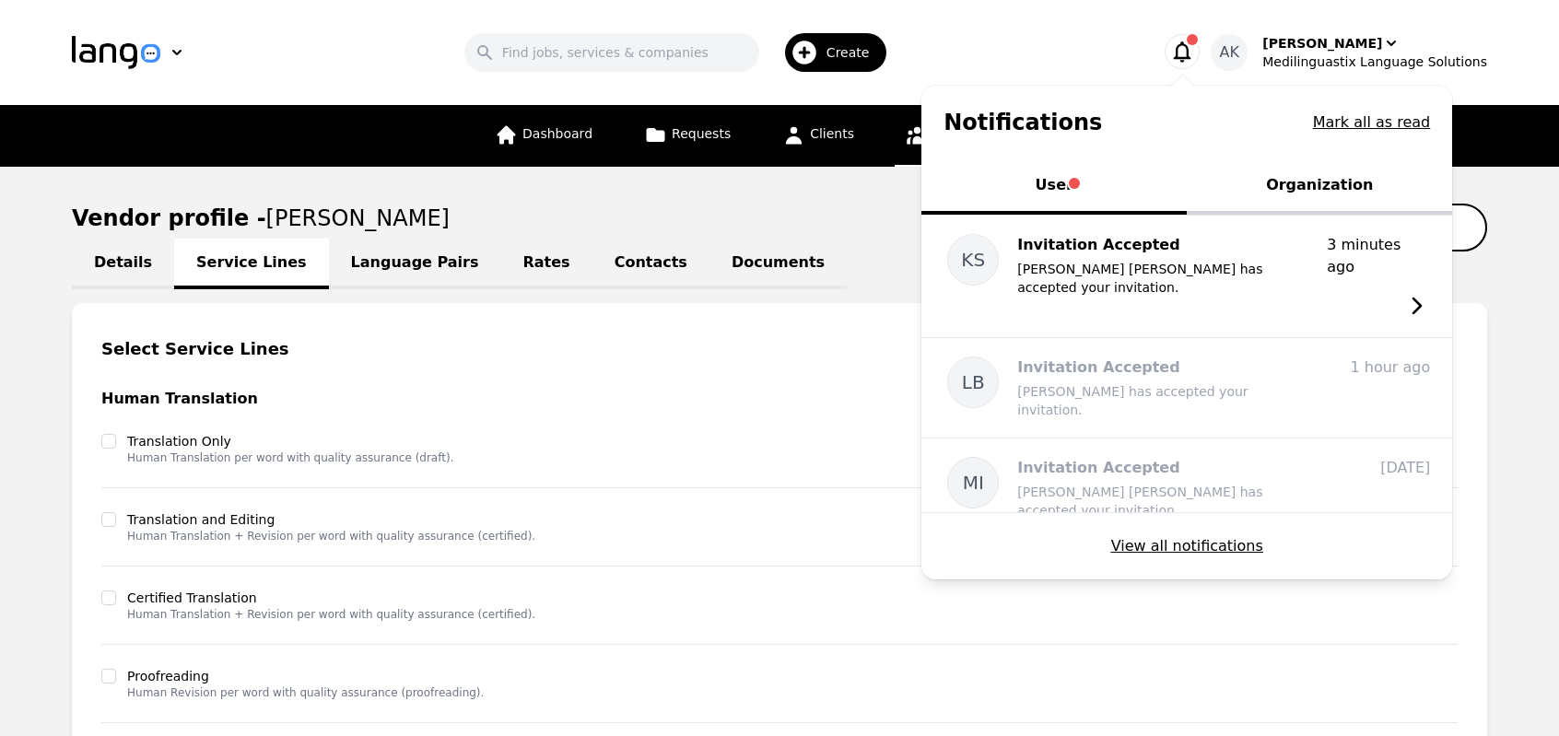
click at [1195, 53] on icon "button" at bounding box center [1182, 52] width 26 height 26
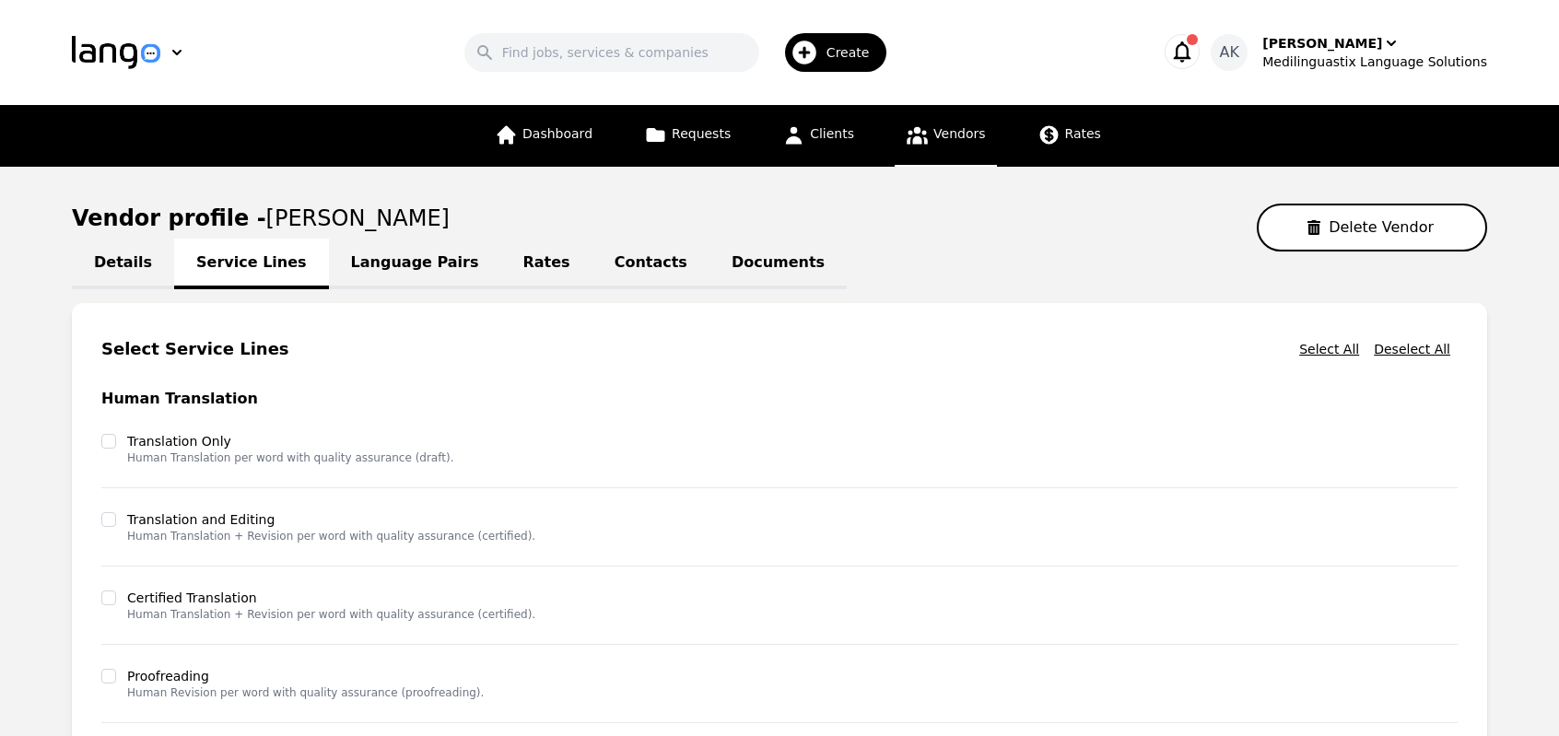
click at [381, 277] on link "Language Pairs" at bounding box center [415, 264] width 172 height 51
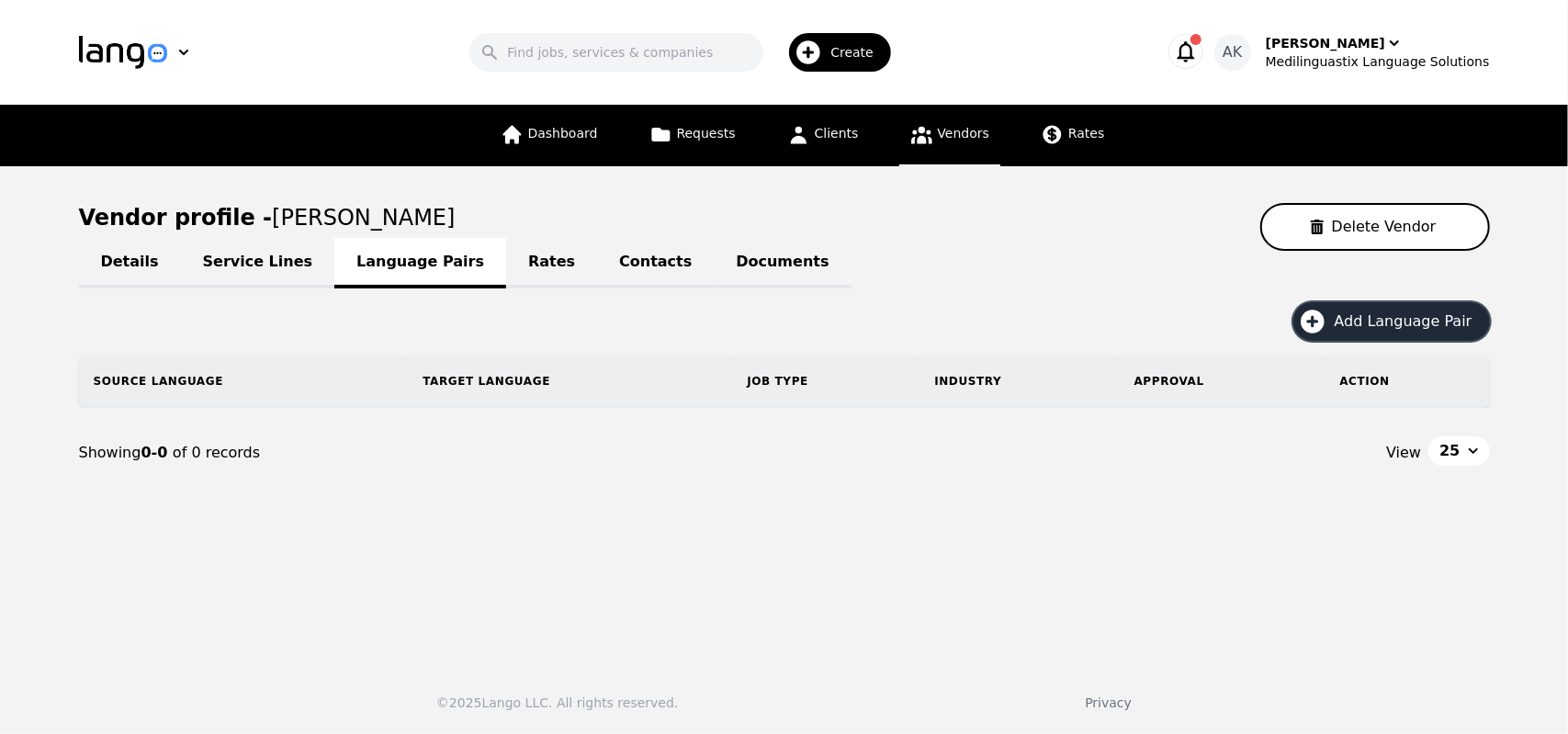
click at [1321, 325] on icon "button" at bounding box center [1313, 321] width 24 height 24
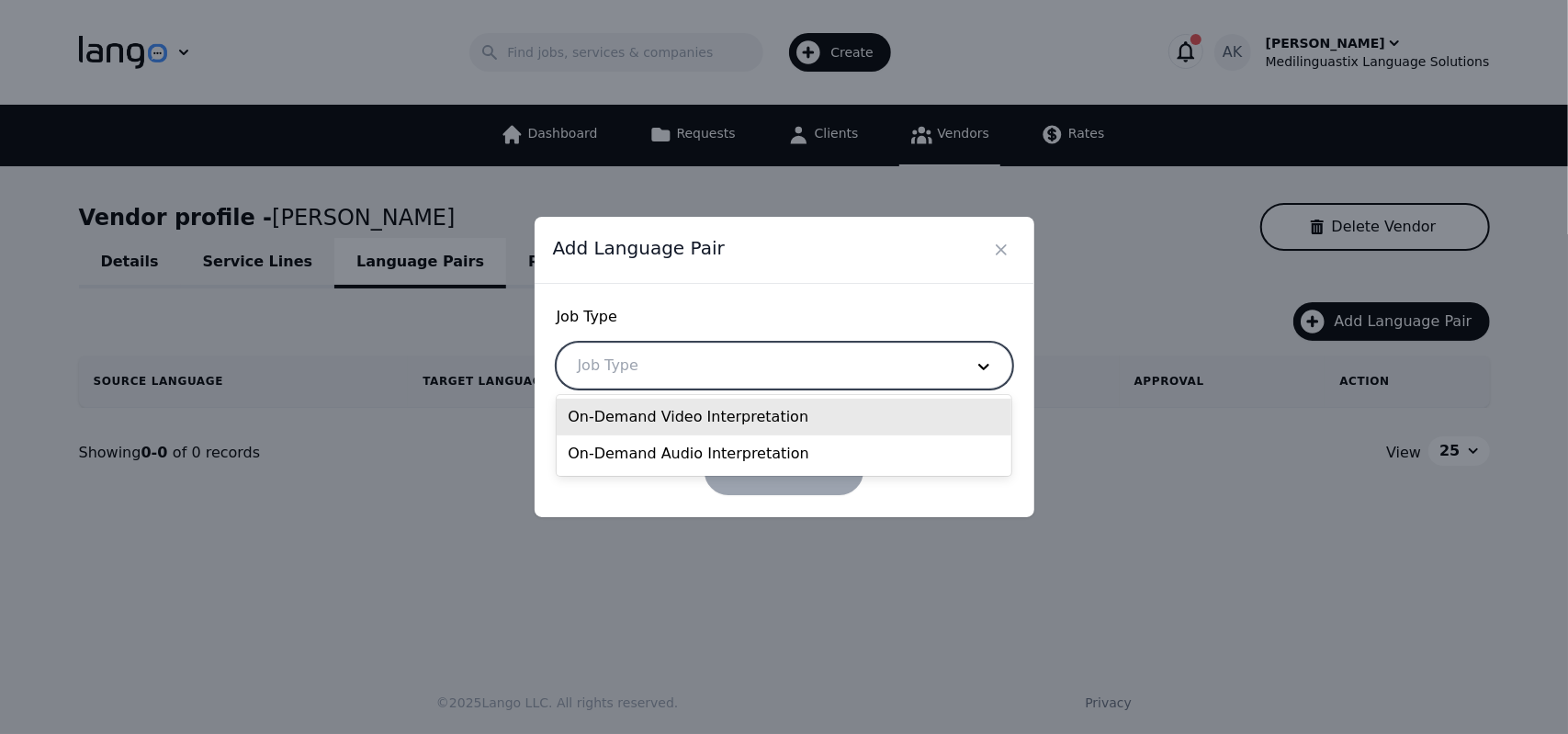
click at [876, 368] on div at bounding box center [757, 366] width 399 height 44
click at [767, 422] on div "On-Demand Video Interpretation" at bounding box center [784, 417] width 455 height 37
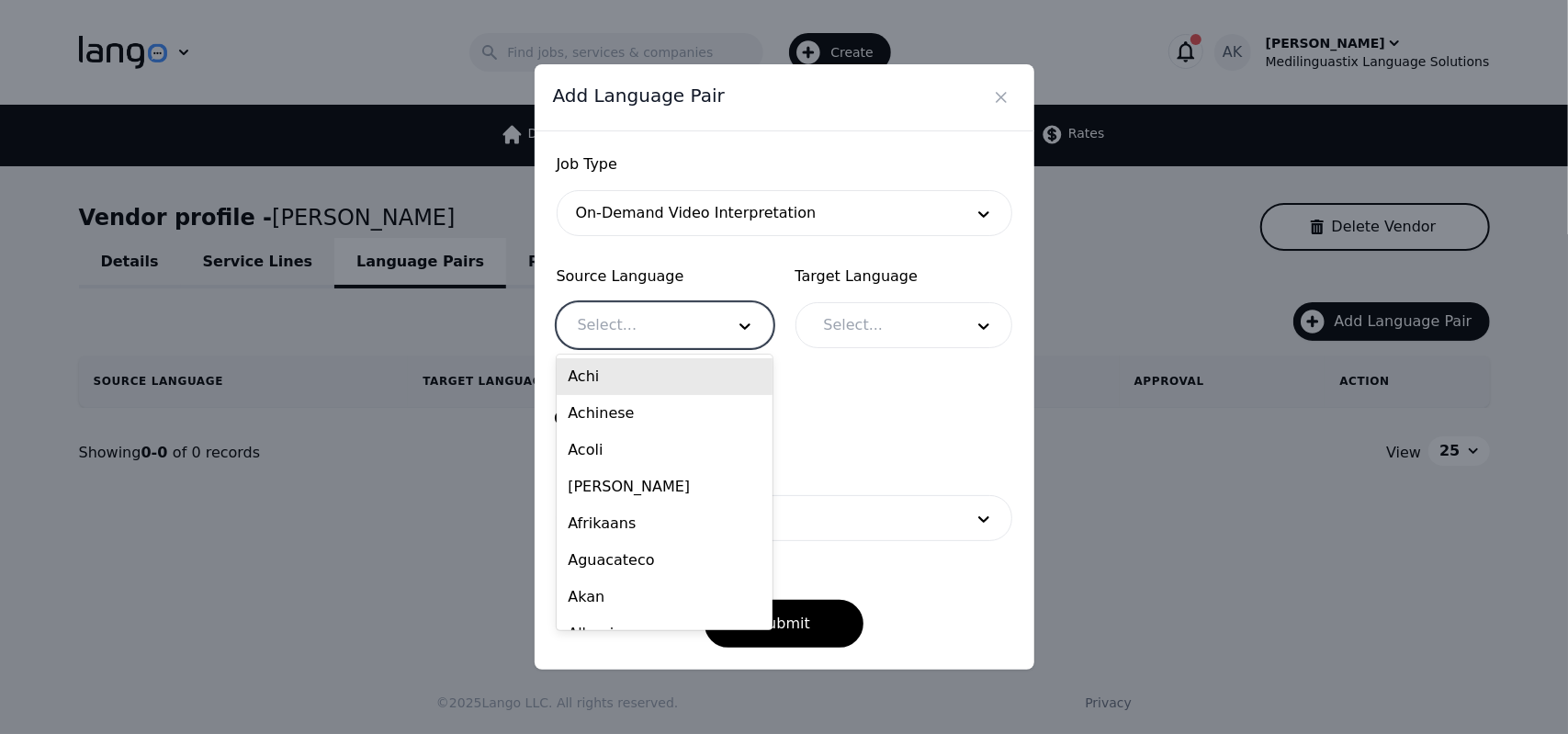
click at [676, 330] on div at bounding box center [637, 325] width 160 height 44
type input "eng"
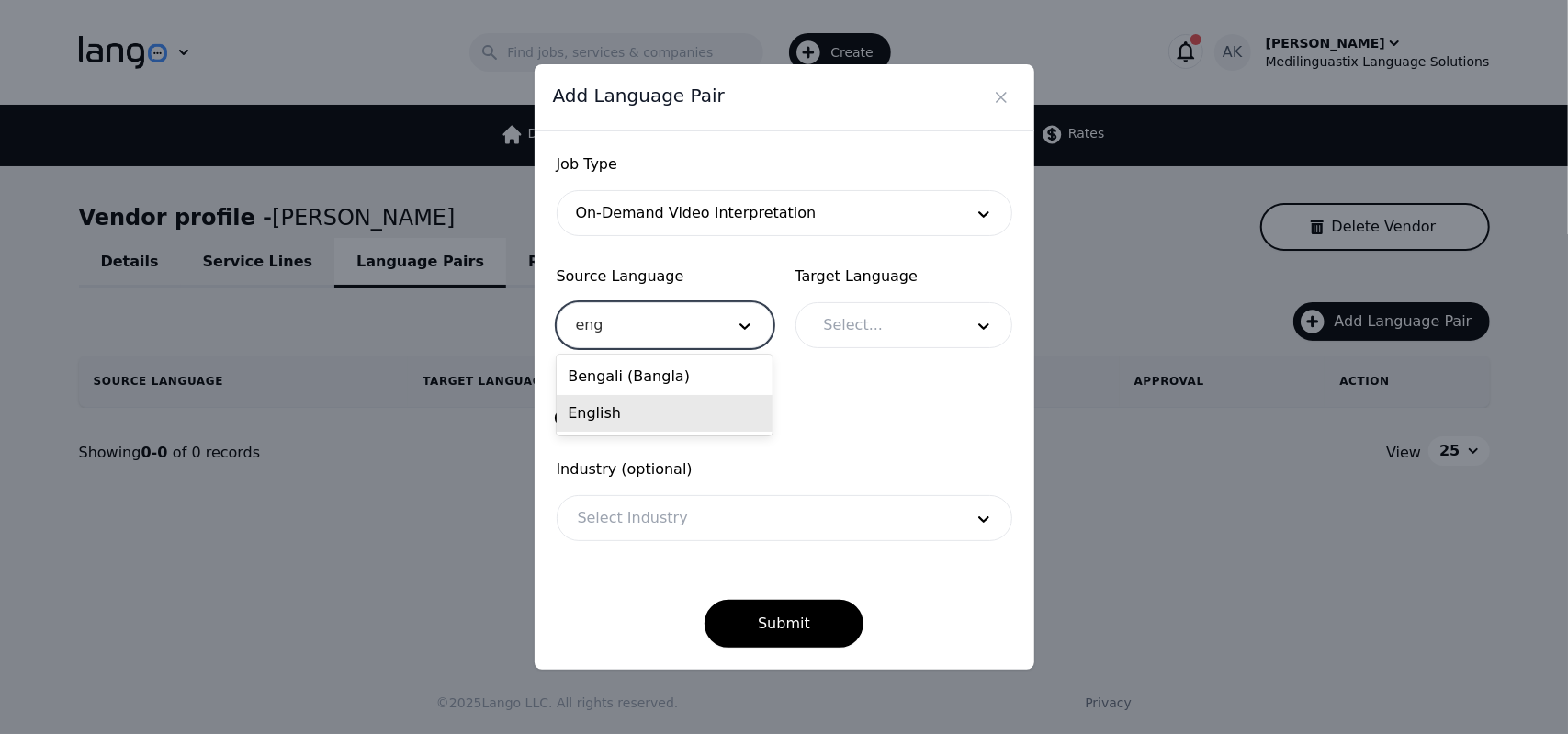
click at [629, 412] on div "English" at bounding box center [664, 413] width 215 height 37
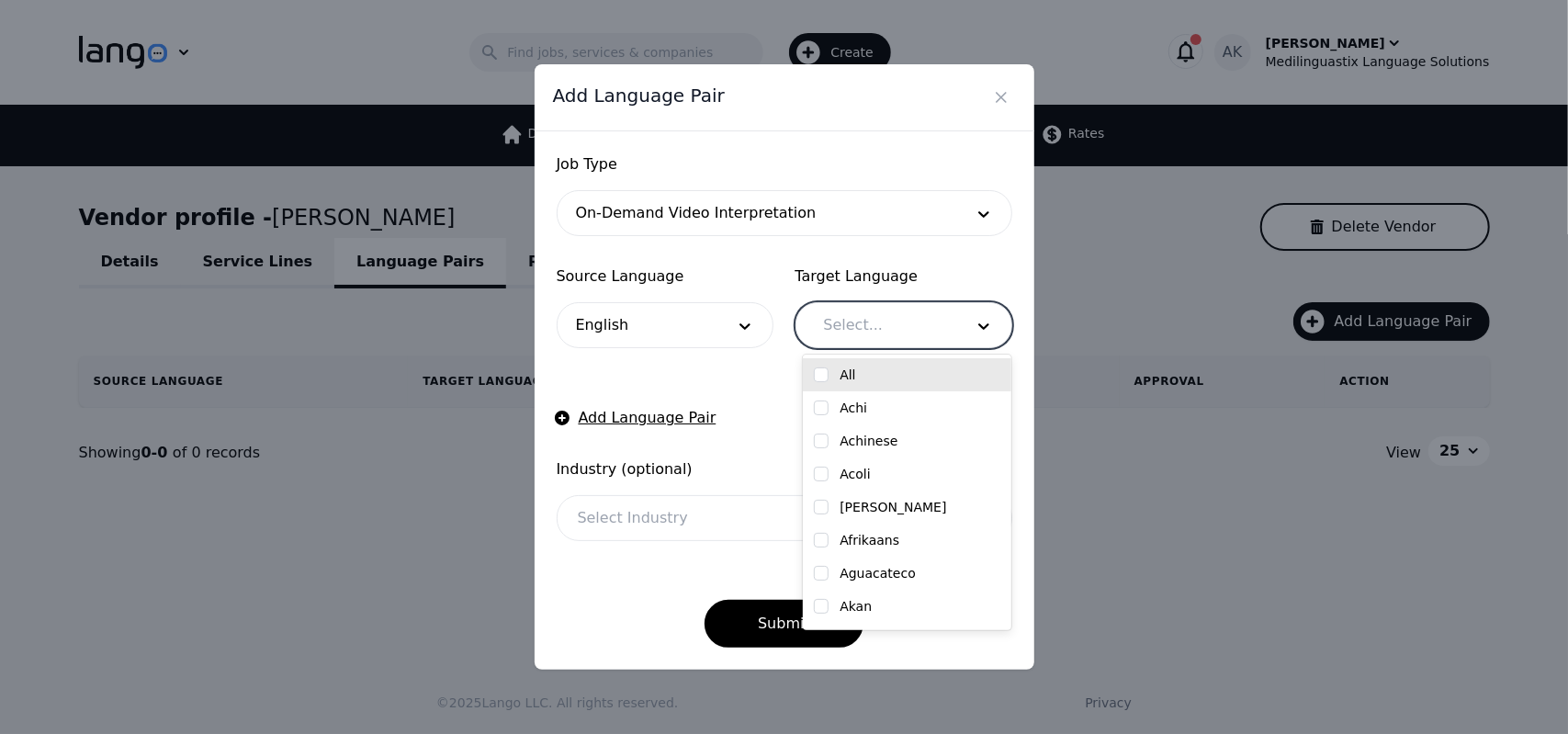
click at [858, 335] on div at bounding box center [880, 325] width 153 height 44
type input "ara"
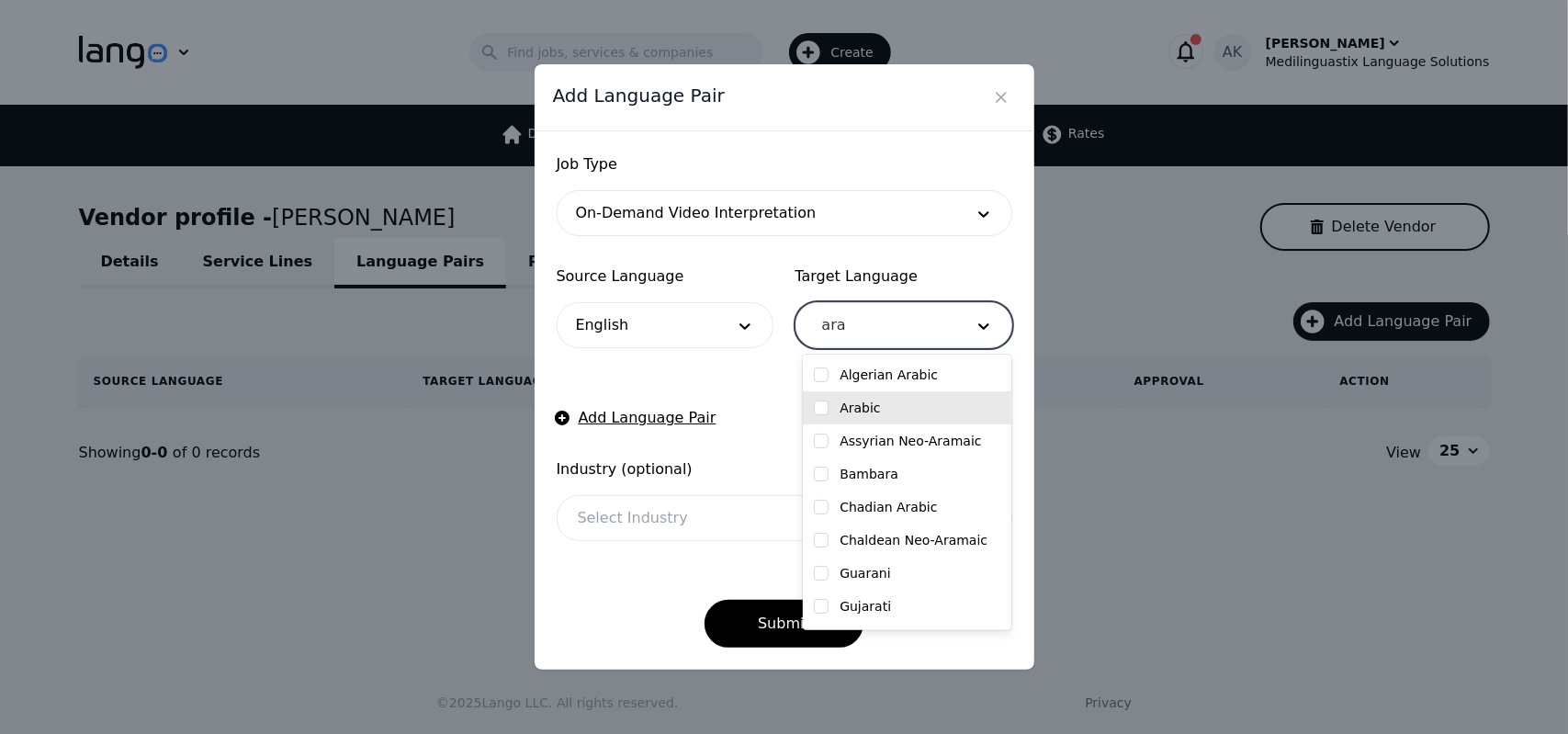
click at [851, 406] on label "Arabic" at bounding box center [860, 408] width 41 height 18
checkbox input "true"
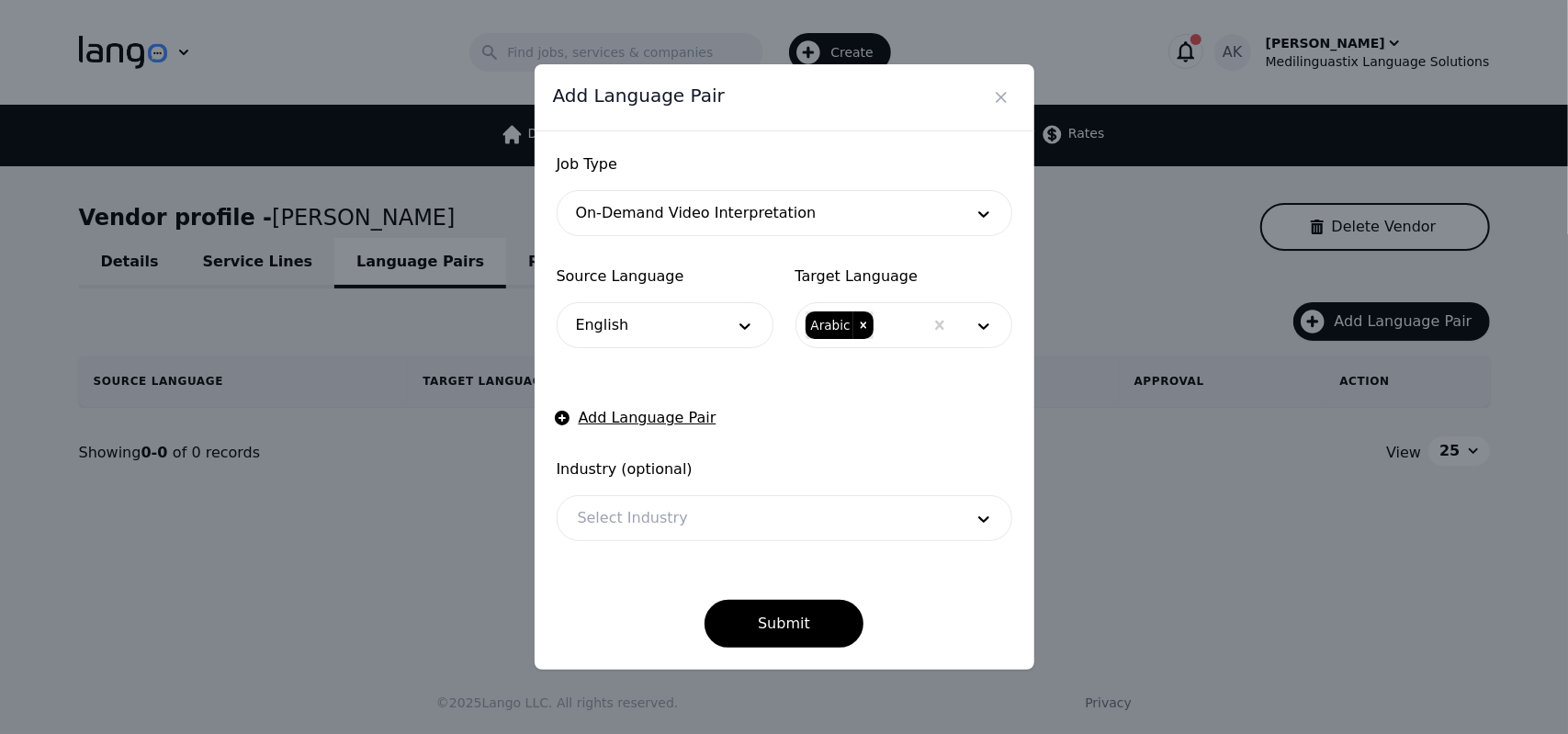
click at [775, 401] on form "Job Type On-Demand Video Interpretation Source Language English Target Language…" at bounding box center [784, 401] width 456 height 495
click at [756, 515] on div at bounding box center [757, 518] width 399 height 44
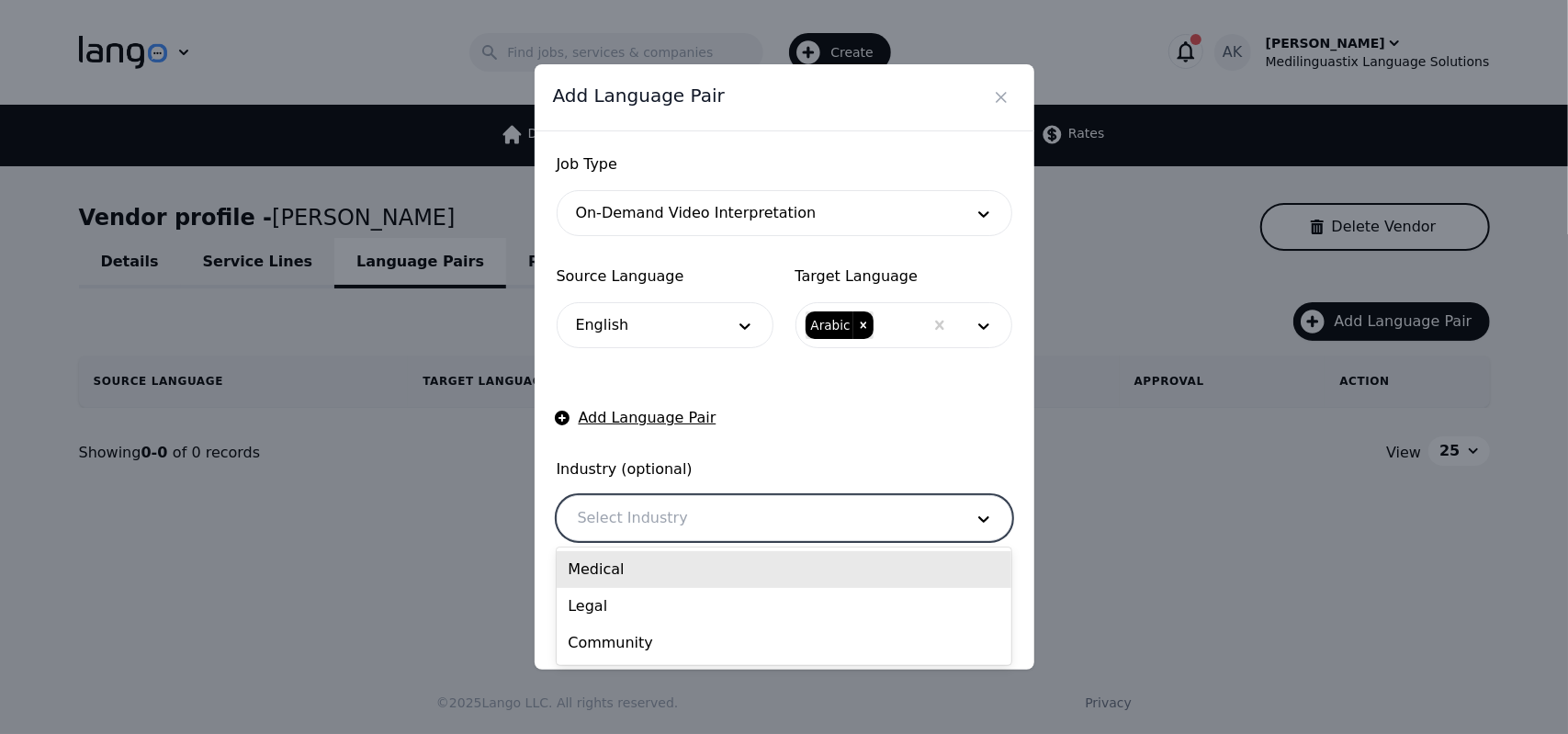
click at [687, 567] on div "Medical" at bounding box center [784, 569] width 455 height 37
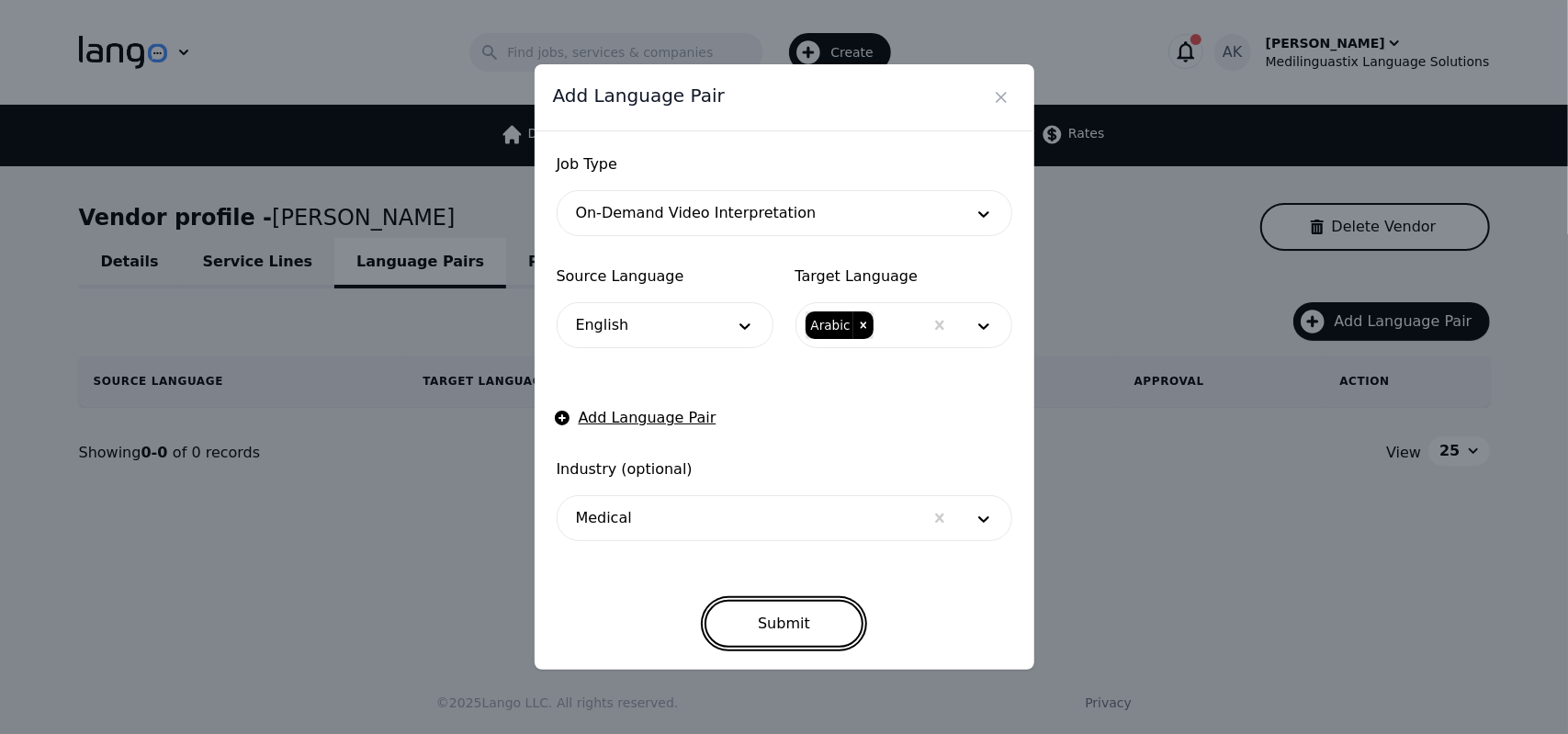
click at [777, 636] on button "Submit" at bounding box center [784, 624] width 159 height 48
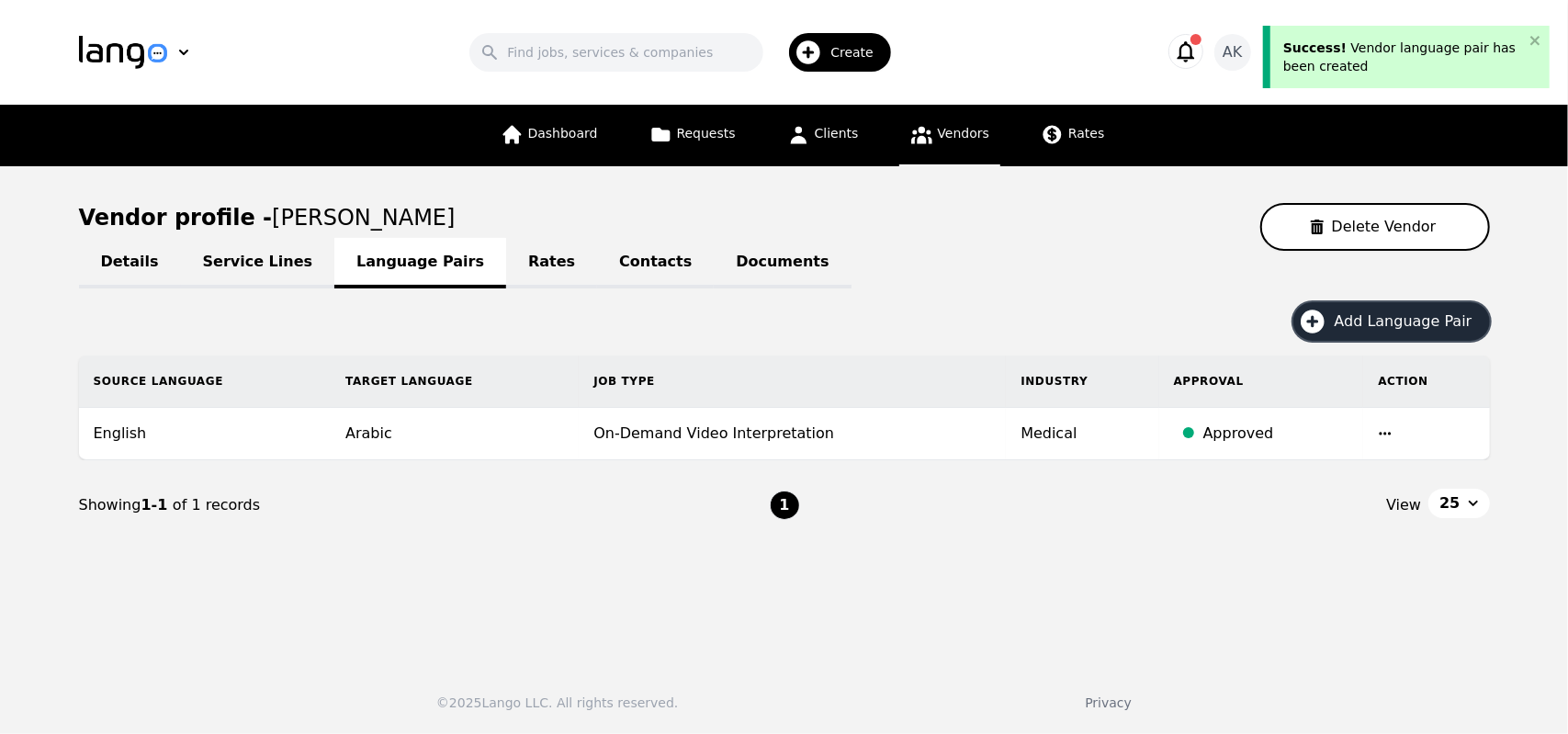
click at [1363, 312] on span "Add Language Pair" at bounding box center [1409, 321] width 151 height 22
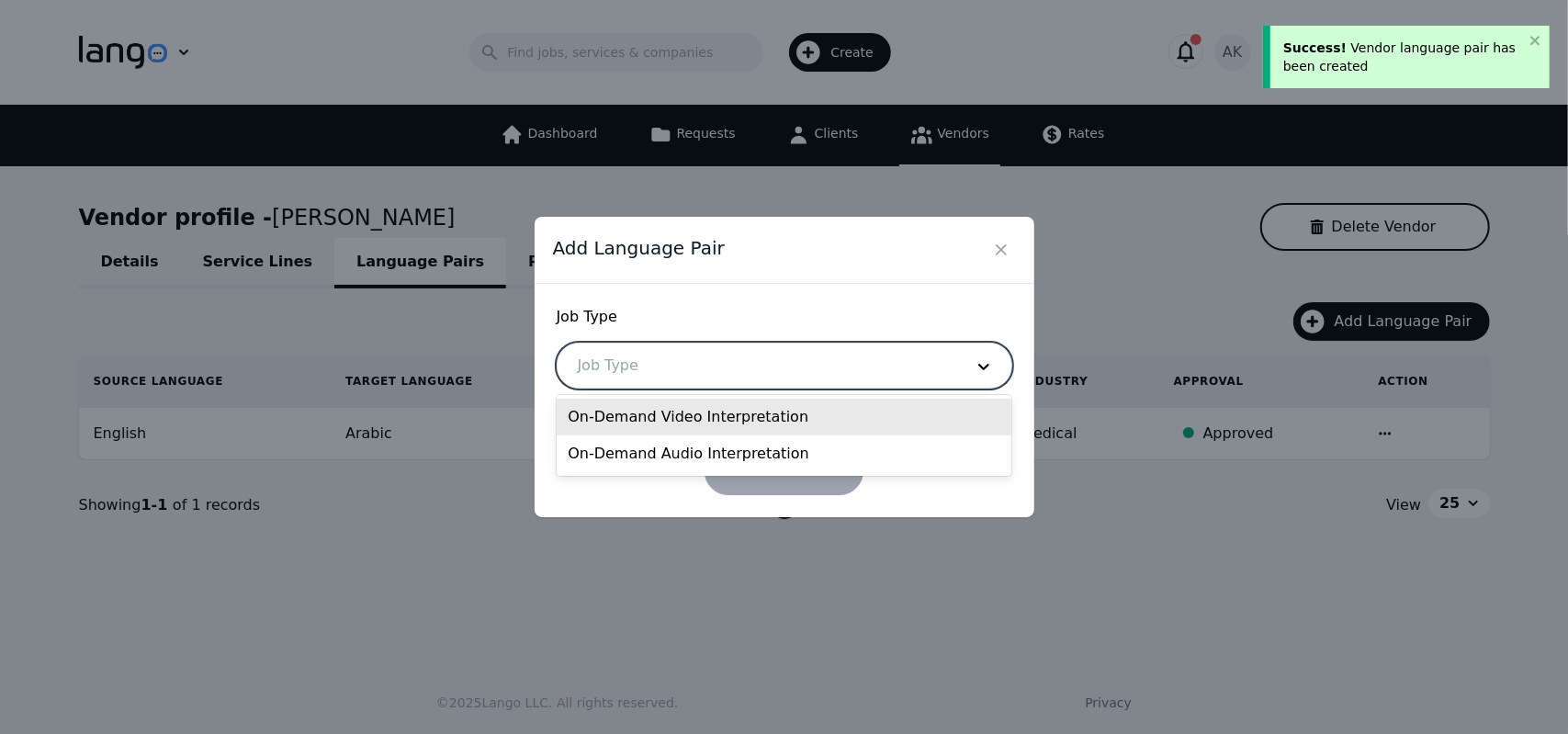
click at [860, 357] on div at bounding box center [757, 366] width 399 height 44
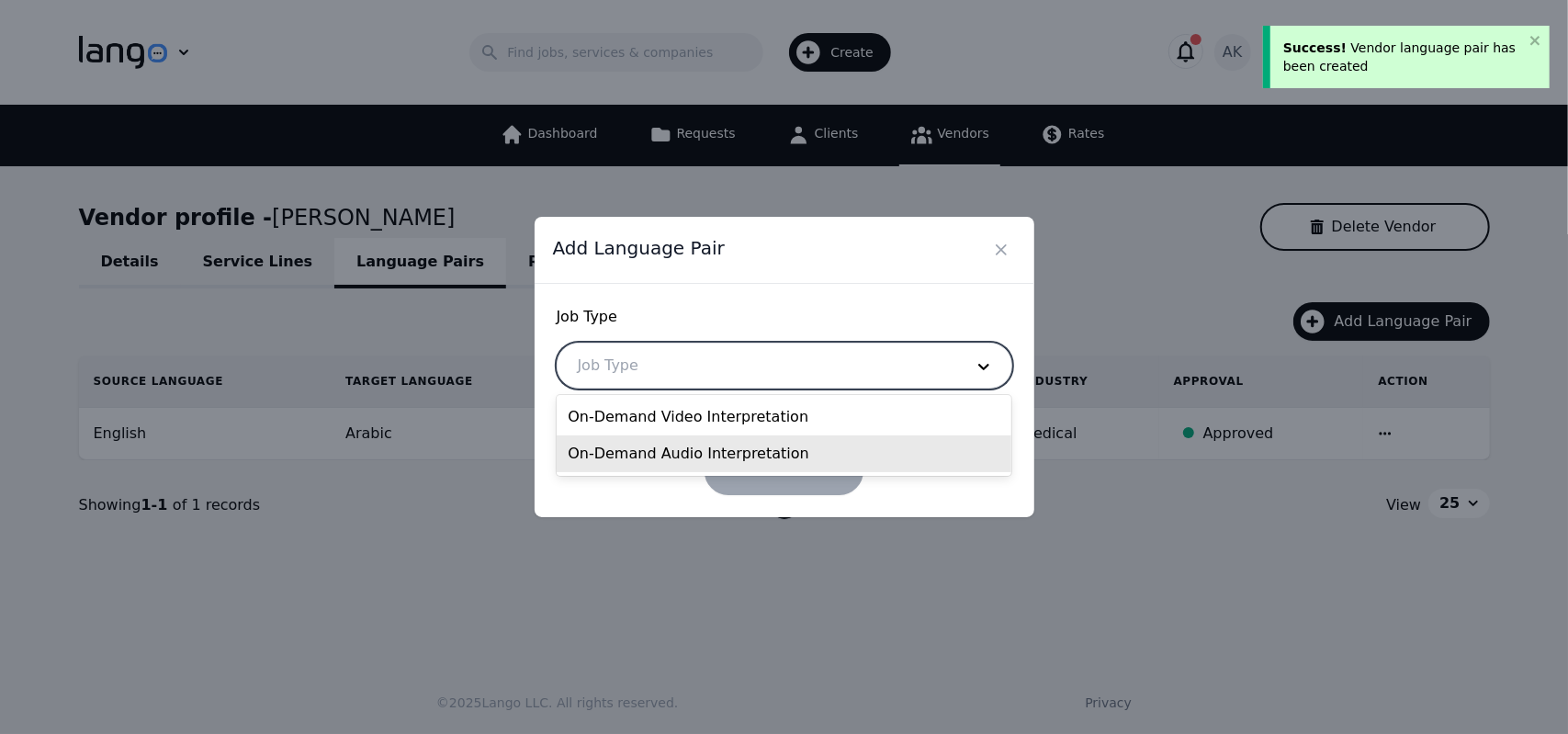
click at [695, 453] on div "On-Demand Audio Interpretation" at bounding box center [784, 454] width 455 height 37
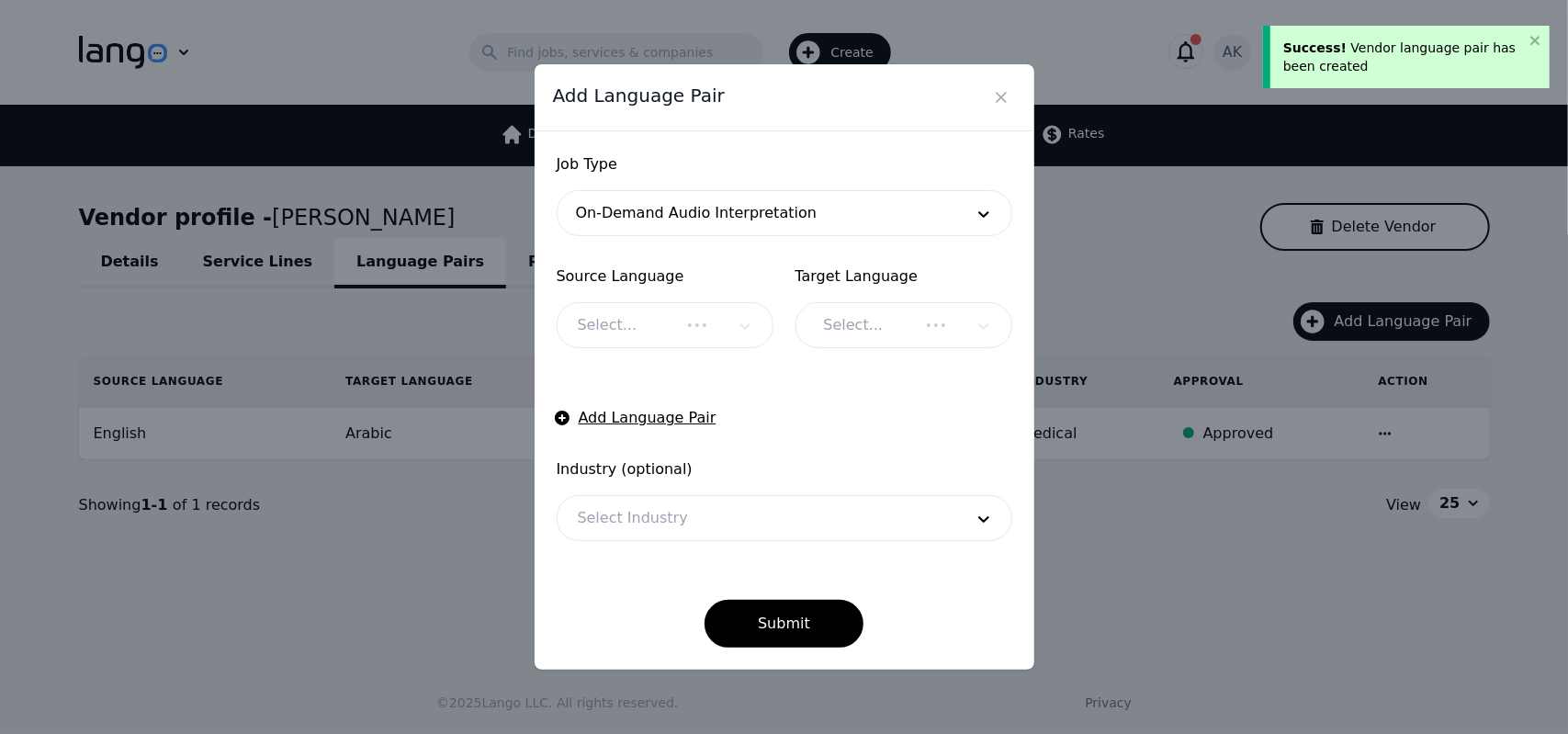
click at [680, 320] on div "Select..." at bounding box center [664, 325] width 216 height 46
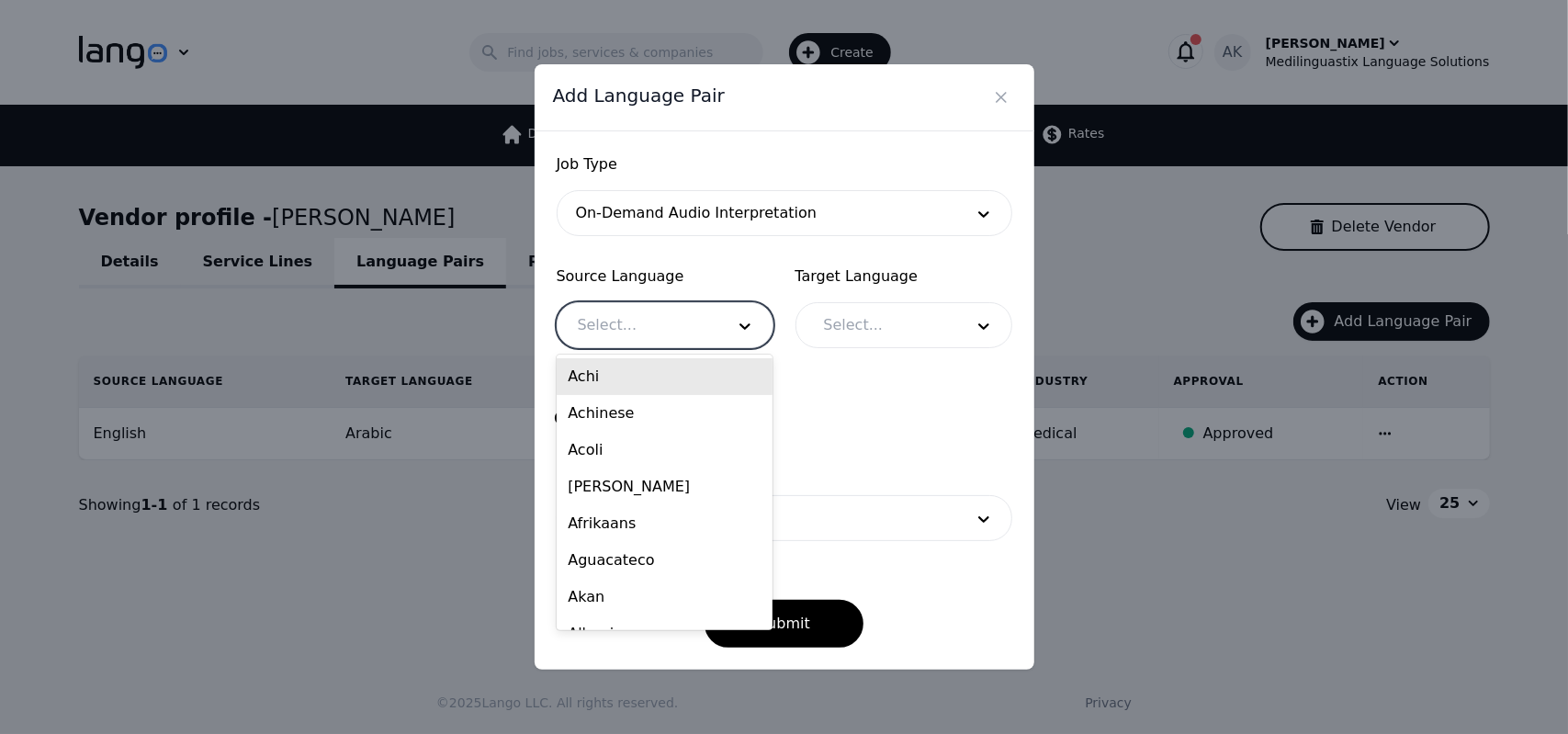
click at [680, 320] on div at bounding box center [637, 325] width 160 height 44
type input "eng"
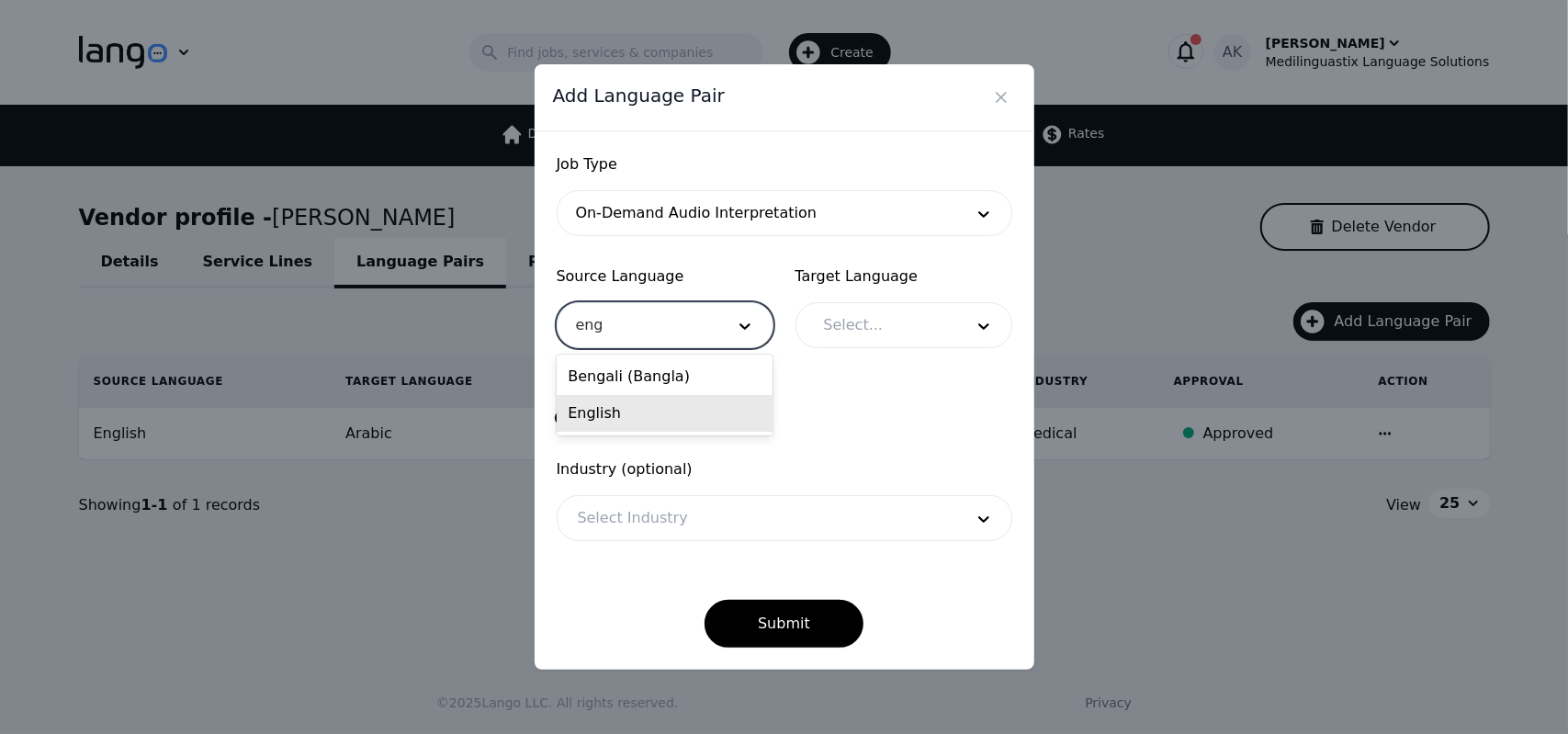
click at [619, 409] on div "English" at bounding box center [664, 413] width 215 height 37
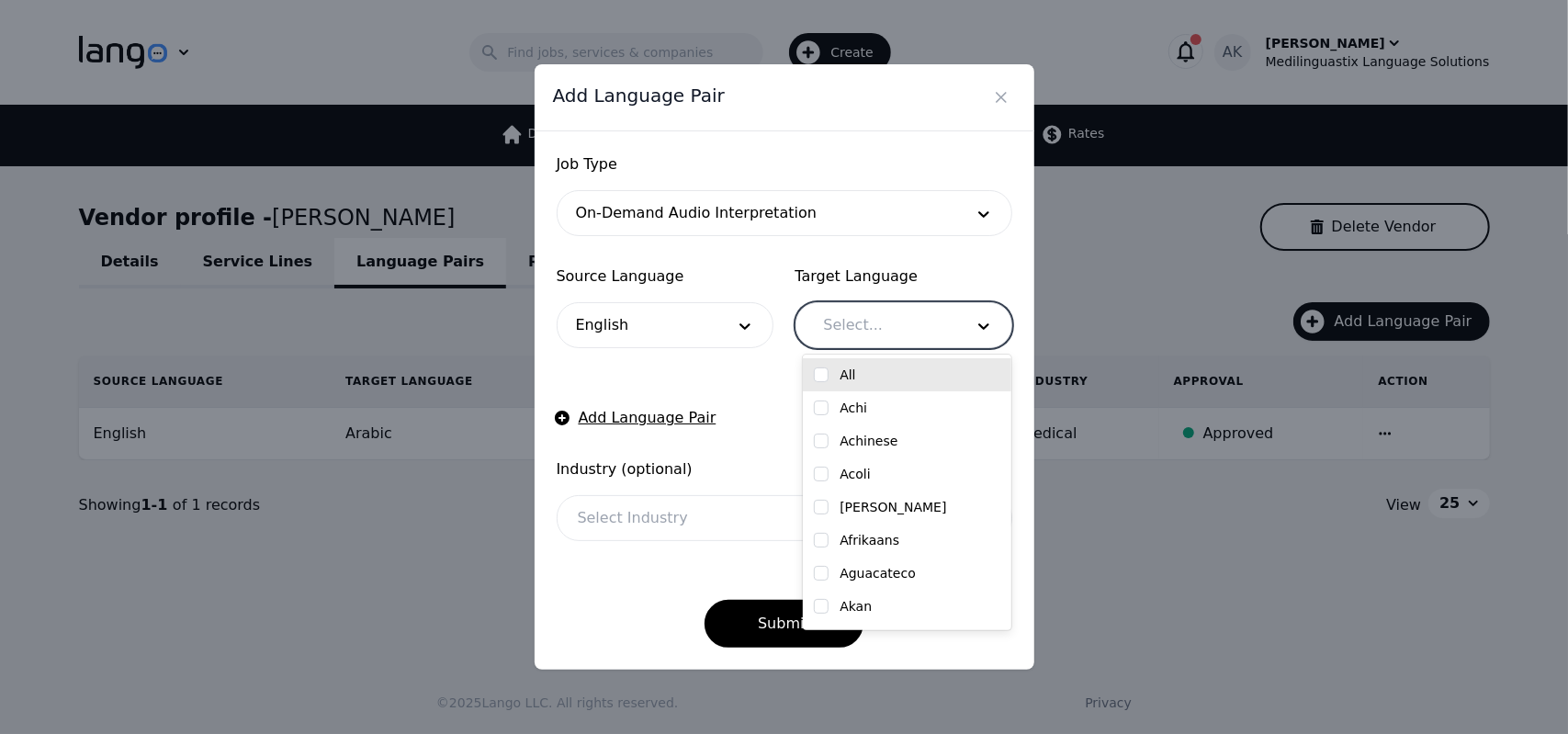
click at [845, 336] on div at bounding box center [880, 325] width 153 height 44
type input "ara"
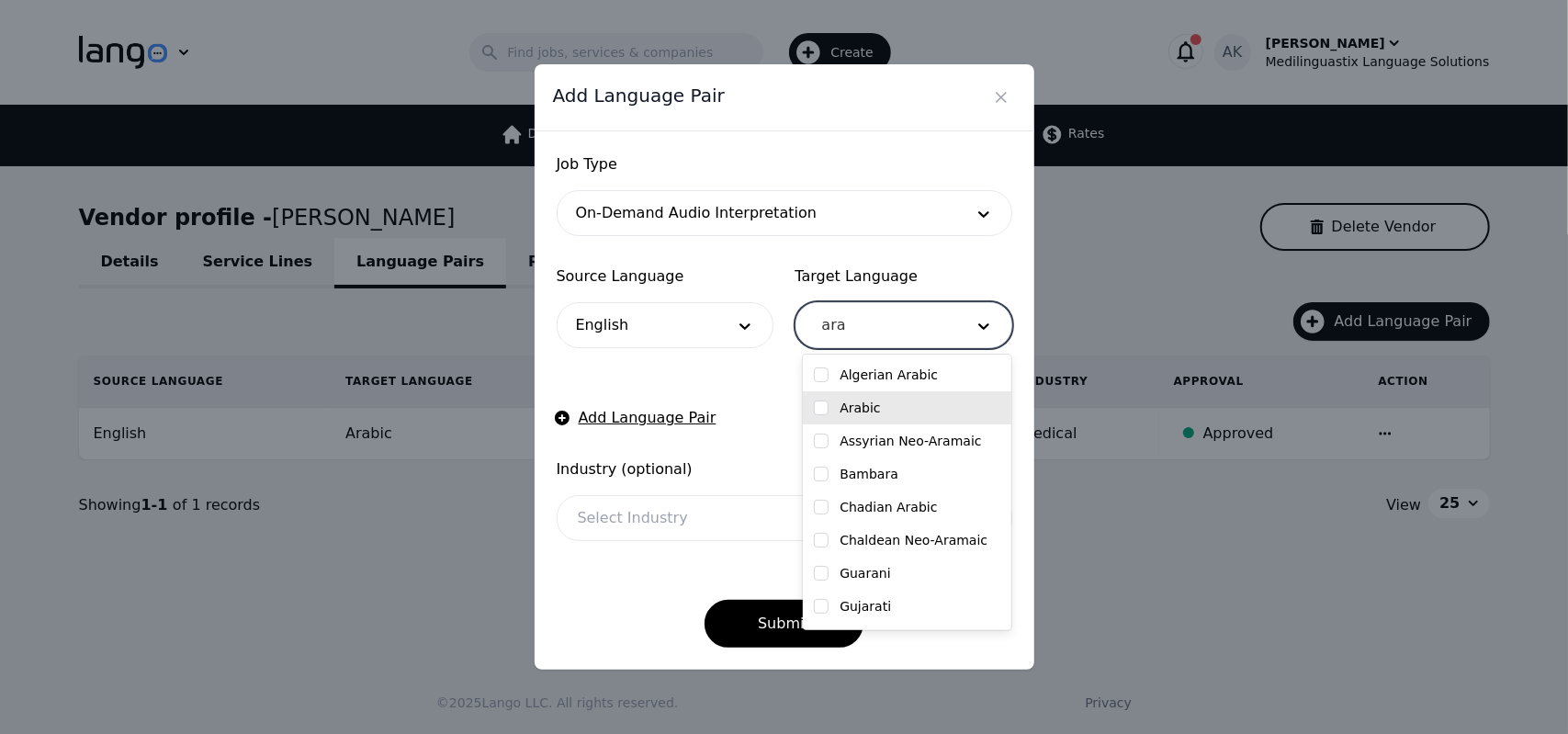
click at [848, 411] on label "Arabic" at bounding box center [860, 408] width 41 height 18
checkbox input "true"
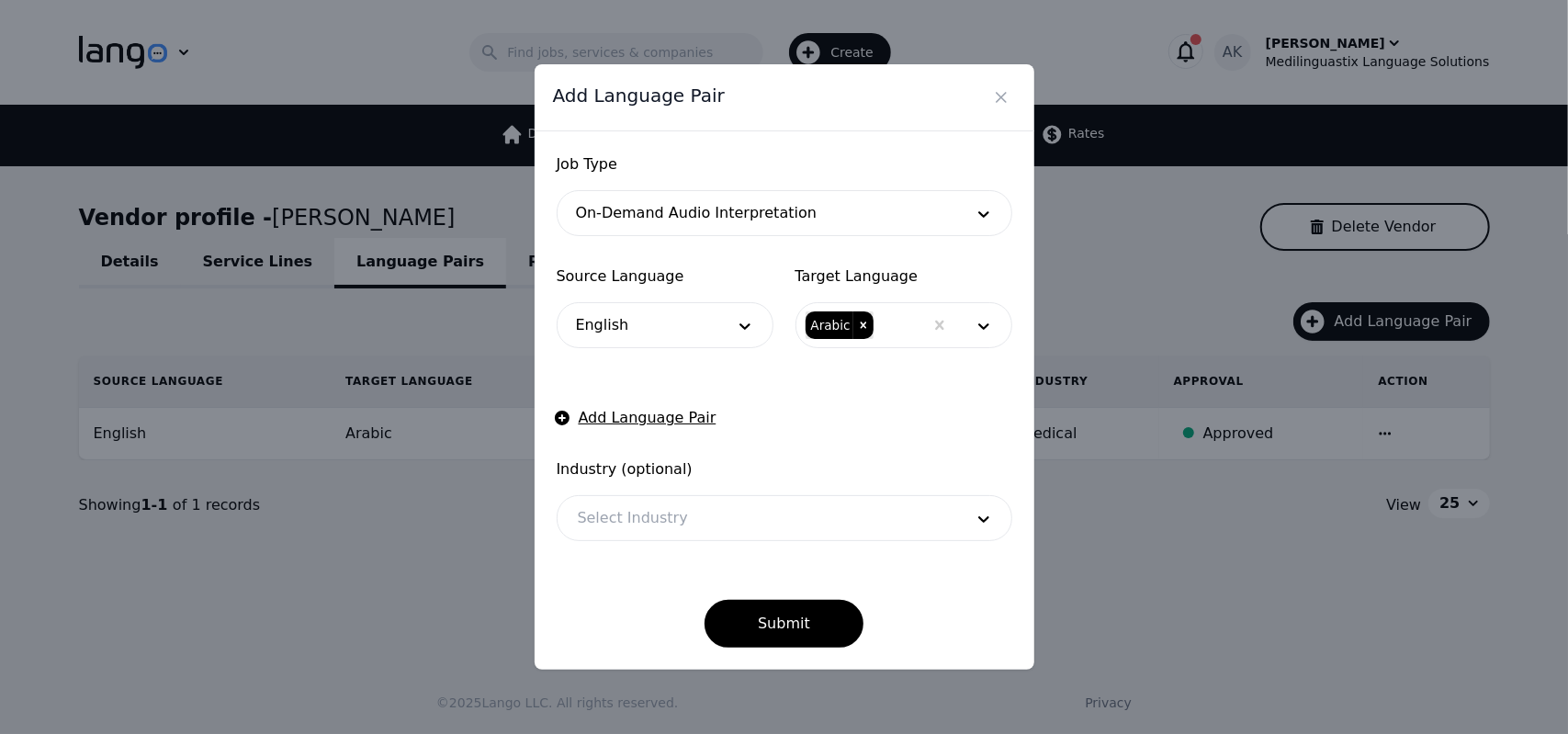
click at [749, 392] on form "Job Type On-Demand Audio Interpretation Source Language English Target Language…" at bounding box center [784, 401] width 456 height 495
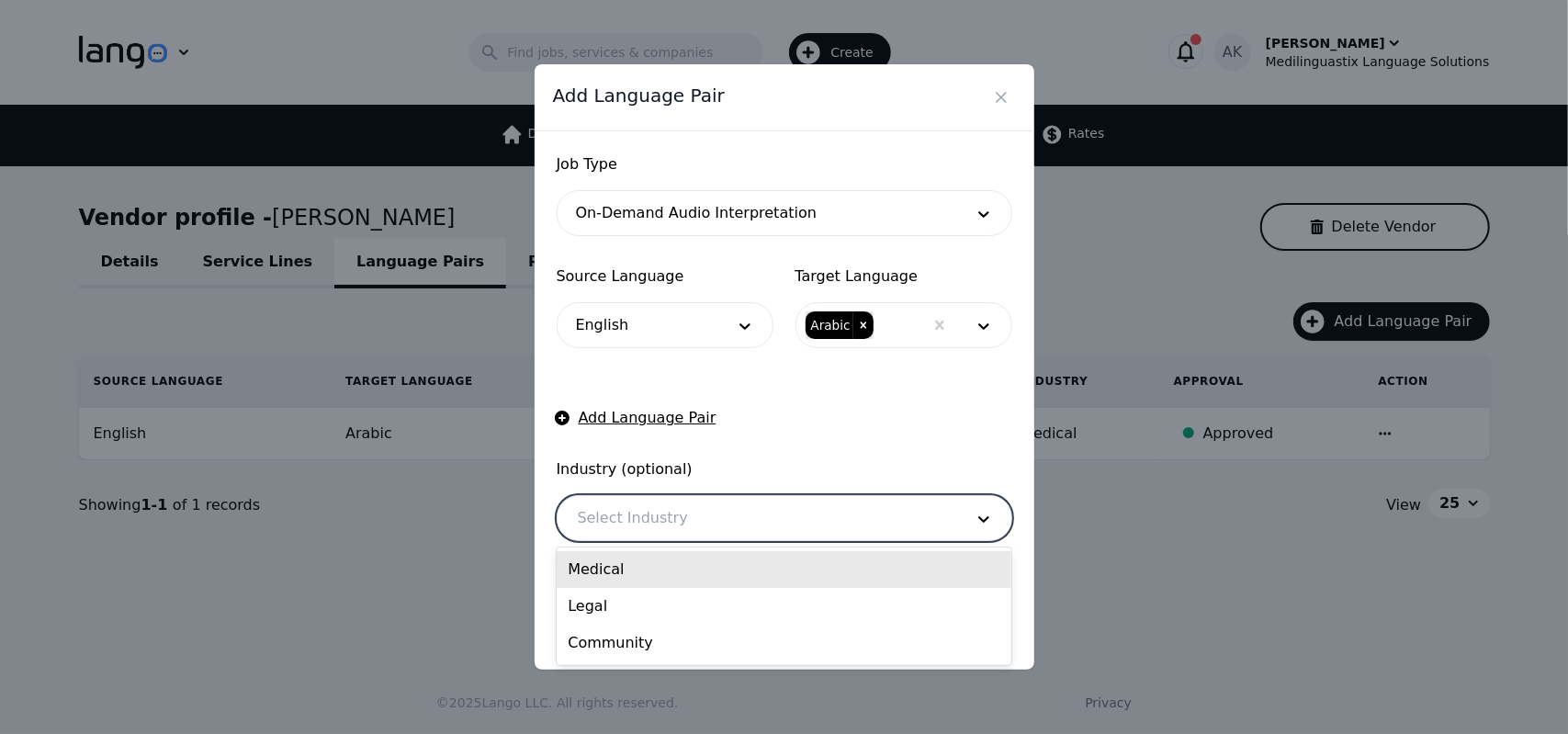
click at [745, 517] on div at bounding box center [757, 518] width 399 height 44
click at [664, 570] on div "Medical" at bounding box center [784, 569] width 455 height 37
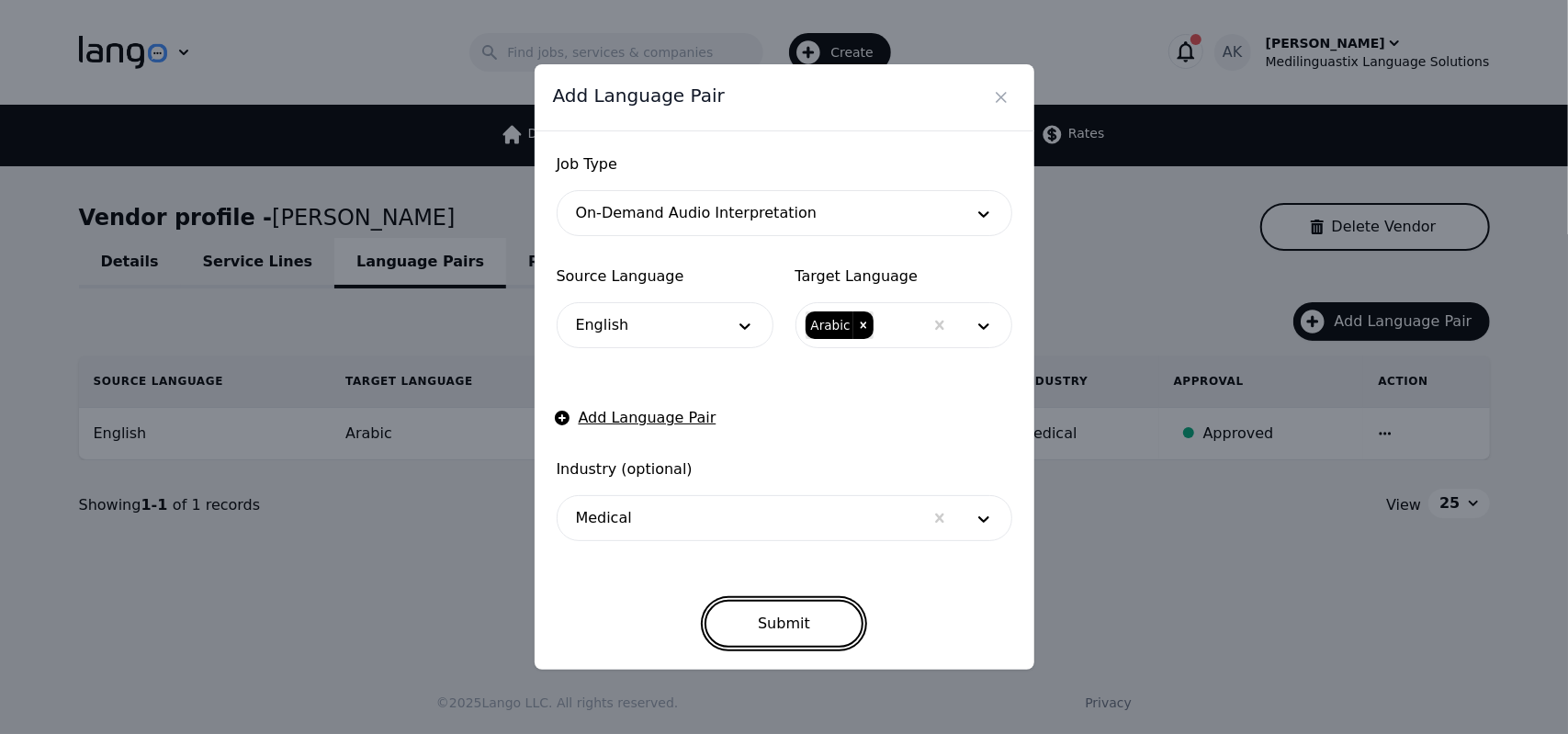
click at [775, 630] on button "Submit" at bounding box center [784, 624] width 159 height 48
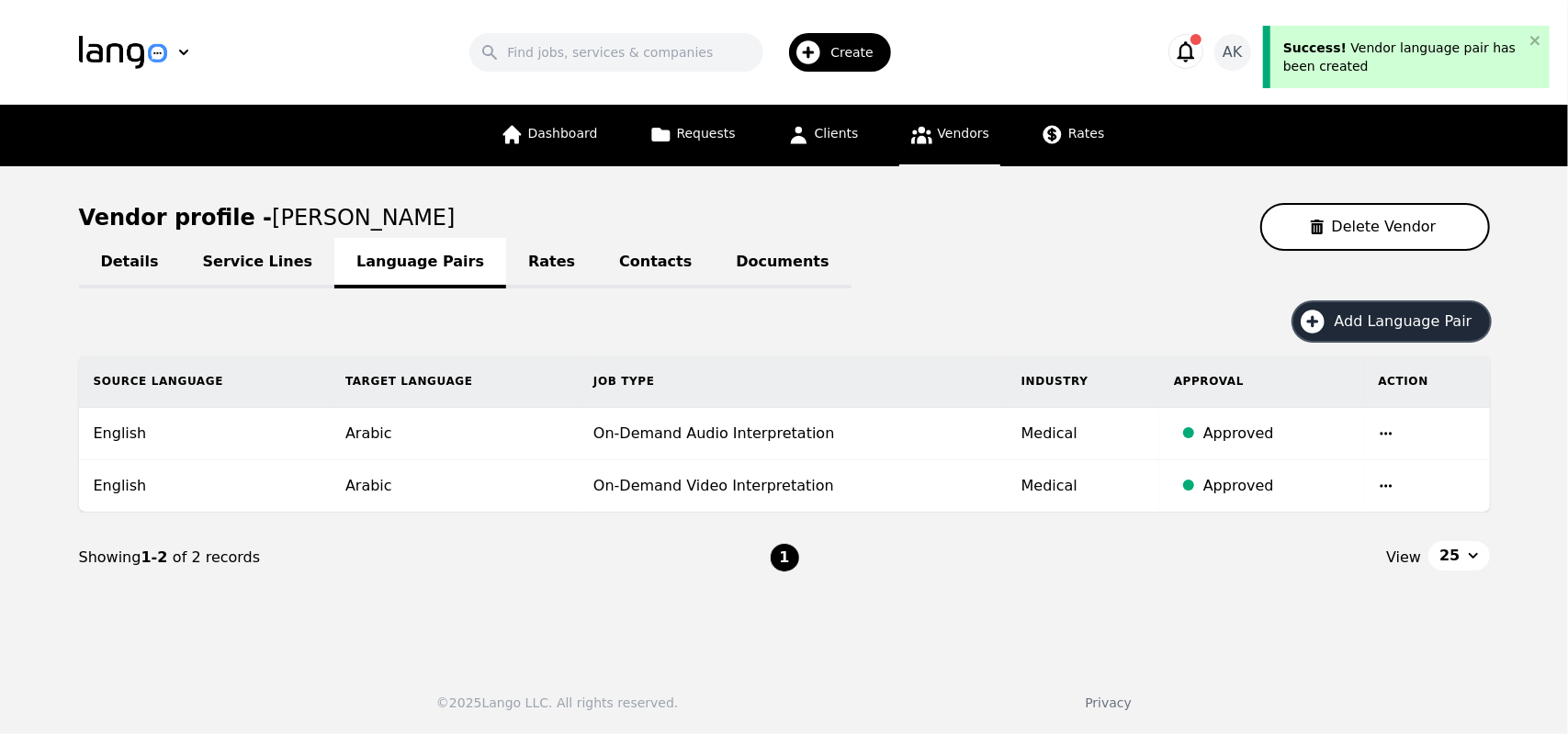
click at [1322, 325] on icon "button" at bounding box center [1313, 321] width 24 height 24
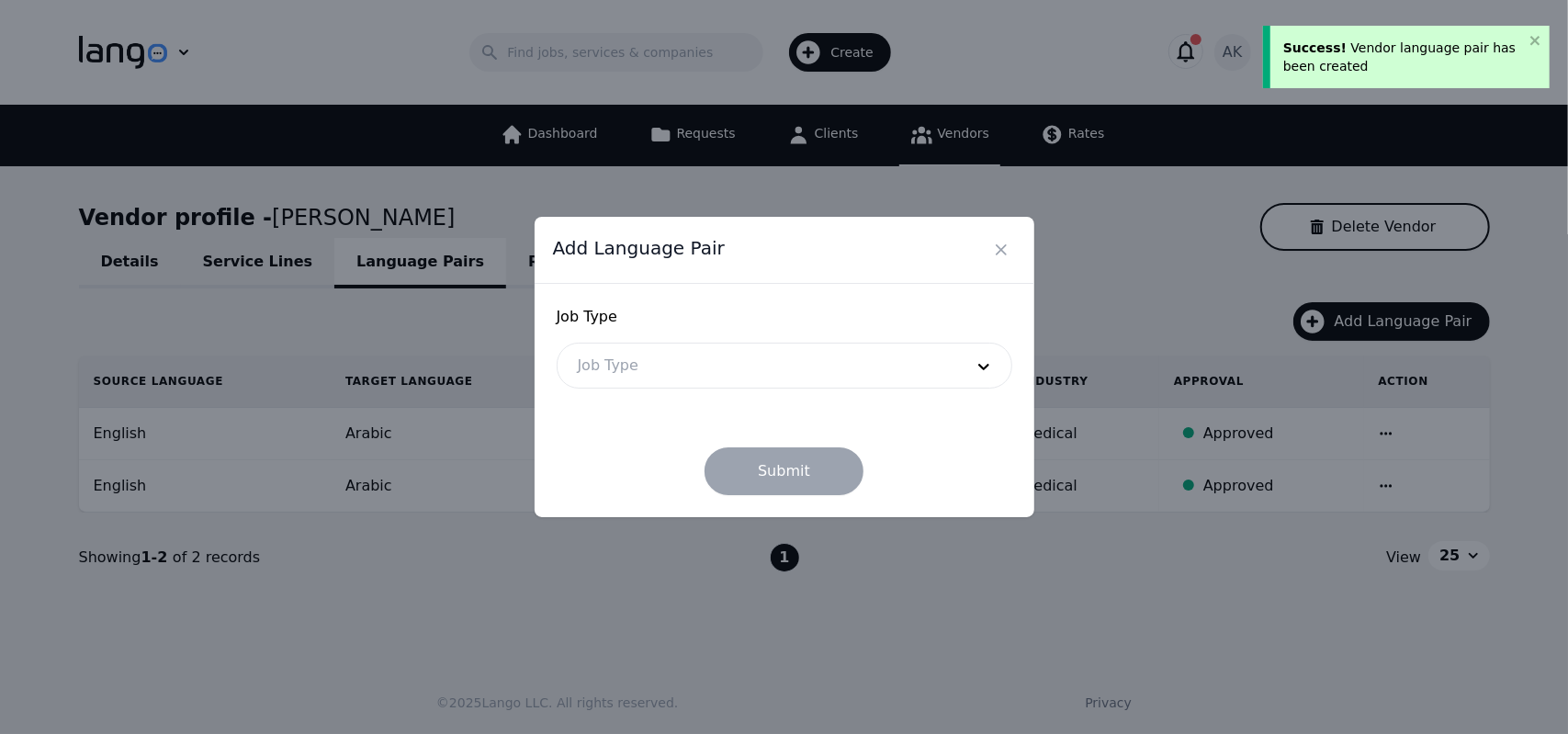
click at [812, 369] on div at bounding box center [757, 366] width 399 height 44
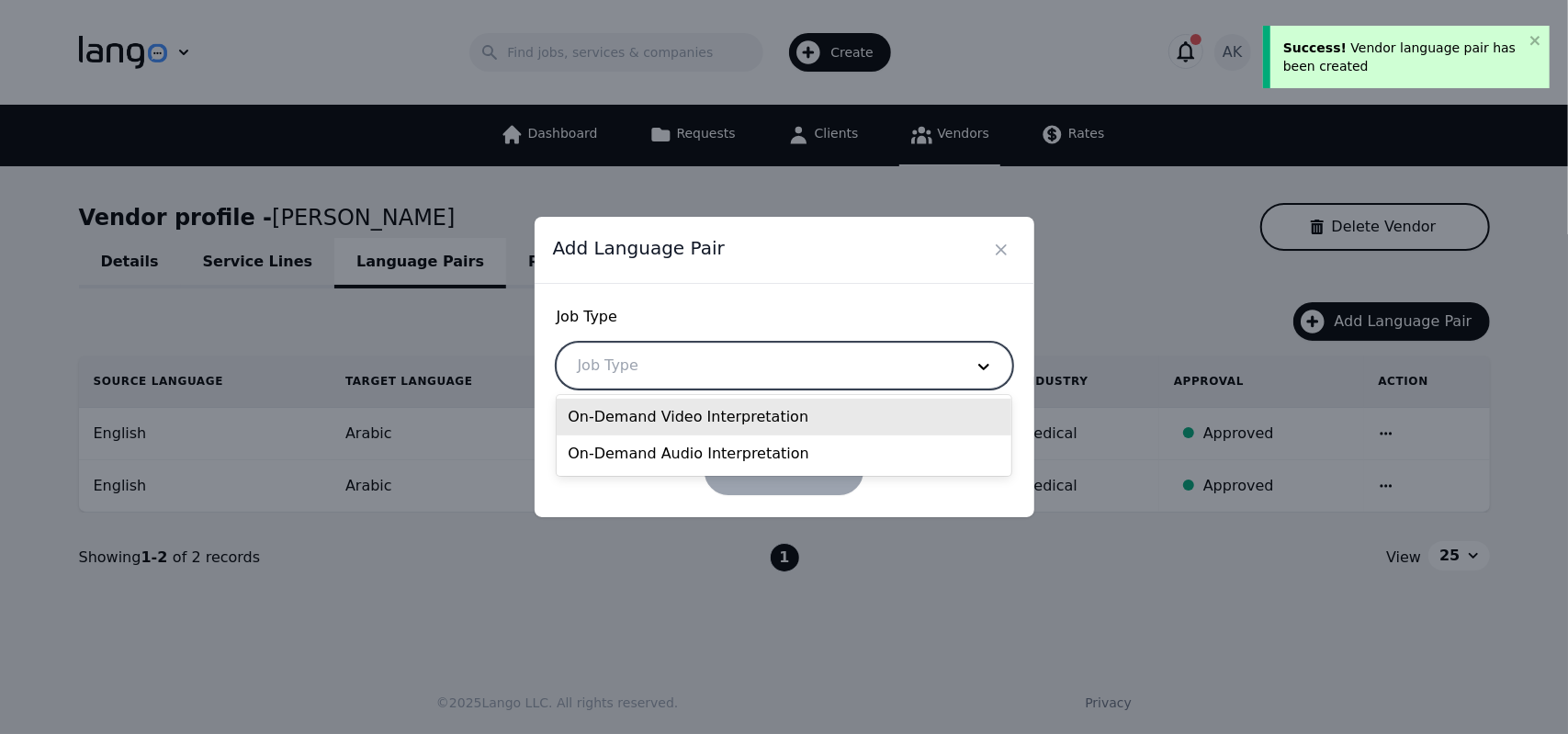
click at [687, 423] on div "On-Demand Video Interpretation" at bounding box center [784, 417] width 455 height 37
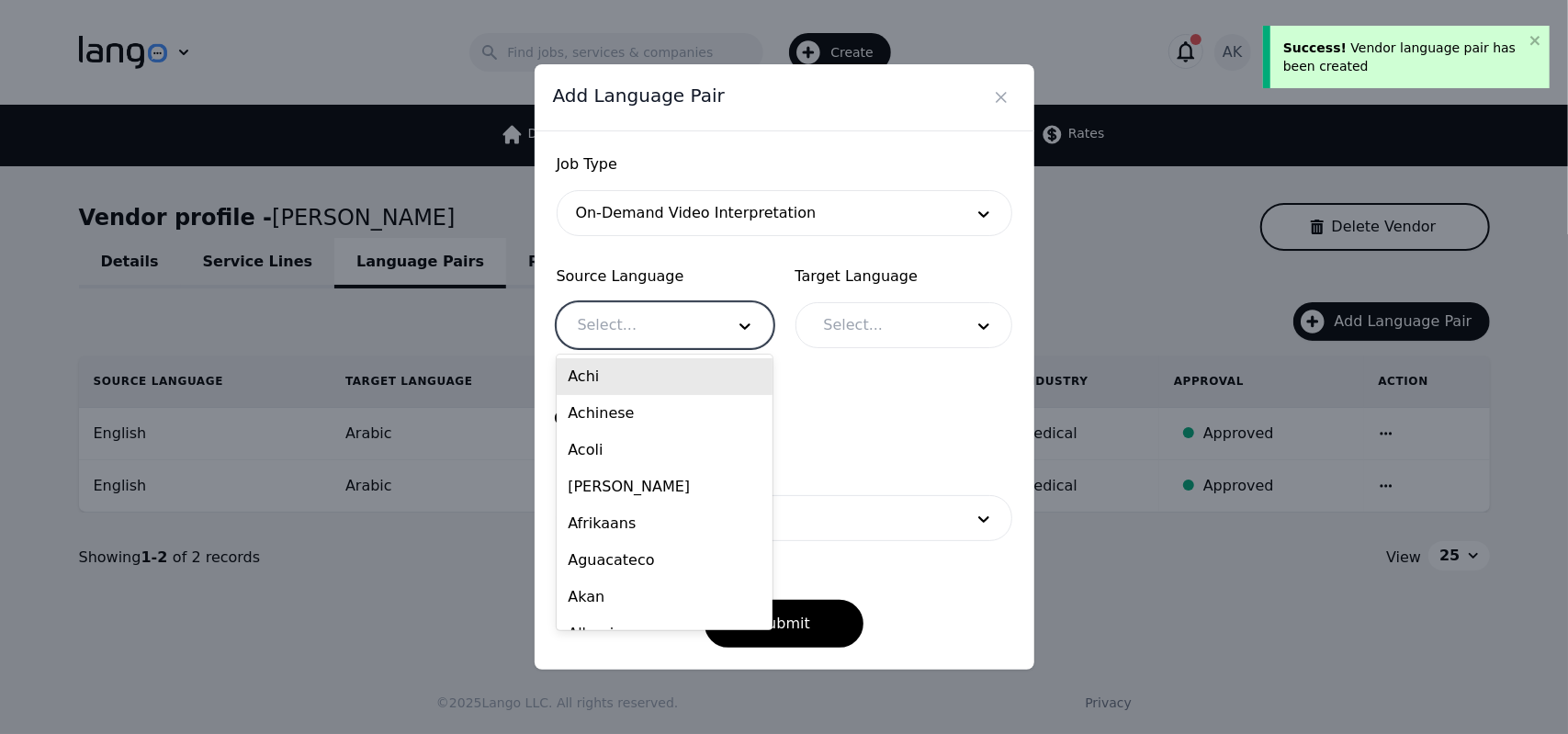
click at [664, 327] on div at bounding box center [637, 325] width 160 height 44
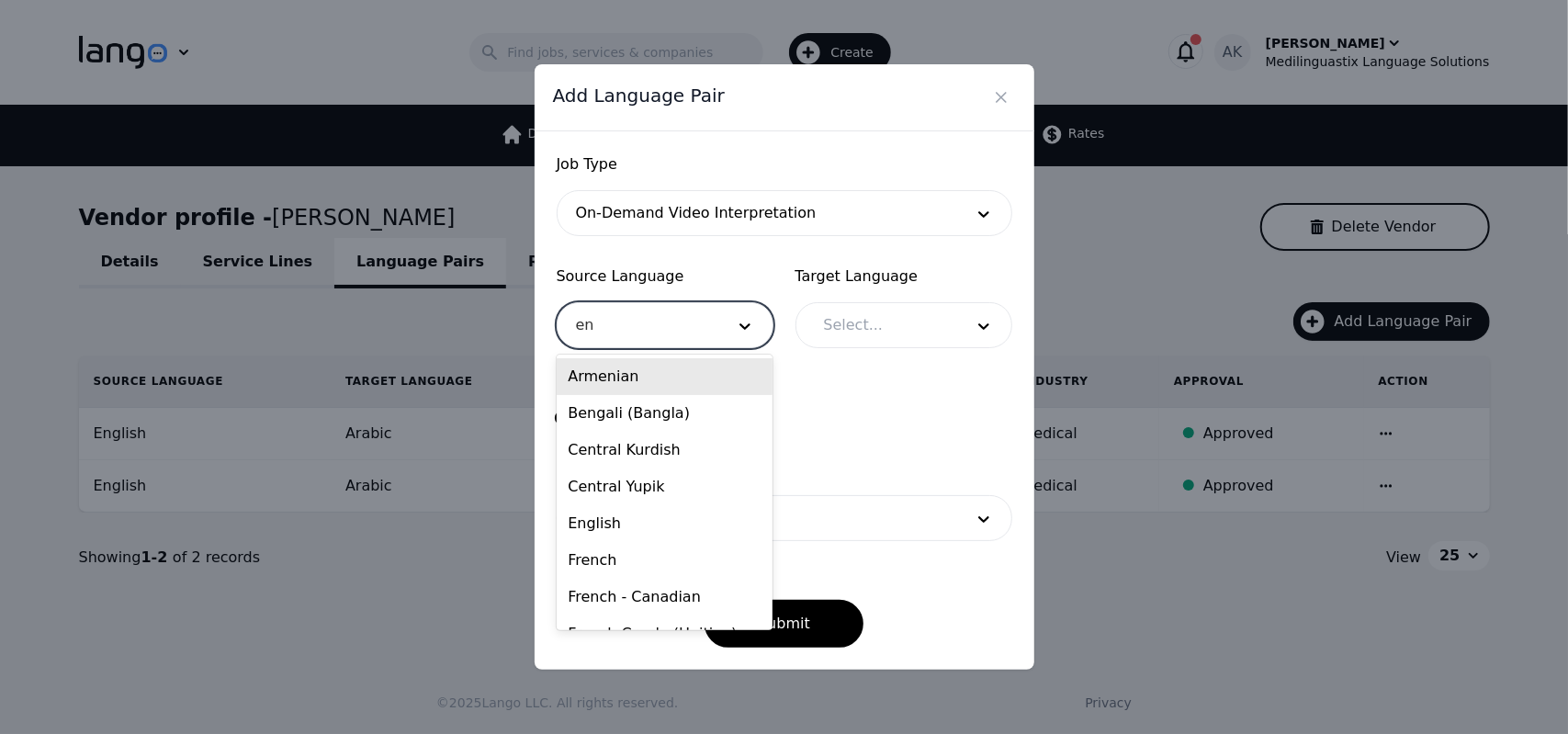
type input "eng"
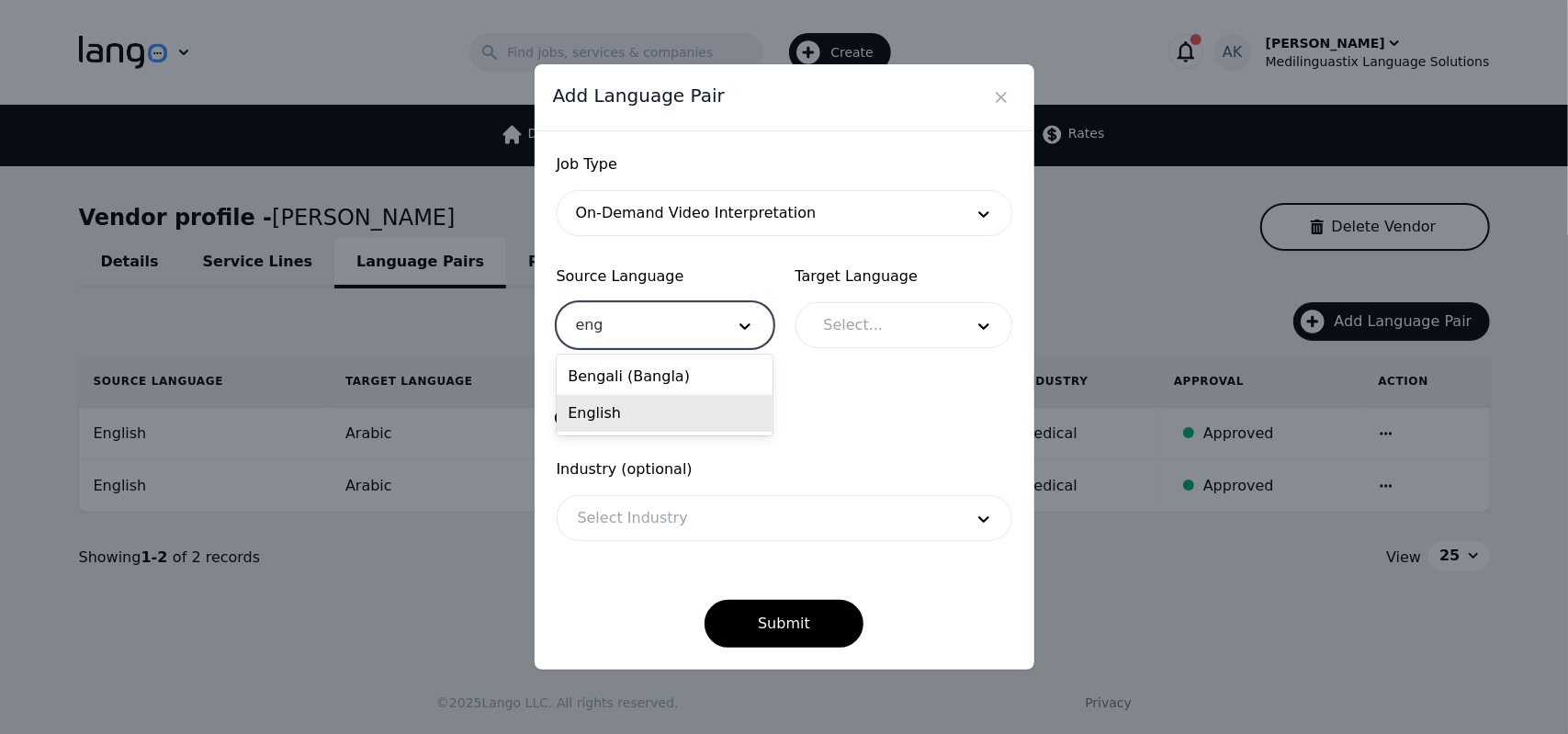
click at [615, 411] on div "English" at bounding box center [664, 413] width 215 height 37
click at [842, 322] on div at bounding box center [880, 325] width 153 height 44
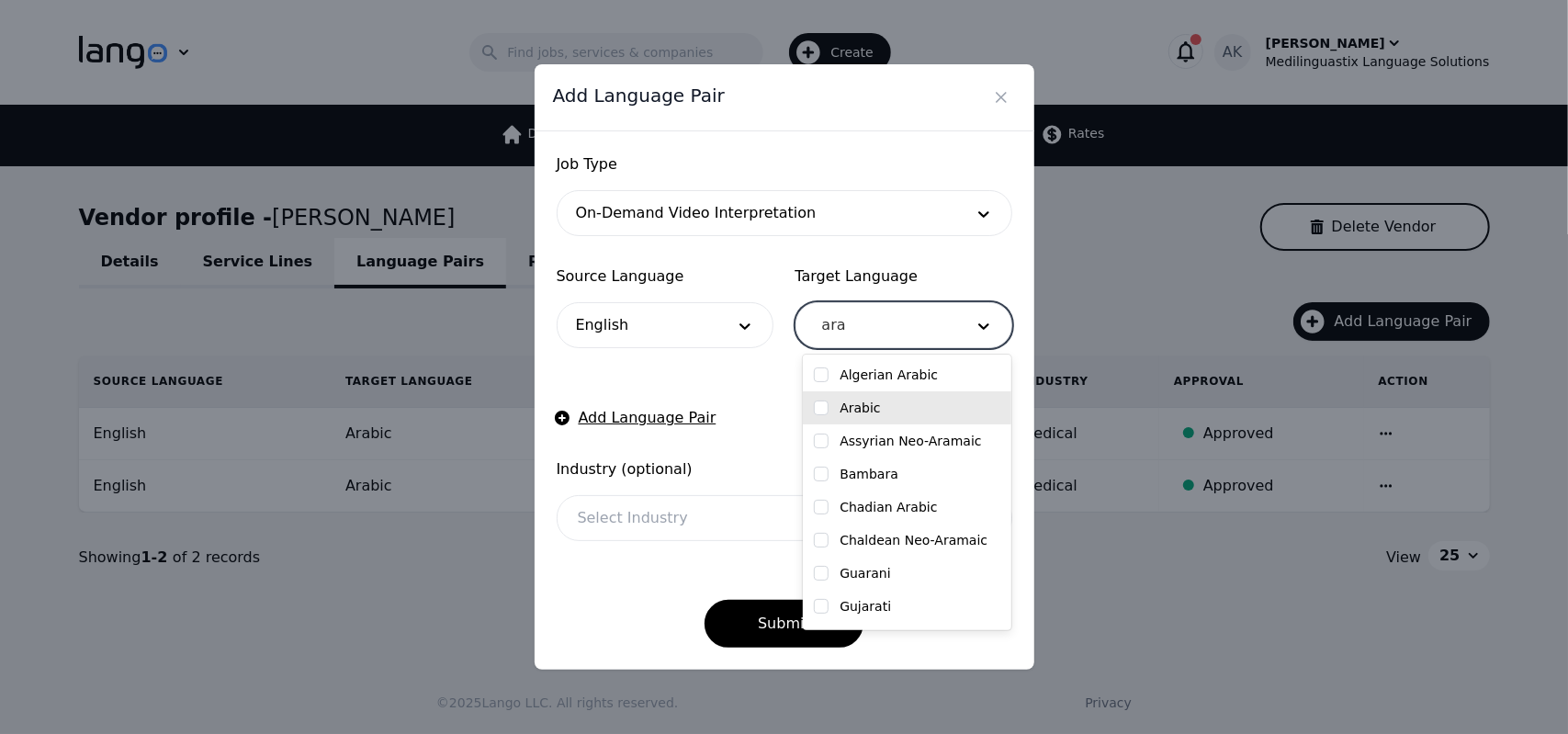
type input "ara"
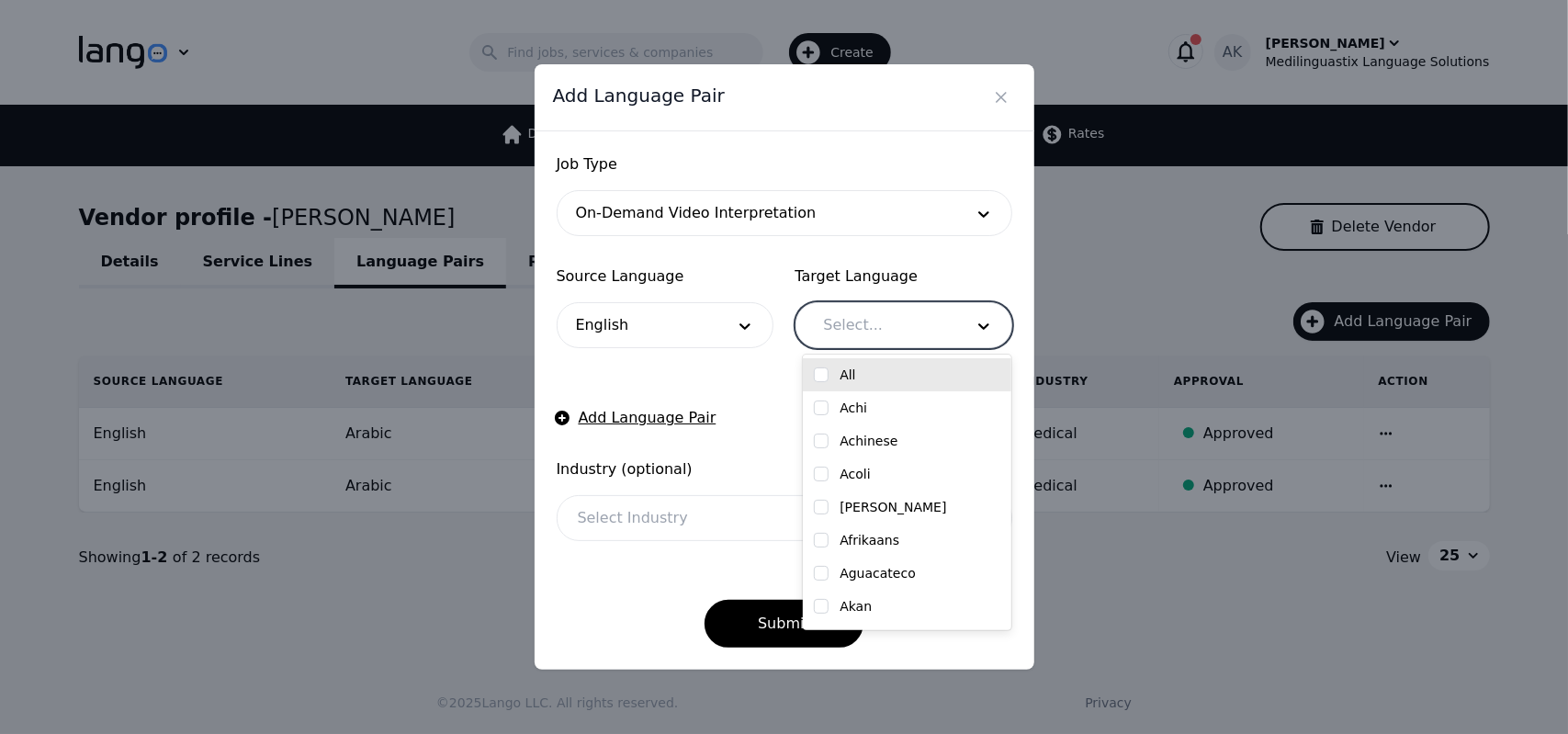
drag, startPoint x: 840, startPoint y: 402, endPoint x: 823, endPoint y: 319, distance: 84.7
click at [823, 319] on input "text" at bounding box center [824, 325] width 5 height 22
type input "ara"
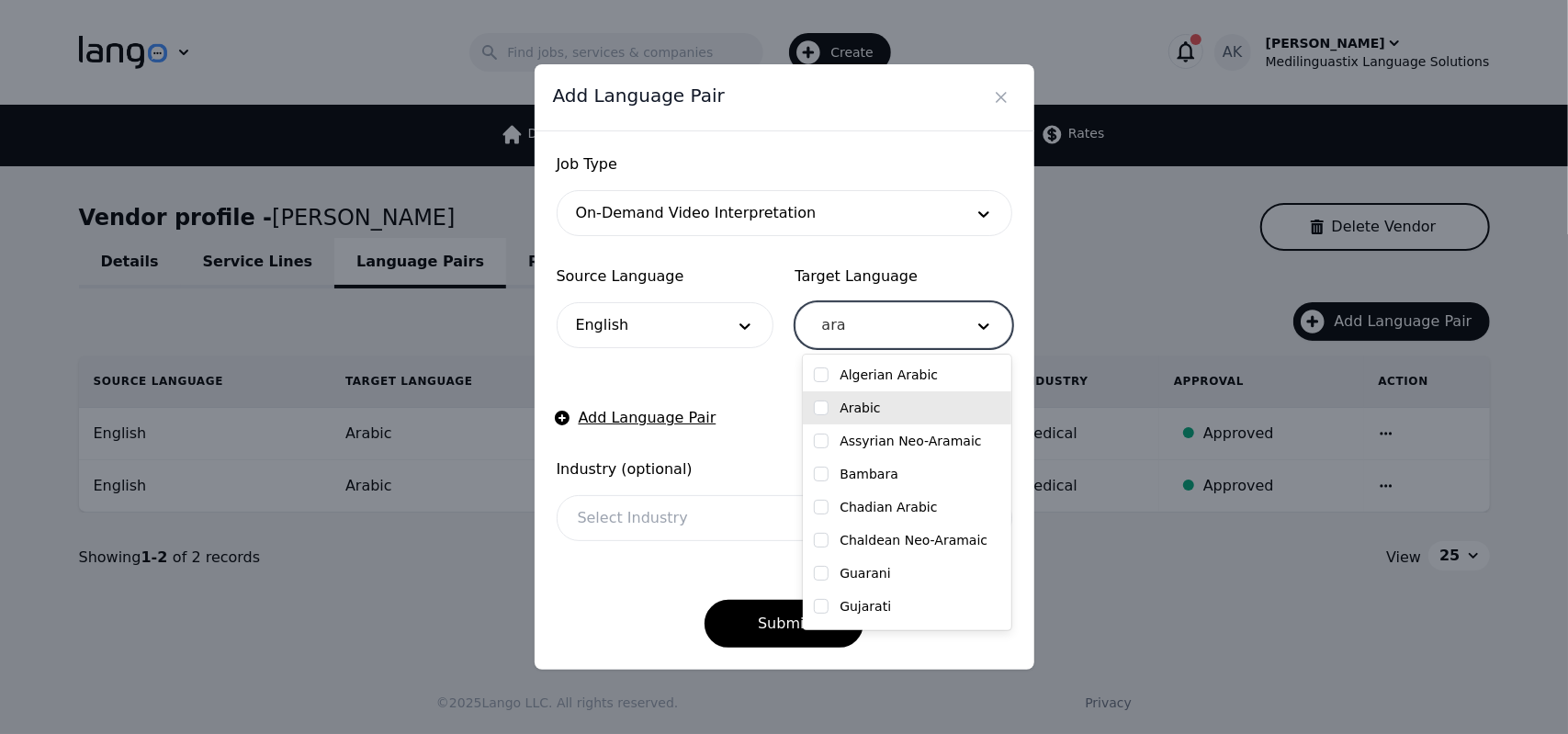
click at [839, 409] on div "Arabic" at bounding box center [907, 408] width 187 height 18
checkbox input "true"
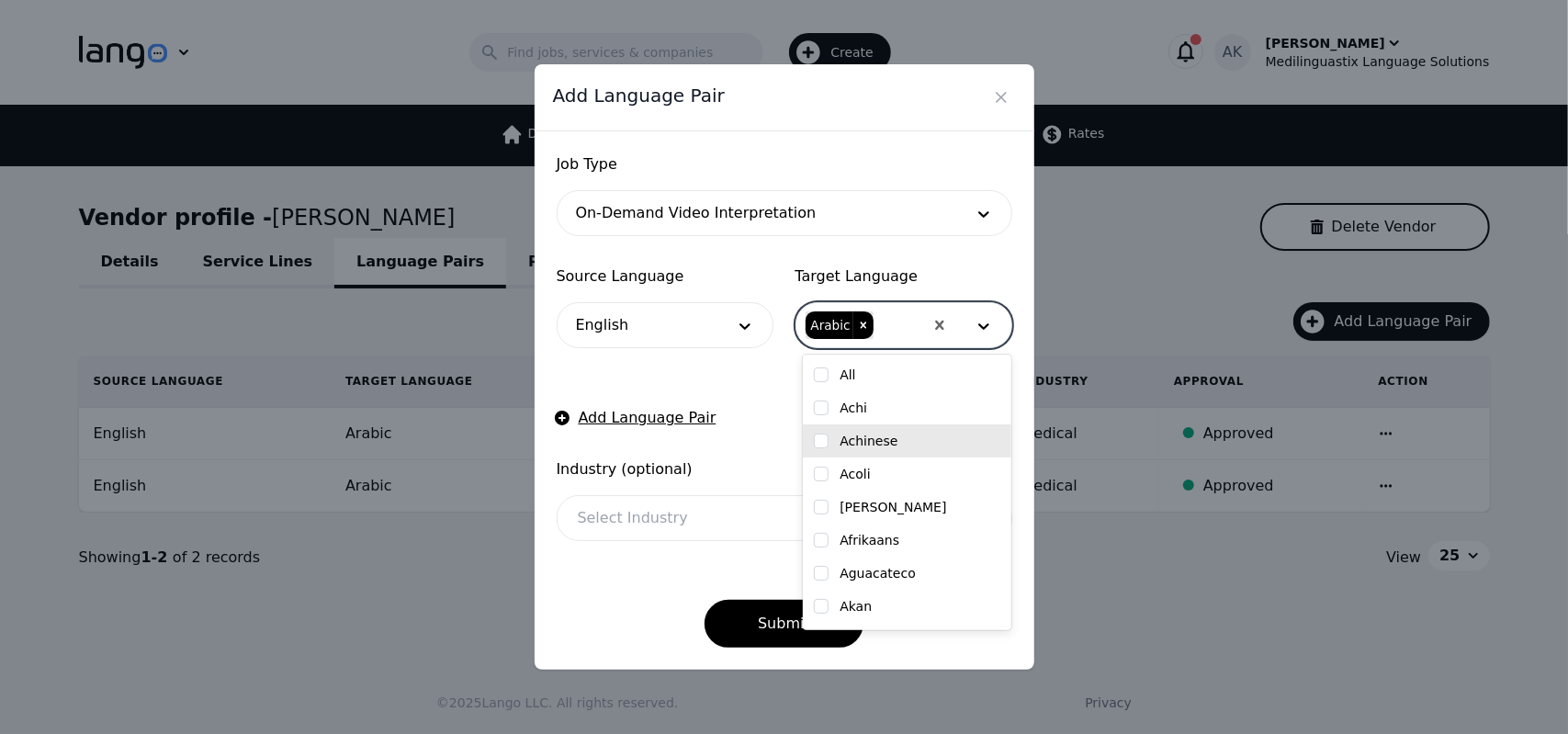
click at [742, 519] on div at bounding box center [757, 518] width 399 height 44
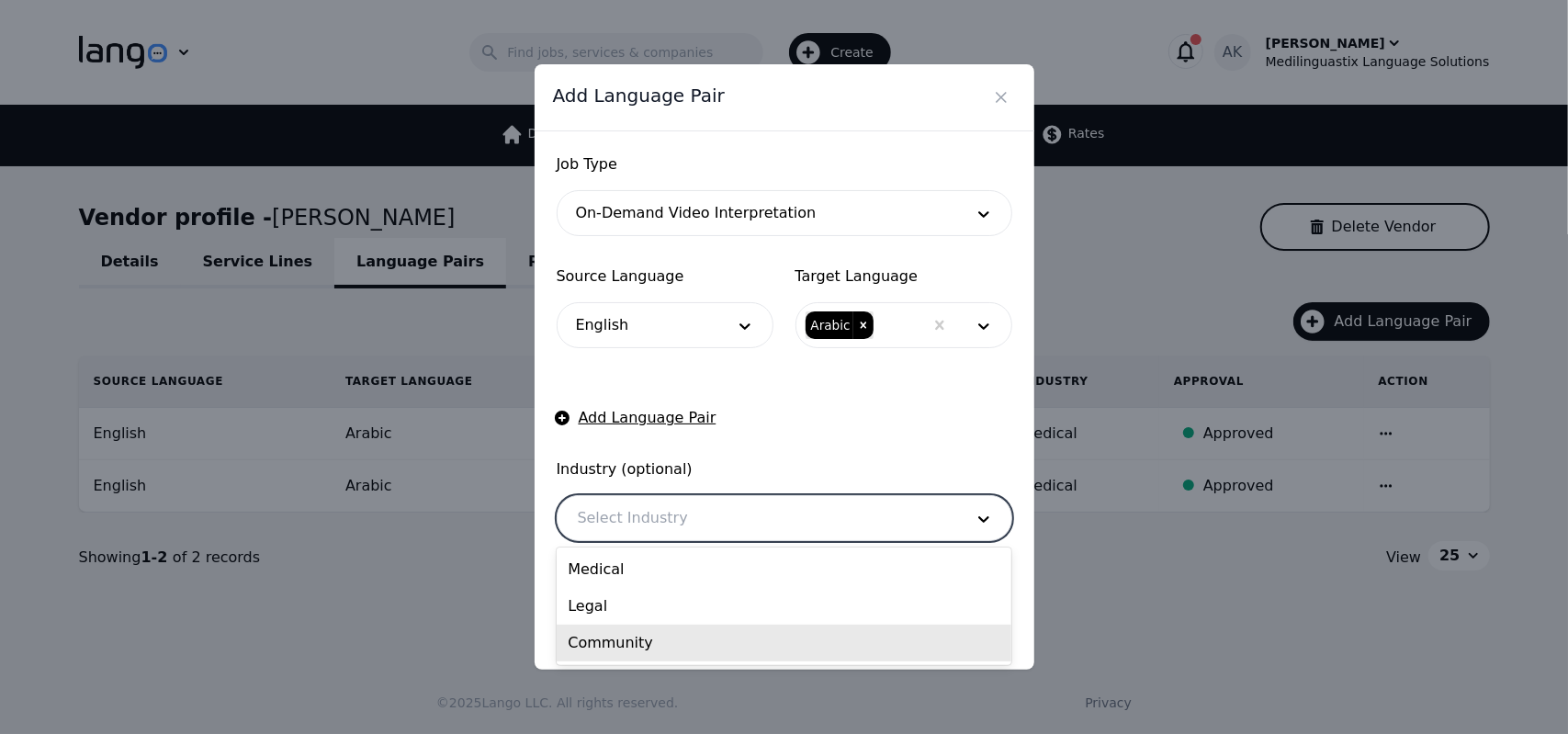
click at [639, 646] on div "Community" at bounding box center [784, 642] width 455 height 37
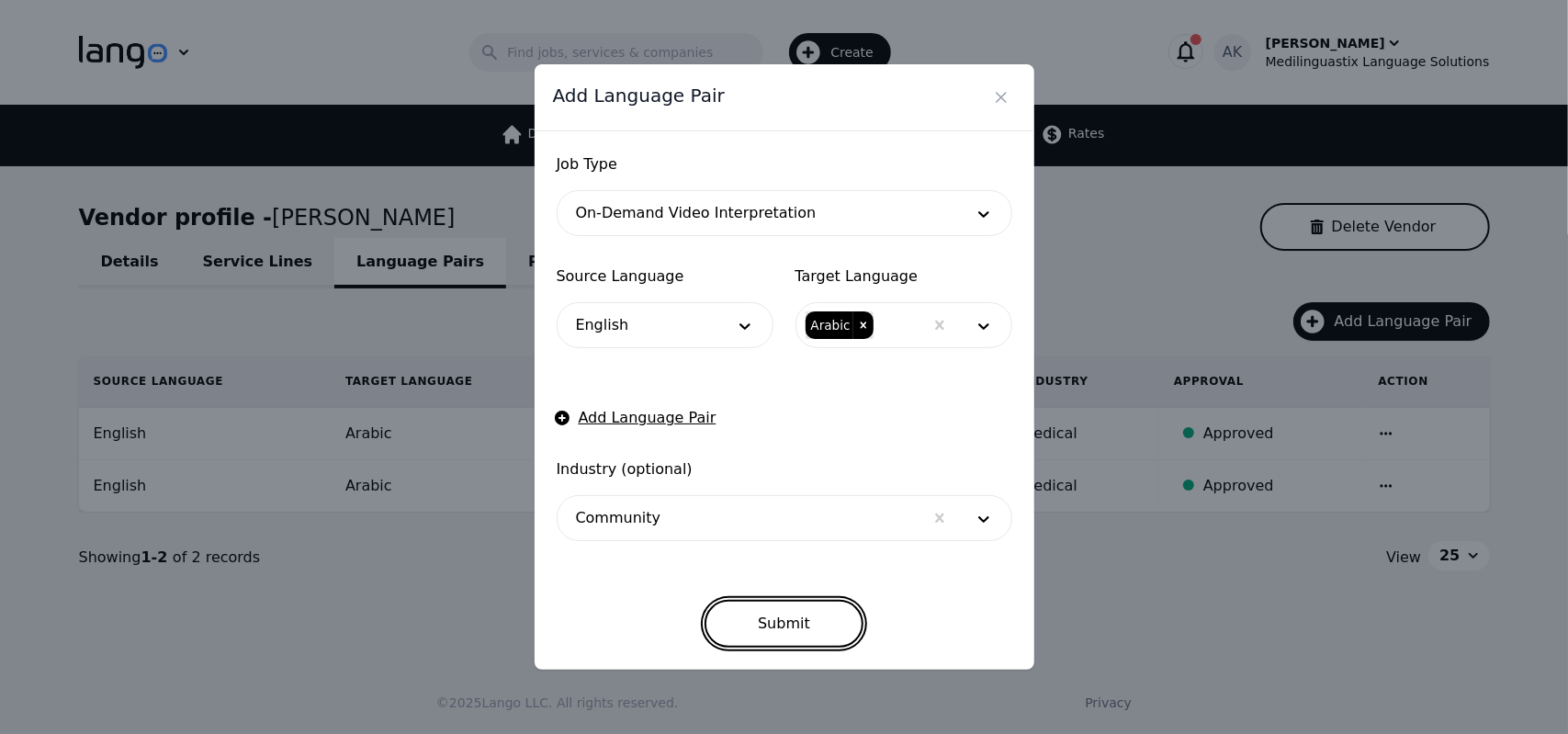
click at [776, 619] on button "Submit" at bounding box center [784, 624] width 159 height 48
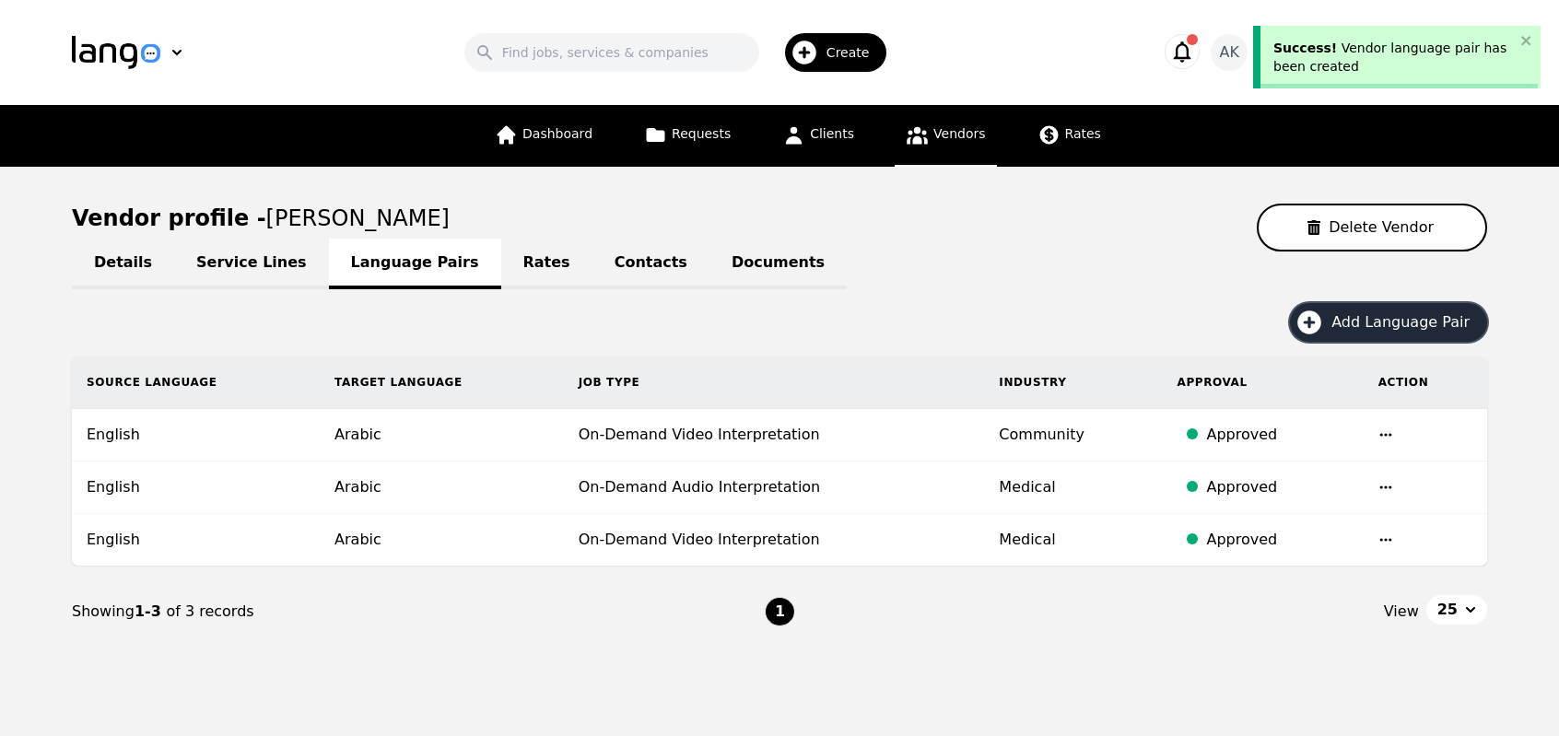
click at [1321, 323] on icon "button" at bounding box center [1309, 322] width 24 height 24
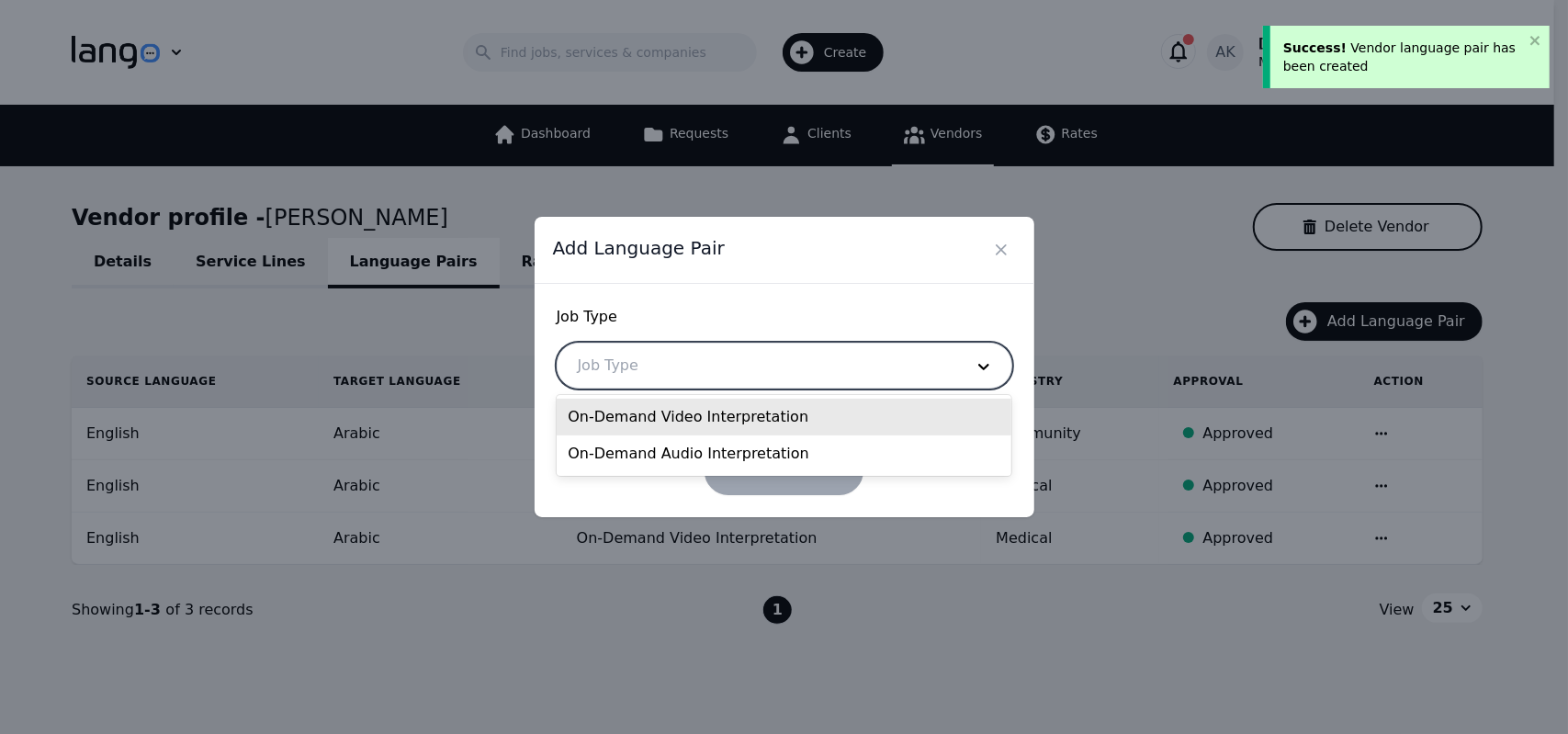
click at [899, 378] on div at bounding box center [757, 366] width 399 height 44
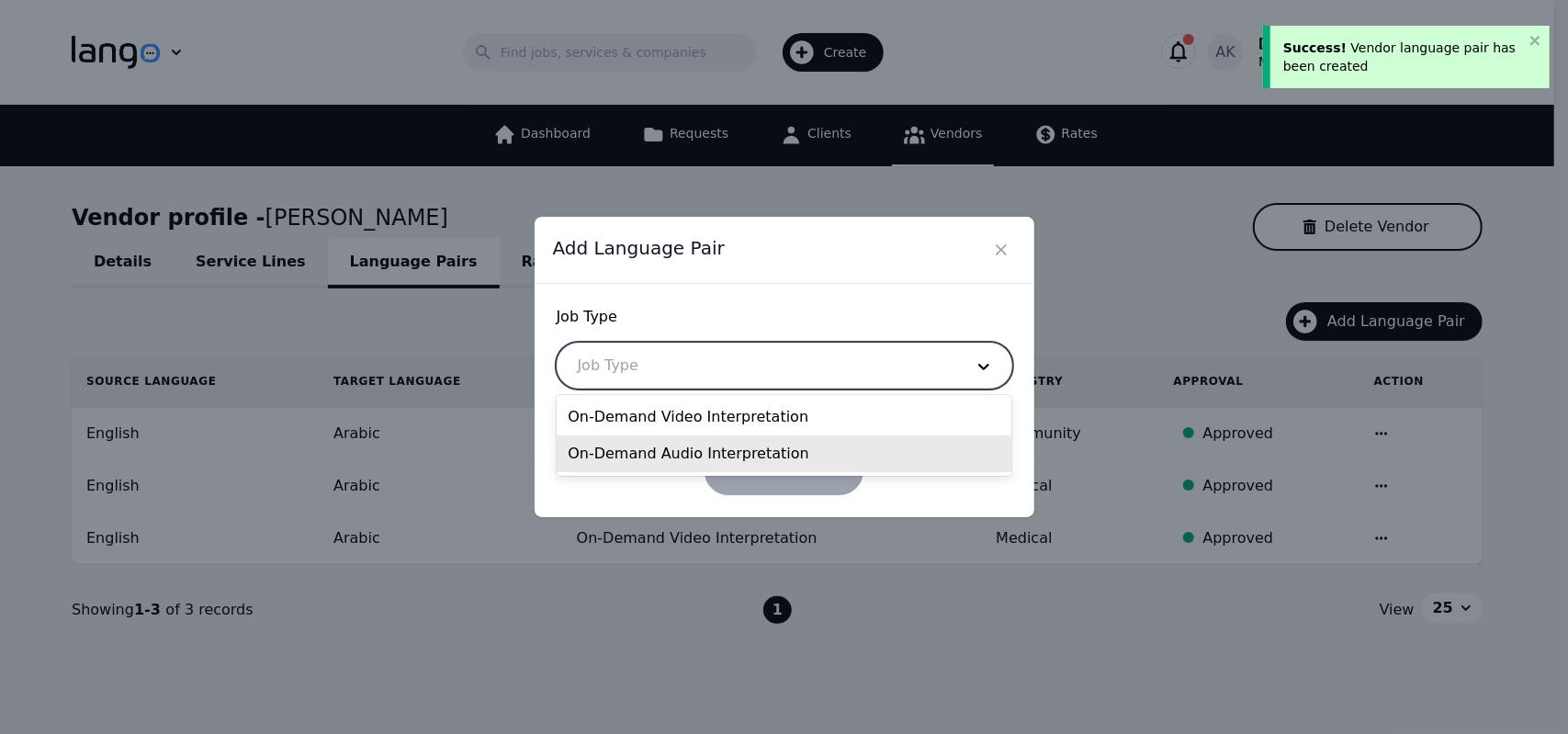
click at [748, 457] on div "On-Demand Audio Interpretation" at bounding box center [784, 454] width 455 height 37
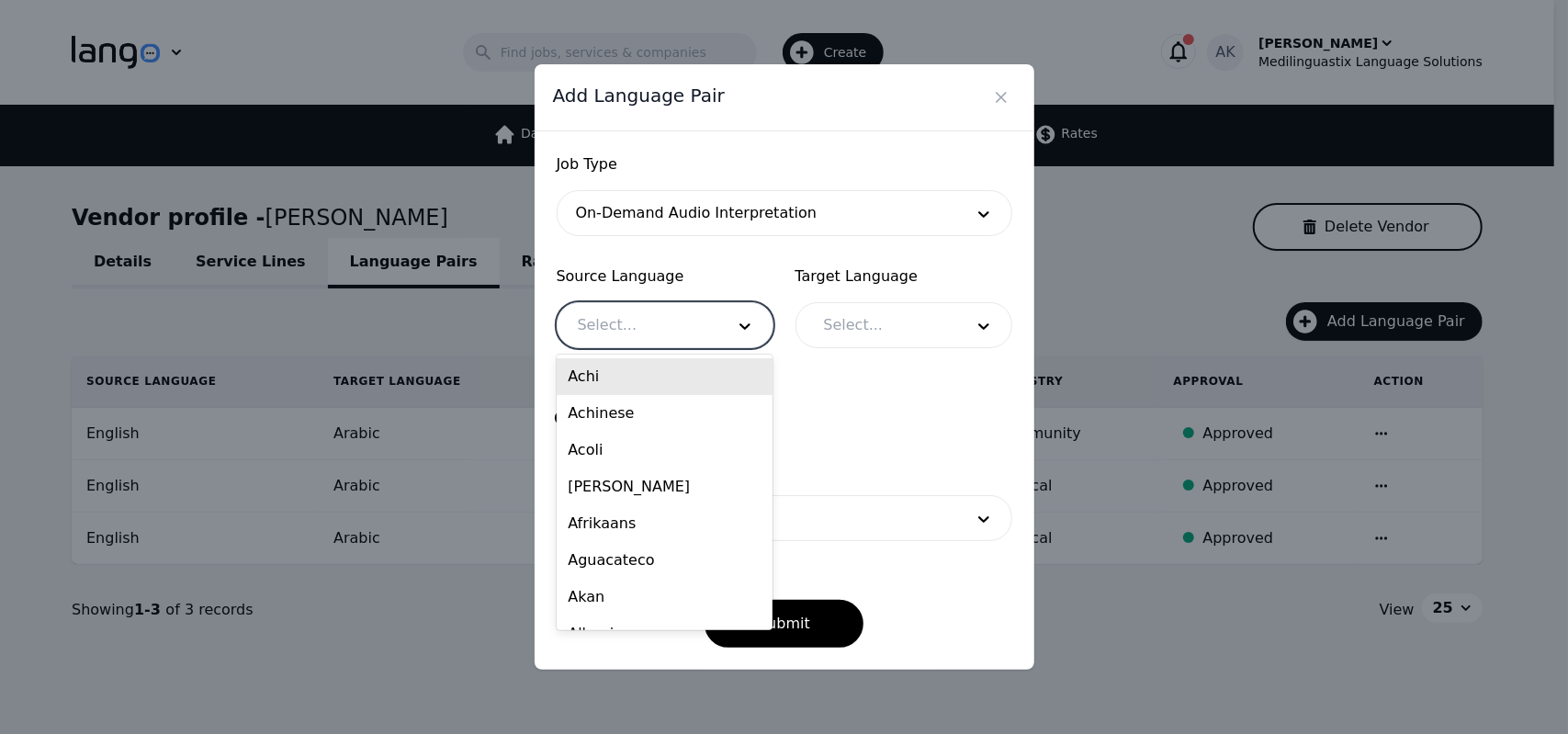
click at [702, 336] on div at bounding box center [637, 325] width 160 height 44
type input "eng"
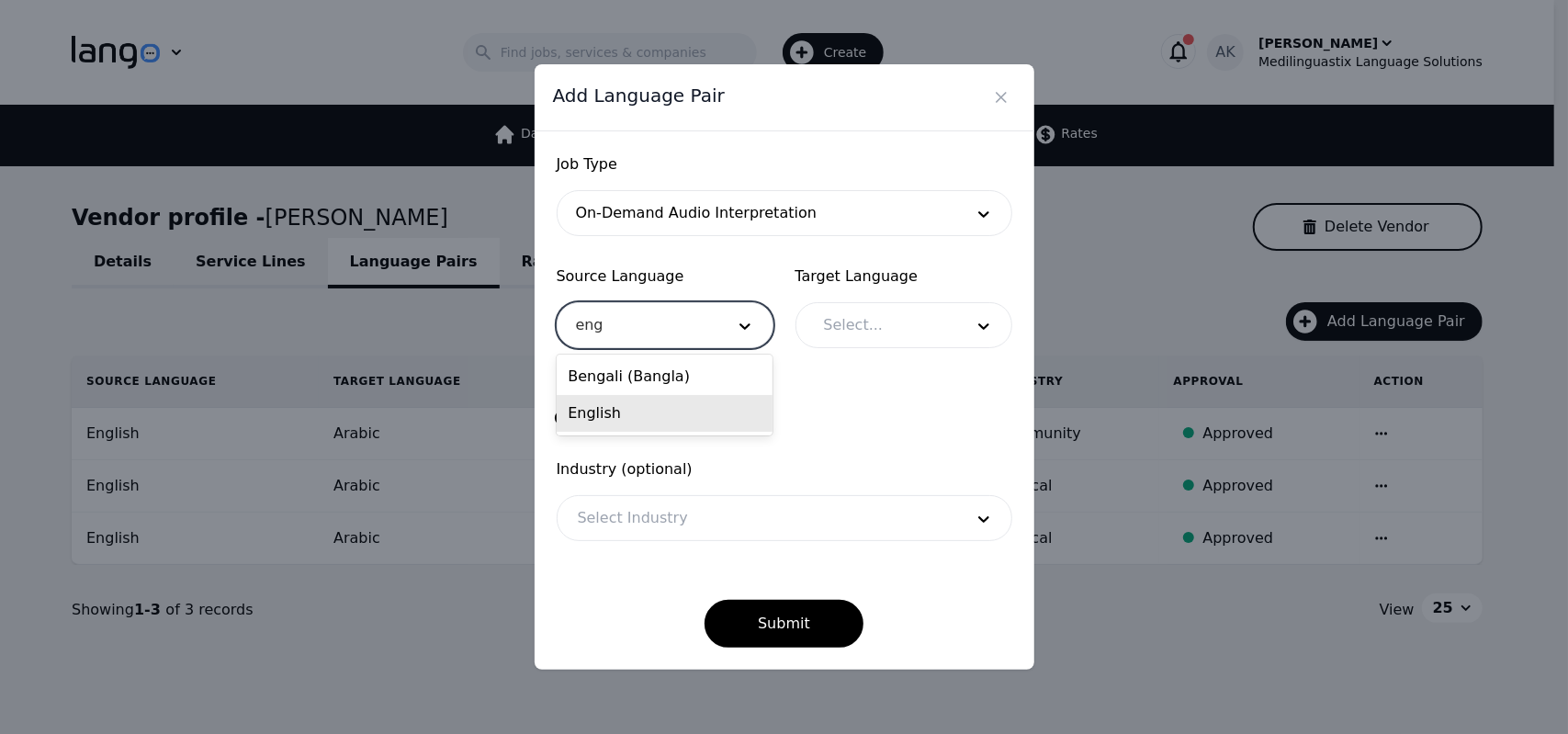
click at [608, 420] on div "English" at bounding box center [664, 413] width 215 height 37
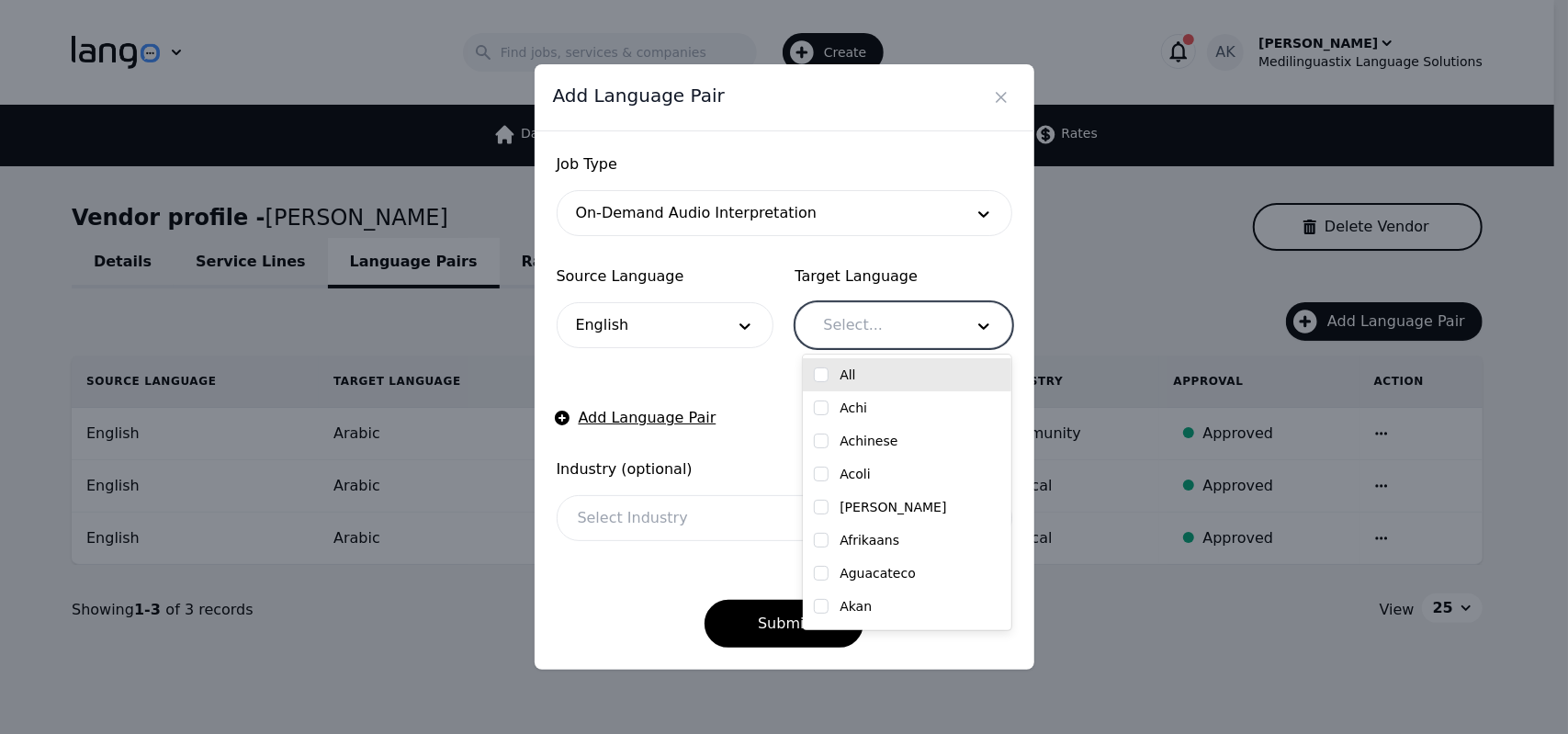
click at [833, 330] on div at bounding box center [880, 325] width 153 height 44
type input "ara"
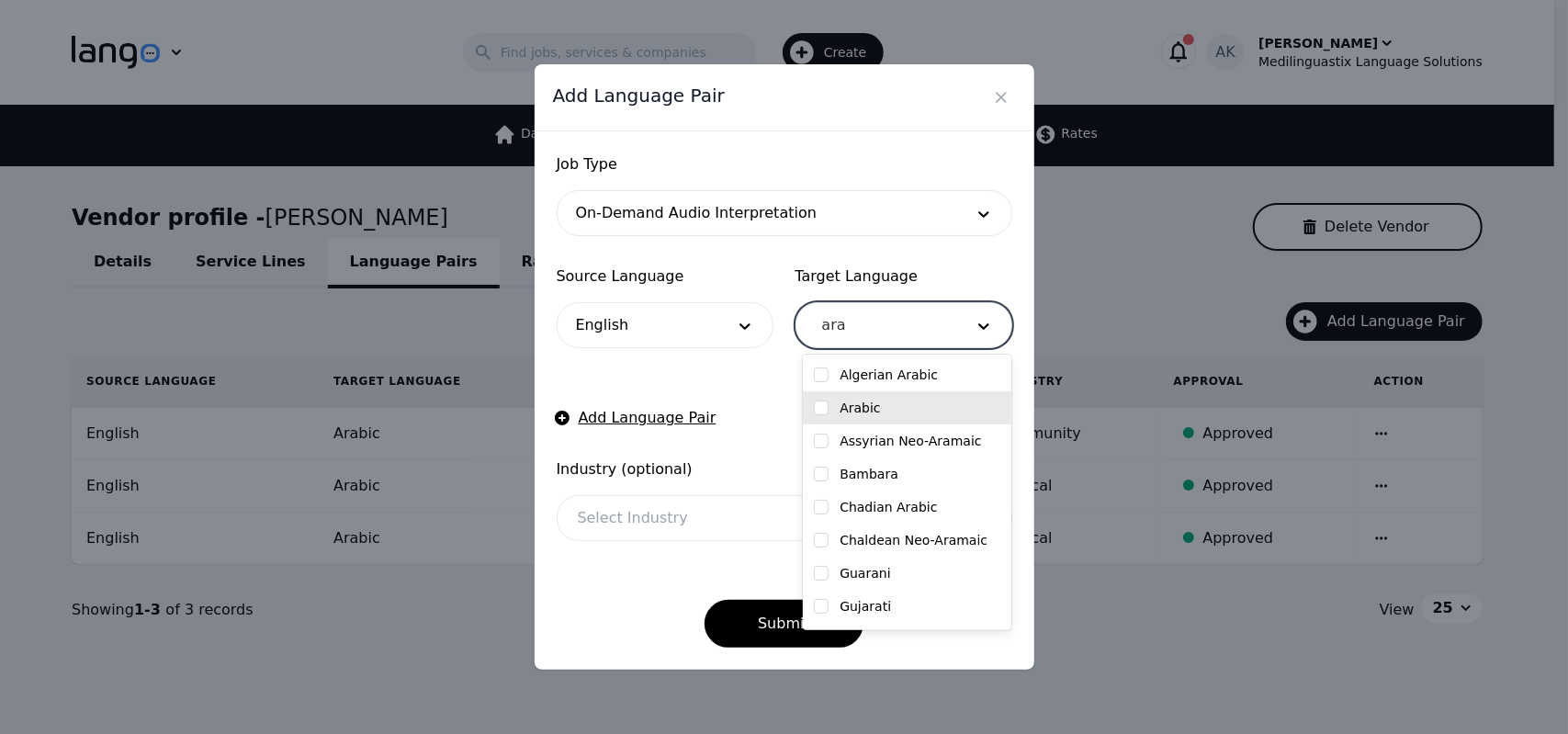
click at [826, 407] on input "checkbox" at bounding box center [821, 408] width 15 height 15
checkbox input "true"
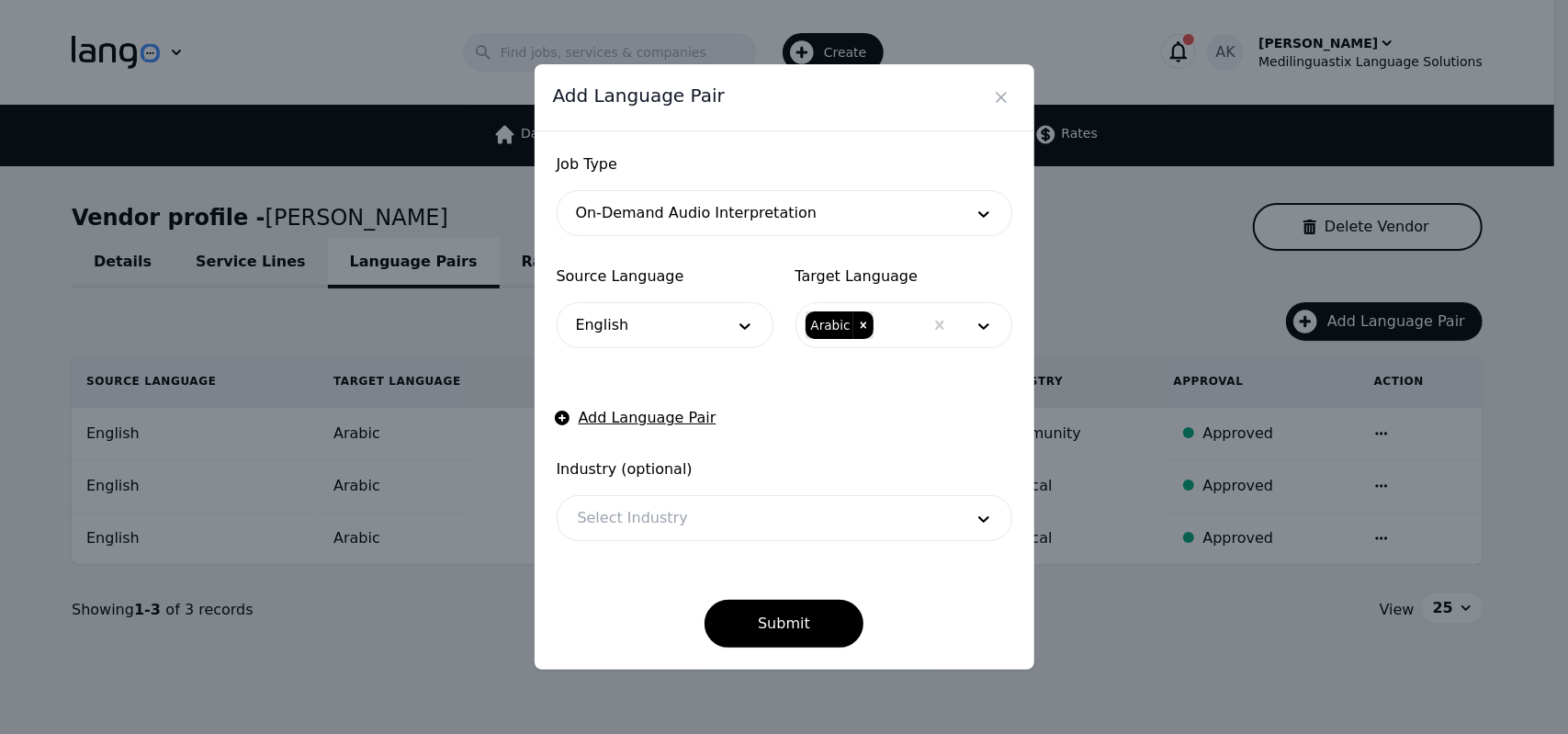
click at [674, 559] on form "Job Type On-Demand Audio Interpretation Source Language English Target Language…" at bounding box center [784, 401] width 456 height 495
click at [671, 529] on div at bounding box center [757, 518] width 399 height 44
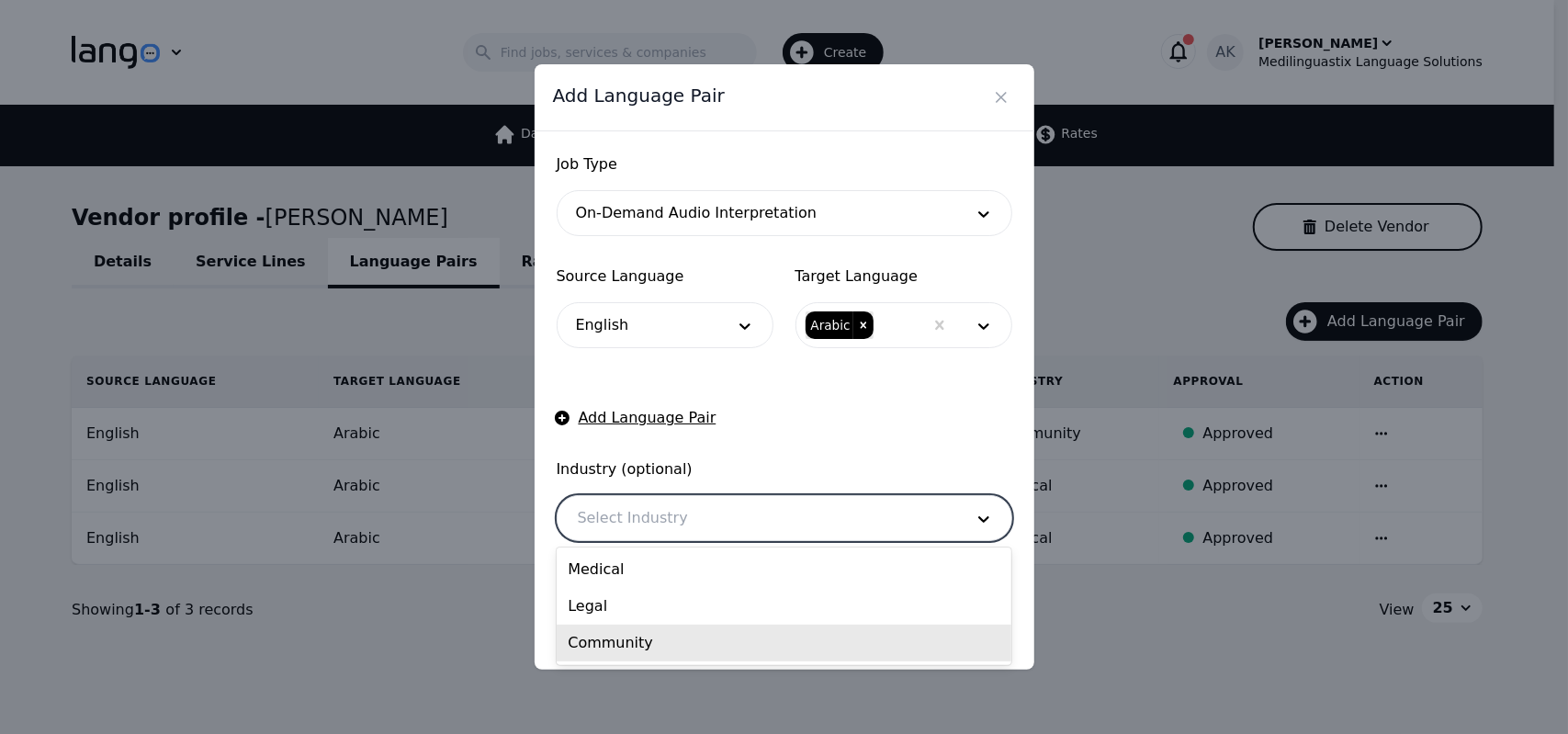
click at [623, 654] on div "Community" at bounding box center [784, 642] width 455 height 37
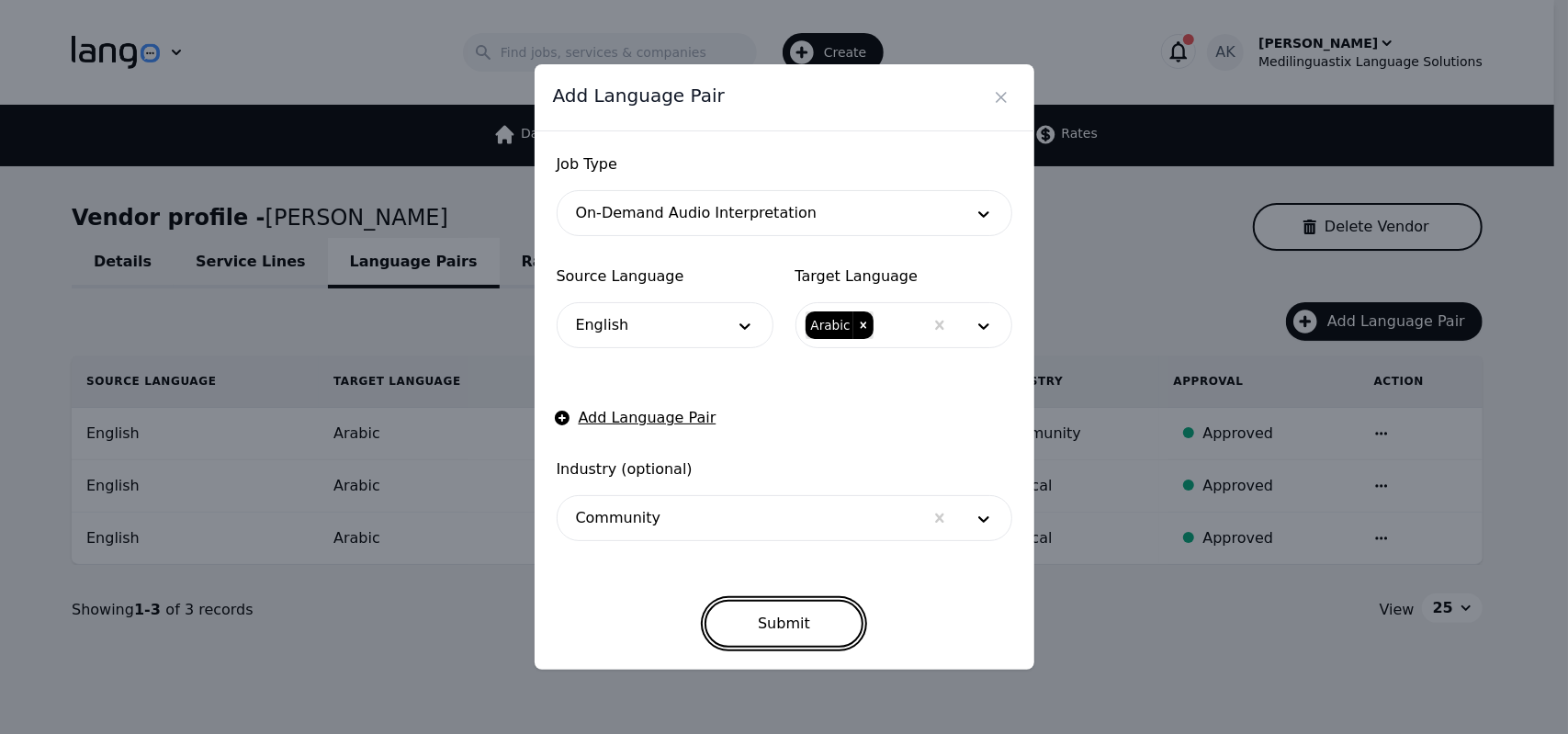
click at [748, 618] on button "Submit" at bounding box center [784, 624] width 159 height 48
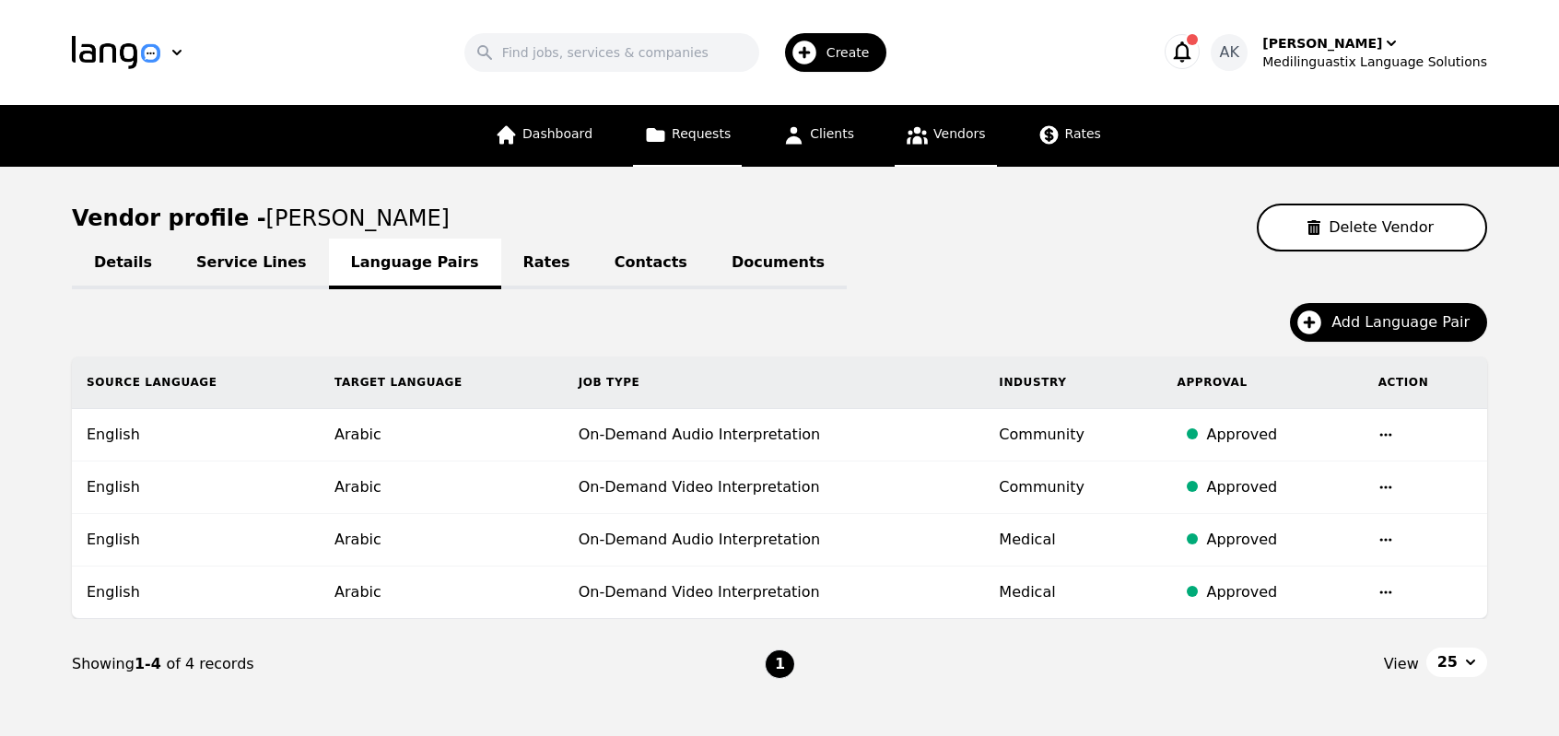
click at [679, 146] on link "Requests" at bounding box center [687, 136] width 109 height 62
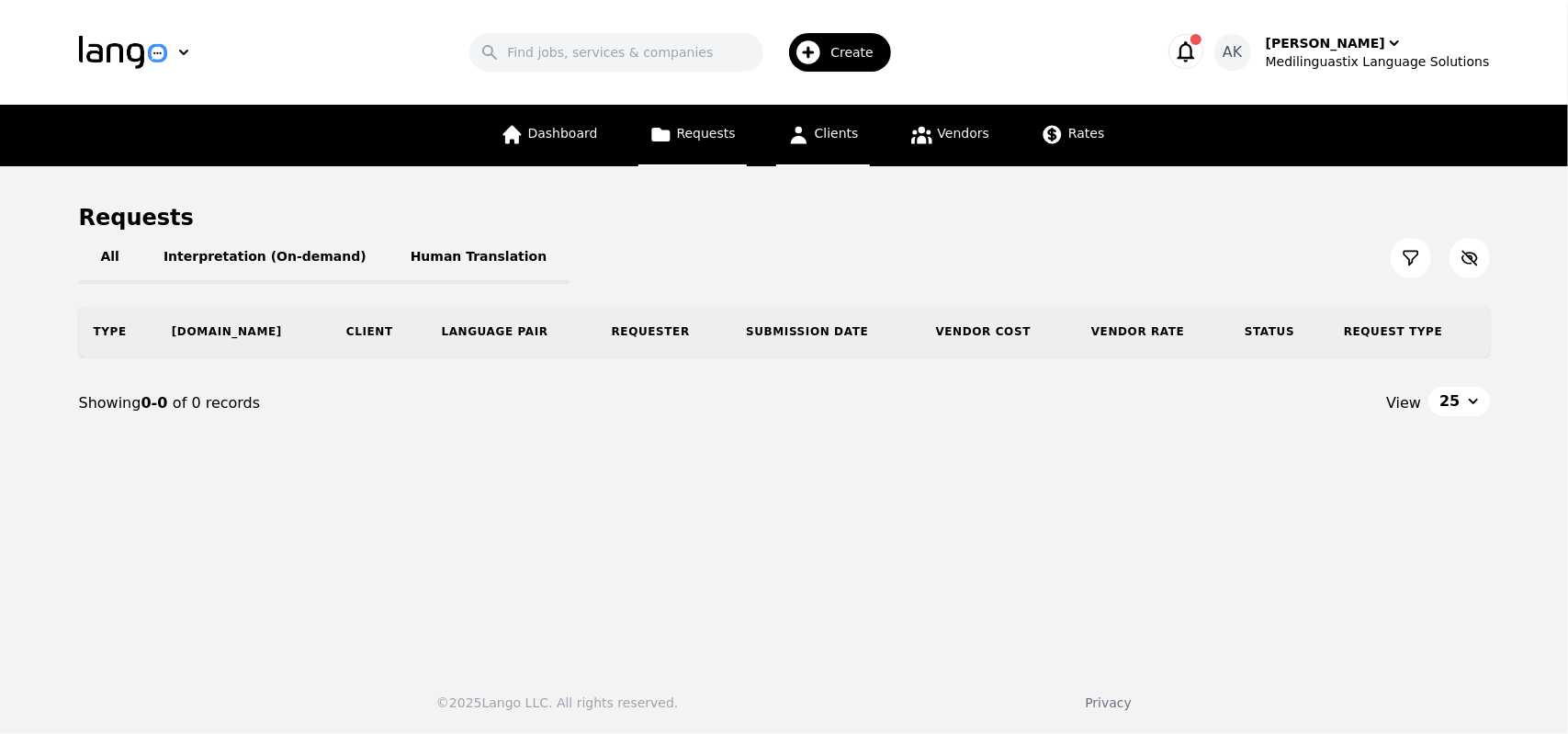
click at [800, 140] on icon at bounding box center [798, 136] width 17 height 18
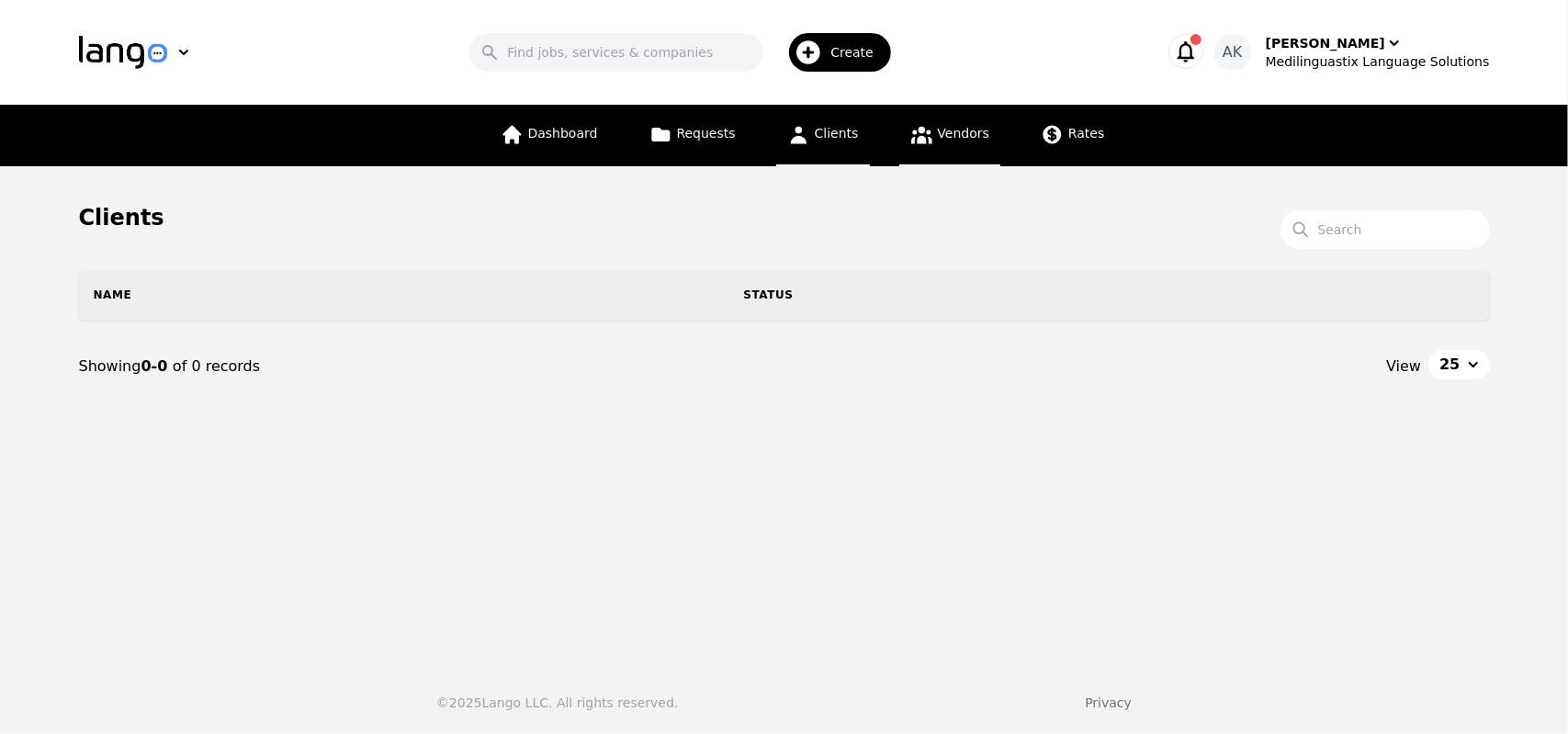
click at [929, 137] on link "Vendors" at bounding box center [950, 136] width 101 height 62
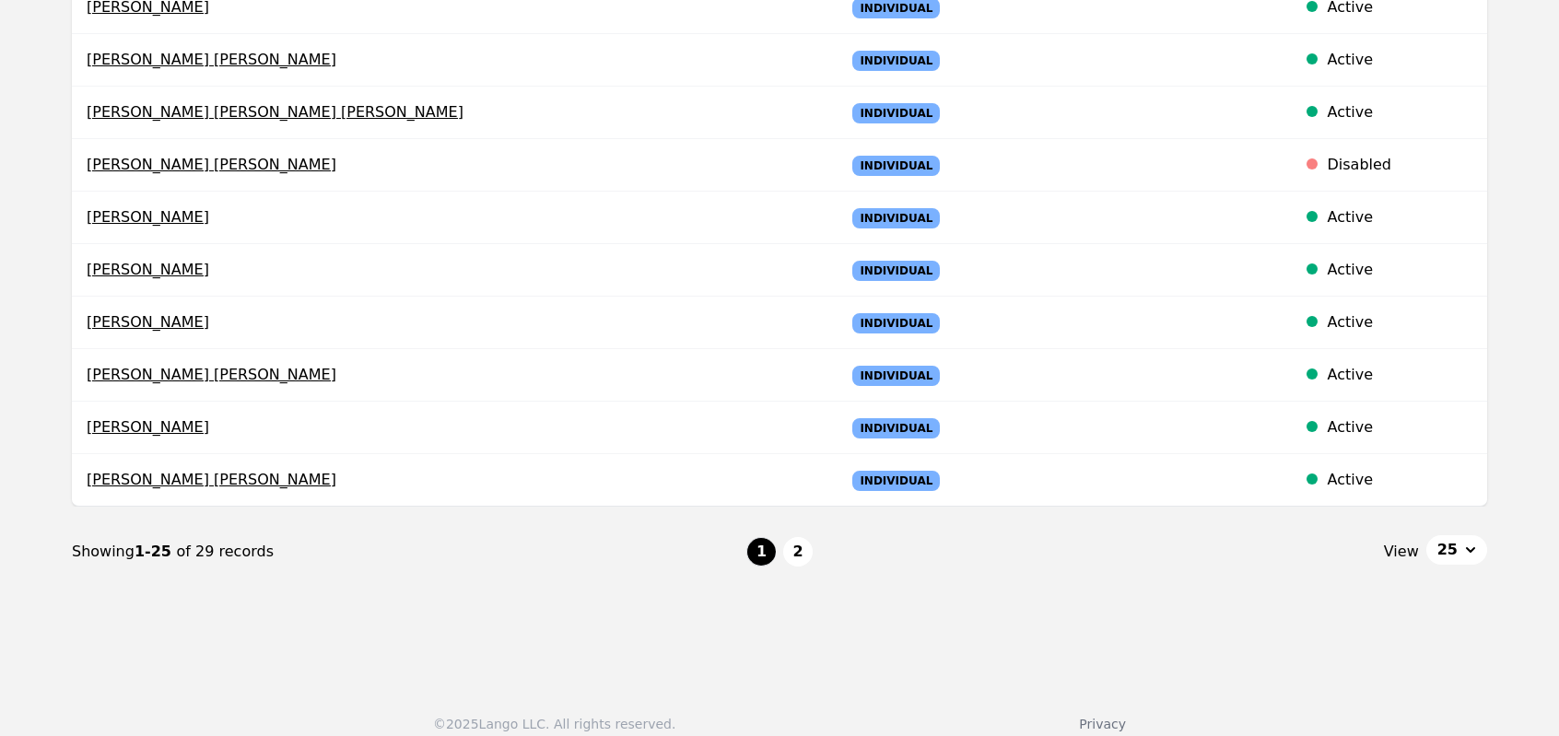
scroll to position [1258, 0]
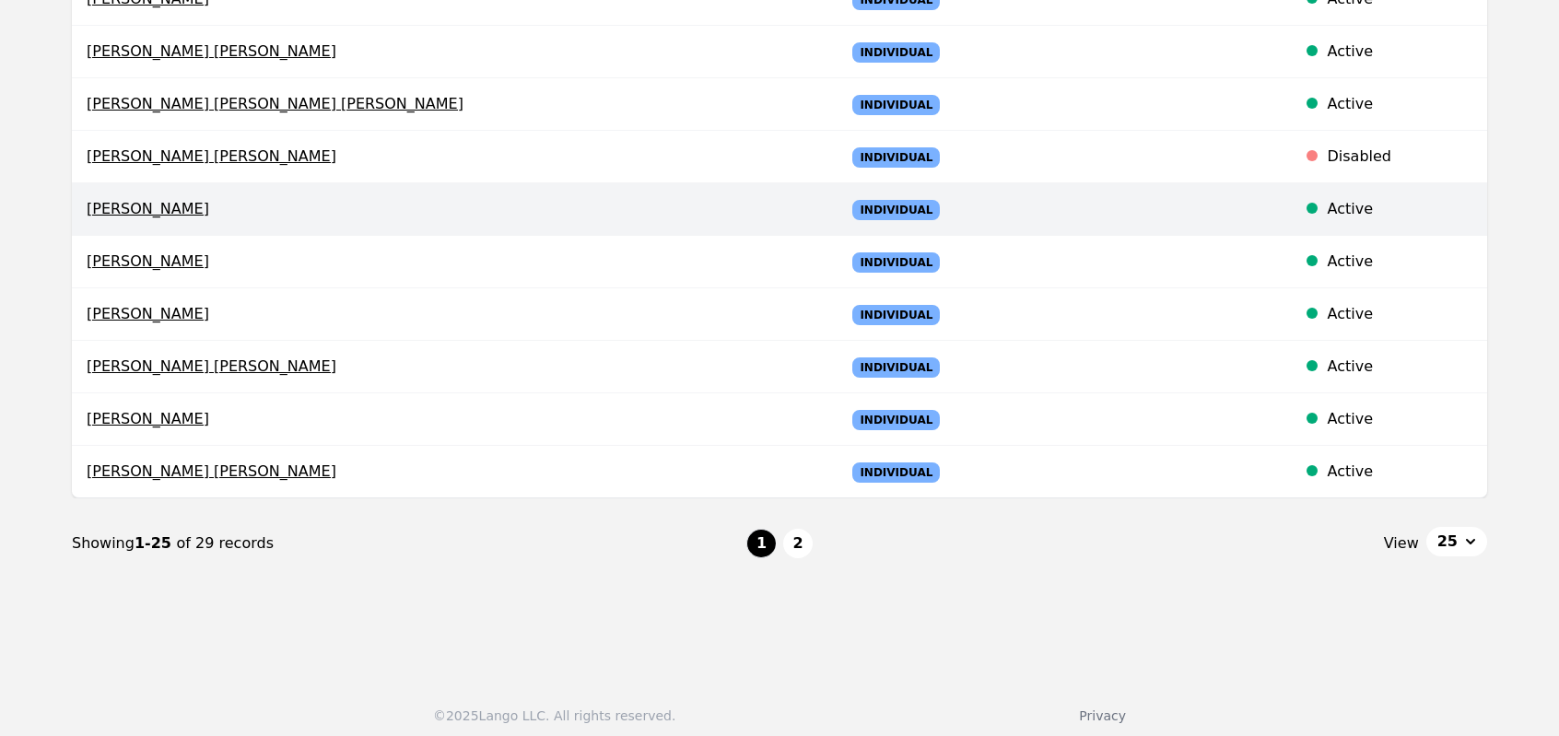
click at [131, 198] on span "Abdul Abdi" at bounding box center [451, 209] width 729 height 22
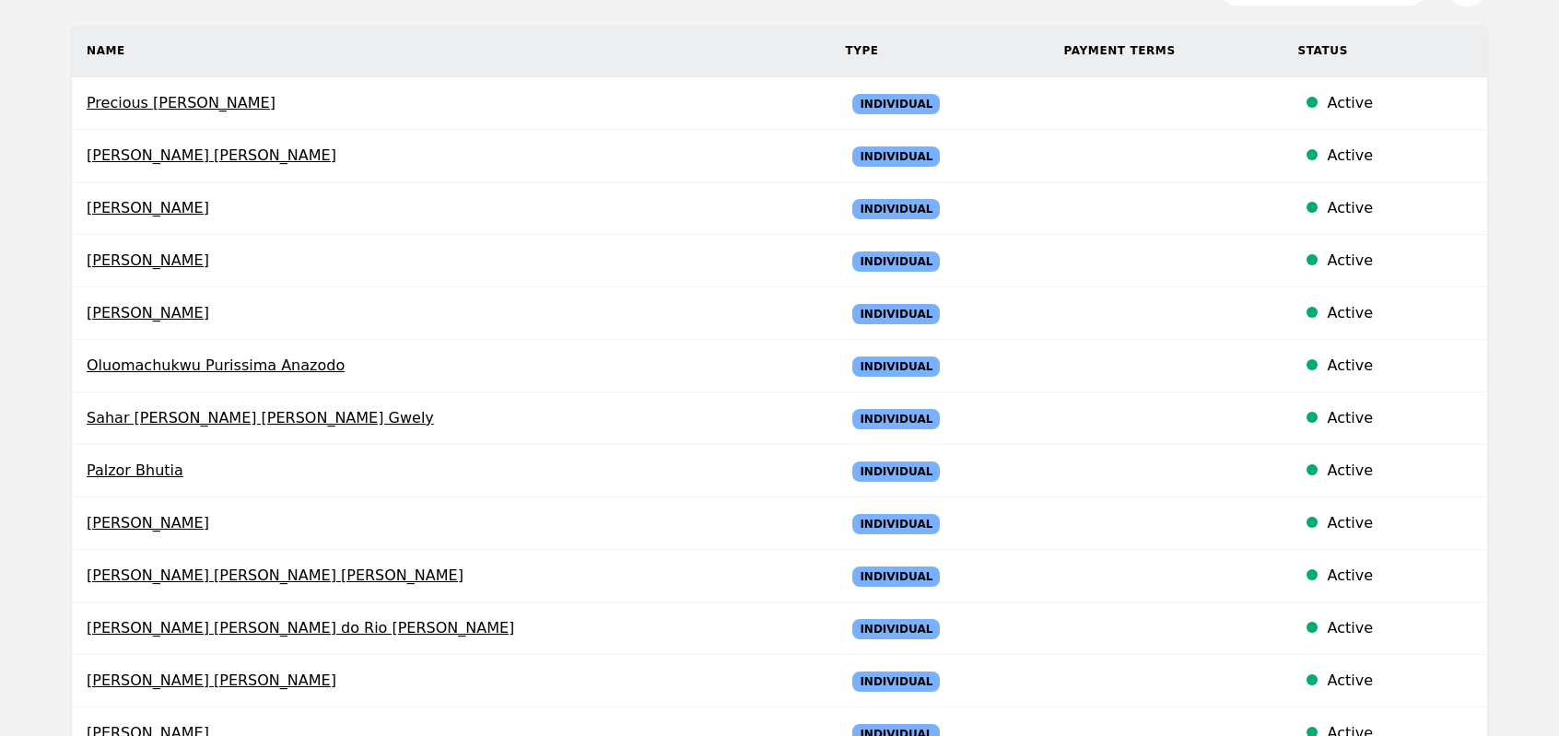
select select "active"
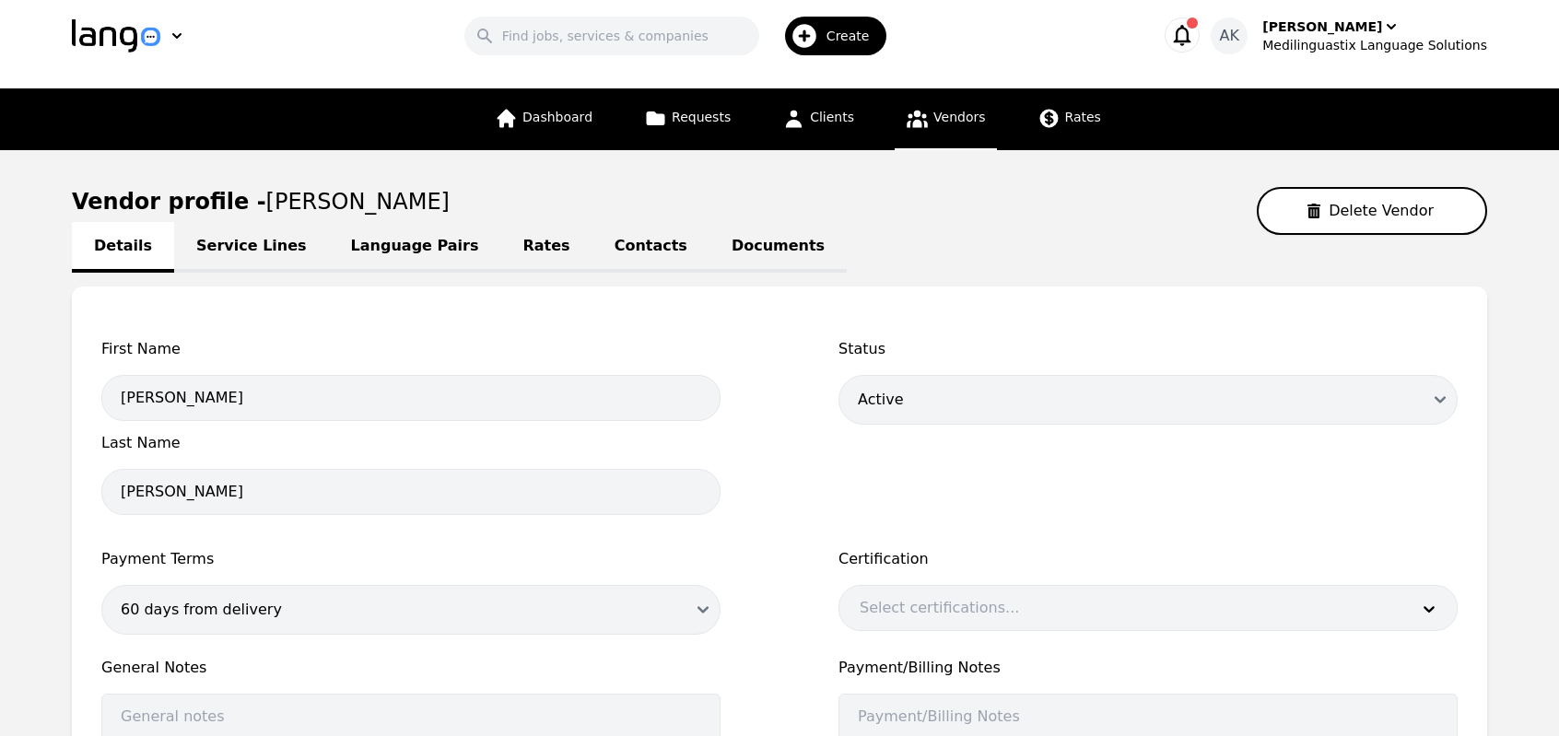
scroll to position [0, 0]
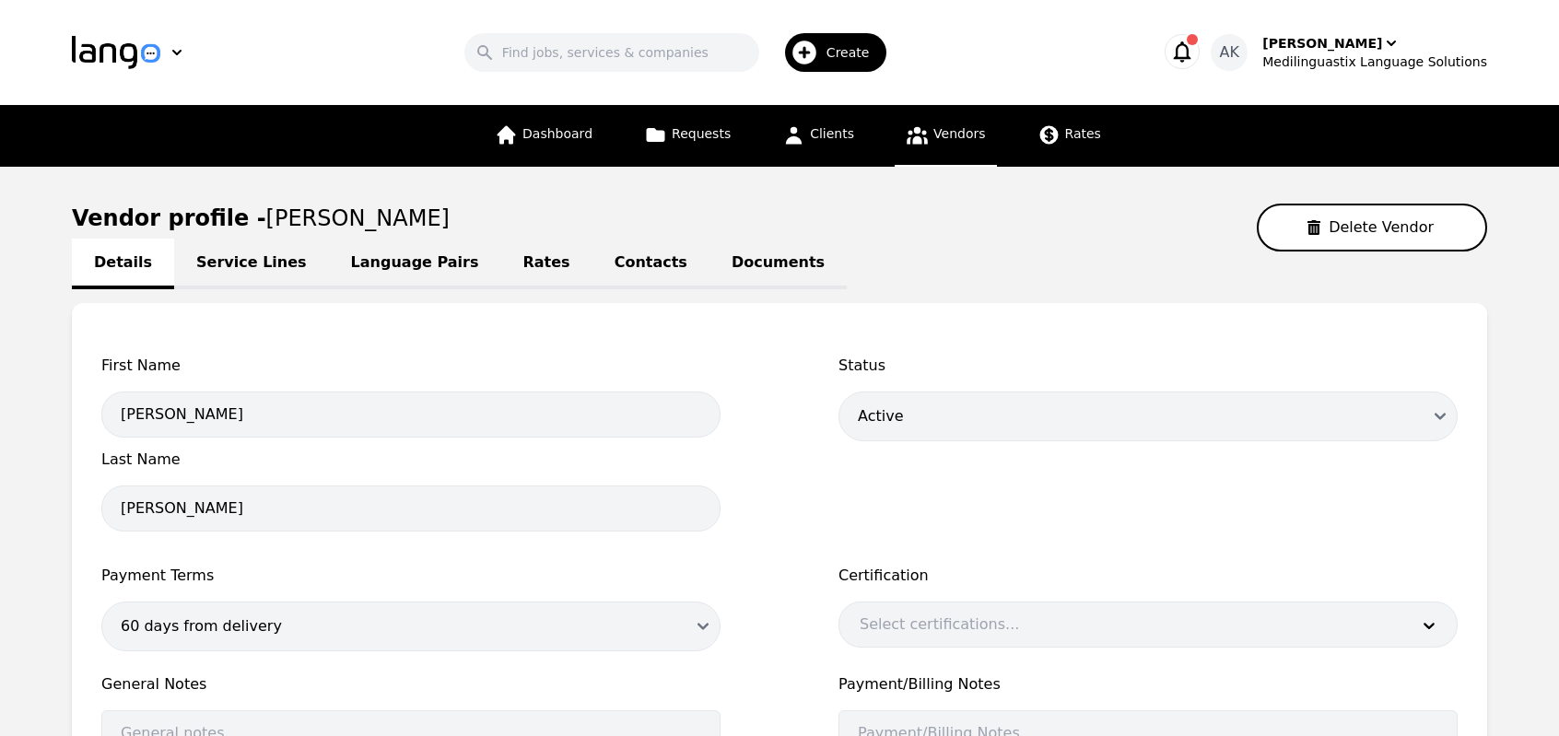
click at [592, 277] on link "Contacts" at bounding box center [650, 264] width 117 height 51
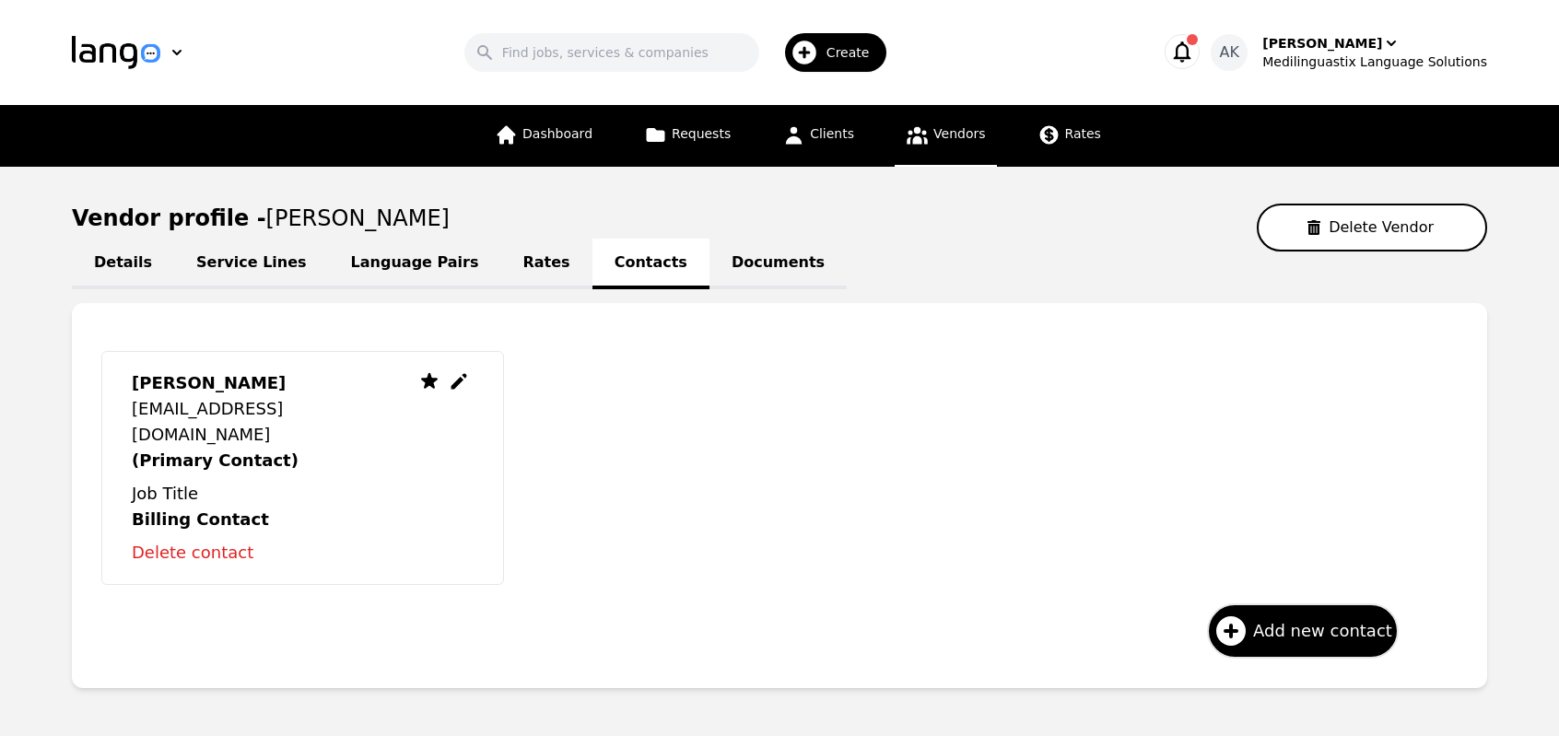
click at [455, 380] on icon at bounding box center [459, 381] width 22 height 22
select select "US"
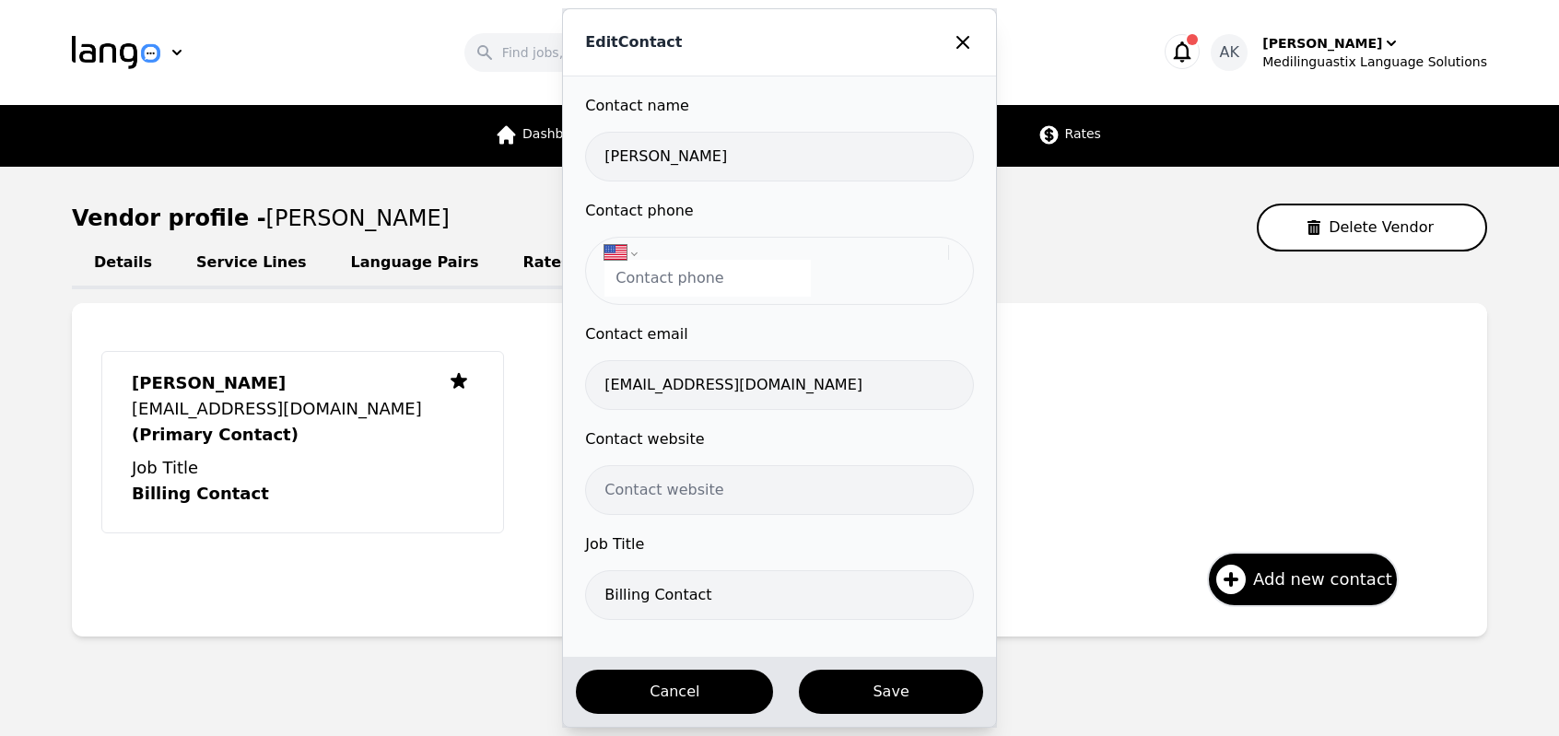
click at [663, 690] on button "Cancel" at bounding box center [674, 692] width 201 height 48
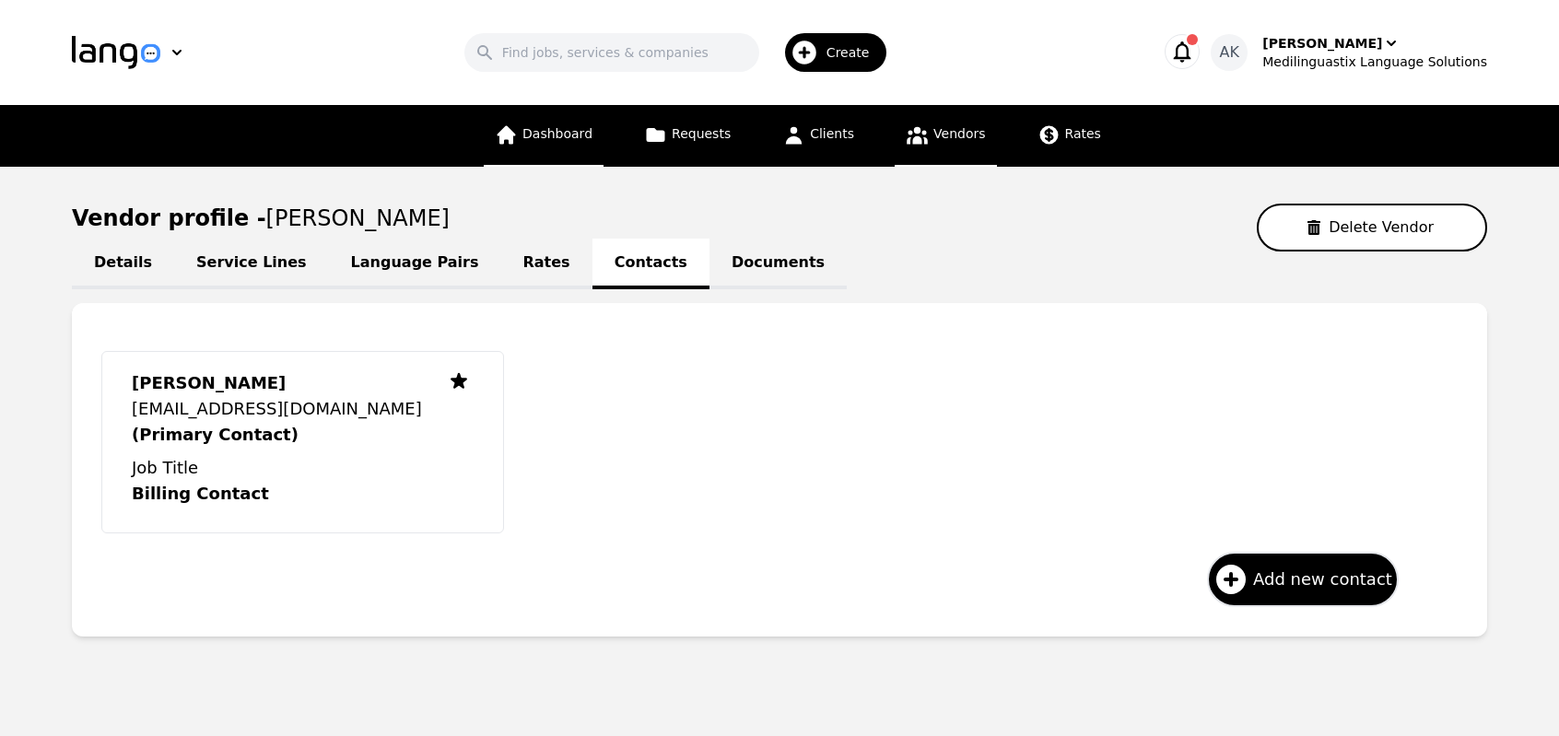
click at [567, 146] on link "Dashboard" at bounding box center [544, 136] width 120 height 62
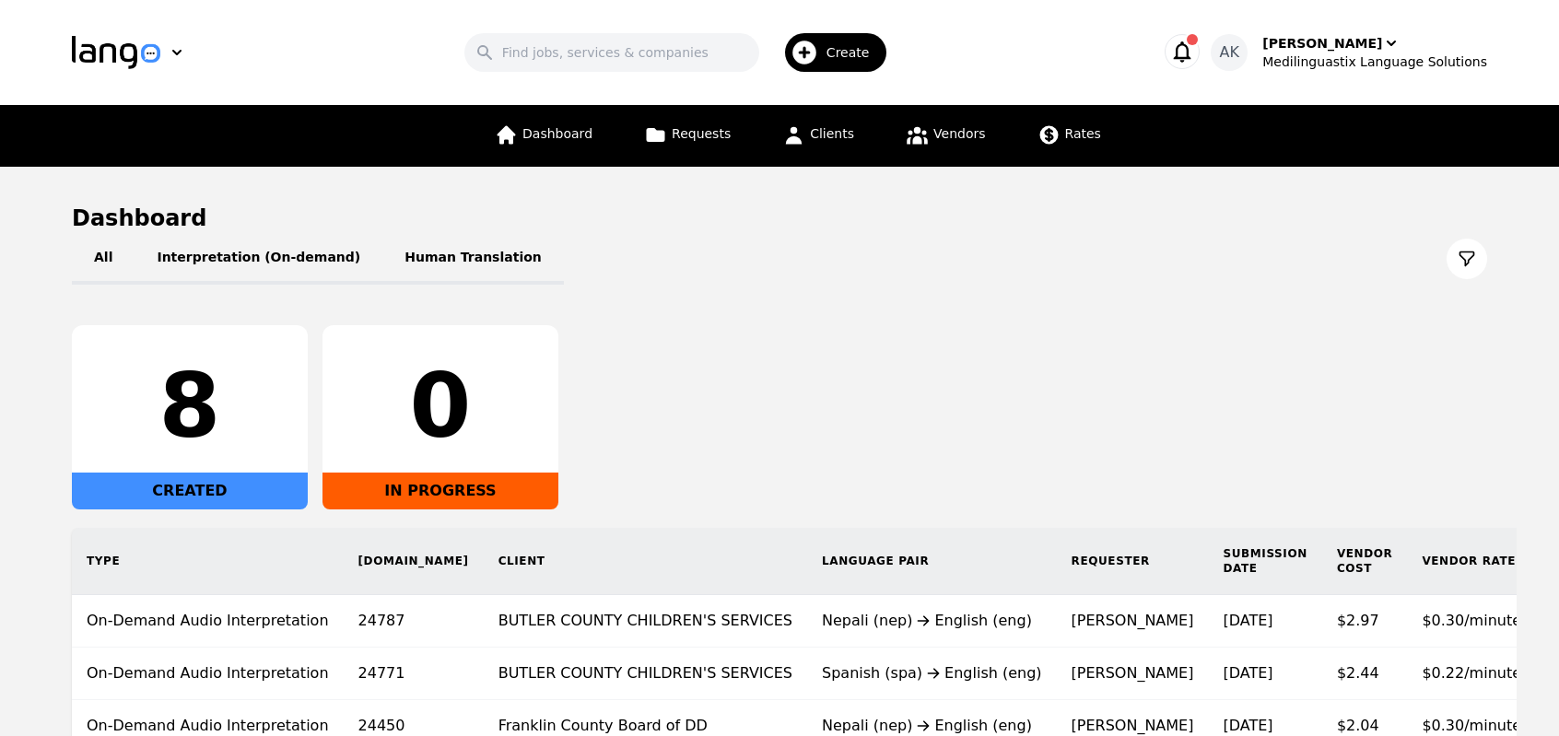
click at [1195, 55] on icon "button" at bounding box center [1182, 52] width 26 height 26
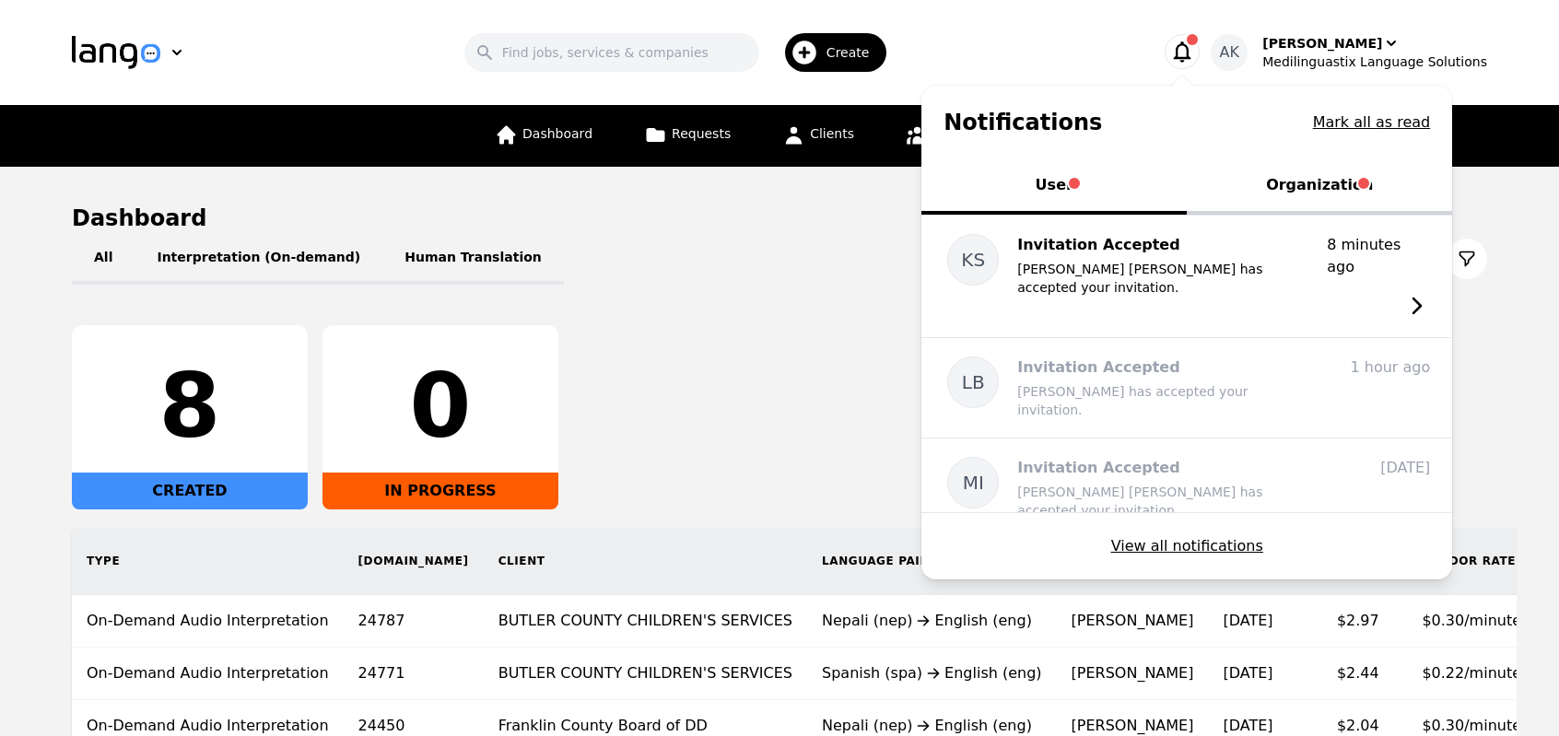
click at [1293, 184] on button "Organization" at bounding box center [1318, 186] width 265 height 55
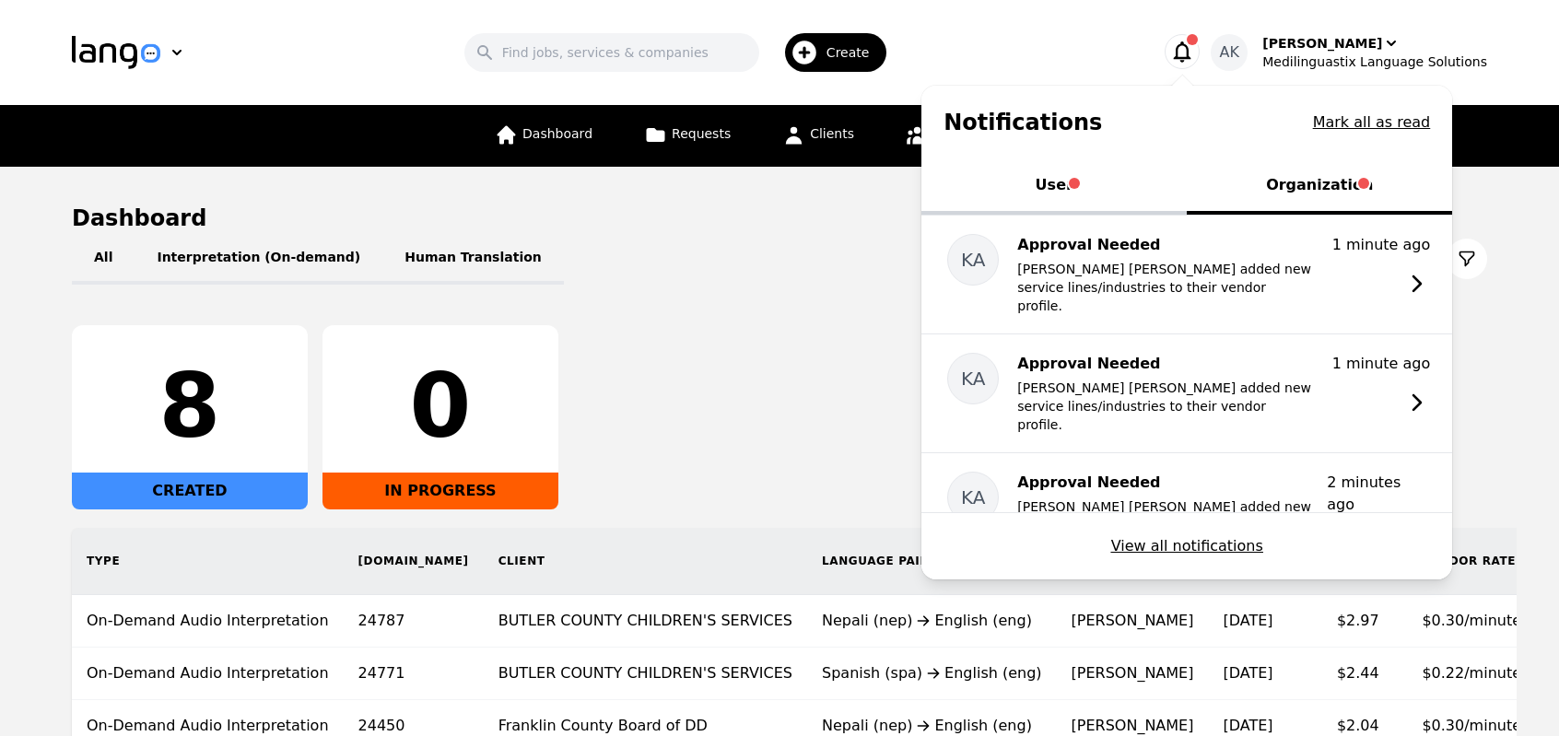
click at [1195, 53] on icon "button" at bounding box center [1182, 52] width 26 height 26
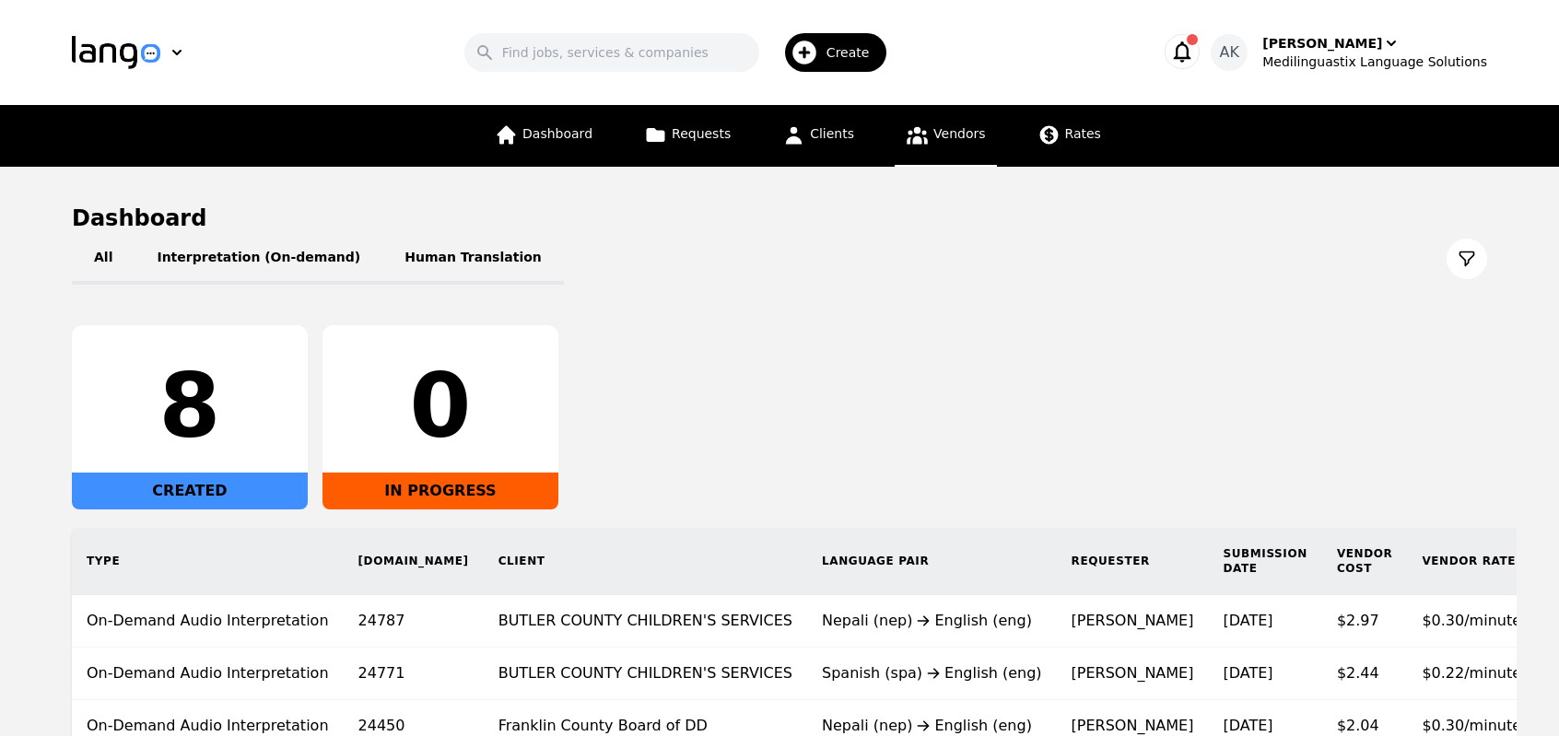
click at [921, 133] on icon at bounding box center [916, 136] width 21 height 18
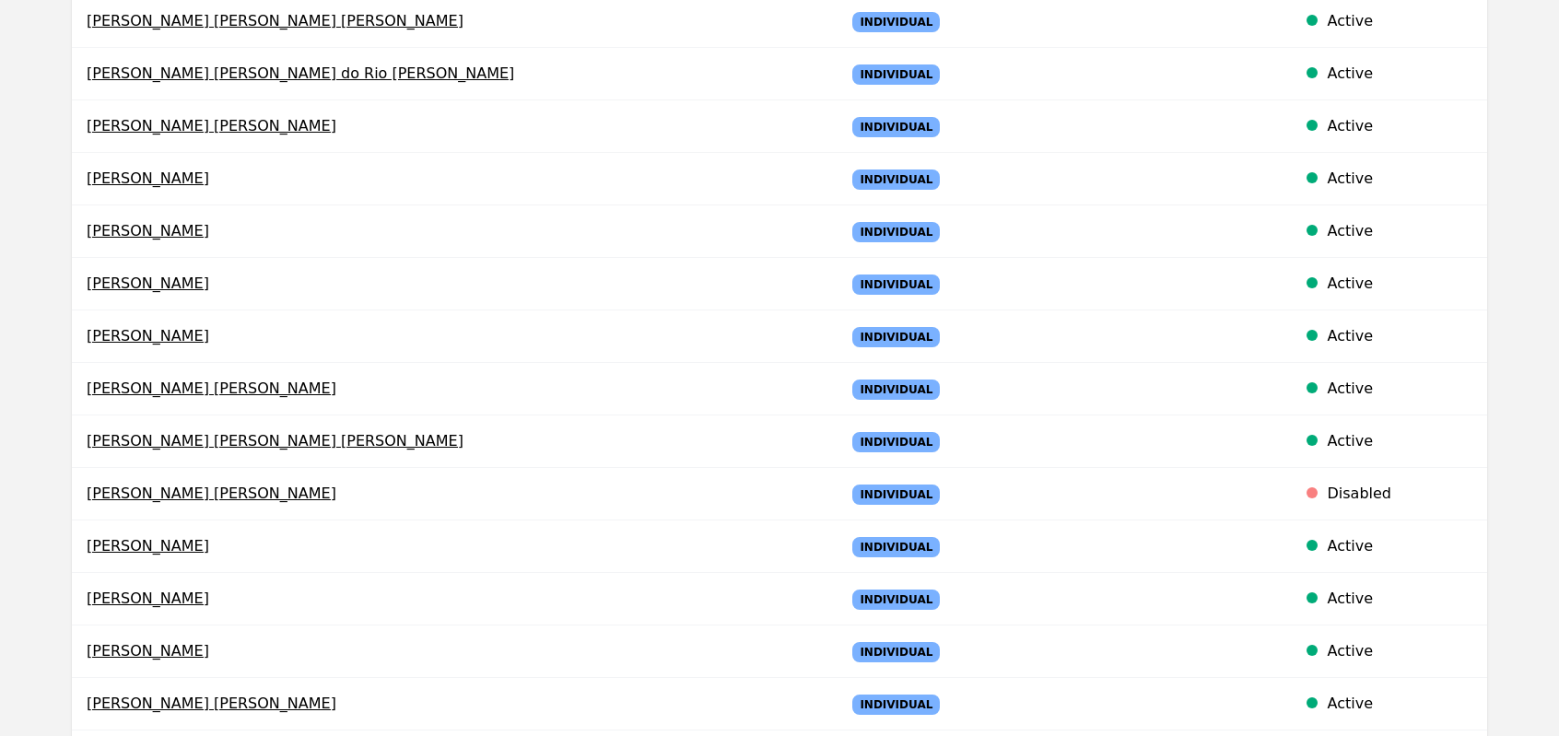
scroll to position [958, 0]
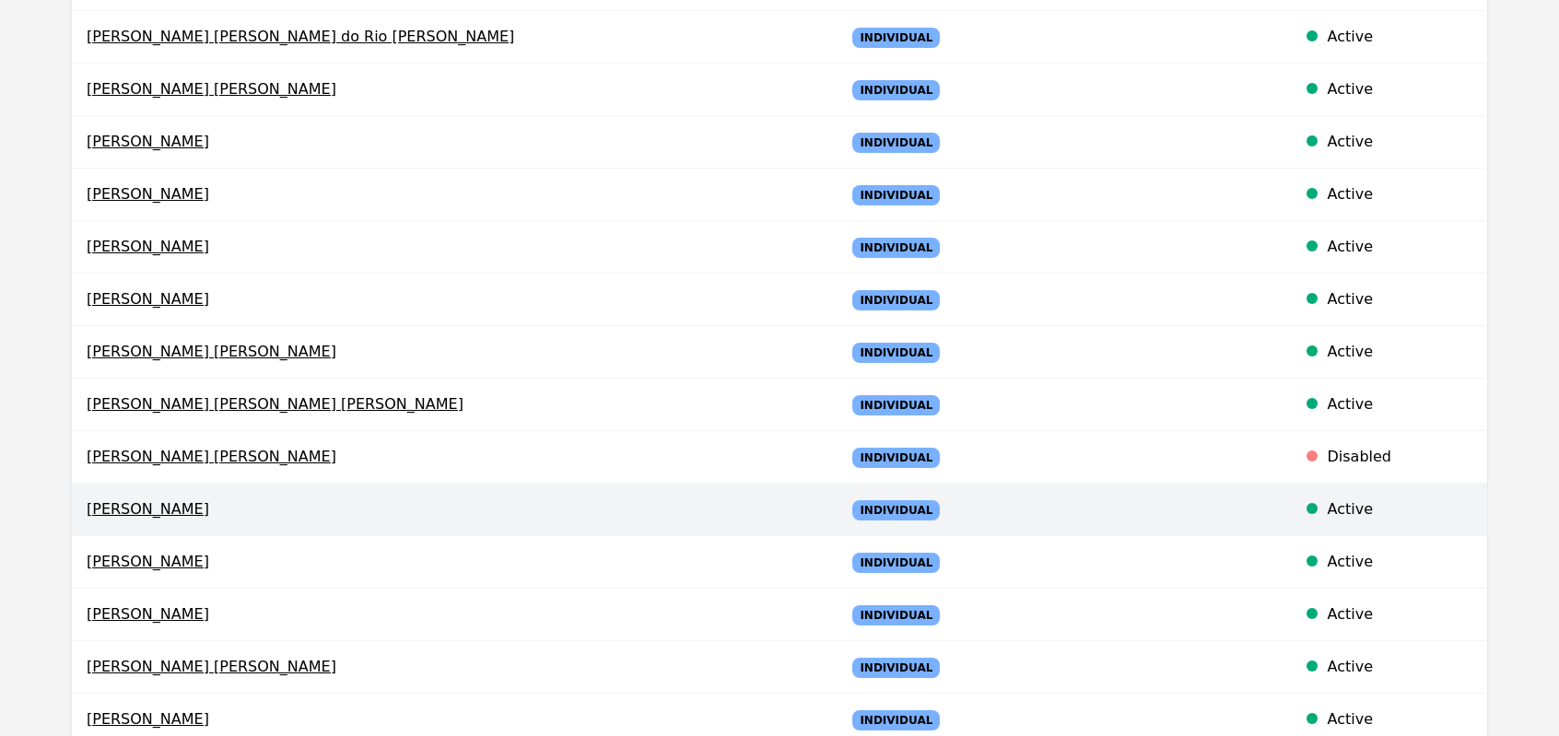
click at [146, 515] on td "Abdul Abdi" at bounding box center [451, 510] width 758 height 53
select select "active"
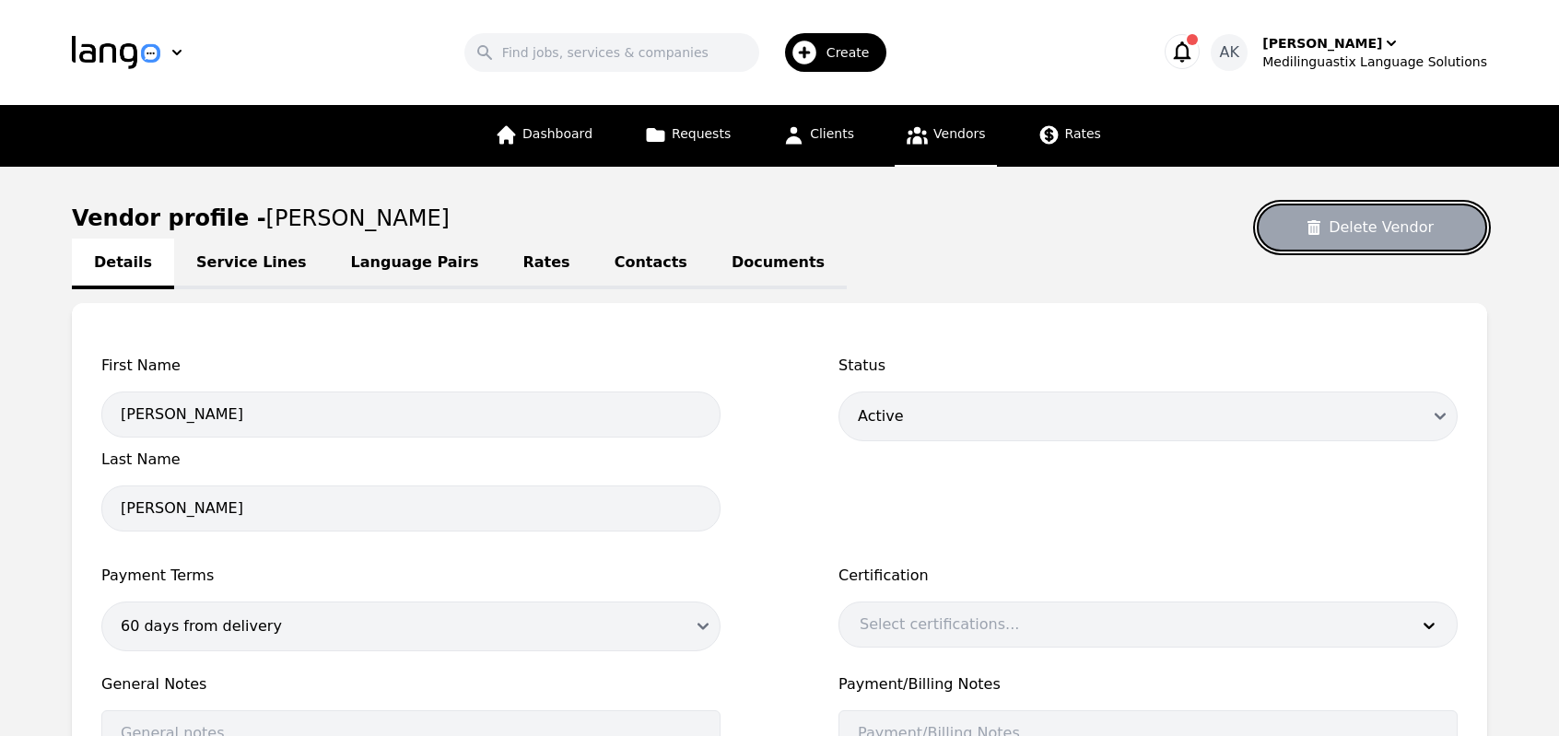
click at [1321, 228] on icon at bounding box center [1313, 227] width 15 height 15
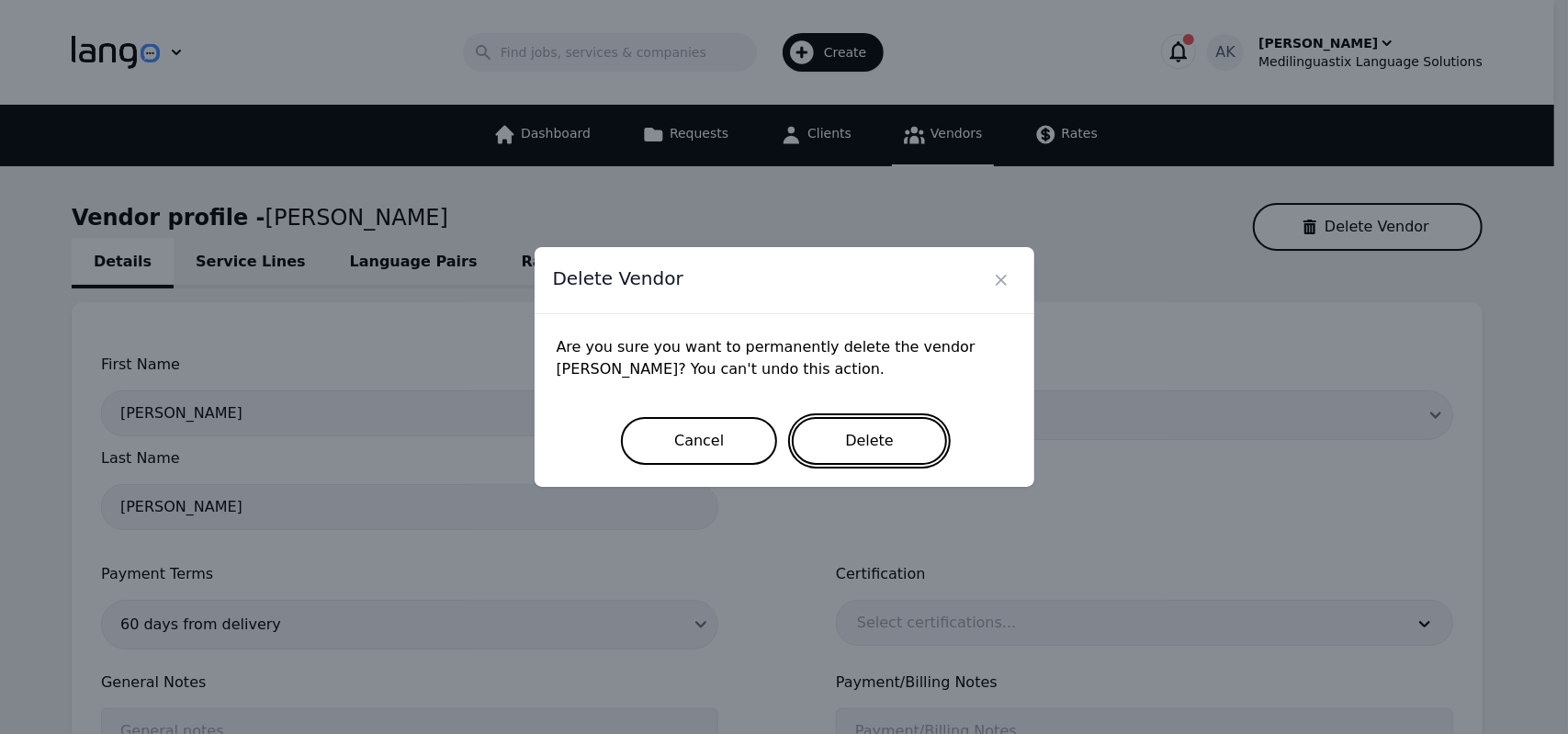
click at [863, 447] on button "Delete" at bounding box center [870, 441] width 156 height 48
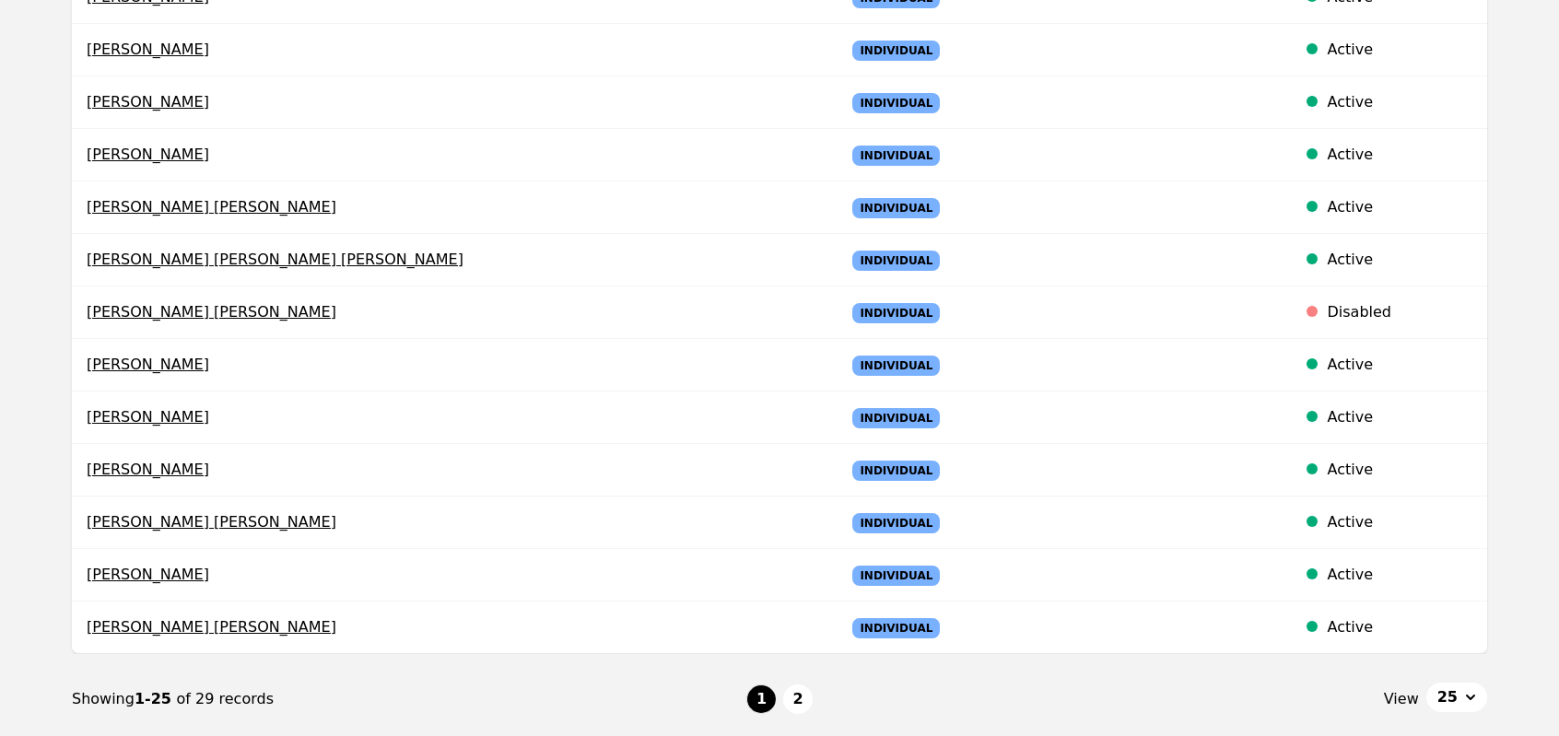
scroll to position [1105, 0]
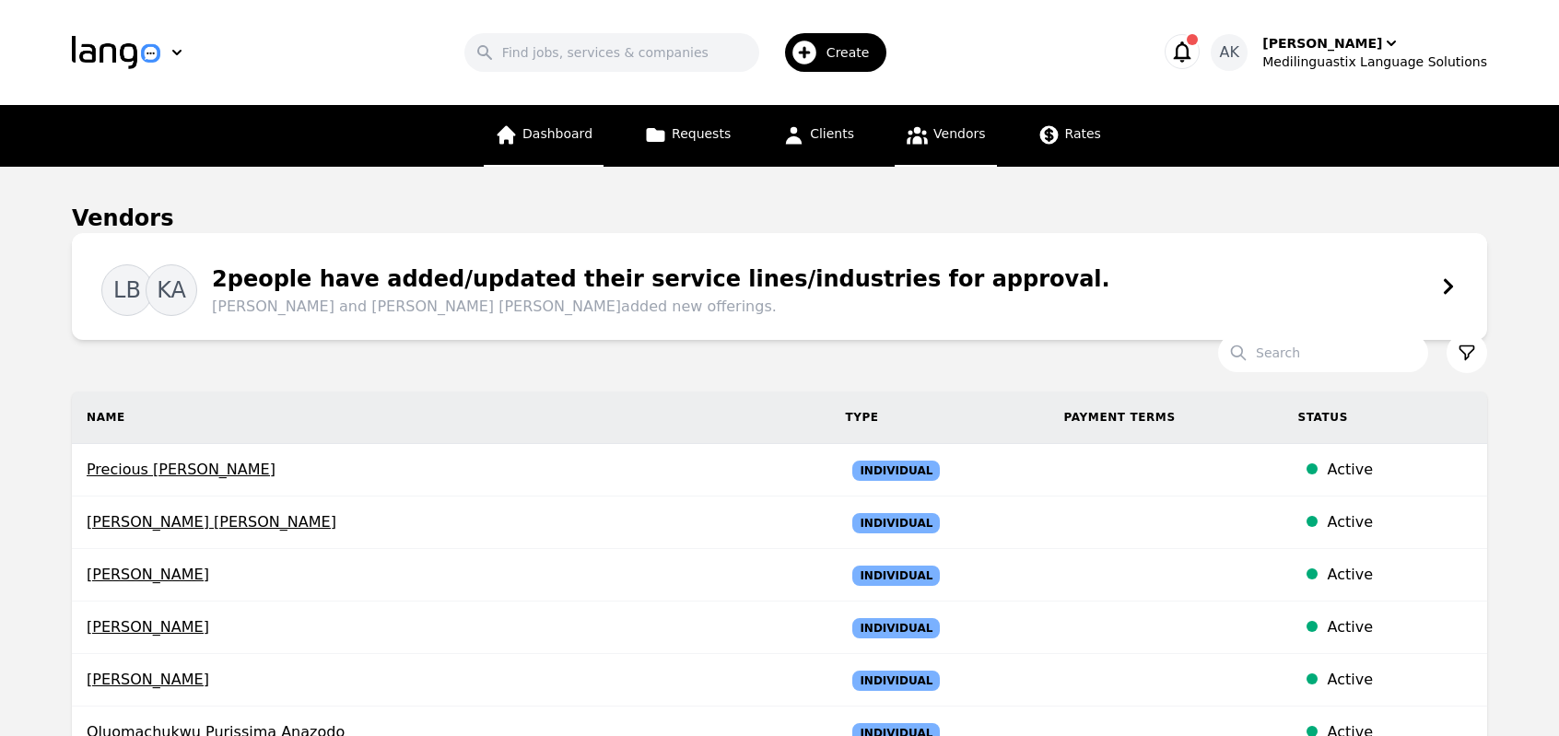
click at [555, 150] on link "Dashboard" at bounding box center [544, 136] width 120 height 62
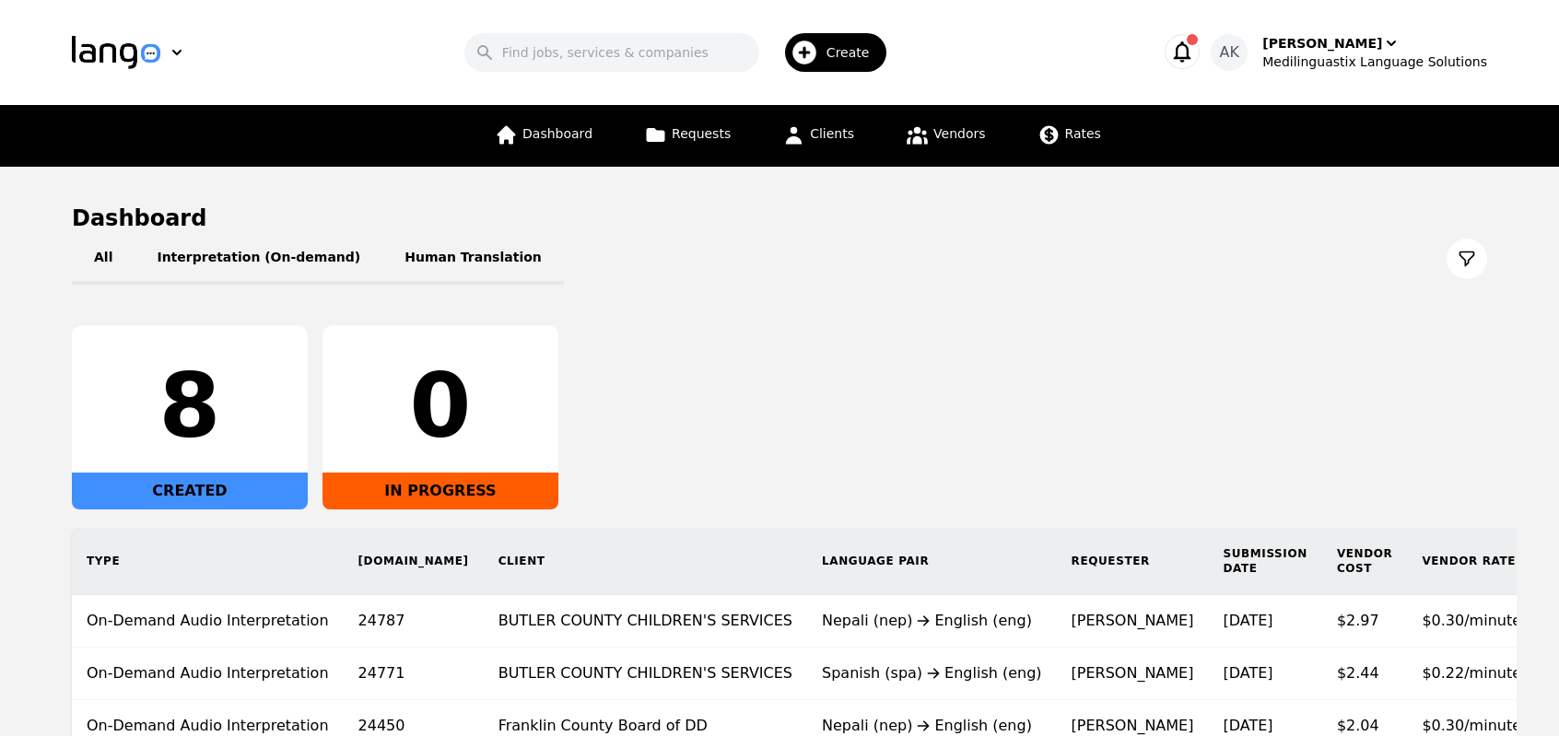
click at [1195, 51] on icon "button" at bounding box center [1182, 52] width 26 height 26
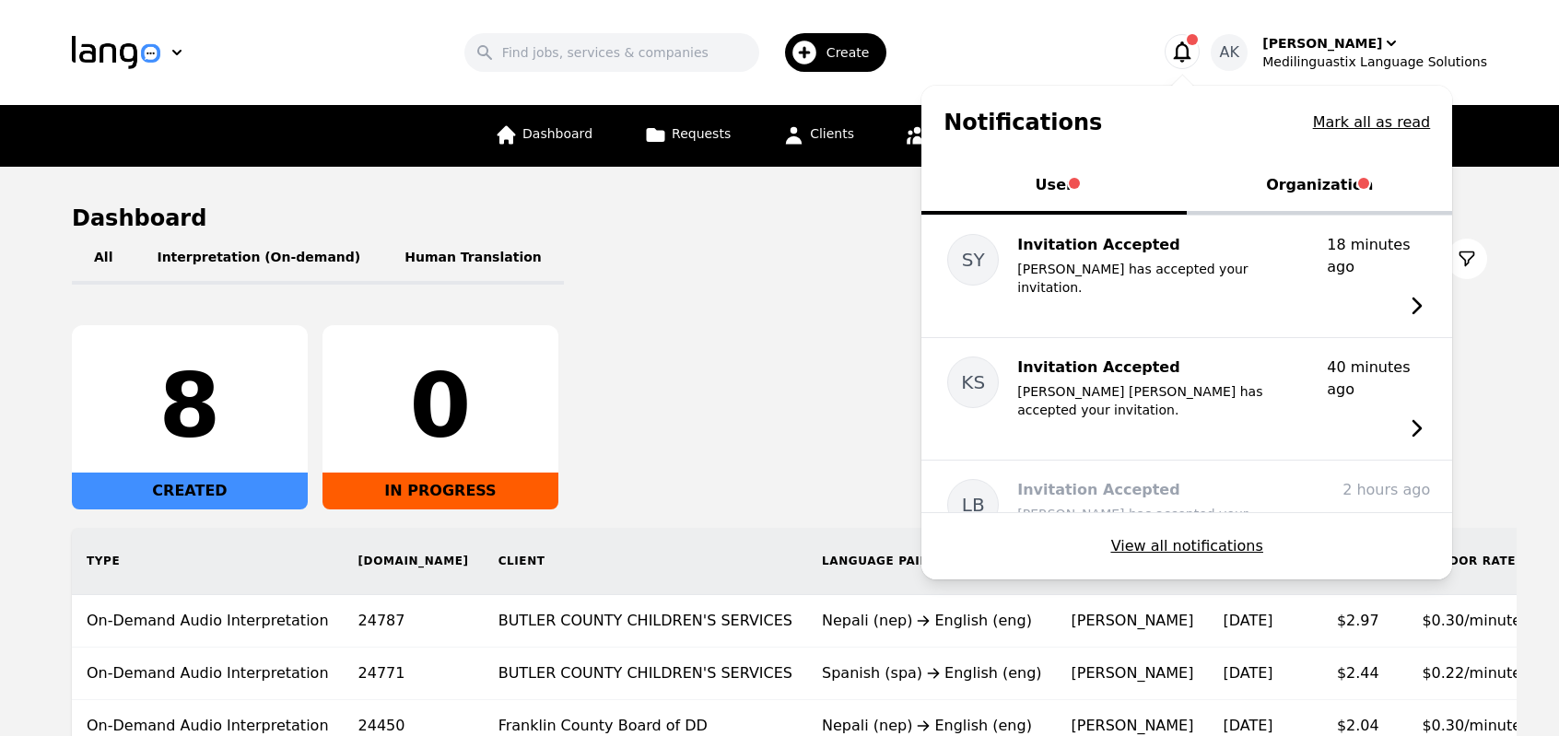
click at [1312, 191] on button "Organization" at bounding box center [1318, 186] width 265 height 55
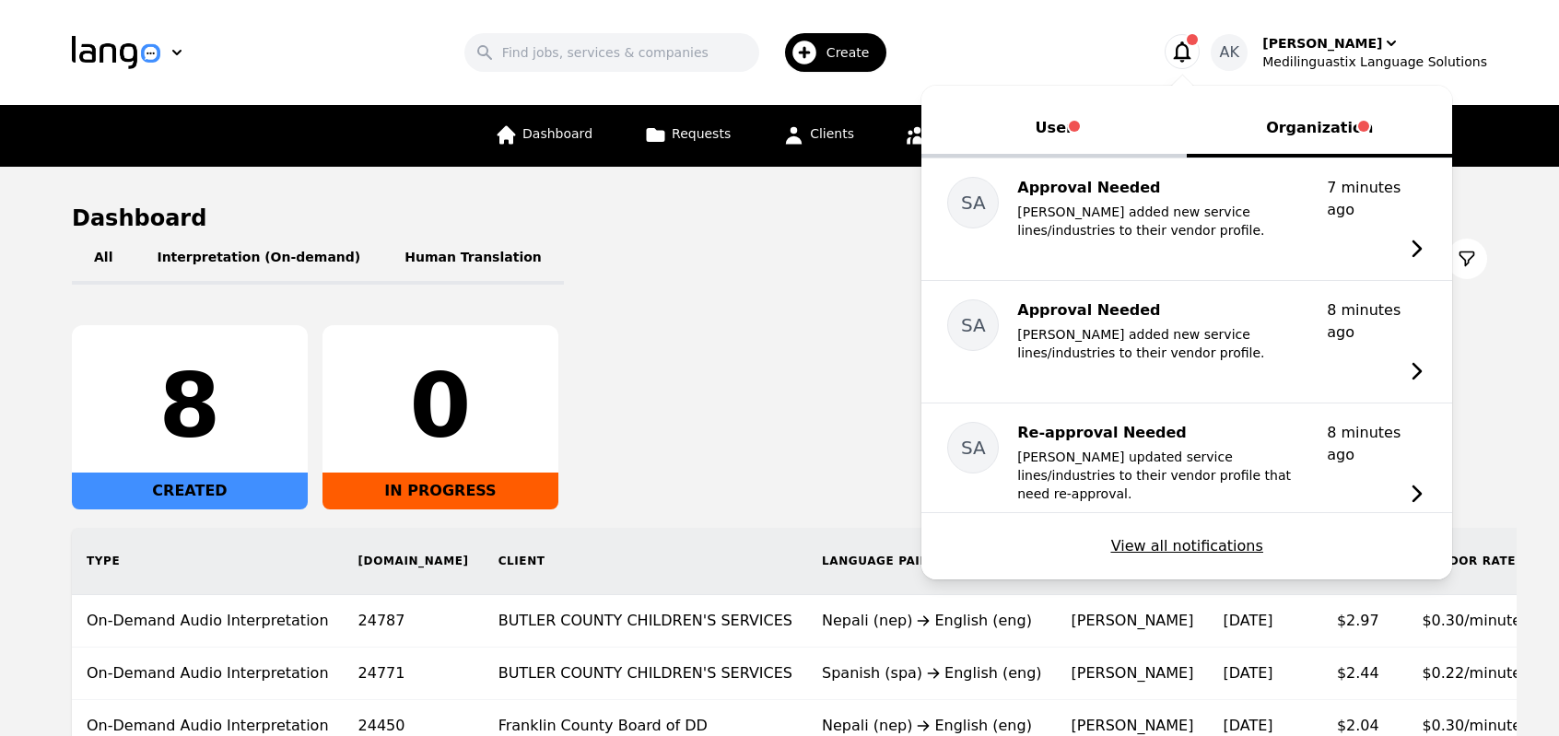
scroll to position [57, 0]
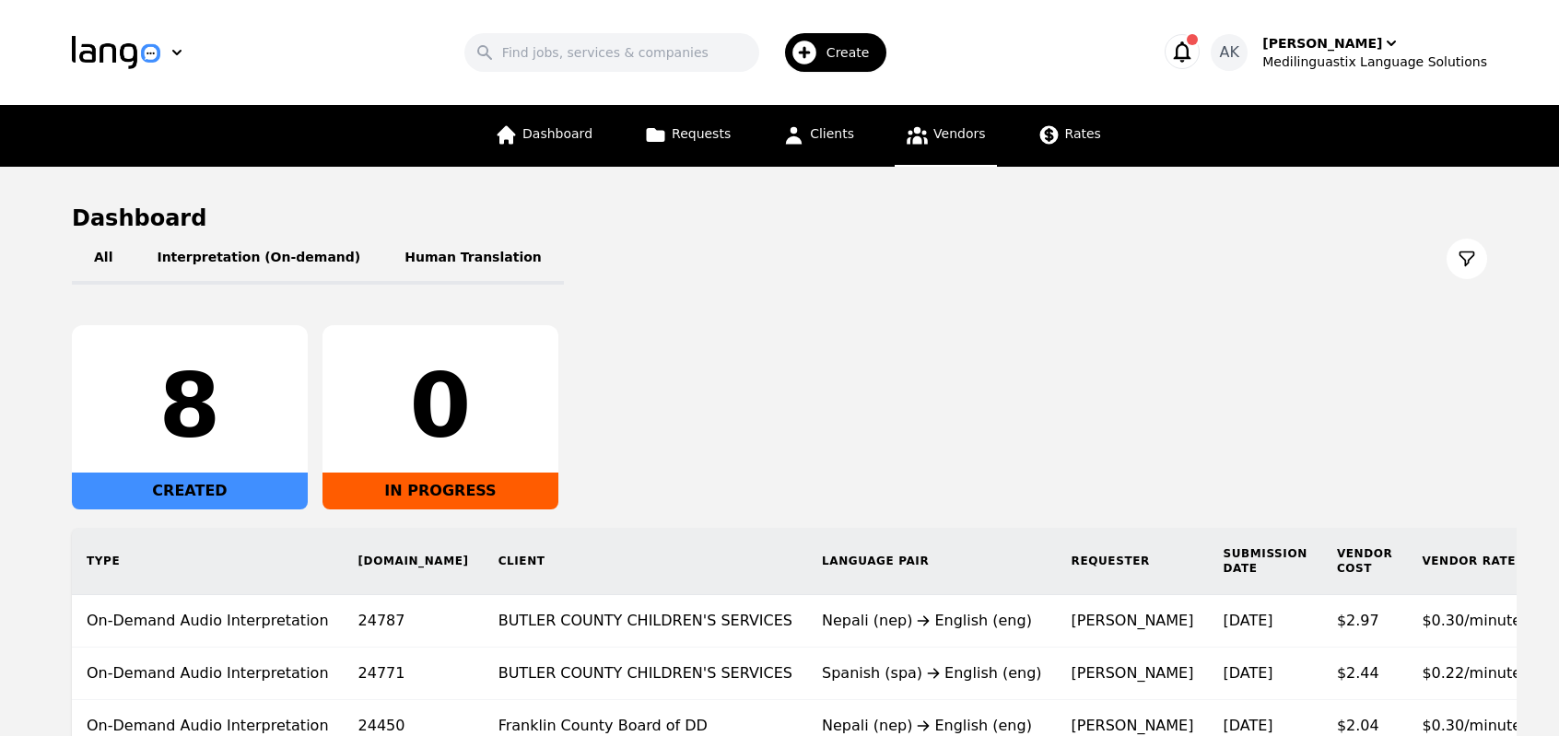
click at [906, 138] on icon at bounding box center [916, 134] width 23 height 23
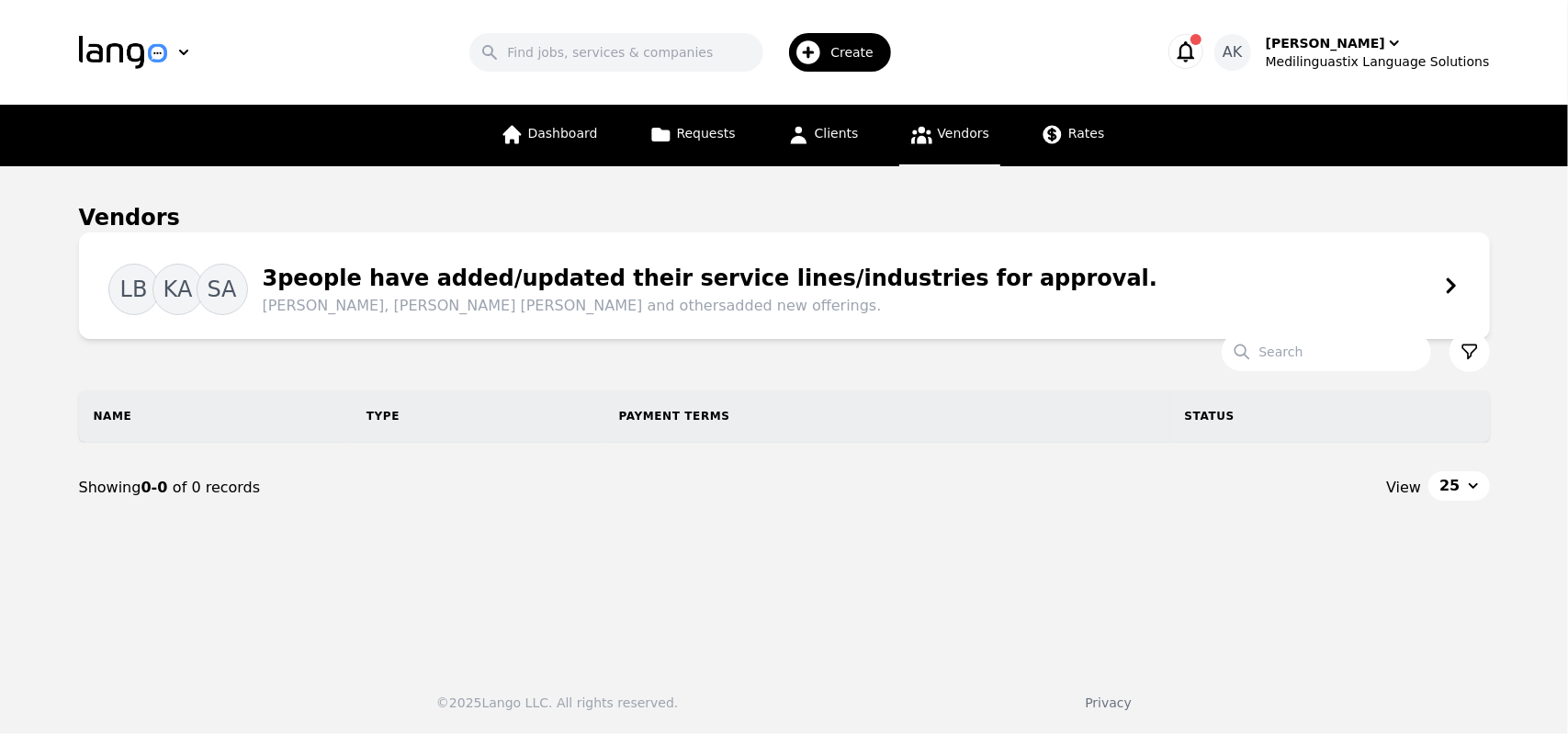
click at [536, 279] on div "3 people have added/updated their service lines/industries for approval. Loubna…" at bounding box center [703, 289] width 911 height 55
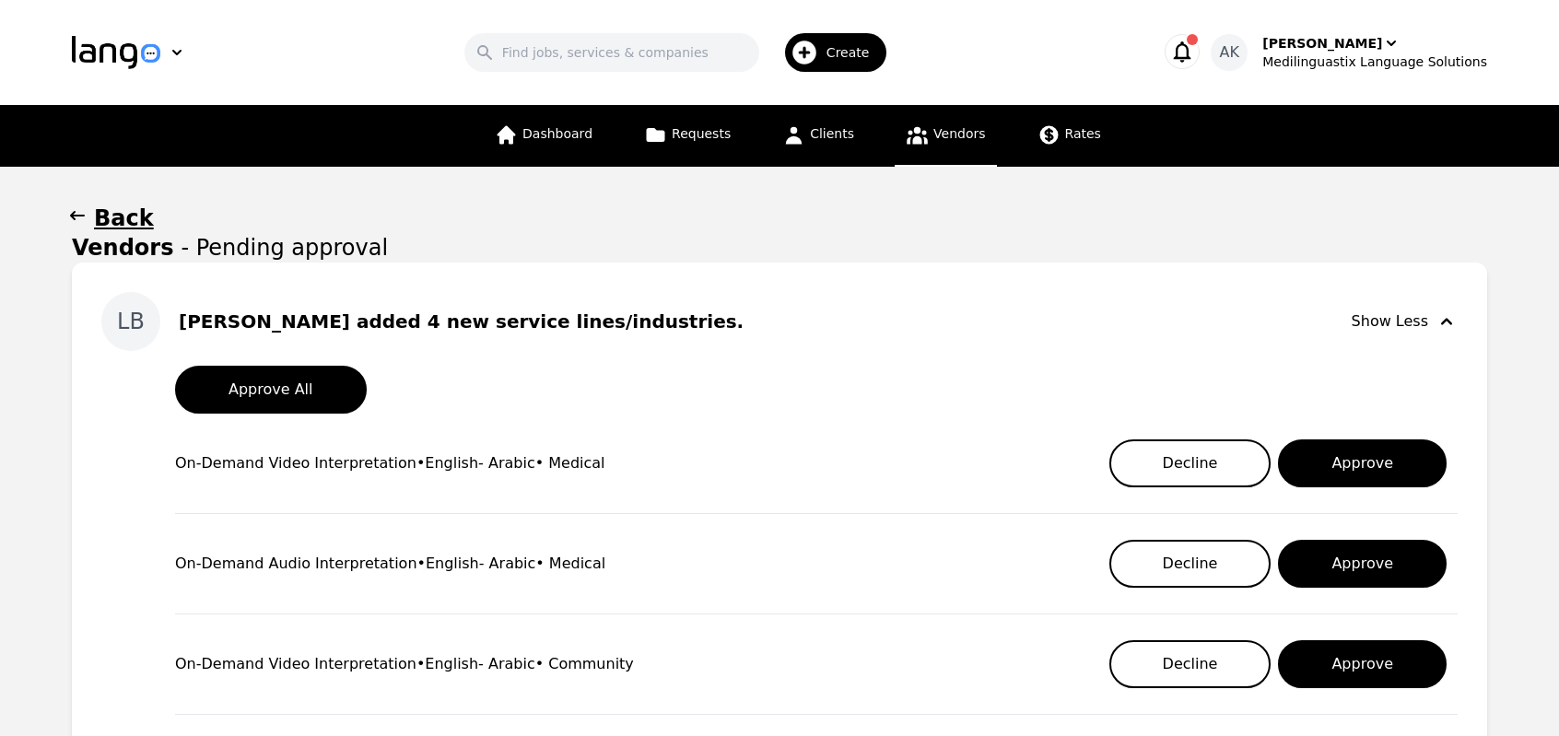
click at [79, 465] on div "LB Loubna Benyoucef added 4 new service lines/industries. Show Less Approve All…" at bounding box center [779, 728] width 1415 height 930
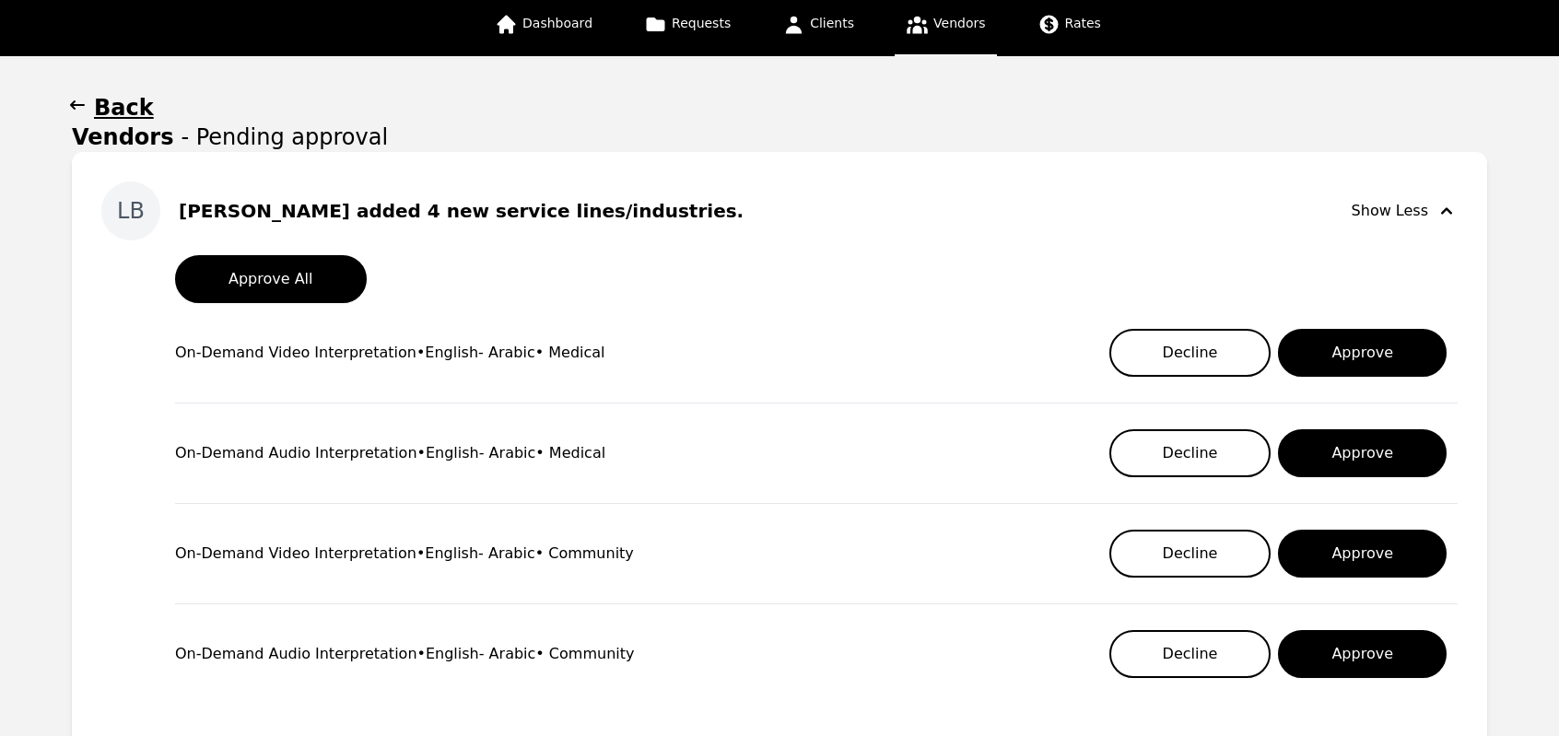
scroll to position [147, 0]
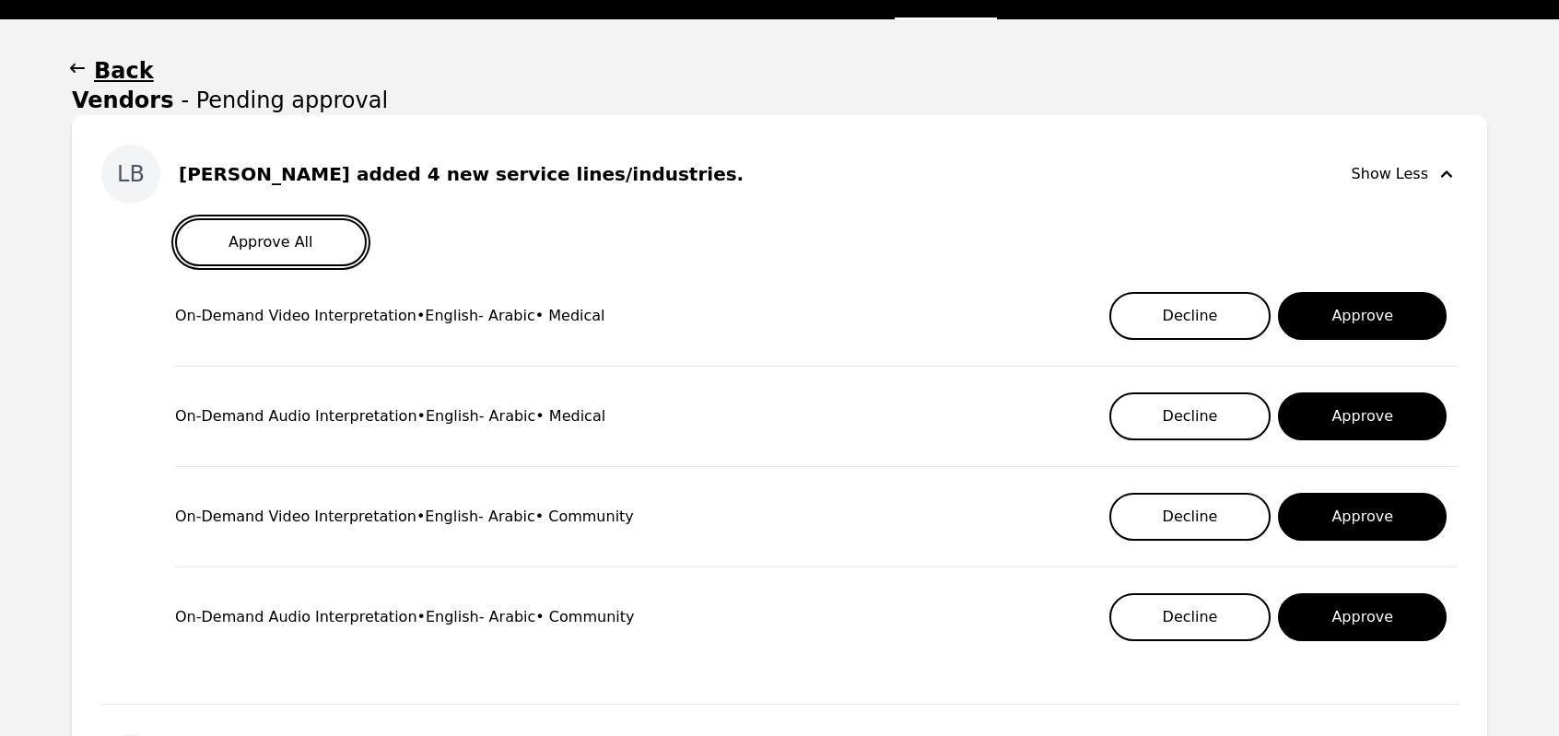
click at [276, 251] on button "Approve All" at bounding box center [271, 242] width 192 height 48
click at [260, 224] on button "Approve All" at bounding box center [271, 242] width 192 height 48
click at [229, 259] on button "Approve All" at bounding box center [271, 242] width 192 height 48
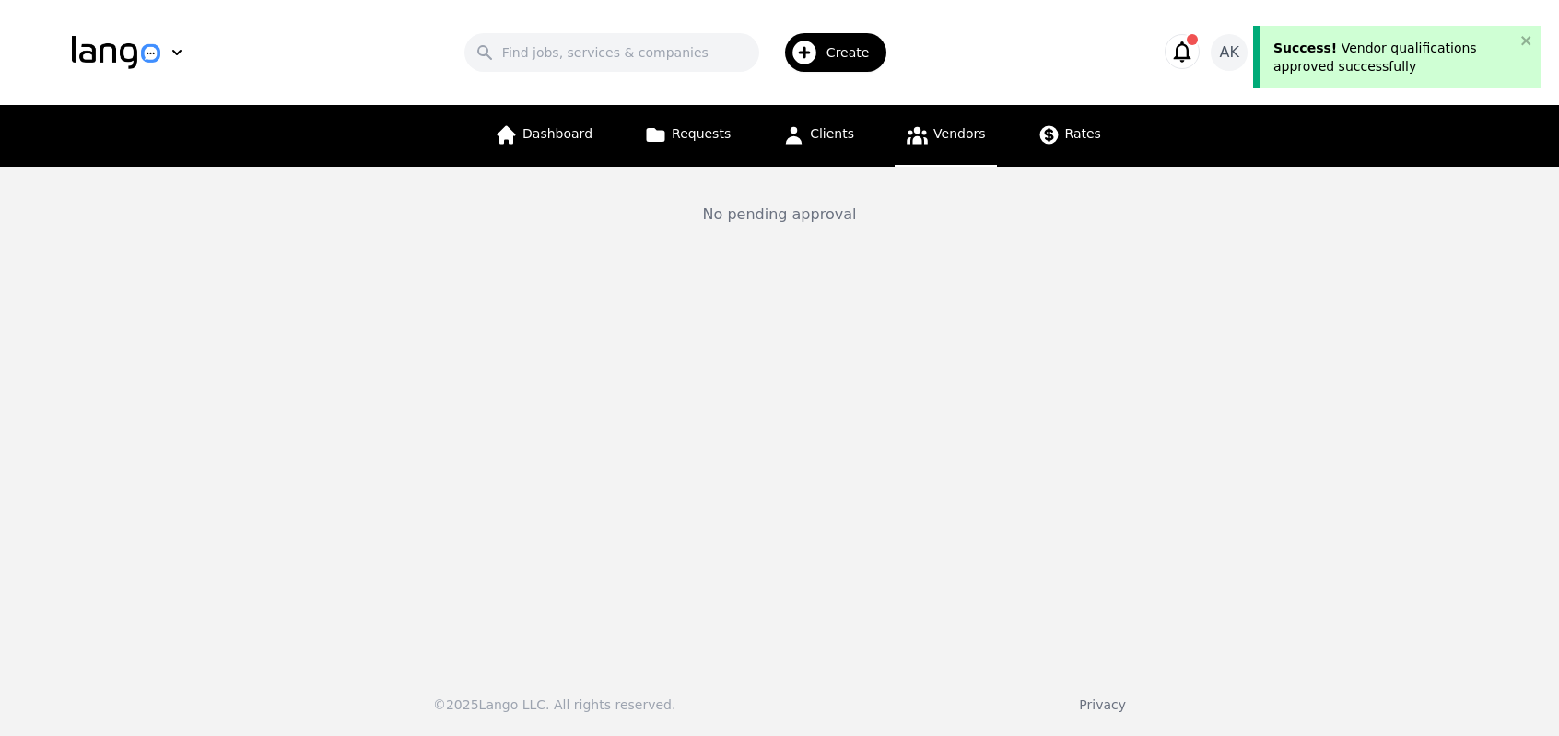
scroll to position [0, 0]
click at [578, 148] on link "Dashboard" at bounding box center [551, 136] width 120 height 62
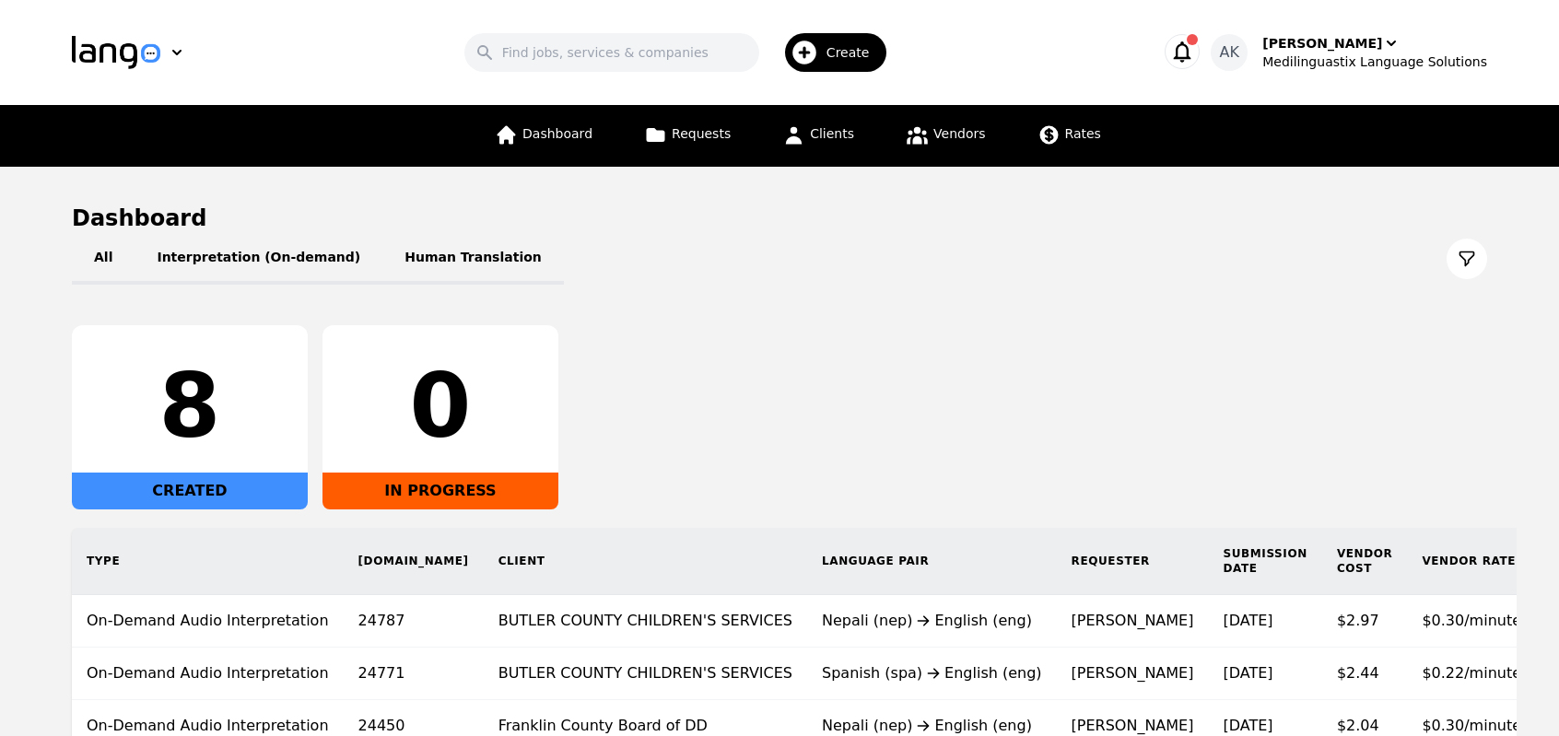
click at [1191, 59] on icon "button" at bounding box center [1183, 51] width 18 height 21
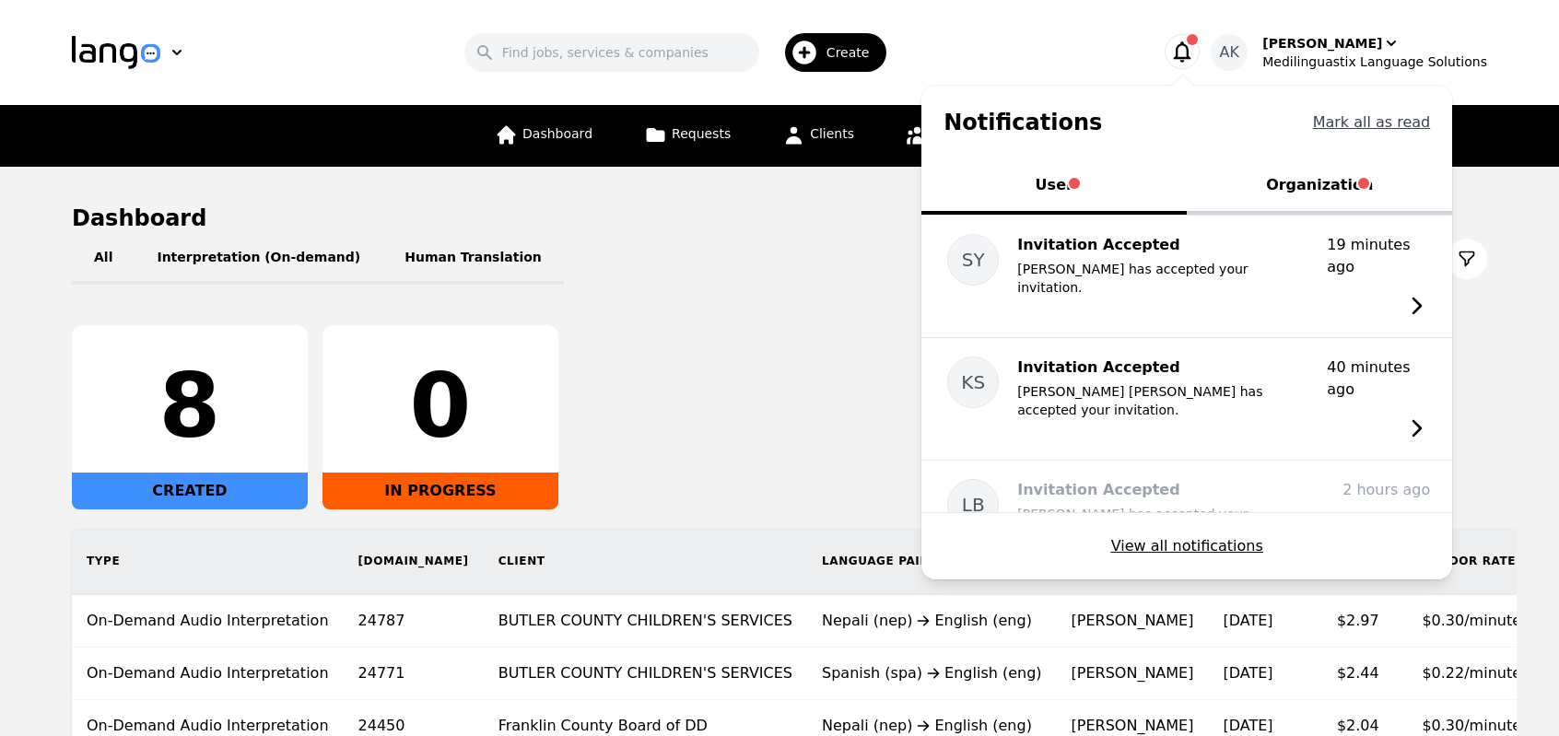
click at [1381, 123] on button "Mark all as read" at bounding box center [1372, 122] width 118 height 22
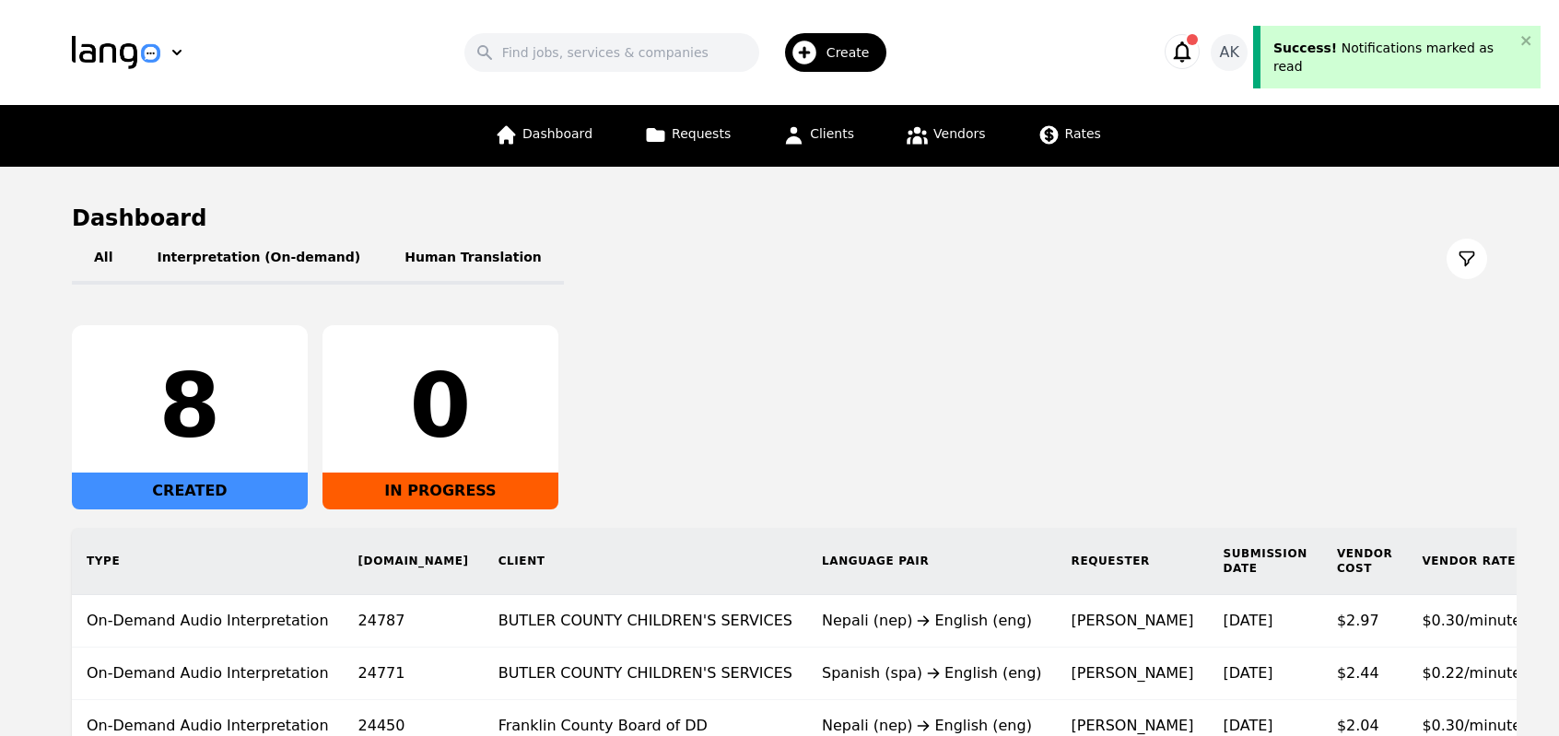
click at [1191, 58] on icon "button" at bounding box center [1183, 51] width 18 height 21
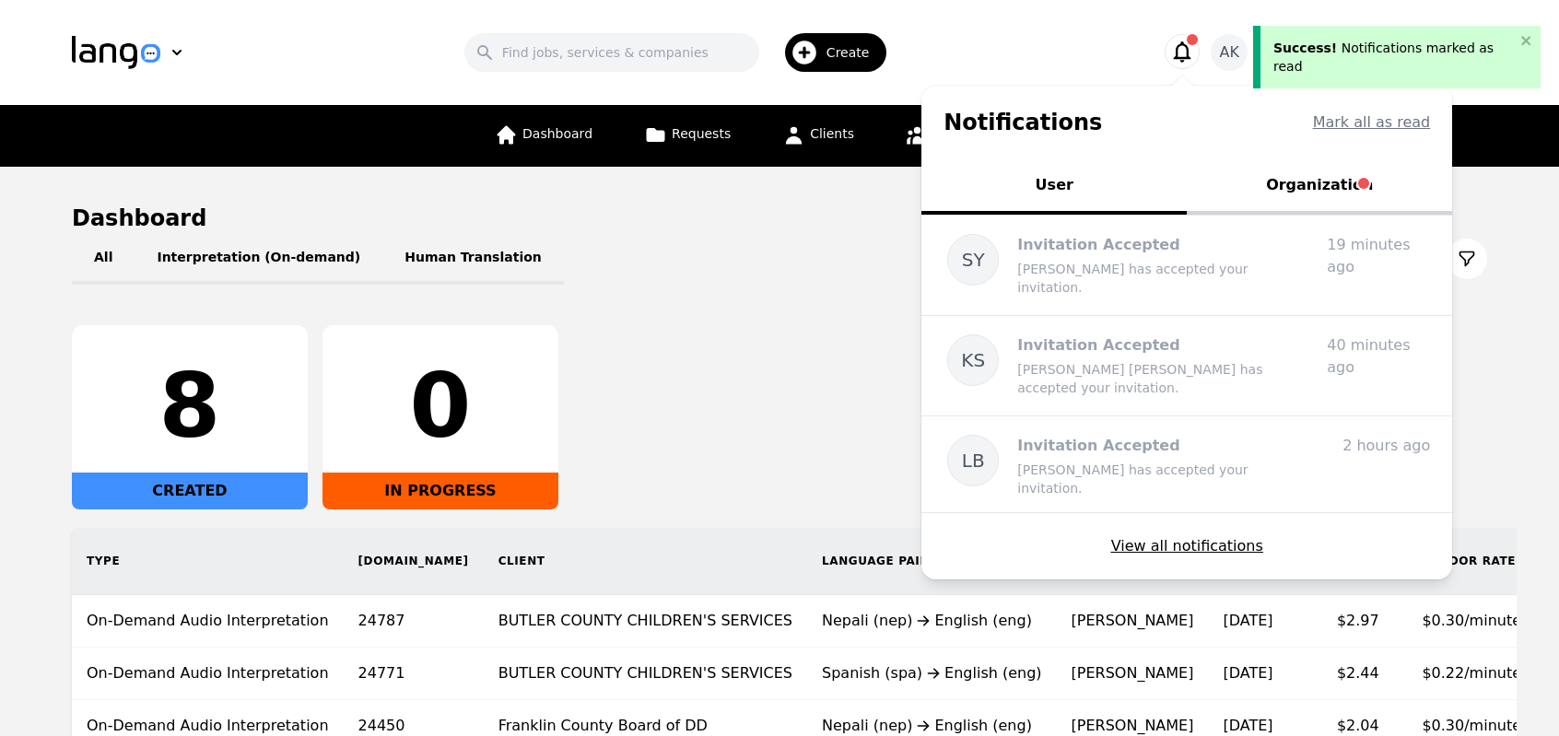
click at [1323, 197] on button "Organization" at bounding box center [1318, 186] width 265 height 55
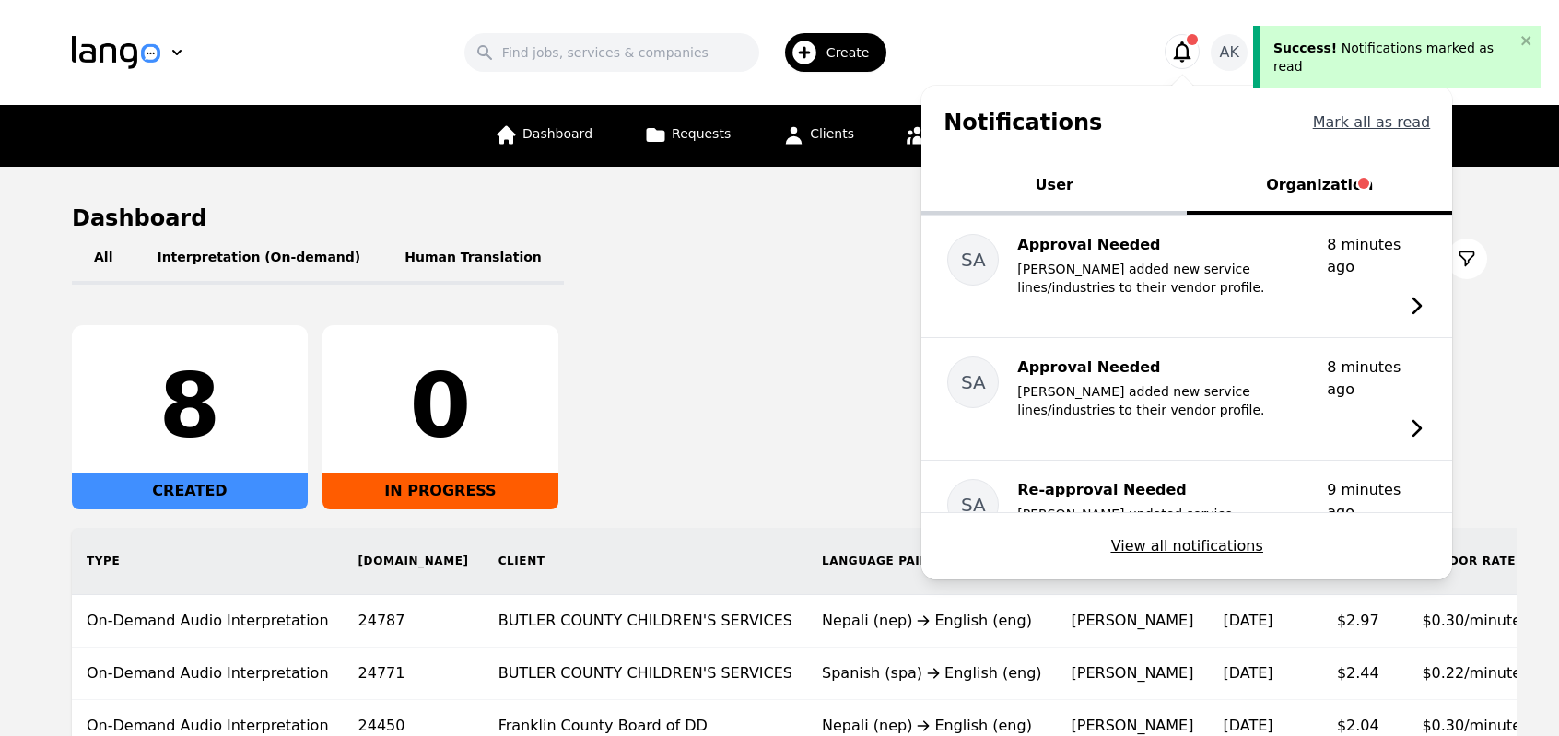
click at [1377, 130] on button "Mark all as read" at bounding box center [1372, 122] width 118 height 22
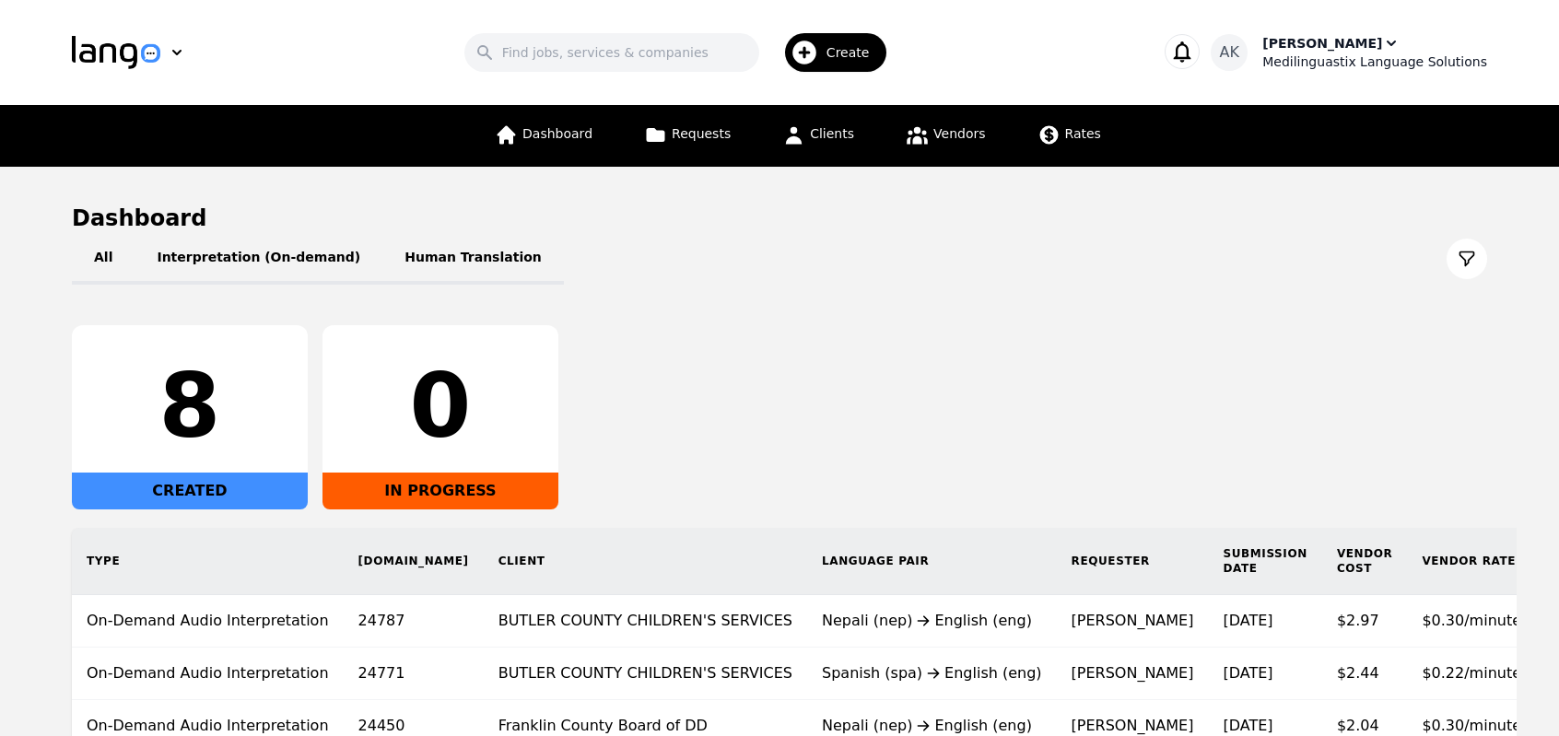
click at [1316, 62] on div "Medilinguastix Language Solutions" at bounding box center [1374, 62] width 225 height 18
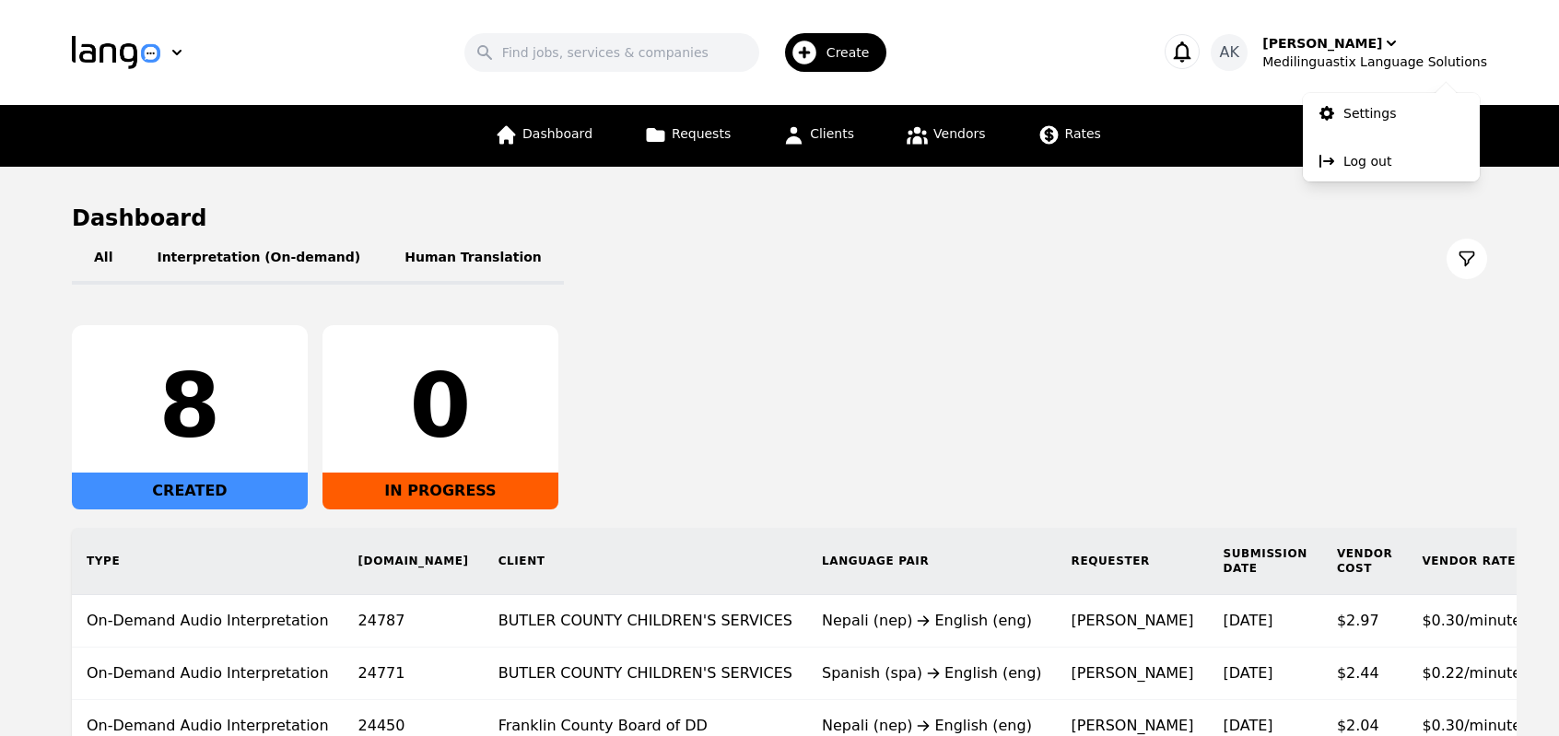
click at [913, 33] on div "Search Create" at bounding box center [681, 52] width 894 height 53
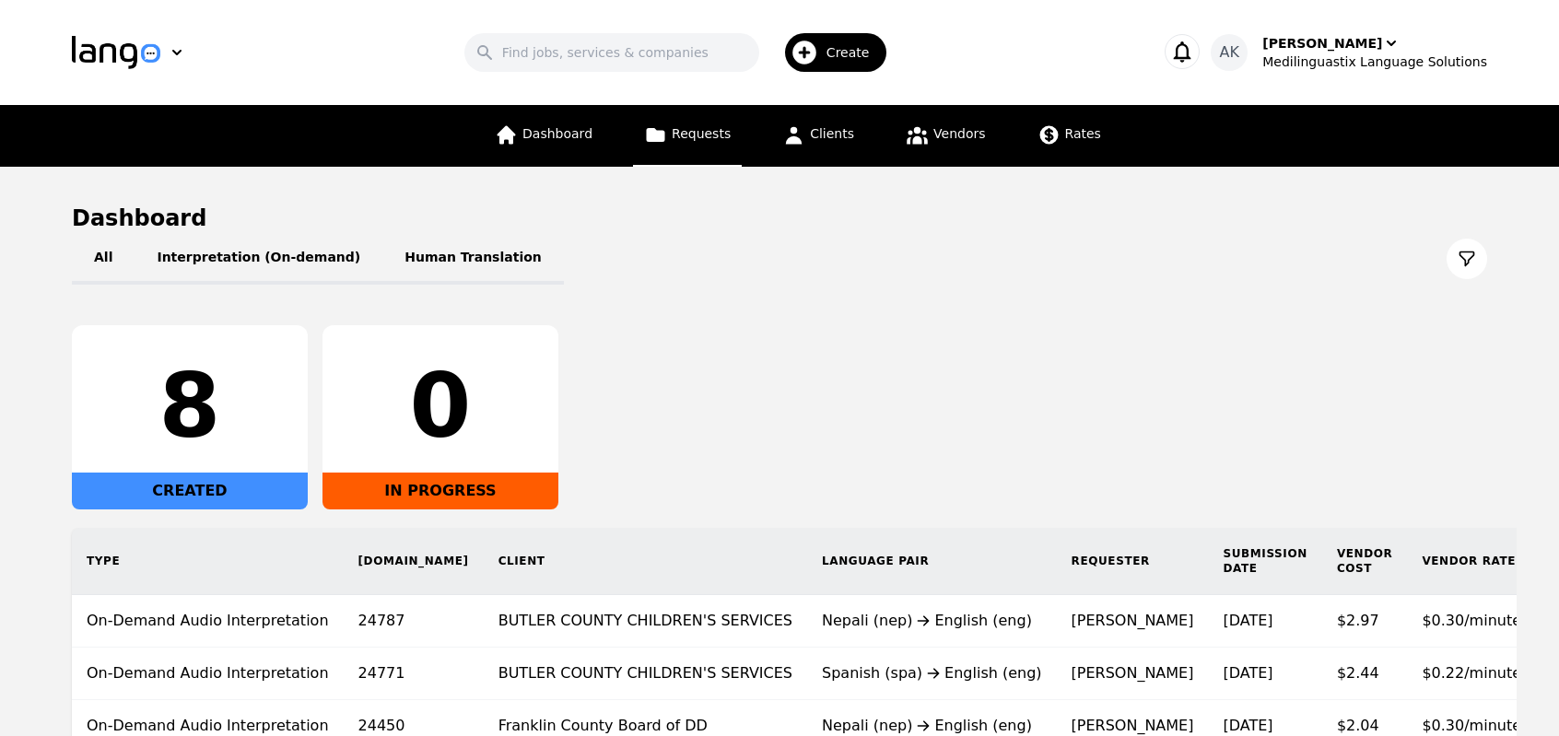
click at [687, 148] on link "Requests" at bounding box center [687, 136] width 109 height 62
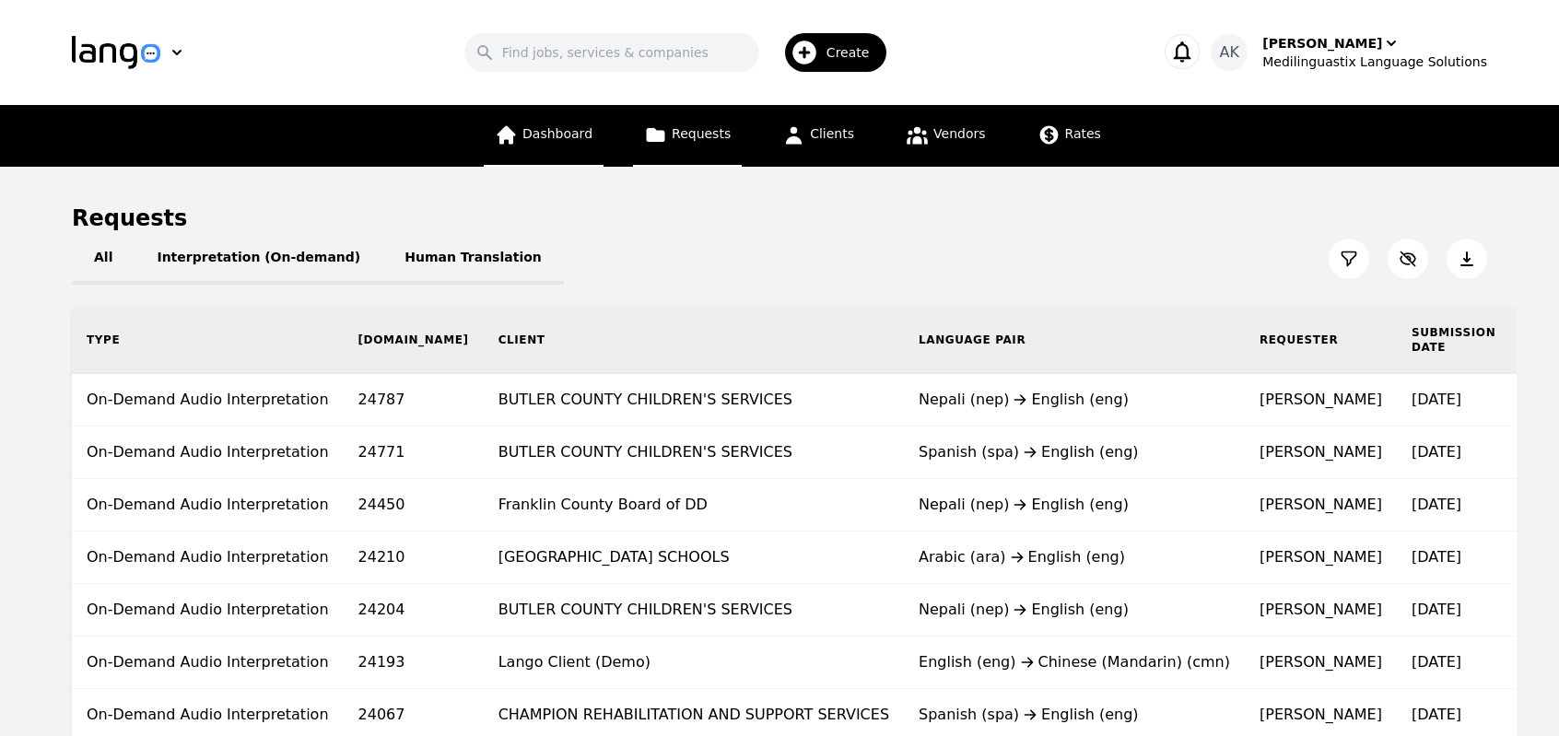
click at [532, 154] on link "Dashboard" at bounding box center [544, 136] width 120 height 62
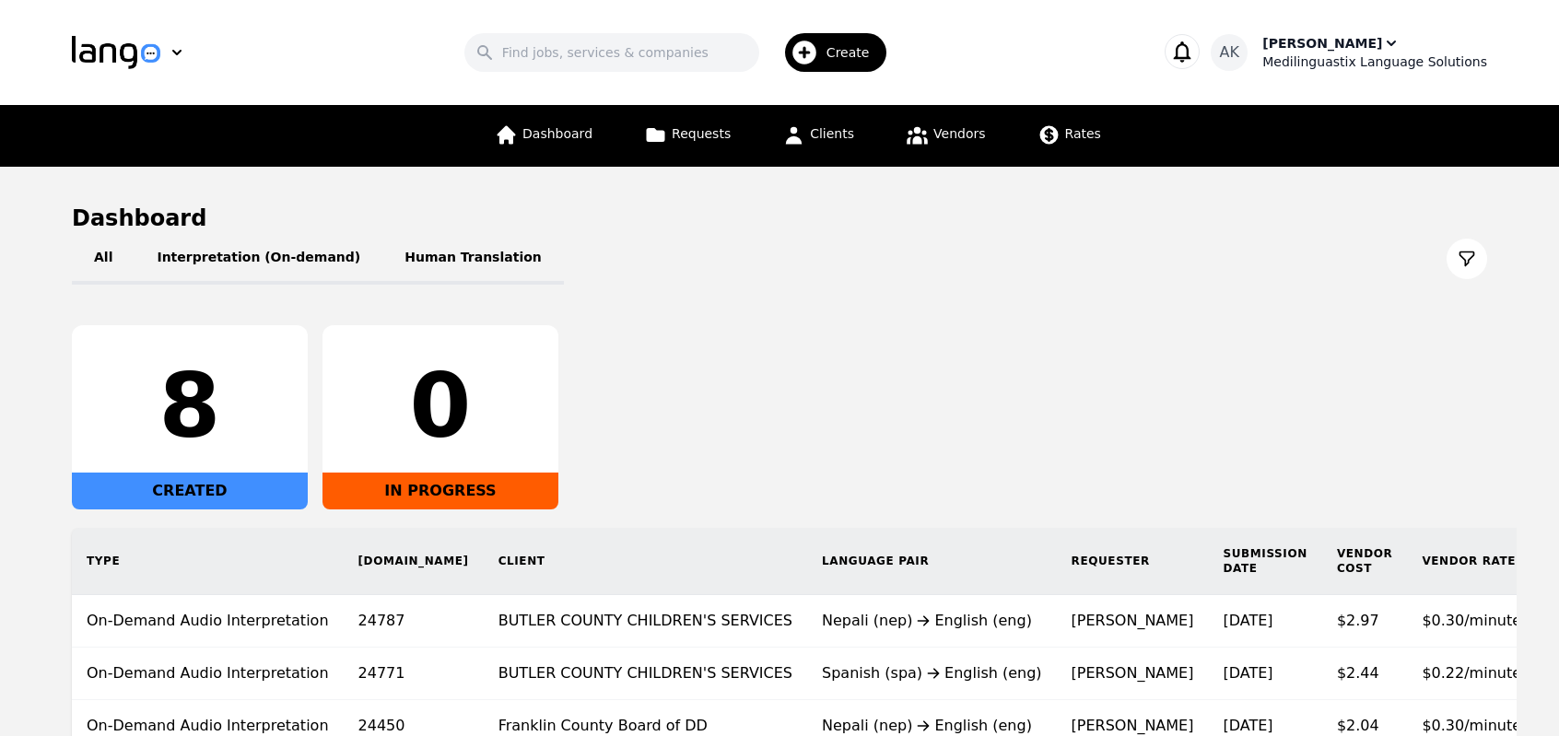
click at [1363, 60] on div "Medilinguastix Language Solutions" at bounding box center [1374, 62] width 225 height 18
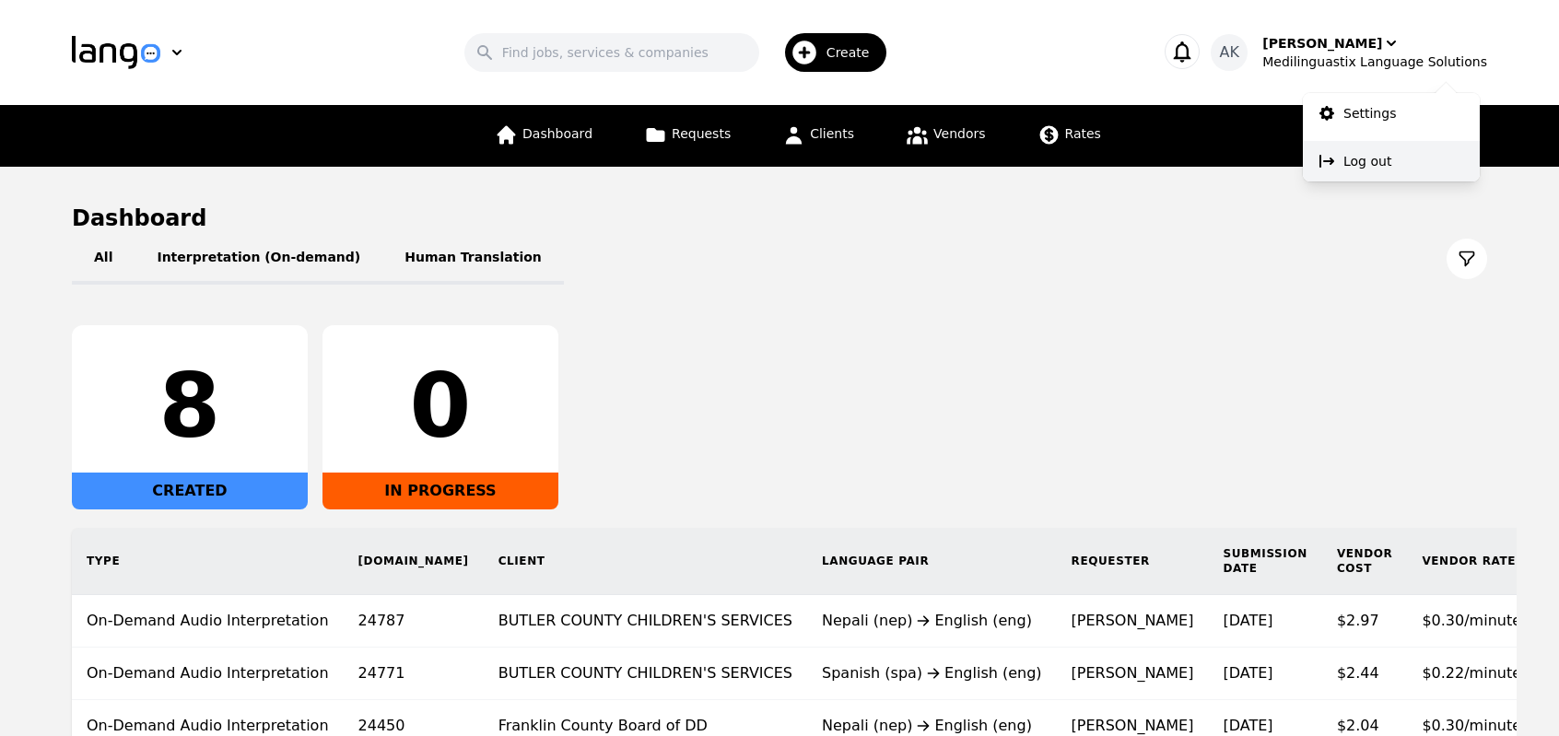
click at [1342, 163] on button "Log out" at bounding box center [1390, 161] width 177 height 41
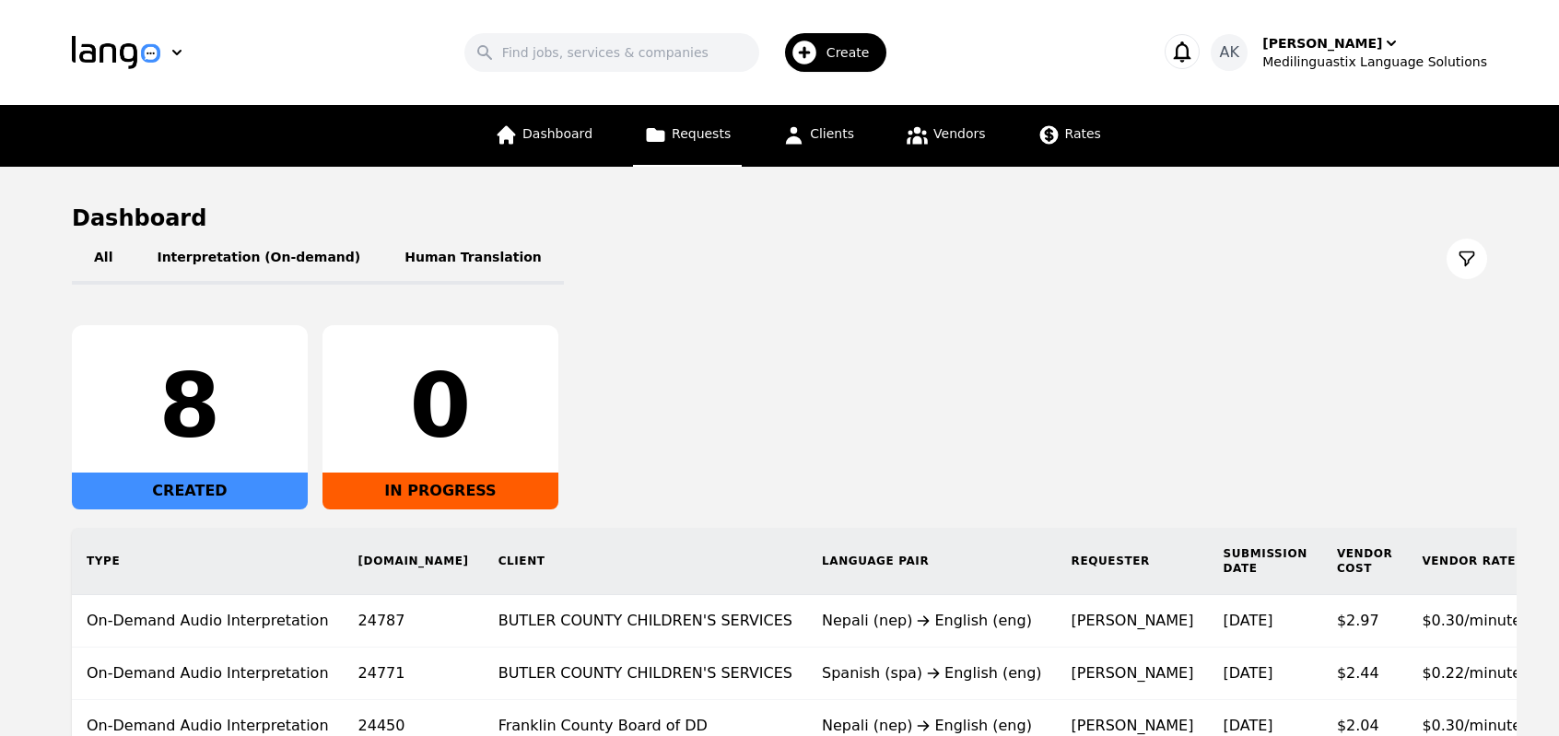
click at [702, 135] on span "Requests" at bounding box center [701, 133] width 59 height 15
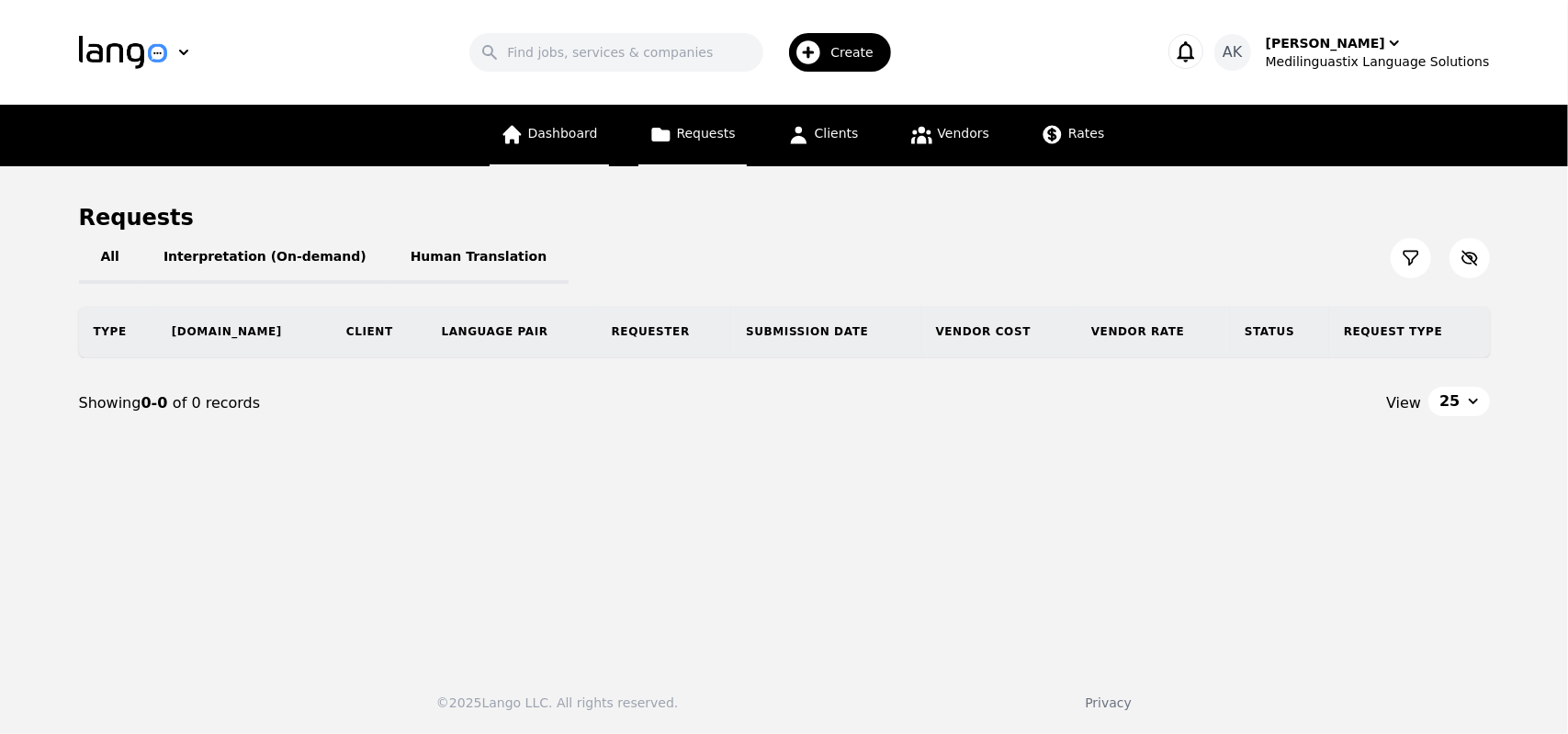
click at [577, 137] on span "Dashboard" at bounding box center [564, 133] width 70 height 15
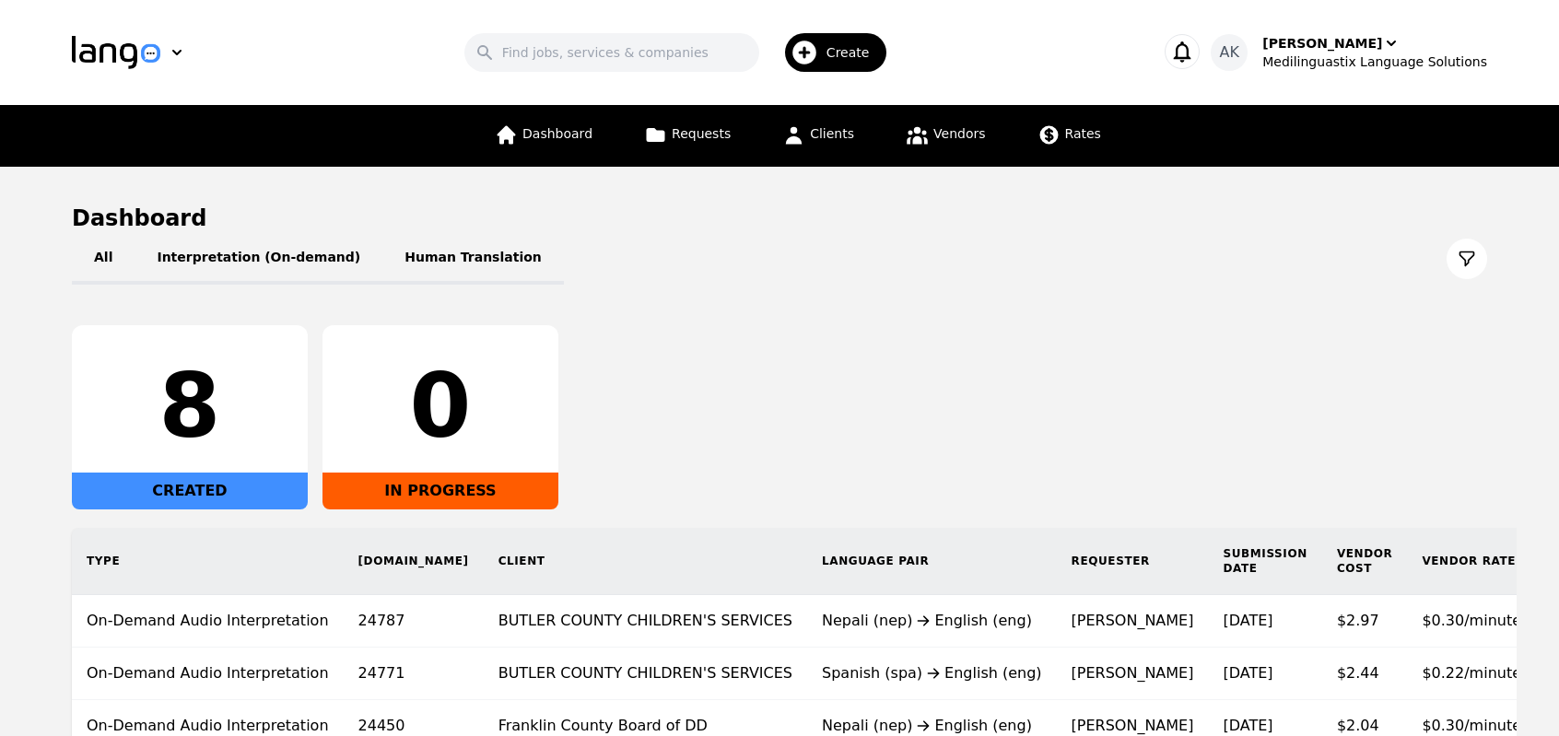
click at [0, 327] on main "Dashboard All Interpretation (On-demand) Human Translation 8 CREATED 0 IN PROGR…" at bounding box center [779, 543] width 1559 height 753
click at [33, 335] on main "Dashboard All Interpretation (On-demand) Human Translation 8 CREATED 0 IN PROGR…" at bounding box center [779, 543] width 1559 height 753
click at [1326, 44] on div "[PERSON_NAME]" at bounding box center [1322, 43] width 120 height 18
click at [1359, 110] on p "Settings" at bounding box center [1369, 113] width 53 height 18
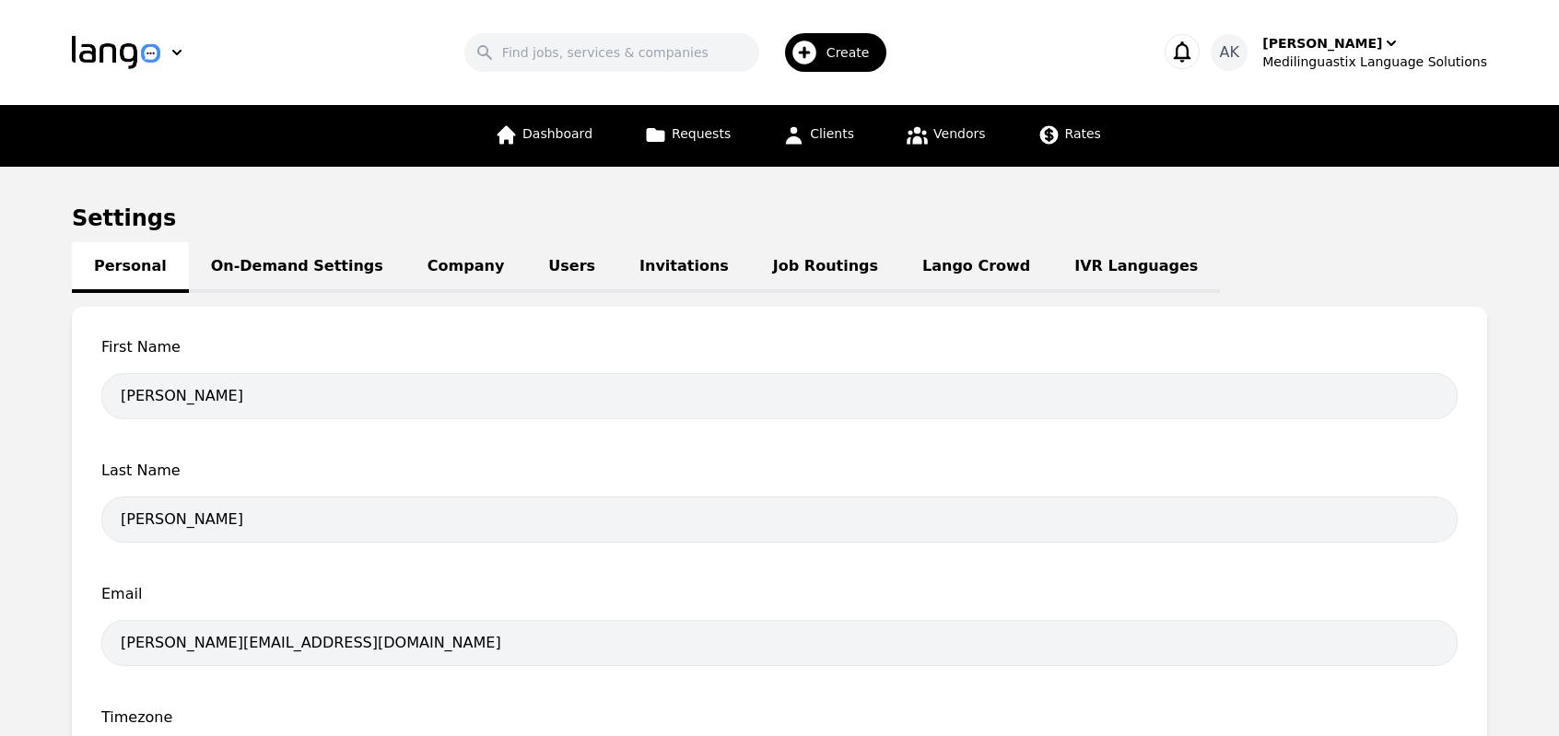
click at [1052, 263] on link "IVR Languages" at bounding box center [1136, 267] width 168 height 51
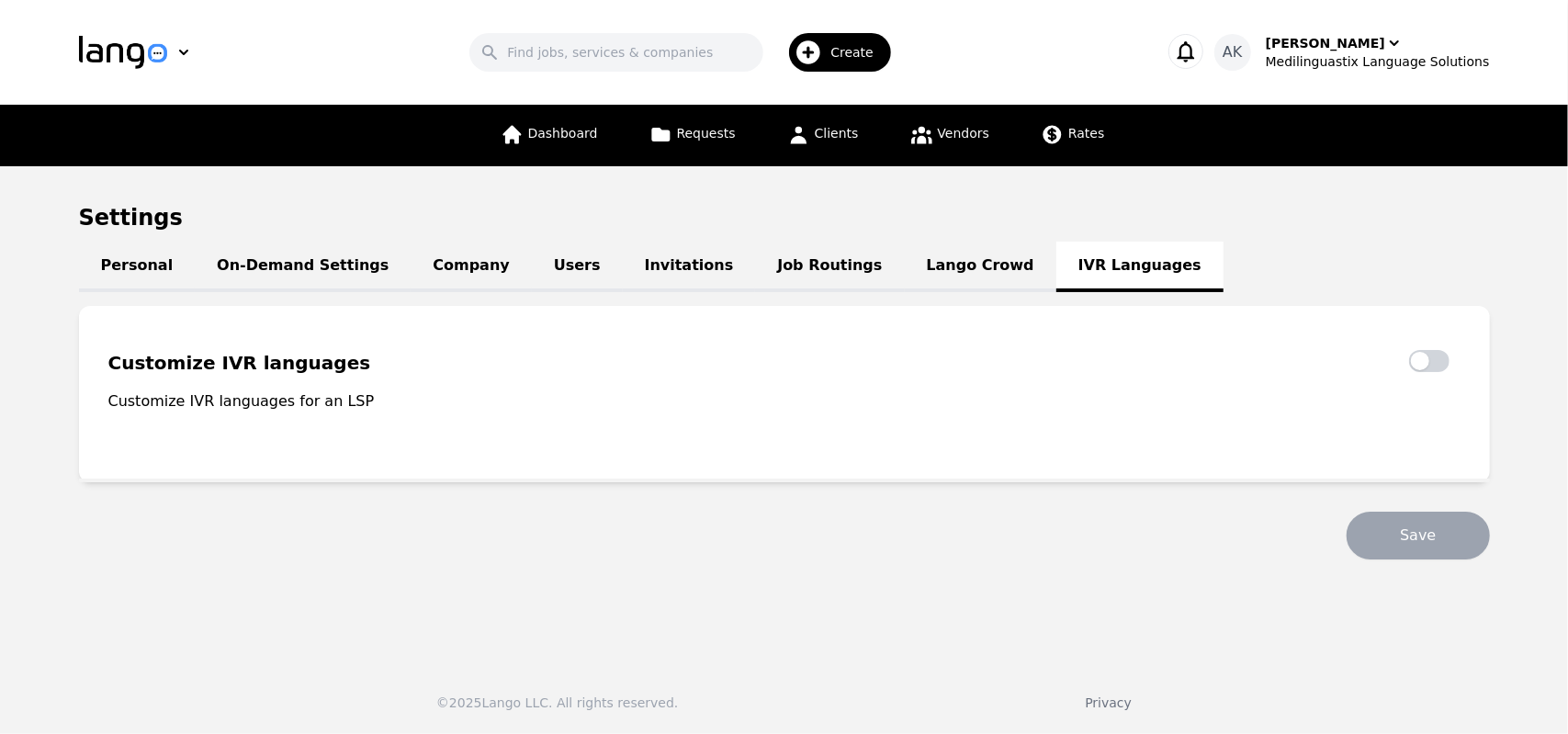
click at [905, 255] on link "Lango Crowd" at bounding box center [980, 266] width 152 height 51
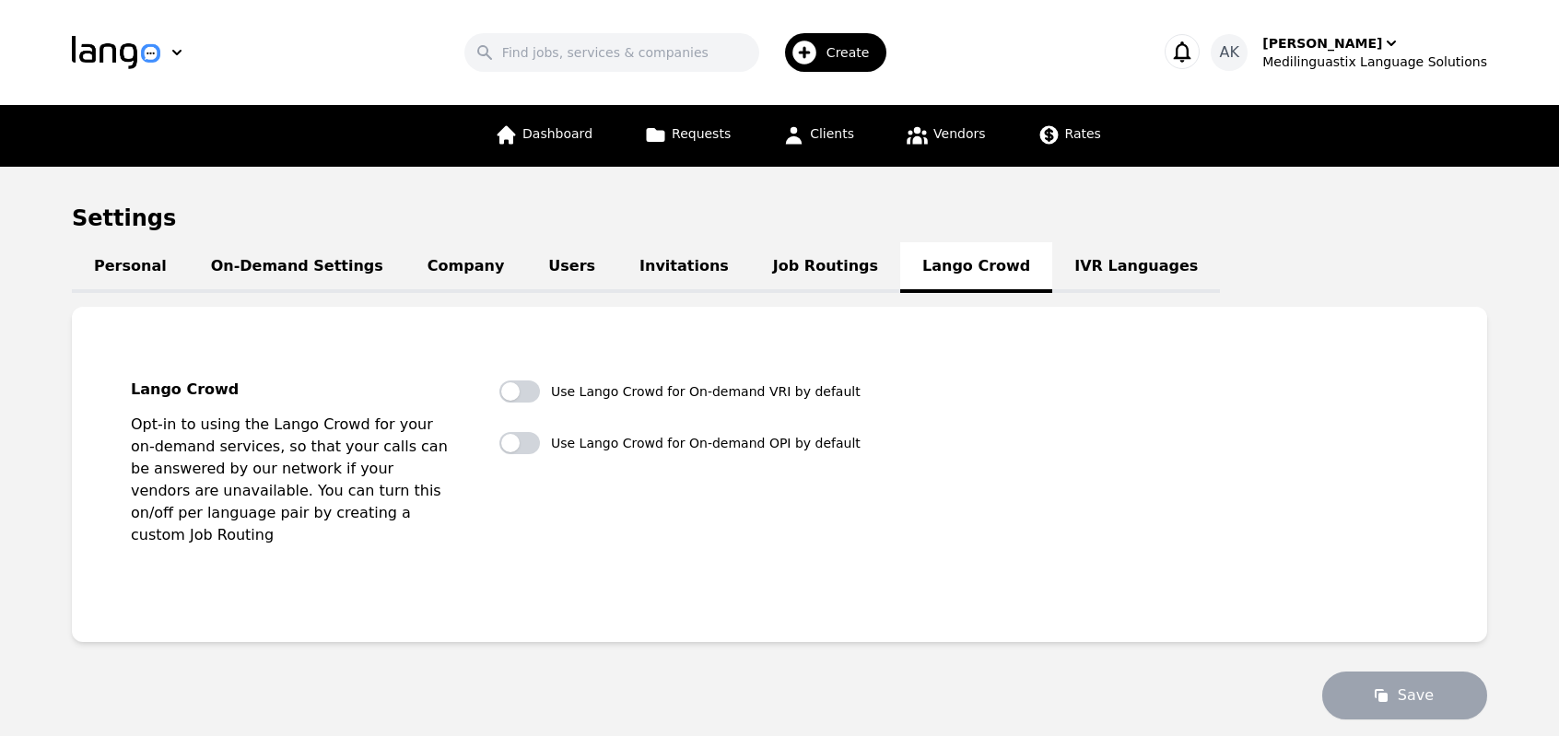
click at [751, 272] on link "Job Routings" at bounding box center [825, 267] width 149 height 51
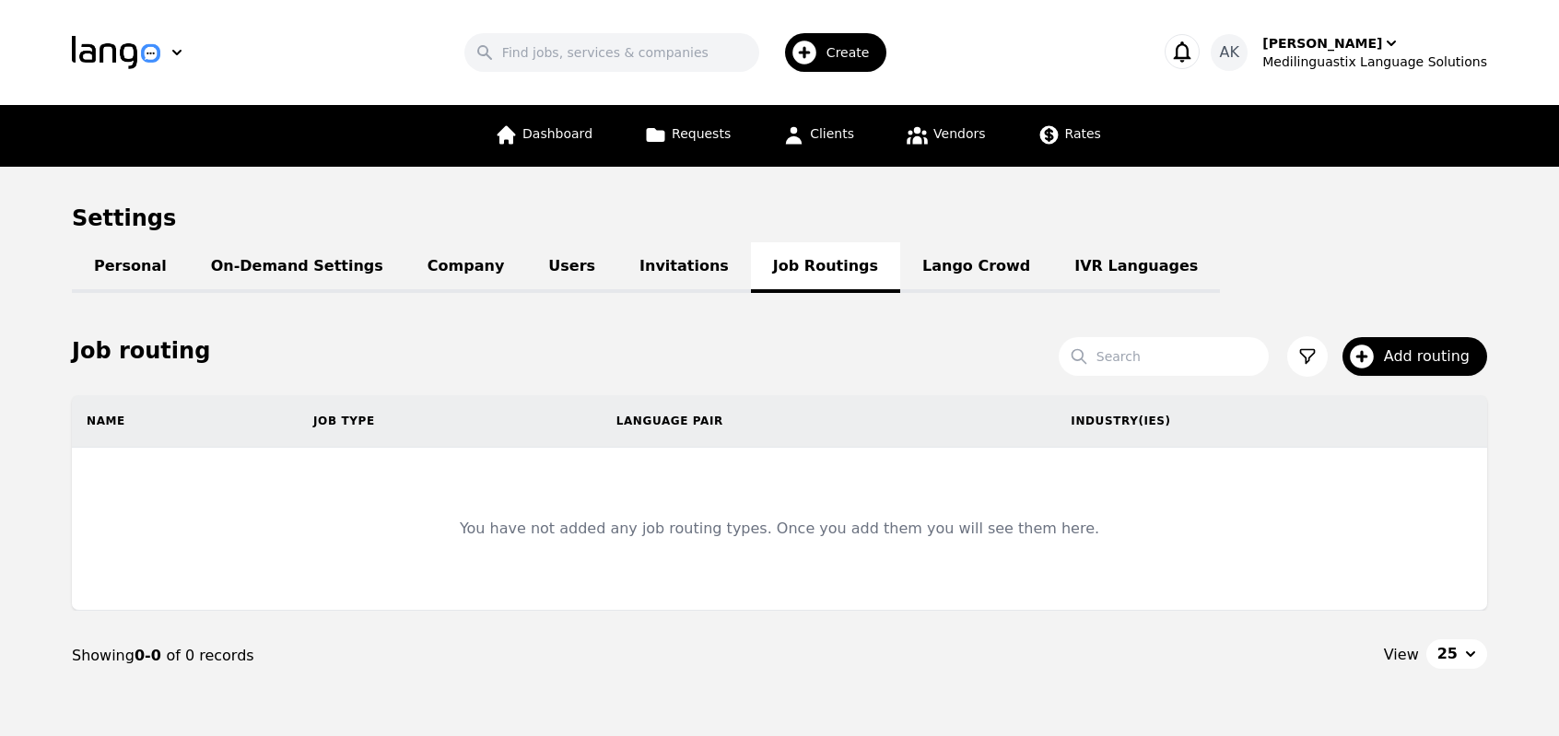
click at [617, 270] on link "Invitations" at bounding box center [684, 267] width 134 height 51
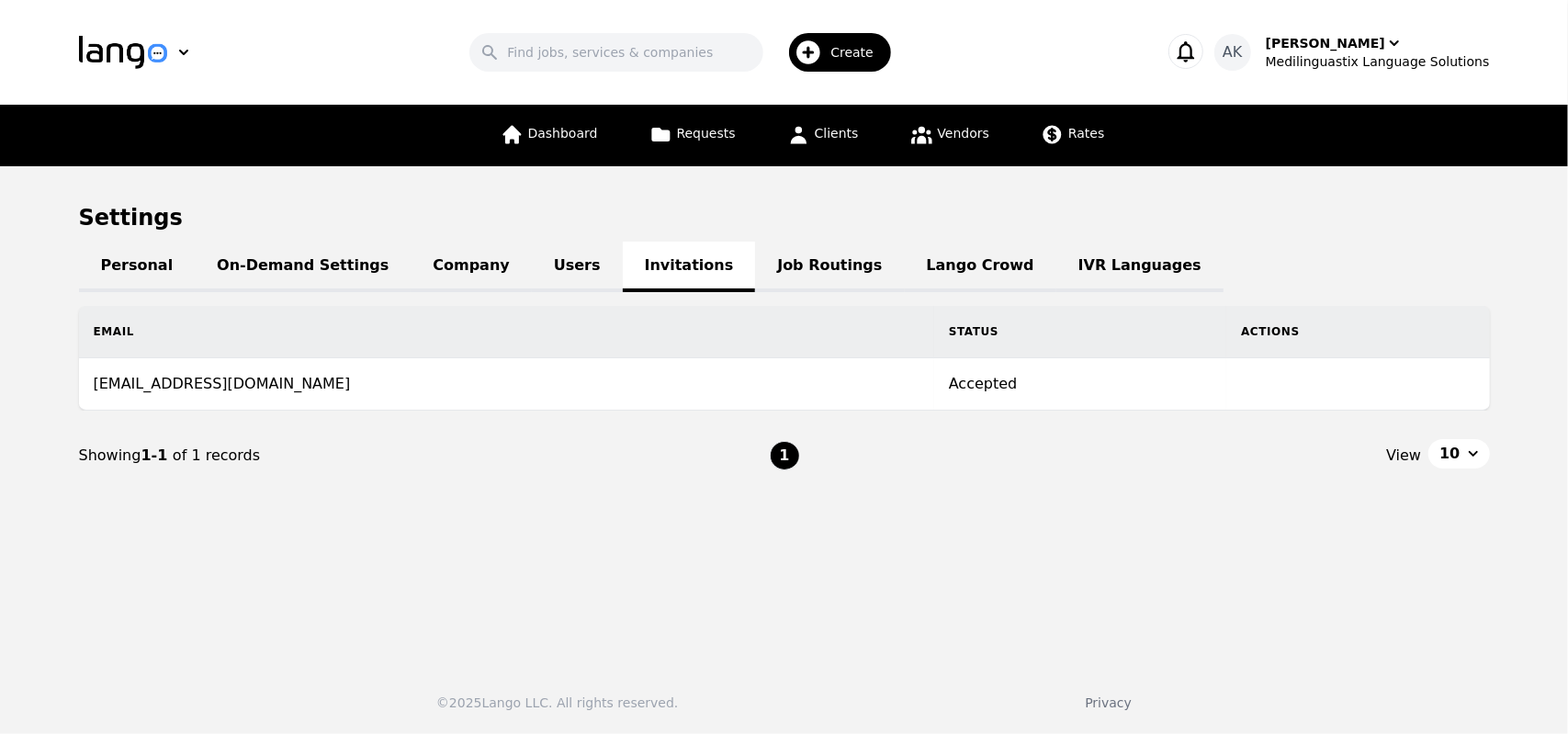
click at [532, 270] on link "Users" at bounding box center [577, 266] width 91 height 51
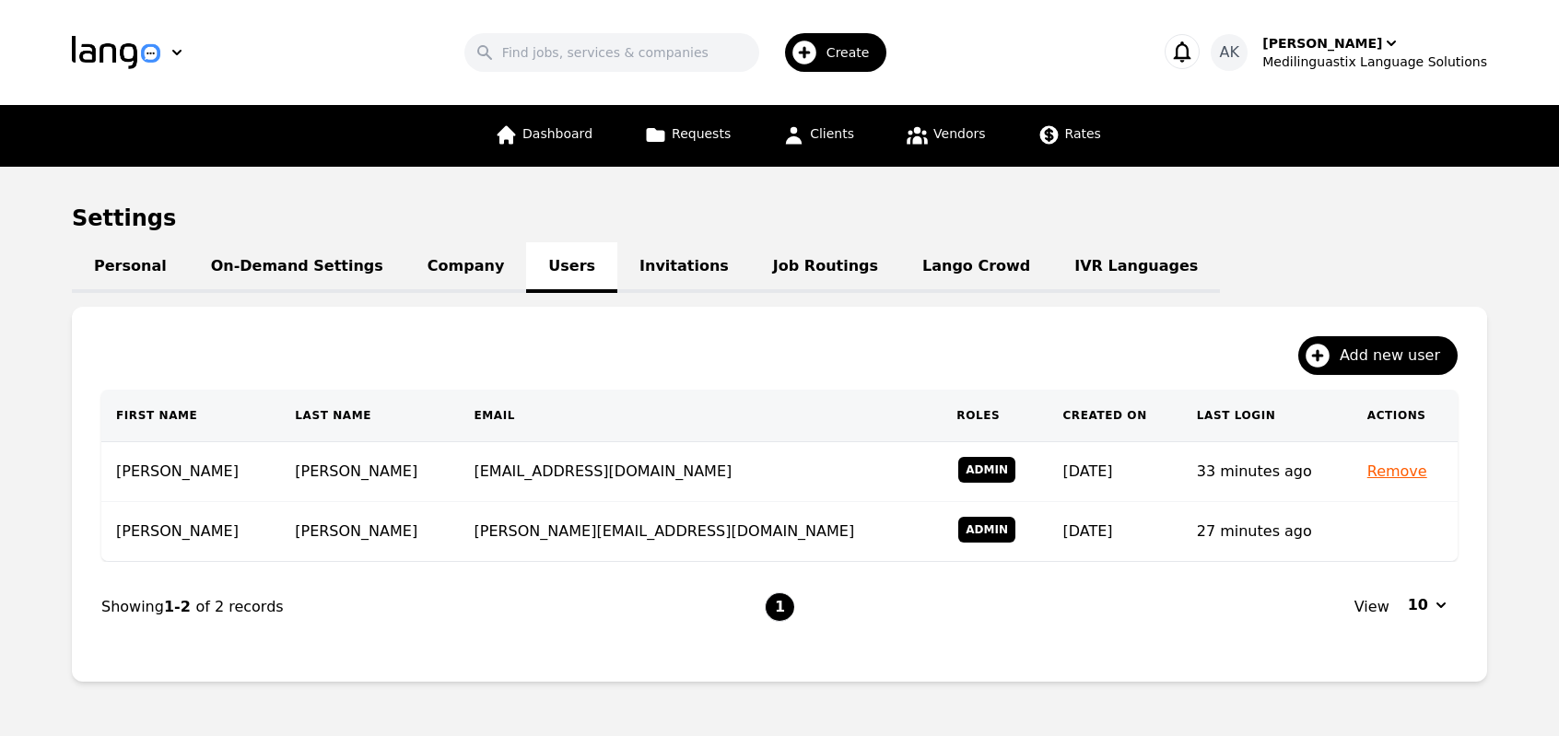
click at [434, 274] on link "Company" at bounding box center [465, 267] width 121 height 51
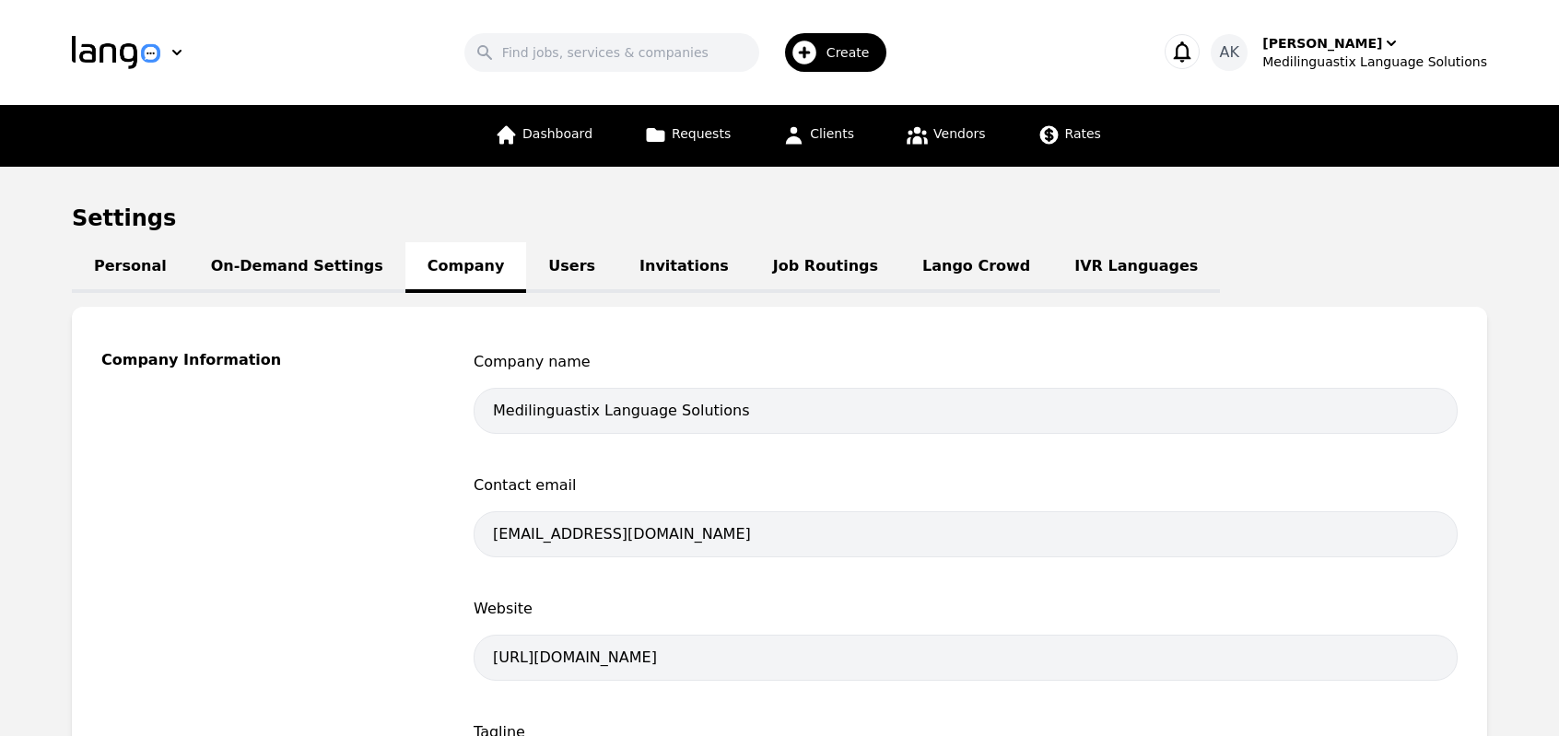
click at [310, 264] on link "On-Demand Settings" at bounding box center [297, 267] width 216 height 51
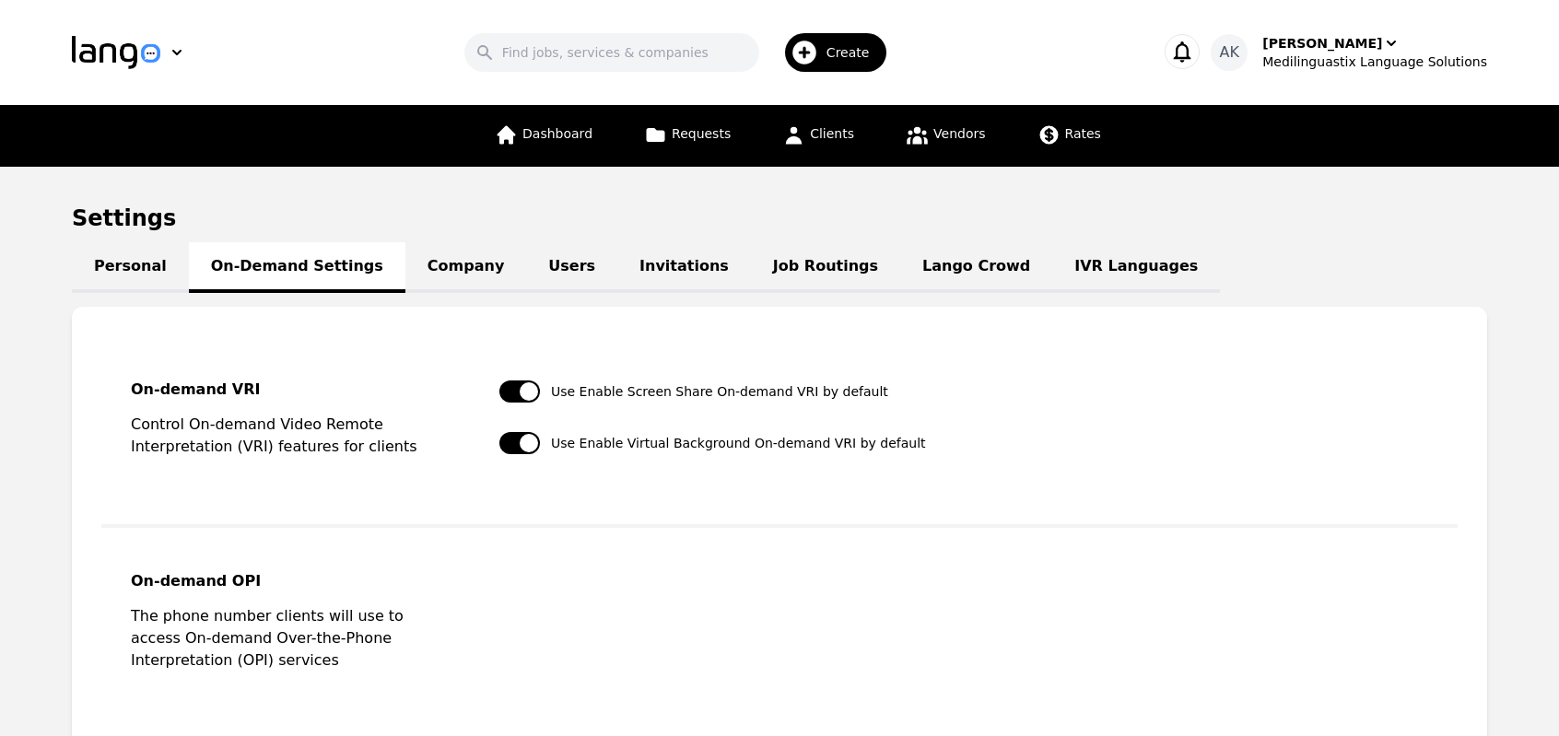
click at [526, 261] on link "Users" at bounding box center [571, 267] width 91 height 51
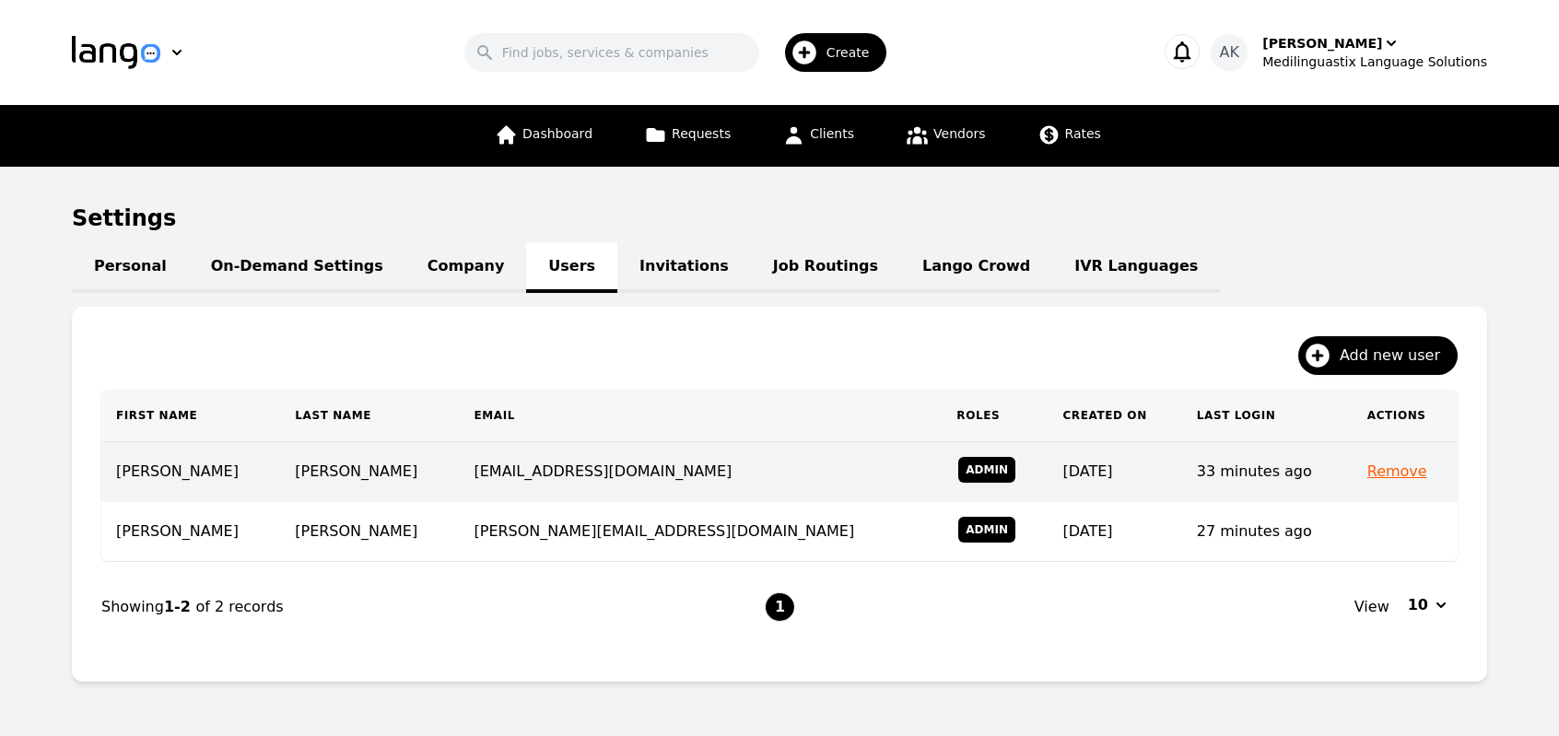
click at [297, 472] on td "[PERSON_NAME]" at bounding box center [369, 472] width 179 height 60
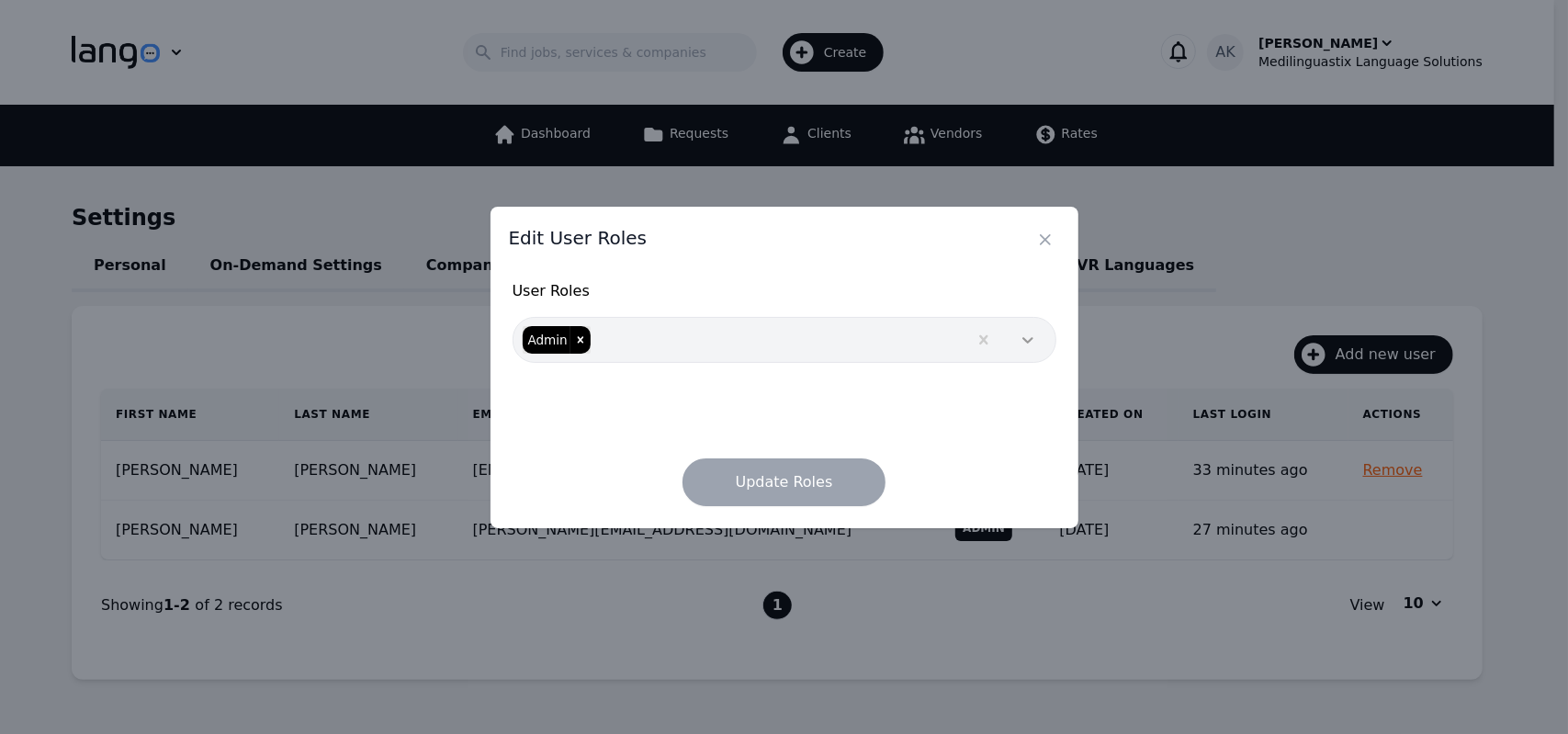
click at [1025, 346] on icon at bounding box center [1028, 340] width 18 height 18
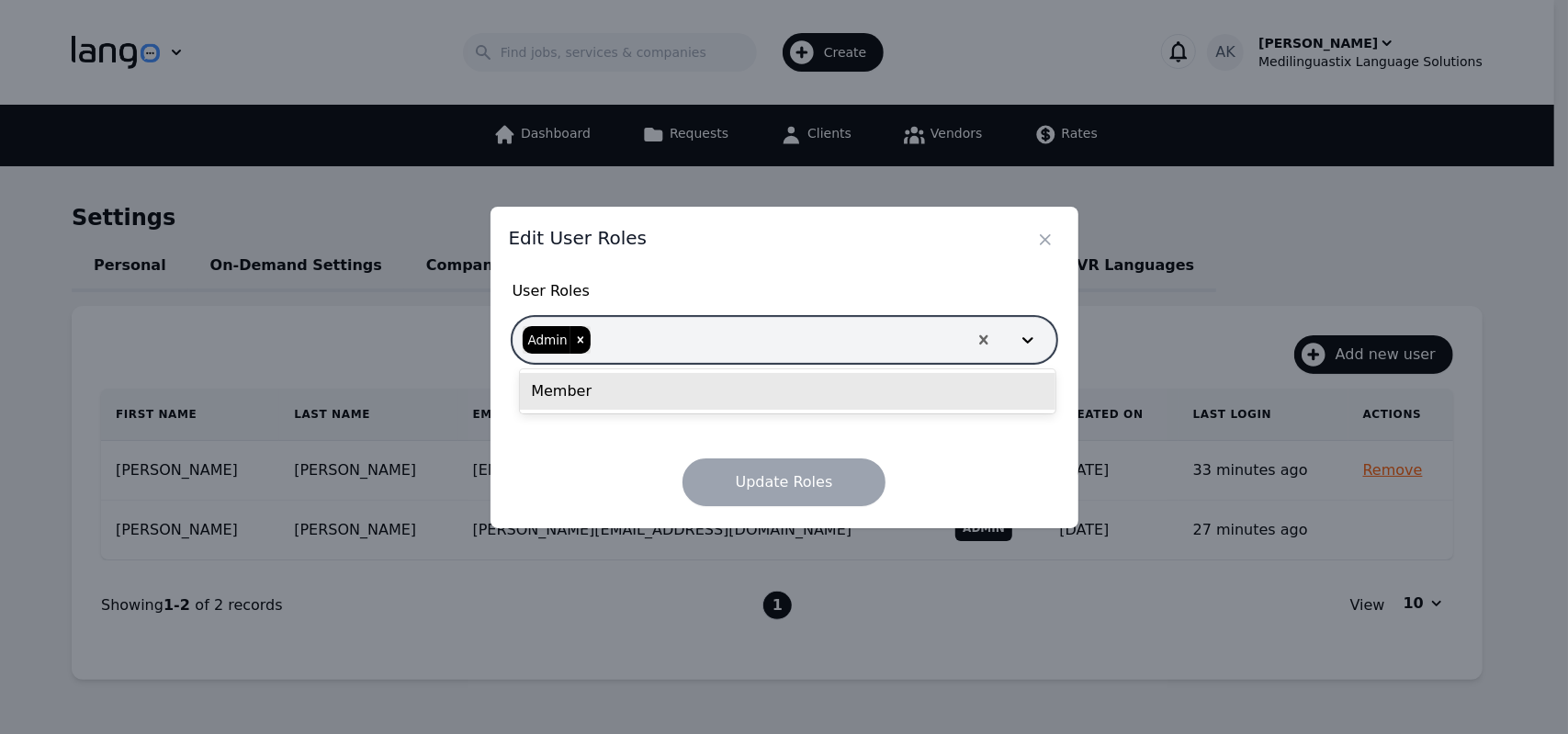
click at [1003, 396] on div "Member" at bounding box center [787, 391] width 536 height 37
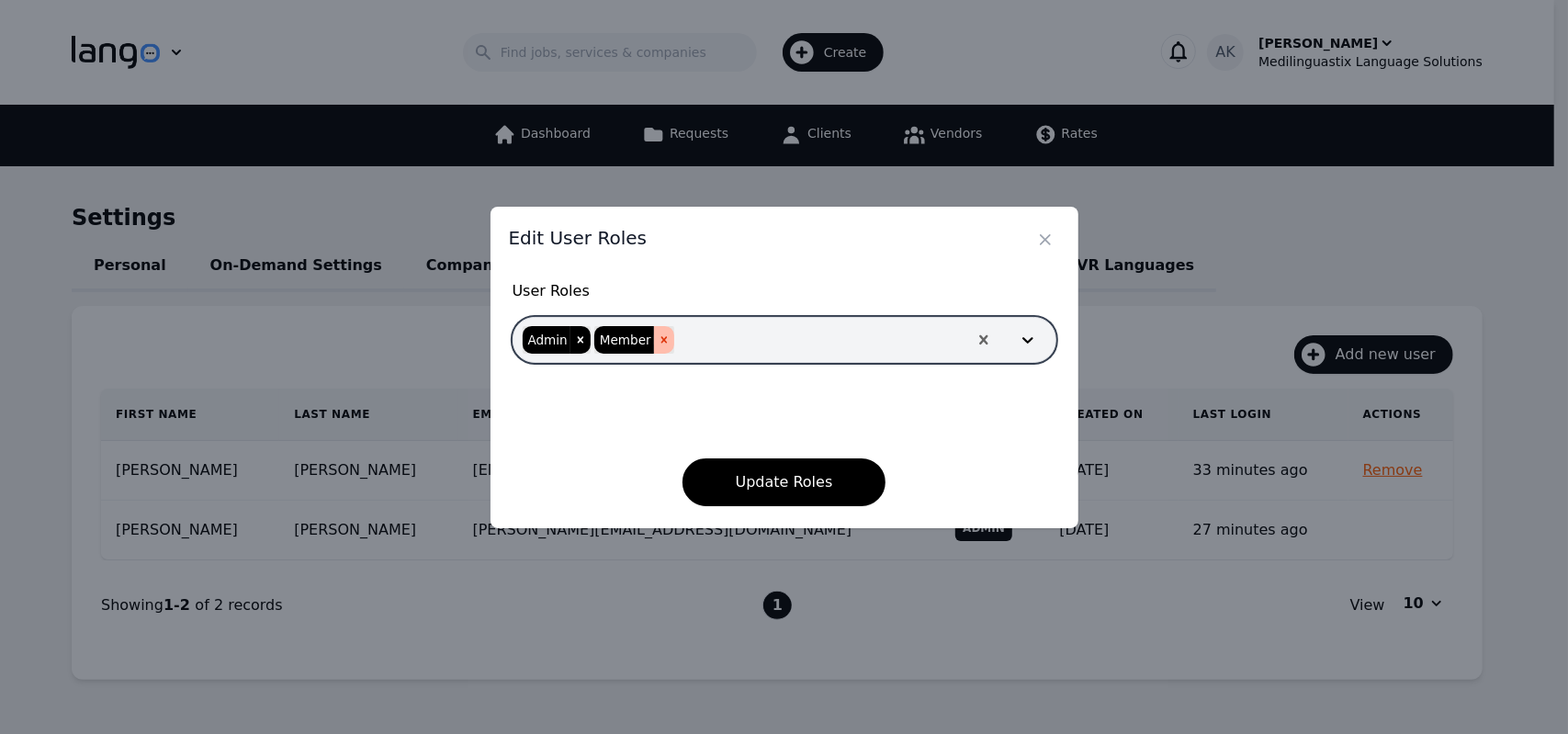
click at [660, 341] on icon "Remove Member" at bounding box center [663, 339] width 6 height 6
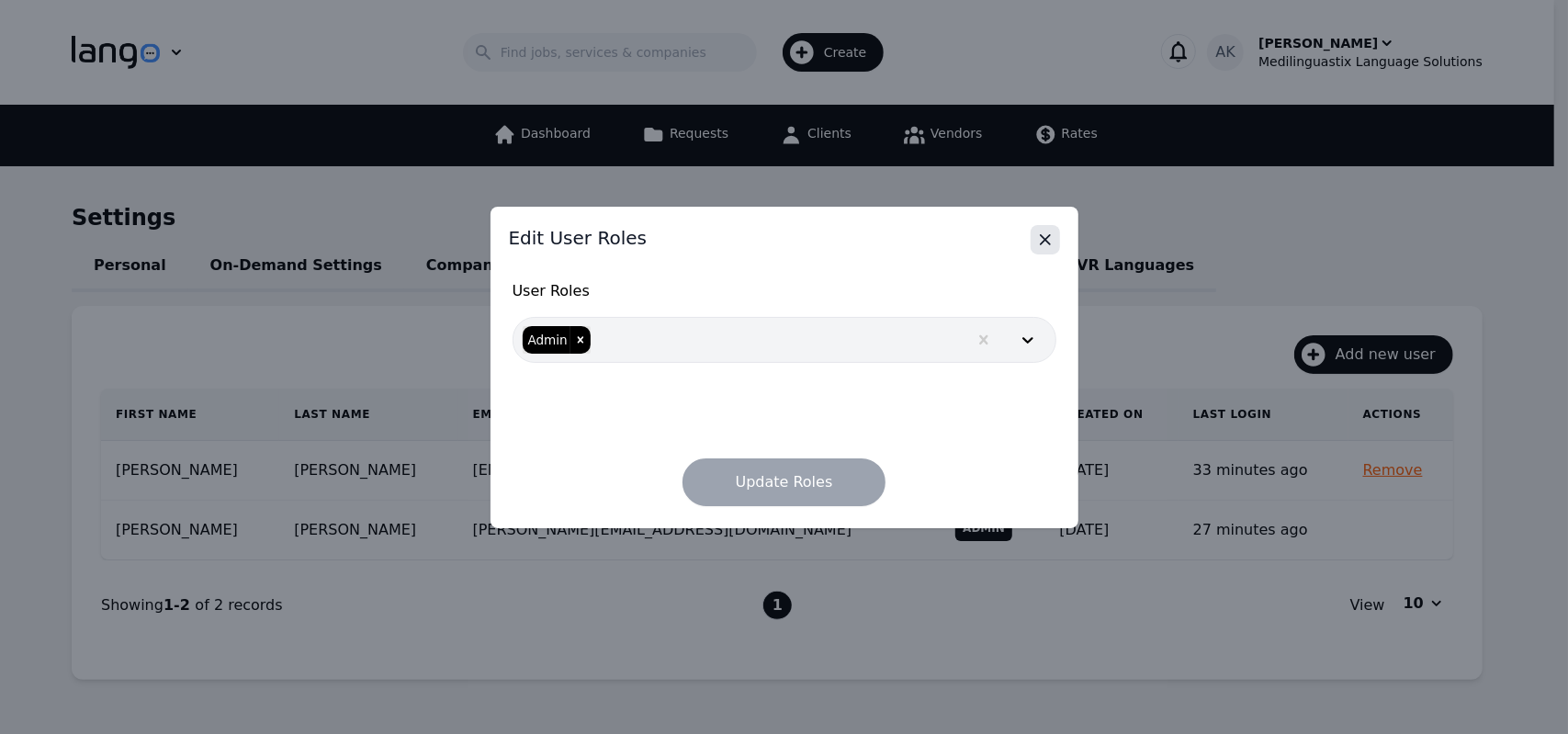
click at [1044, 248] on icon "Close" at bounding box center [1045, 239] width 18 height 18
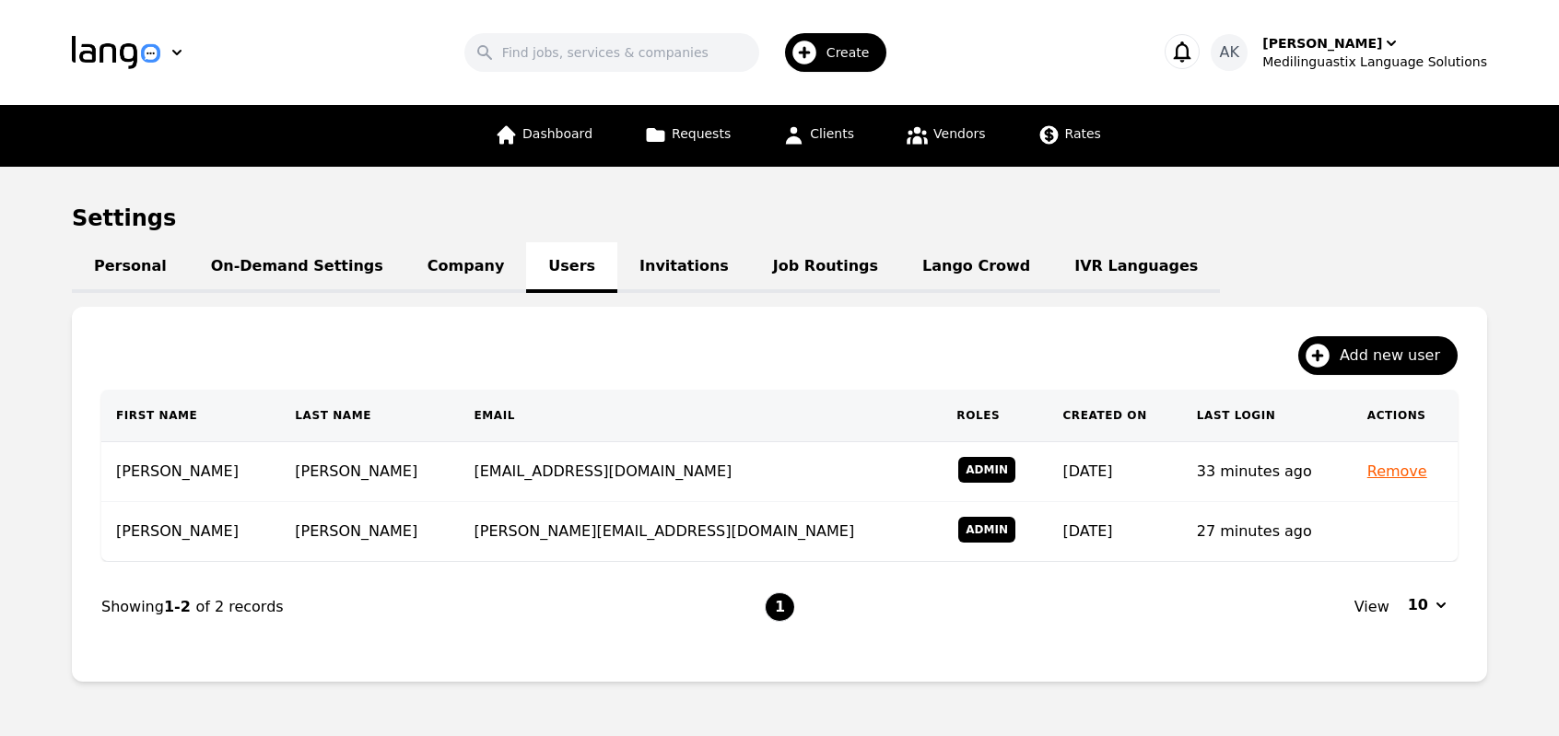
click at [751, 271] on link "Job Routings" at bounding box center [825, 267] width 149 height 51
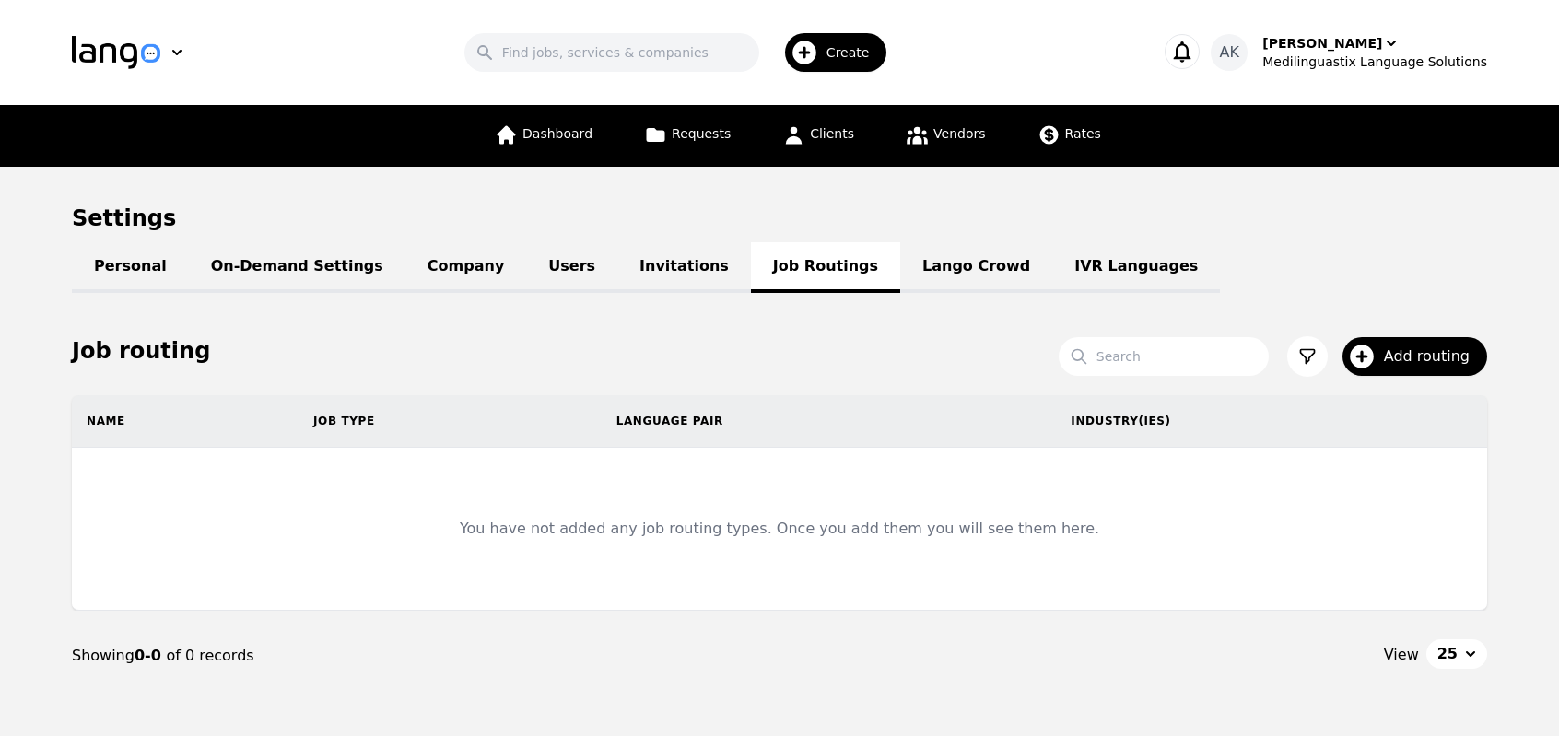
click at [617, 267] on link "Invitations" at bounding box center [684, 267] width 134 height 51
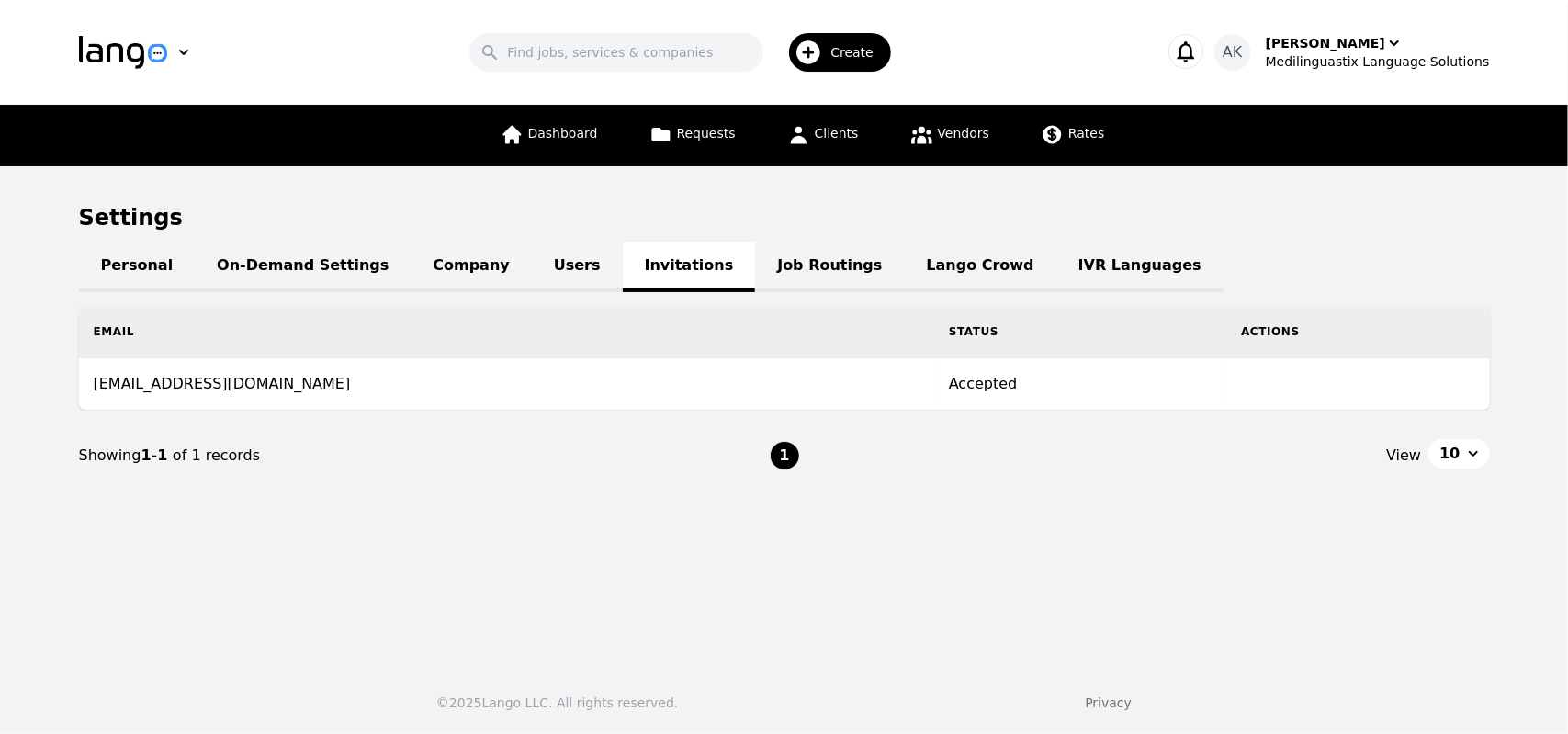
click at [532, 271] on link "Users" at bounding box center [577, 266] width 91 height 51
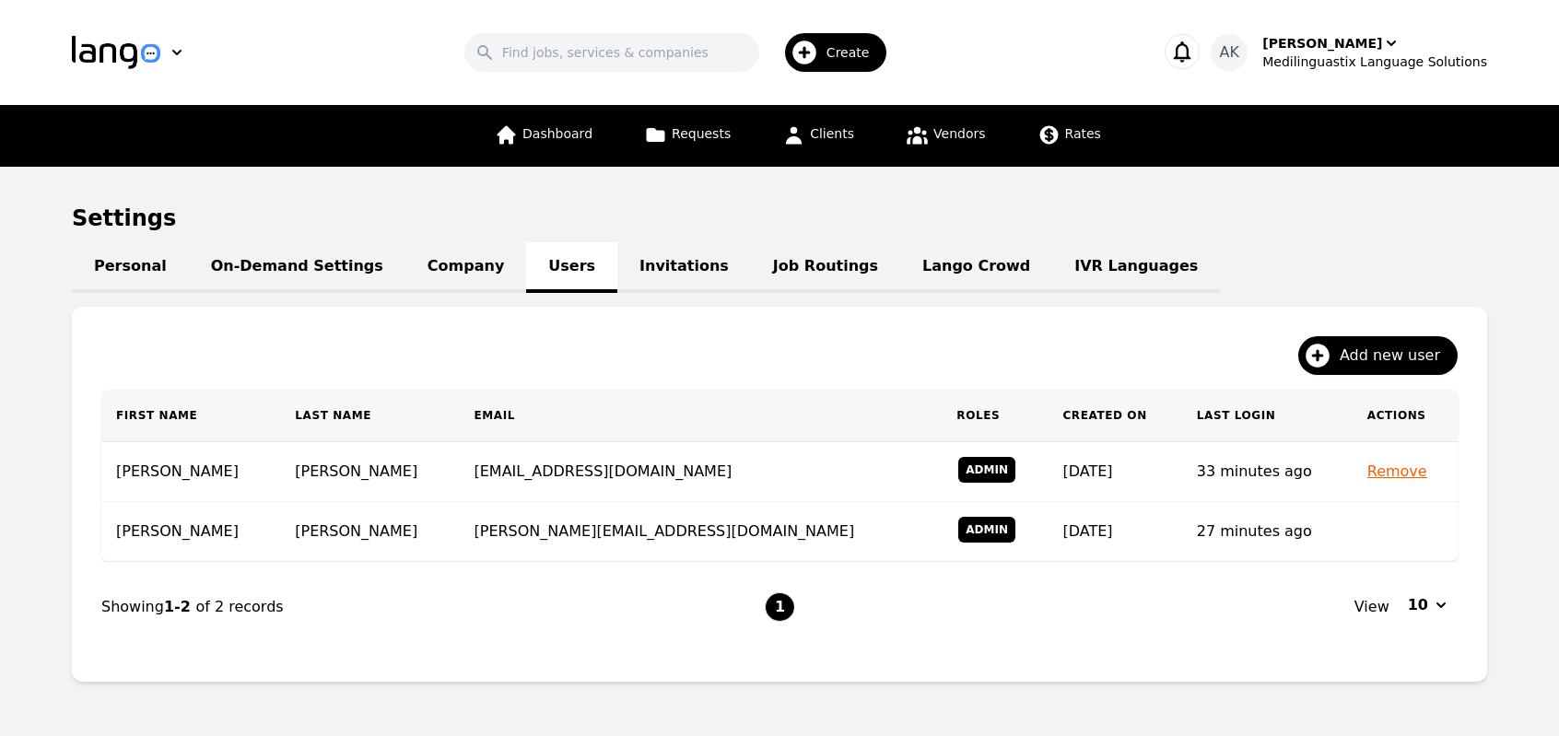
click at [422, 271] on link "Company" at bounding box center [465, 267] width 121 height 51
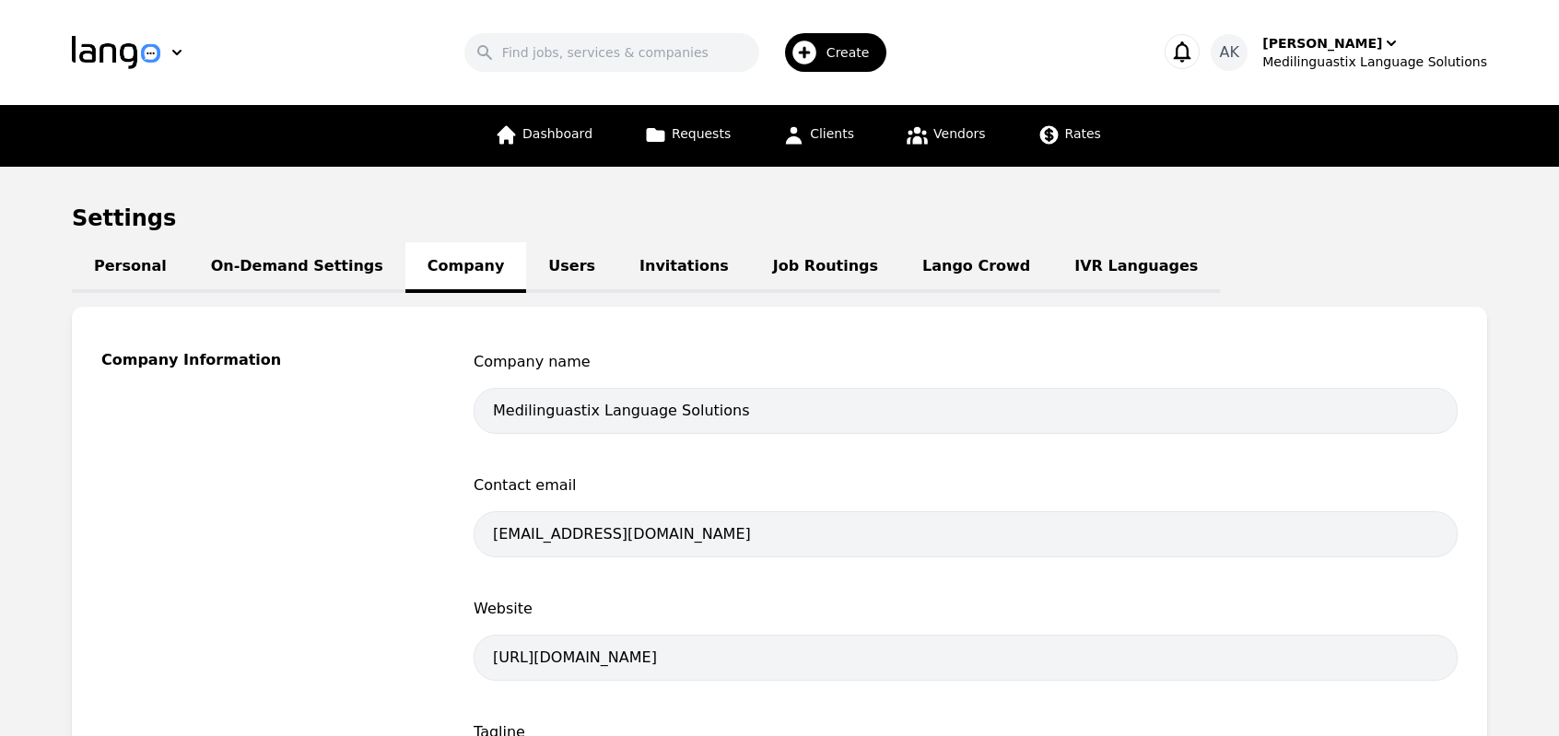
click at [297, 264] on link "On-Demand Settings" at bounding box center [297, 267] width 216 height 51
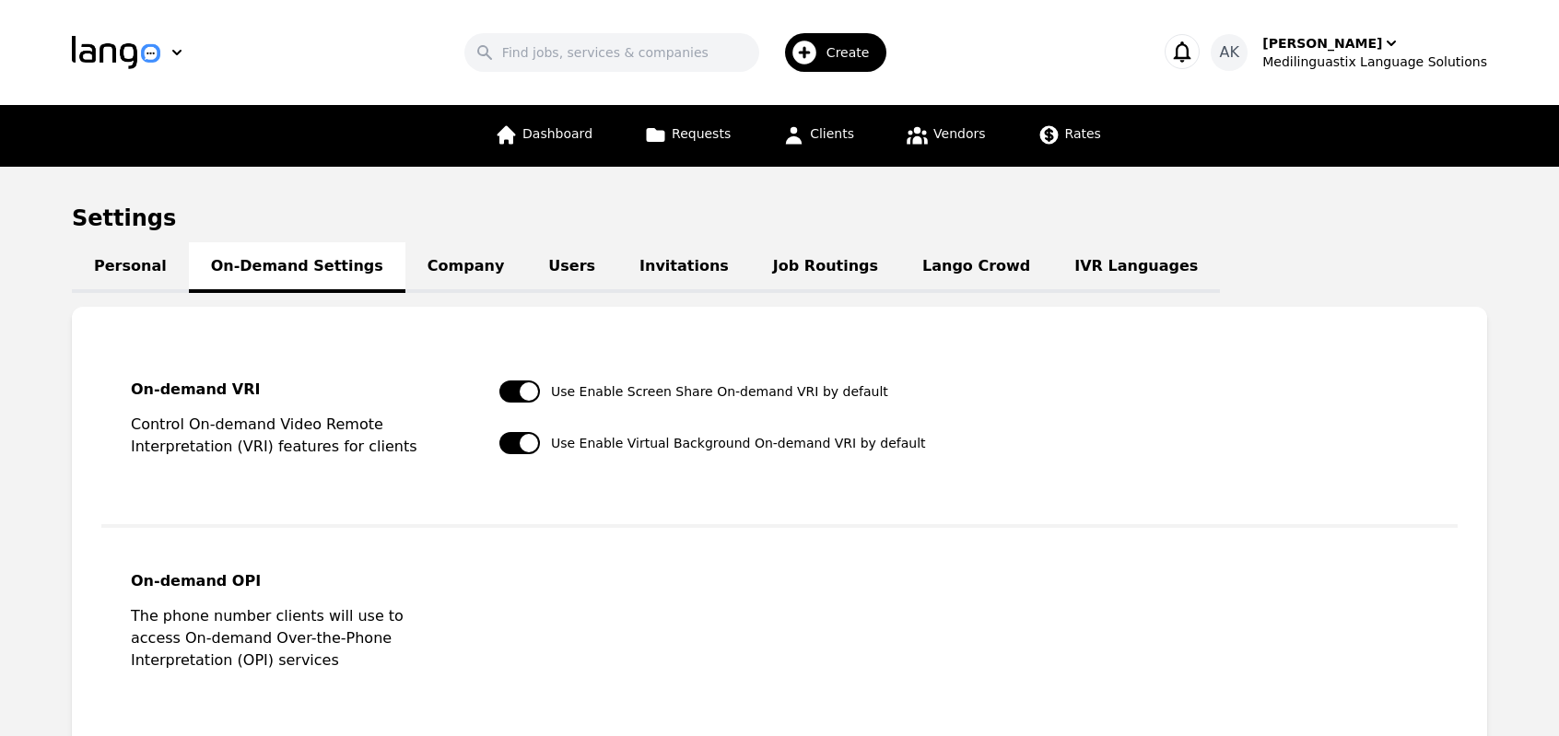
click at [143, 272] on link "Personal" at bounding box center [130, 267] width 117 height 51
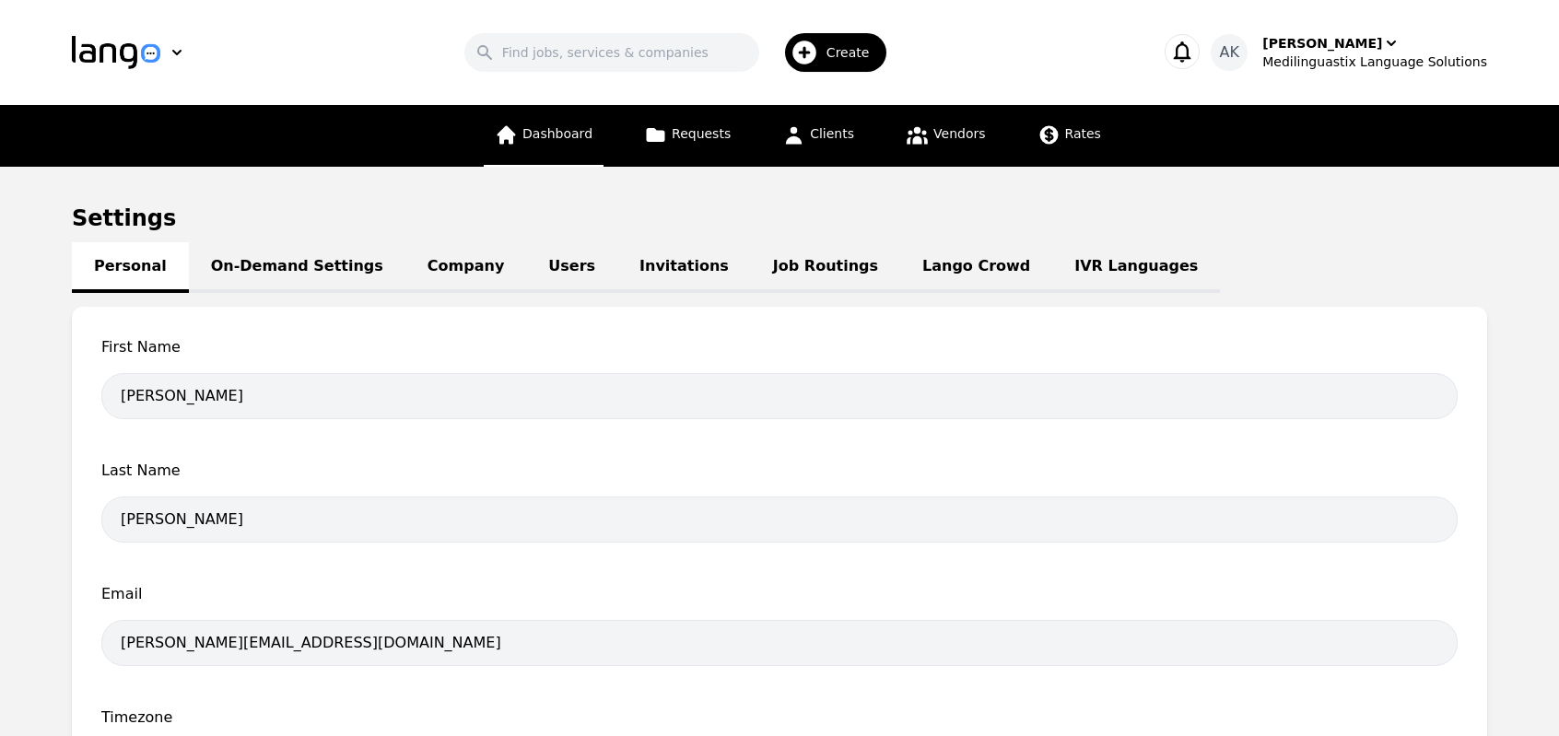
click at [531, 140] on link "Dashboard" at bounding box center [544, 136] width 120 height 62
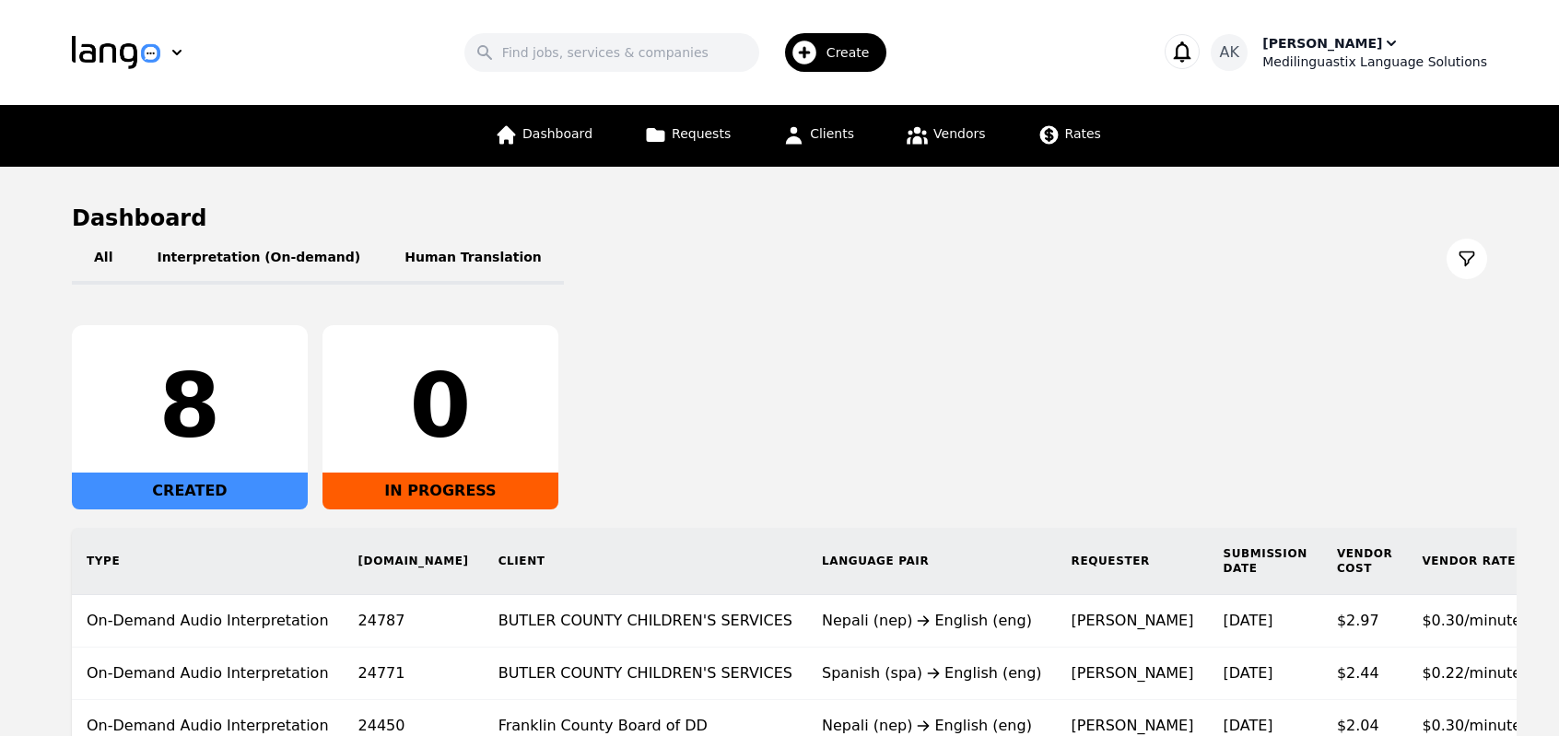
click at [1320, 53] on div "Medilinguastix Language Solutions" at bounding box center [1374, 62] width 225 height 18
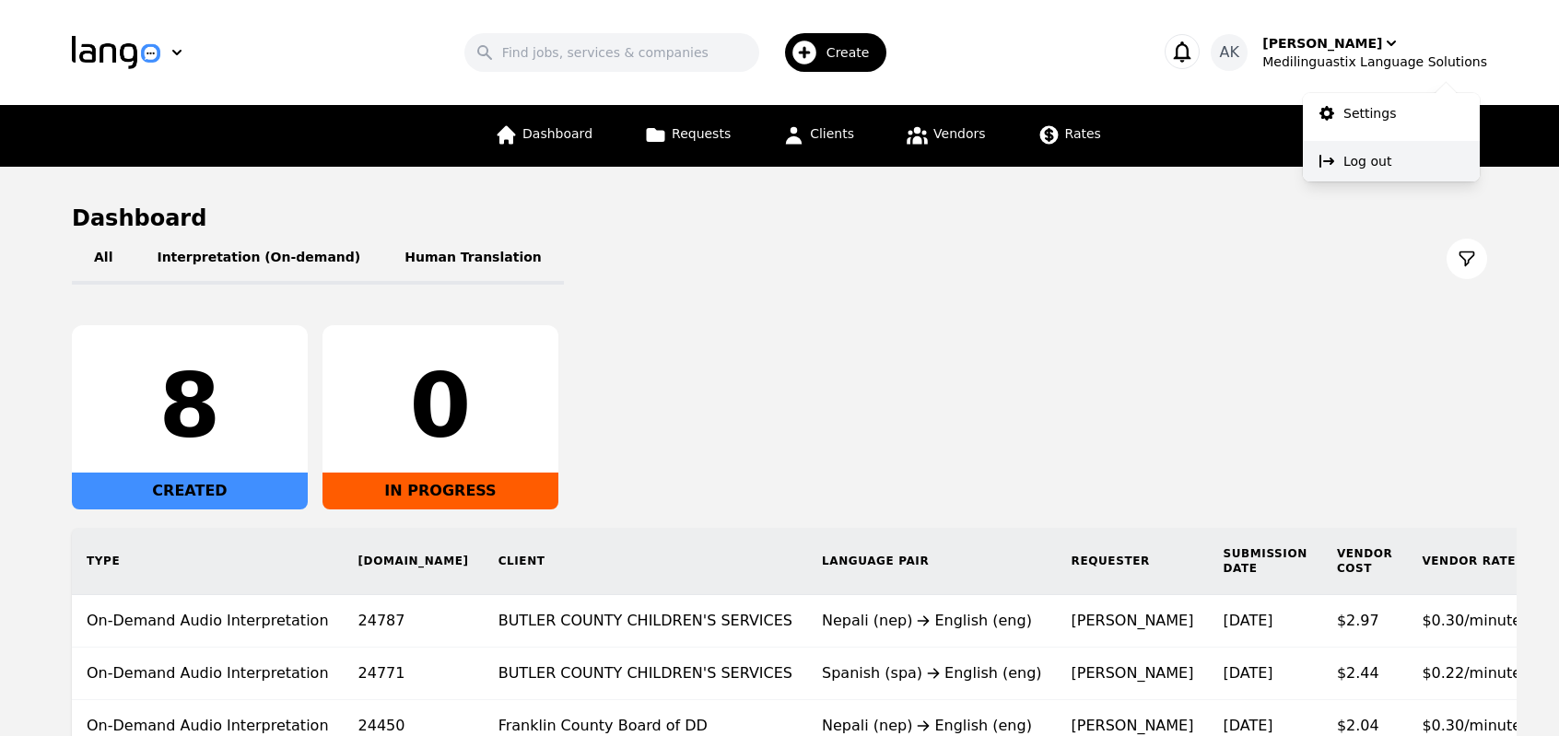
click at [1328, 160] on icon at bounding box center [1326, 161] width 15 height 13
